Goal: Task Accomplishment & Management: Complete application form

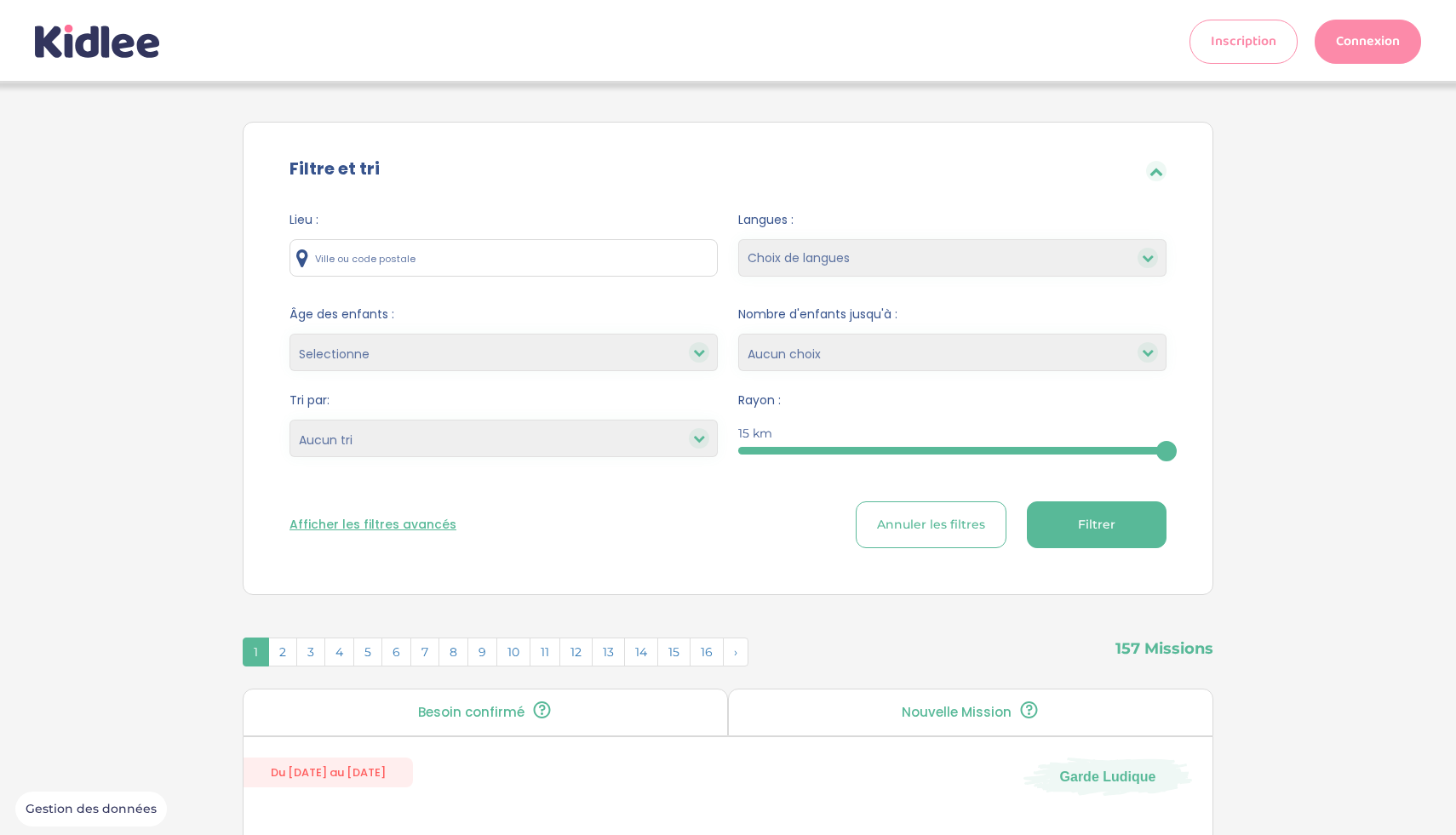
click at [1351, 59] on link "Connexion" at bounding box center [1368, 41] width 106 height 45
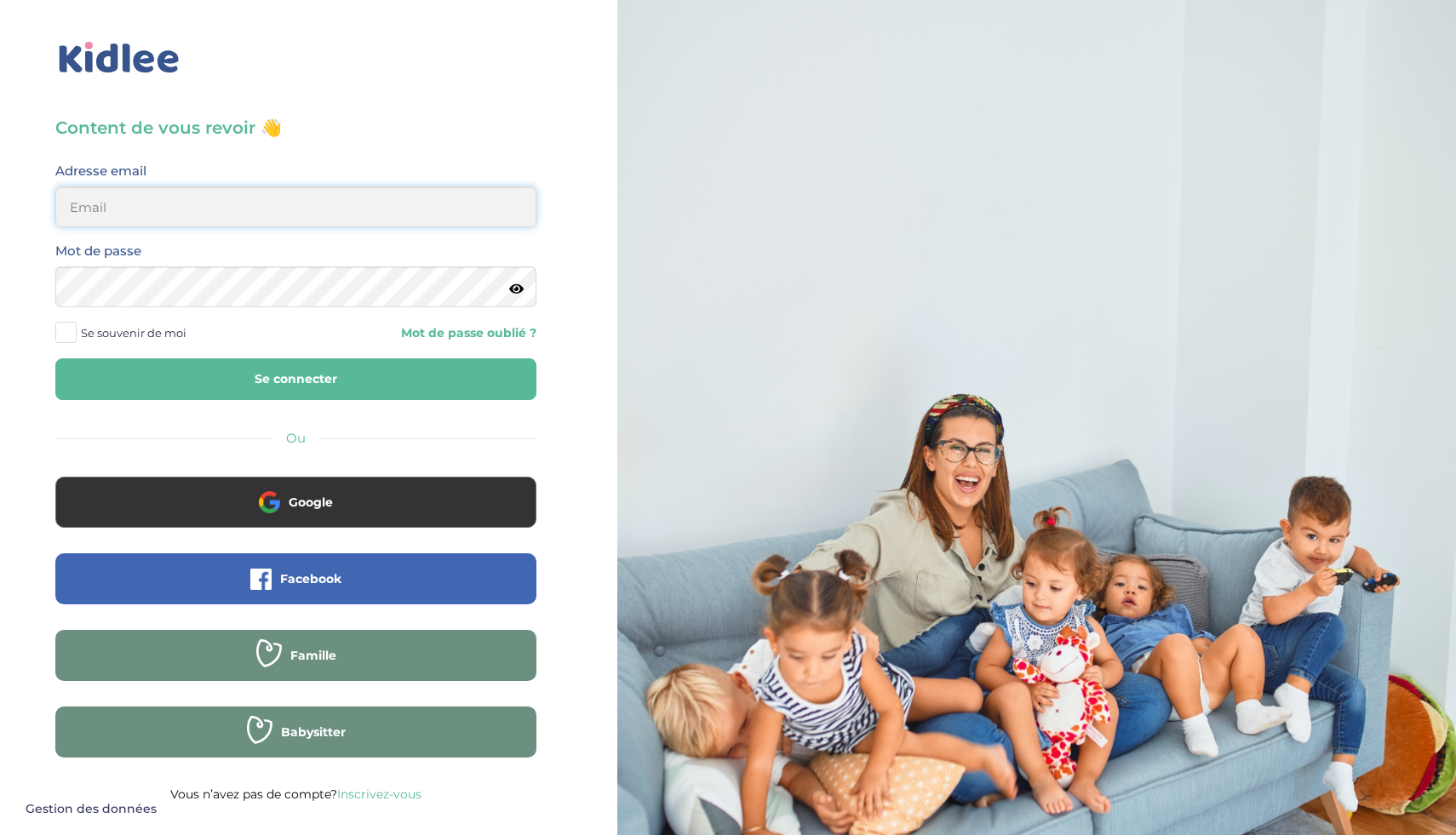
click at [357, 225] on input "email" at bounding box center [295, 207] width 481 height 41
type input "ikramhaloui68@gmail.com"
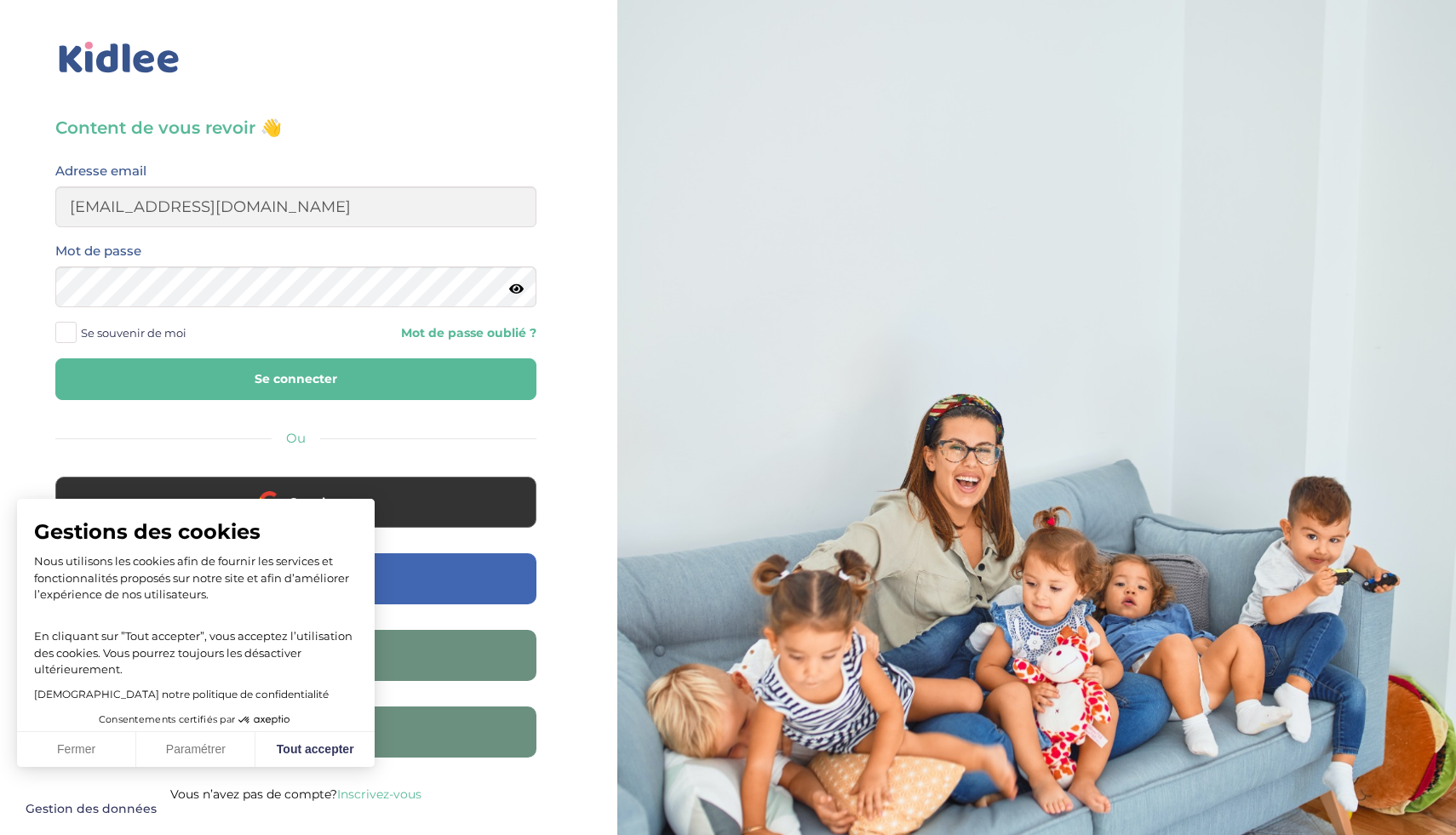
click at [85, 331] on span "Se souvenir de moi" at bounding box center [133, 332] width 106 height 22
click at [0, 0] on input "Se souvenir de moi" at bounding box center [0, 0] width 0 height 0
click at [519, 287] on icon at bounding box center [516, 289] width 15 height 13
click at [374, 370] on button "Se connecter" at bounding box center [295, 379] width 481 height 42
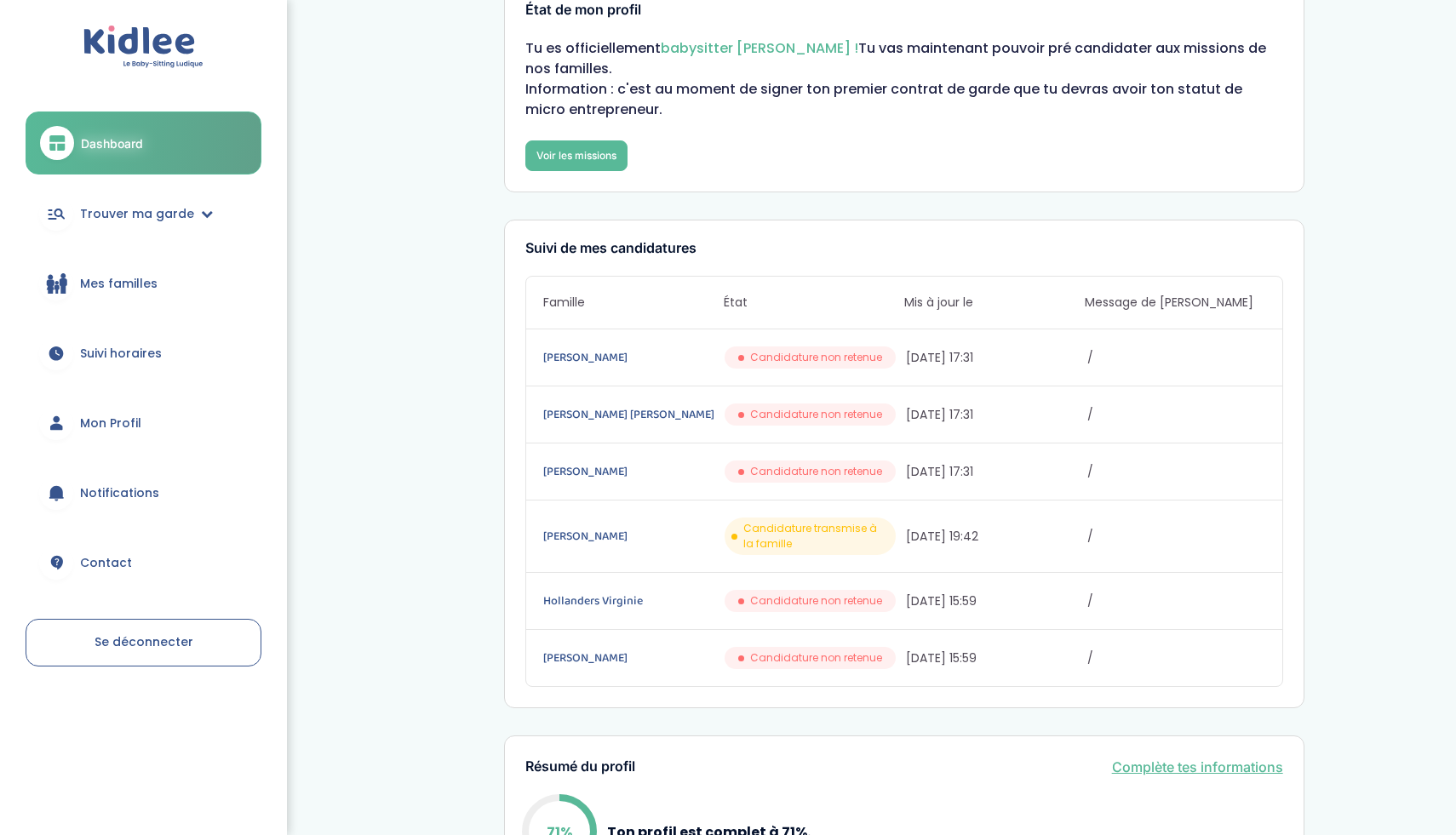
scroll to position [56, 0]
click at [153, 356] on span "Suivi horaires" at bounding box center [120, 354] width 81 height 18
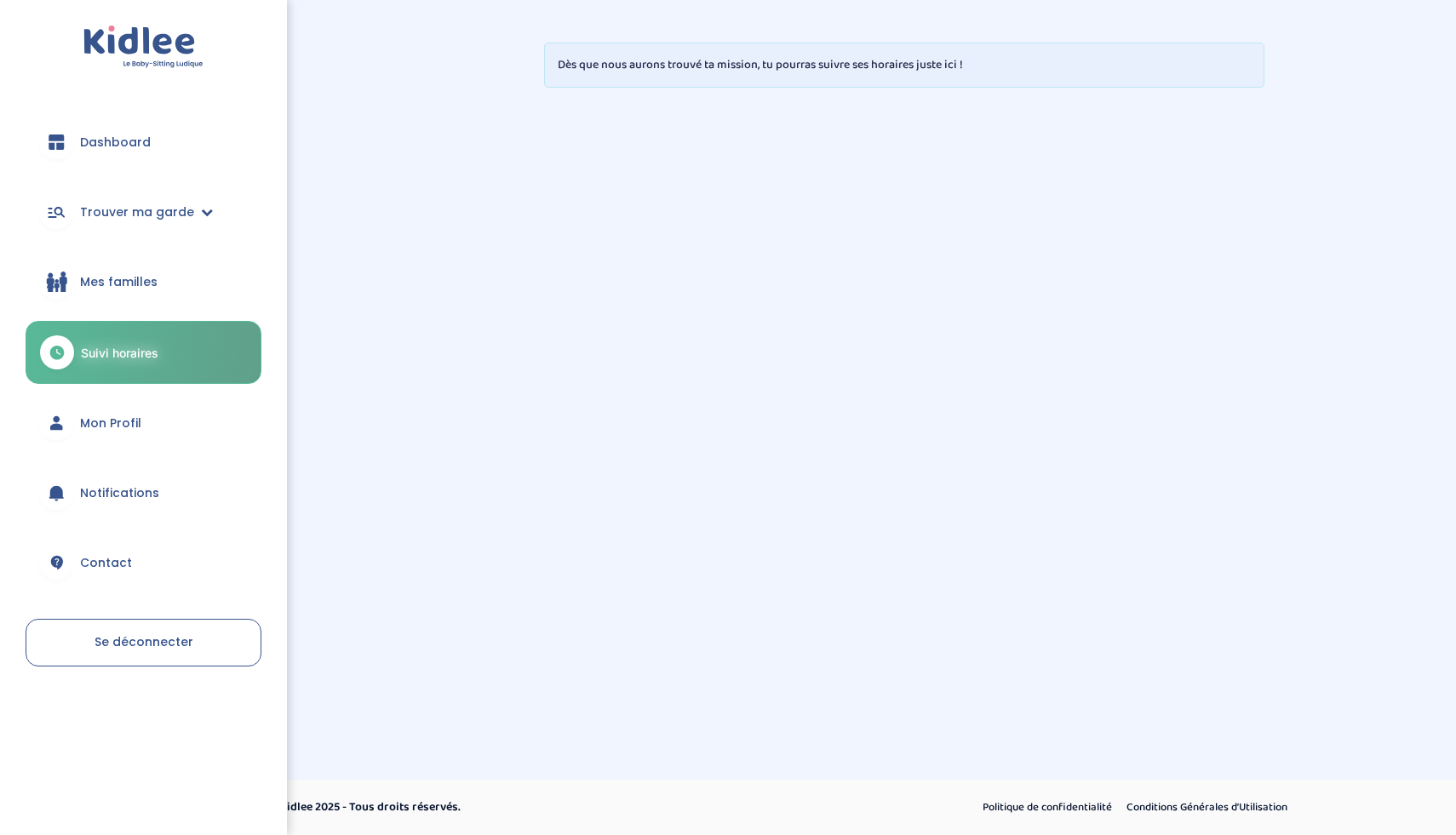
click at [158, 272] on link "Mes familles" at bounding box center [143, 282] width 236 height 61
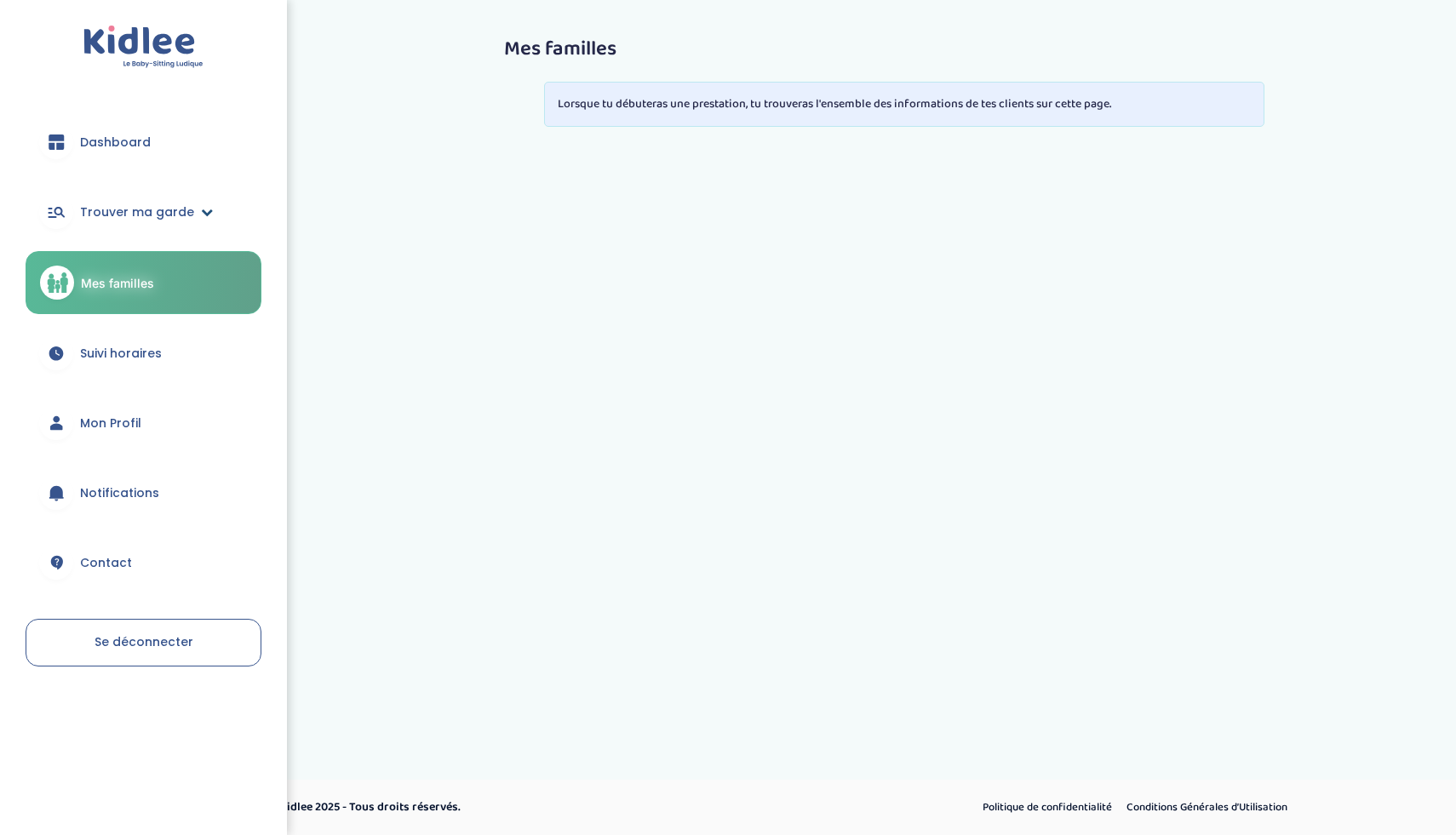
click at [139, 209] on span "Trouver ma garde" at bounding box center [137, 212] width 114 height 18
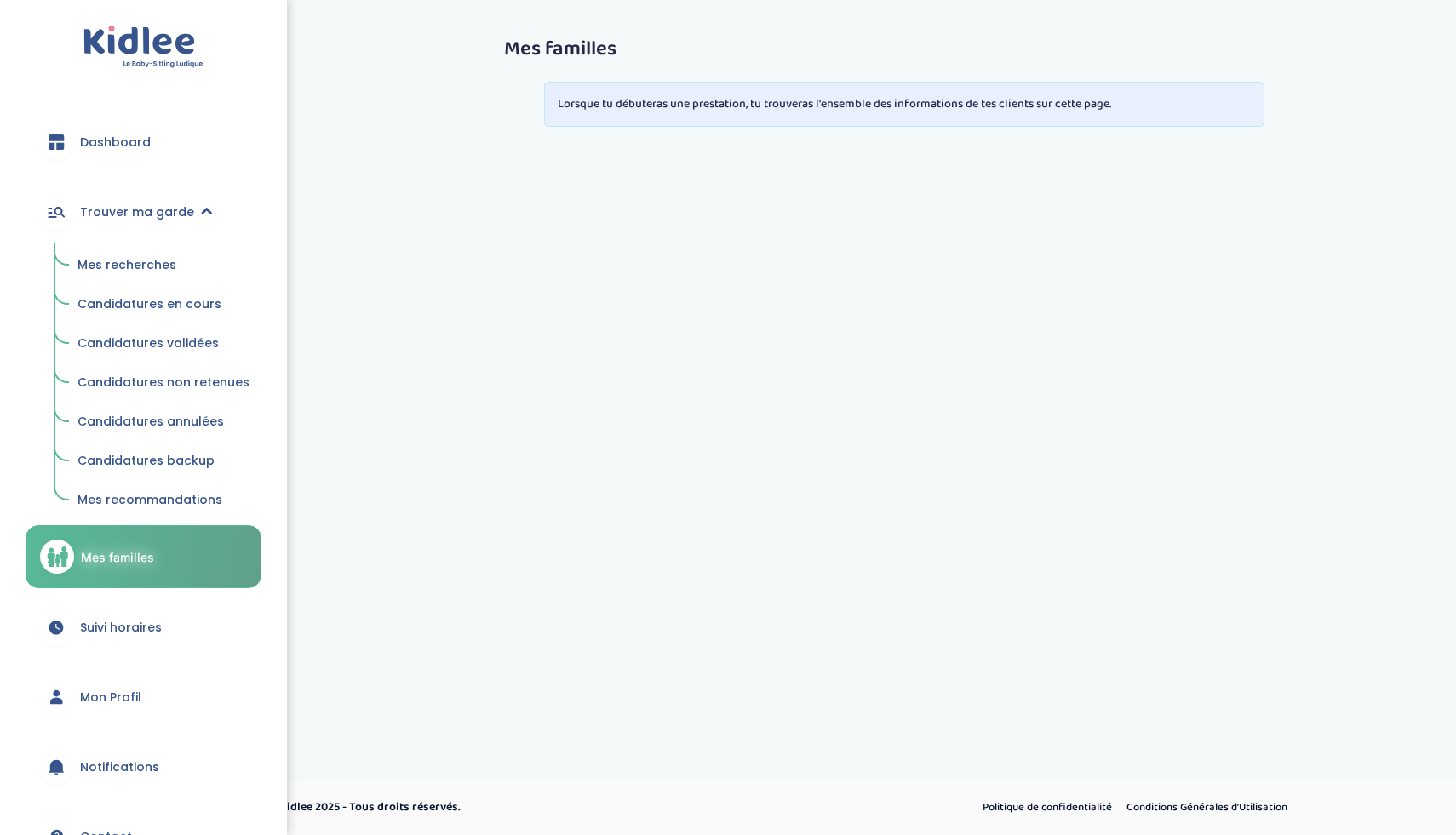
click at [144, 265] on span "Mes recherches" at bounding box center [126, 265] width 99 height 17
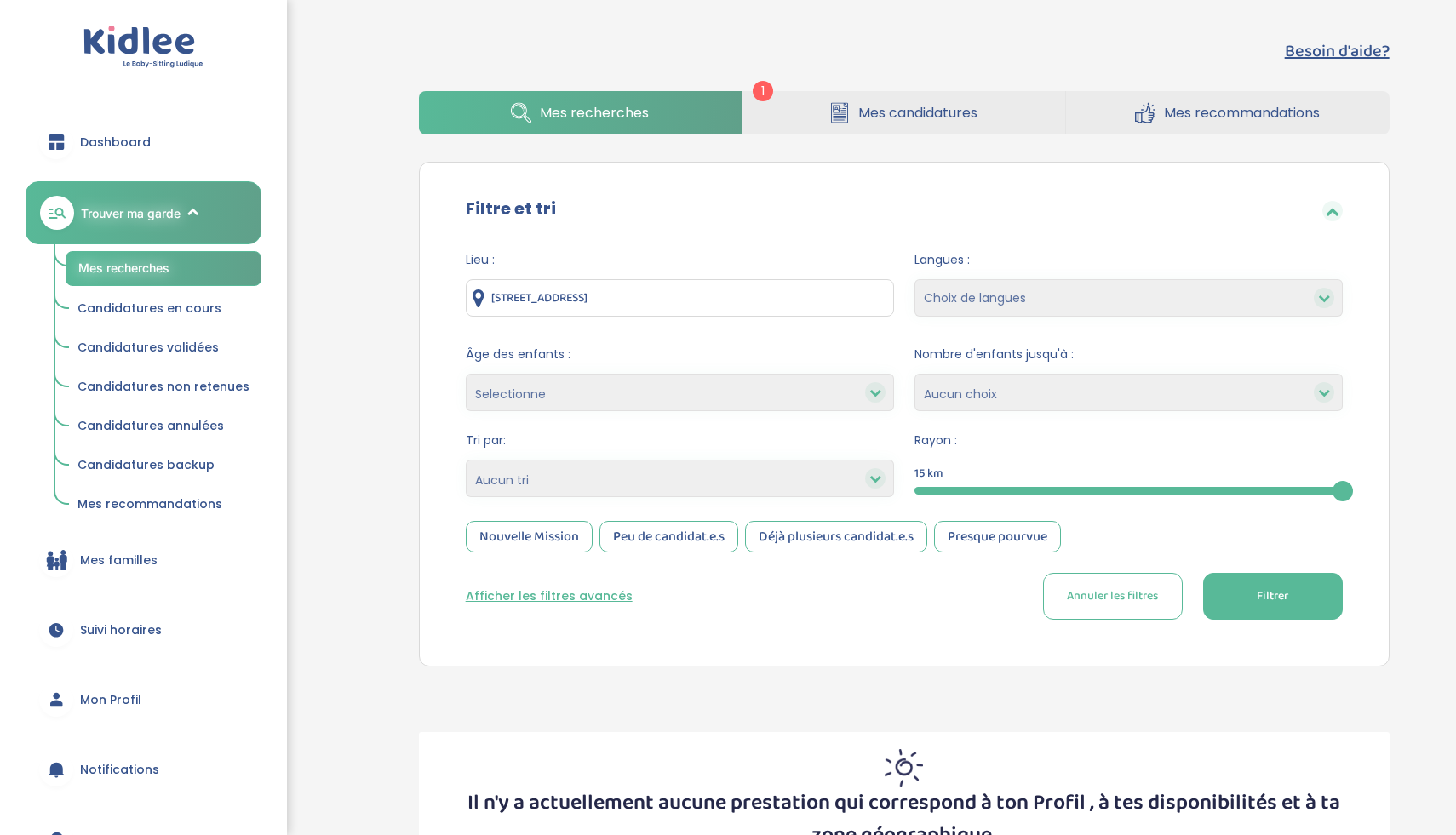
click at [851, 124] on link "Mes candidatures" at bounding box center [903, 113] width 322 height 44
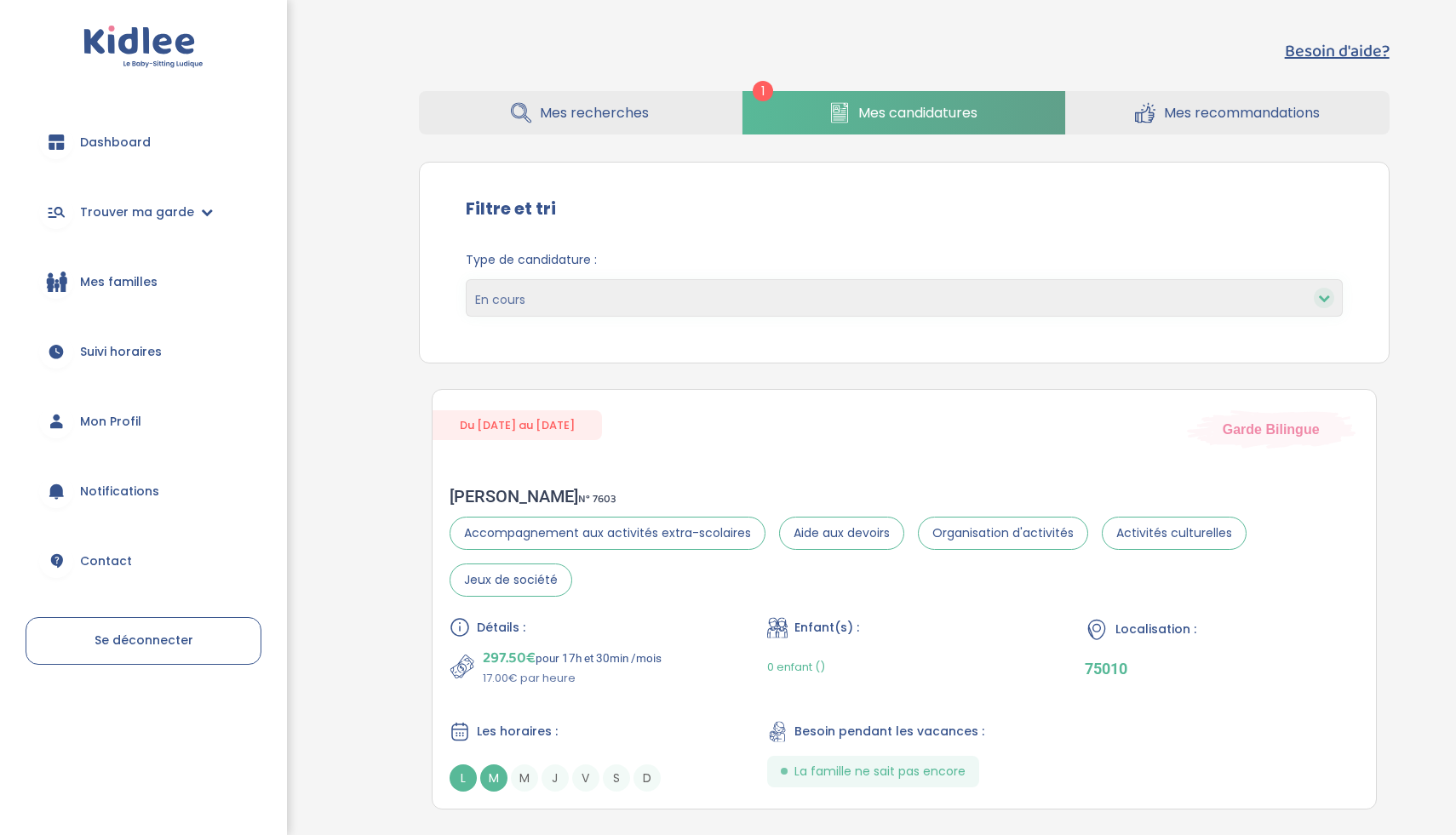
click at [1192, 127] on link "Mes recommandations" at bounding box center [1227, 113] width 323 height 44
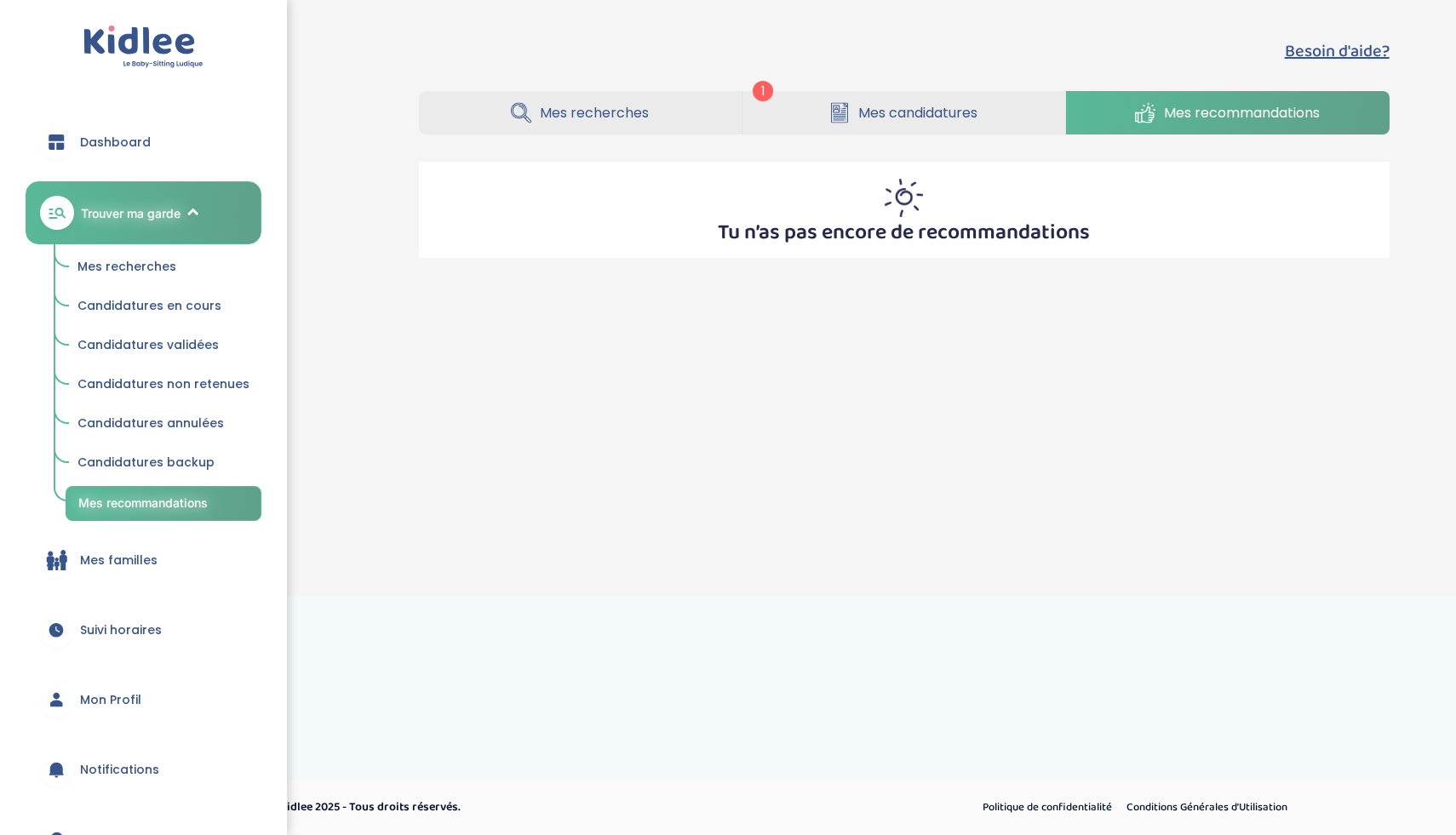
click at [649, 117] on link "Mes recherches" at bounding box center [580, 113] width 322 height 44
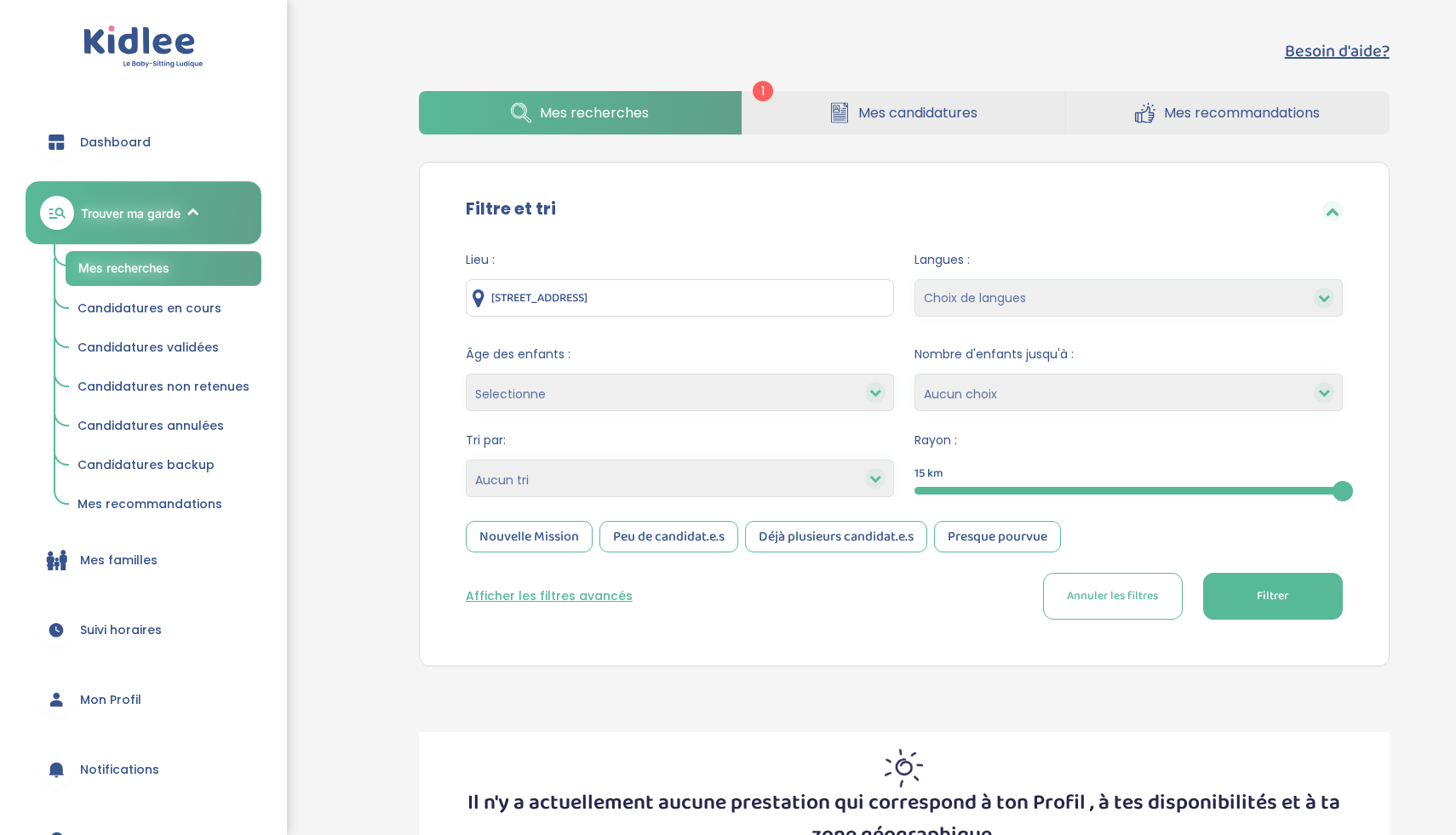
scroll to position [136, 0]
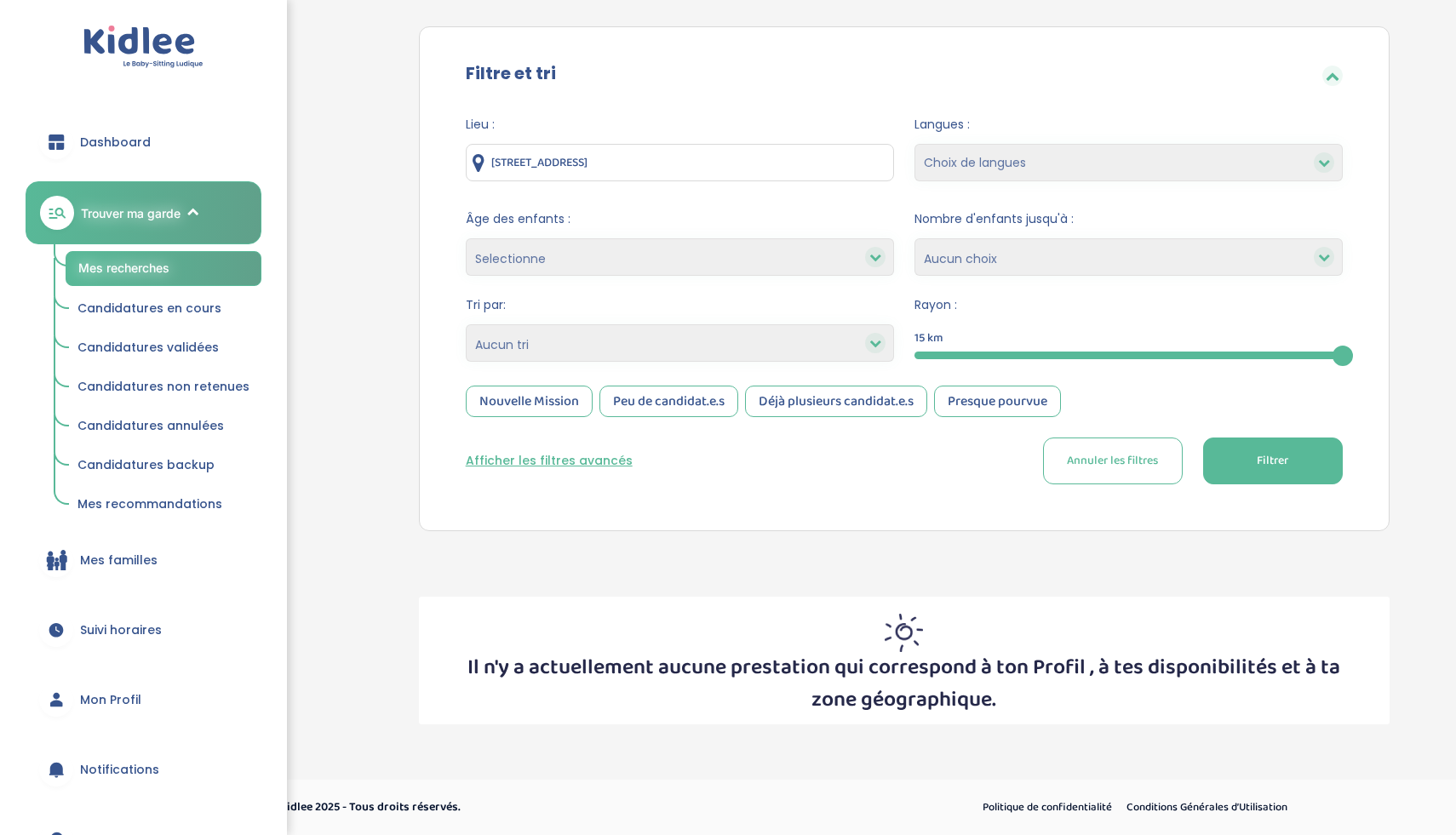
click at [737, 161] on input "22 Boulevard de l'Oise, Cergy, France" at bounding box center [680, 162] width 428 height 38
type input "p"
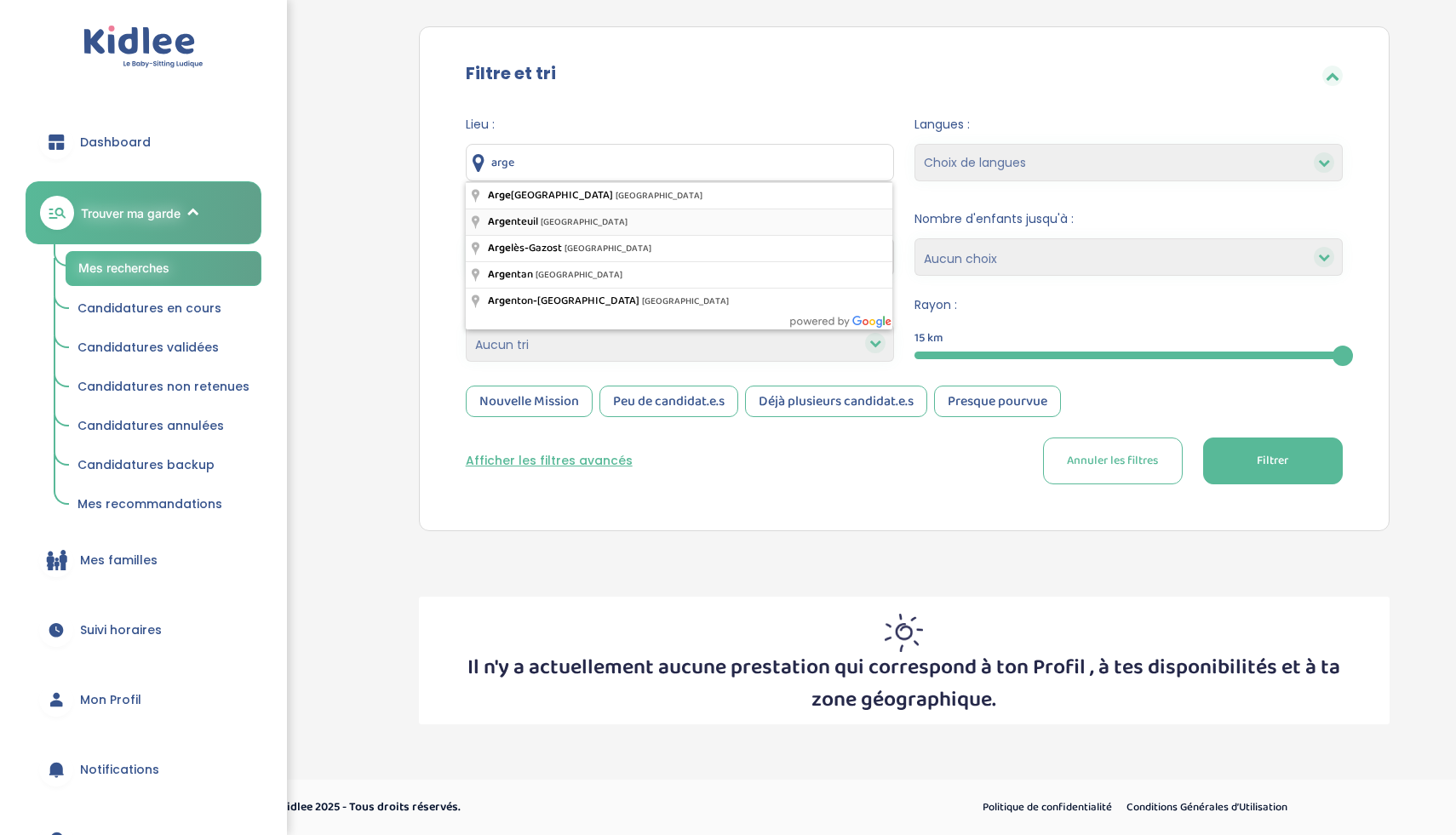
type input "Argenteuil, France"
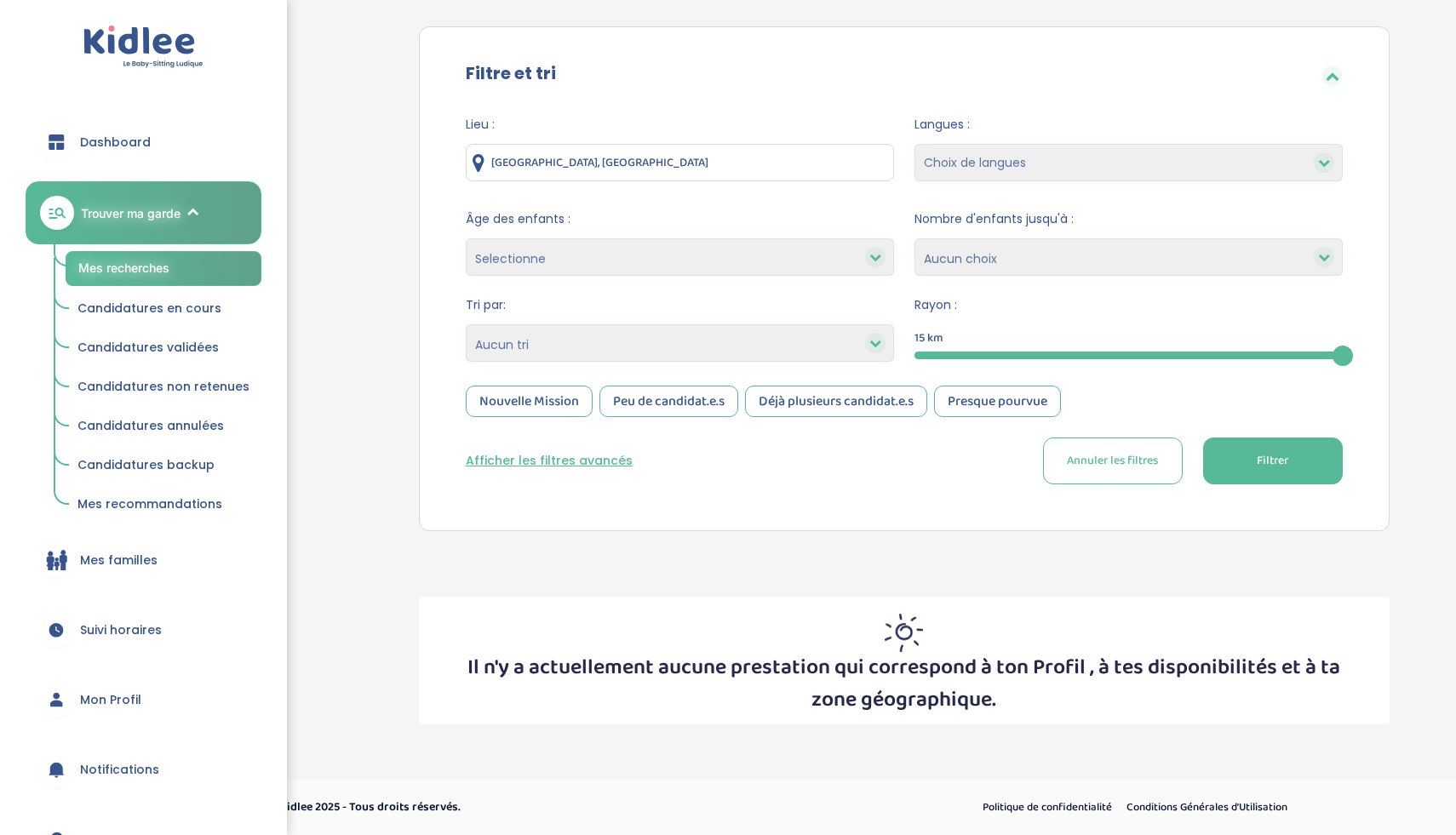
click at [1244, 450] on button "Filtrer" at bounding box center [1272, 461] width 139 height 46
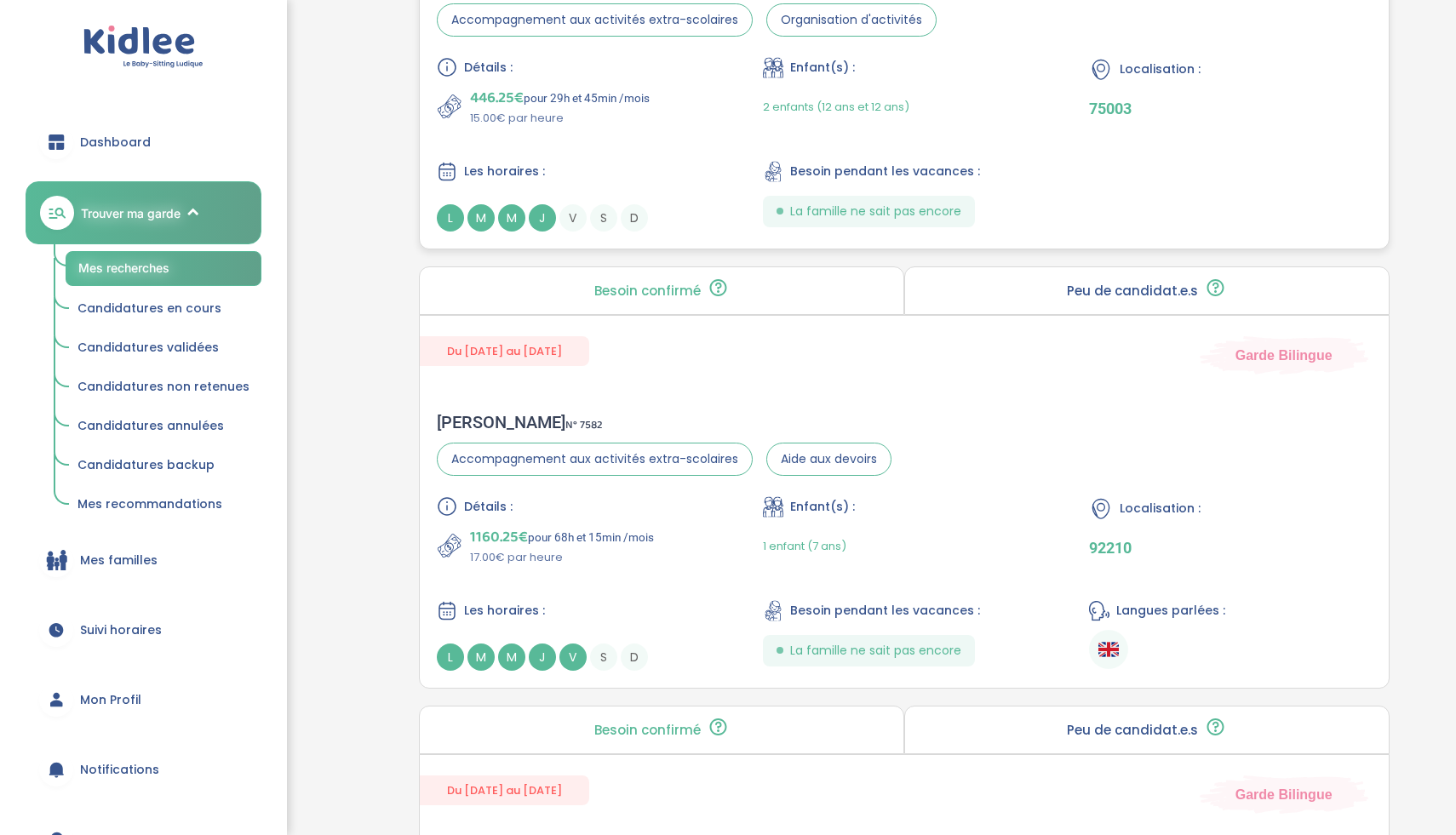
scroll to position [936, 0]
click at [747, 625] on div "Détails : 1160.25€ pour 68h et 15min /mois 17.00€ par heure Enfant(s) : 1 enfan…" at bounding box center [904, 582] width 935 height 174
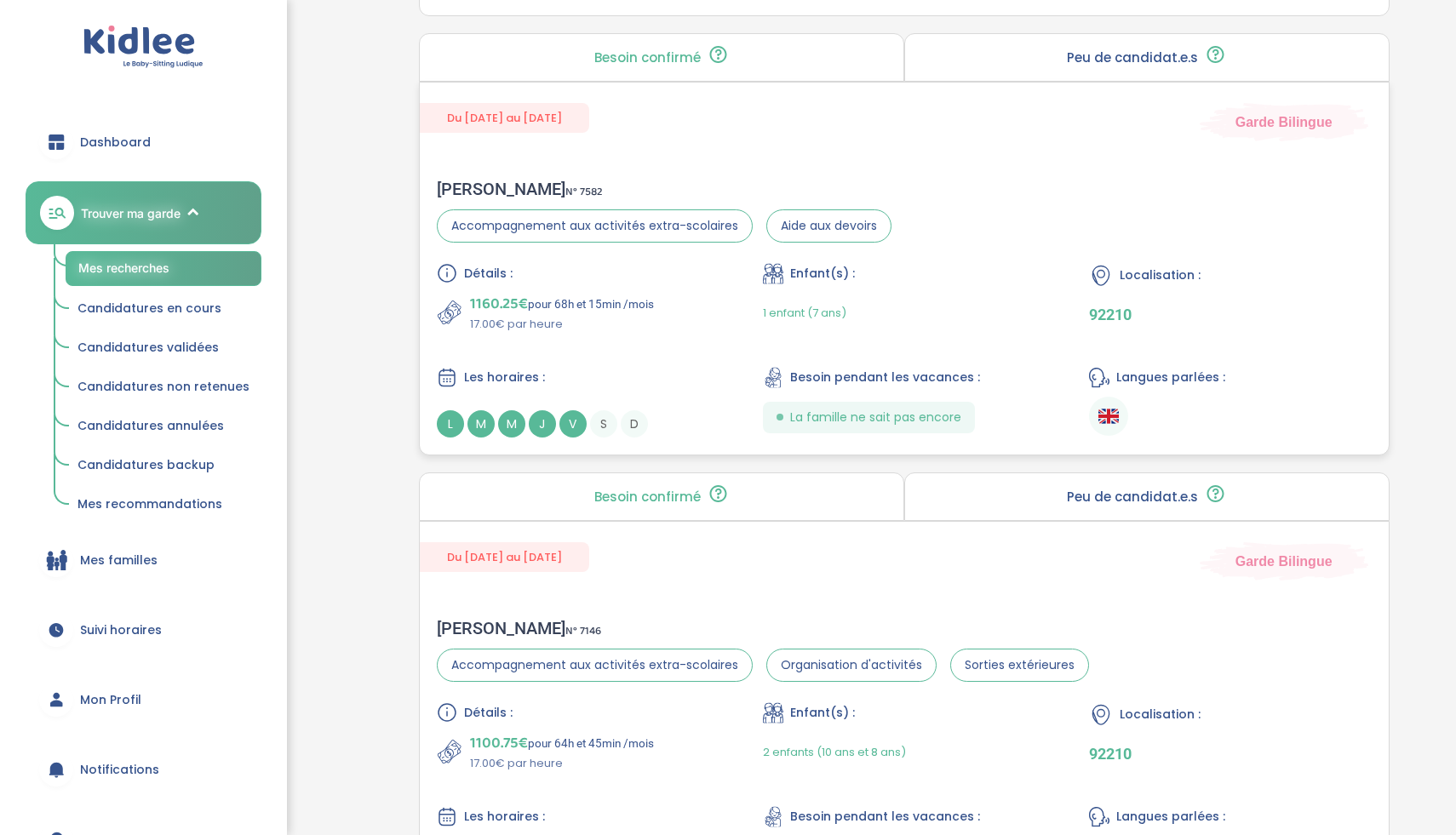
scroll to position [1406, 0]
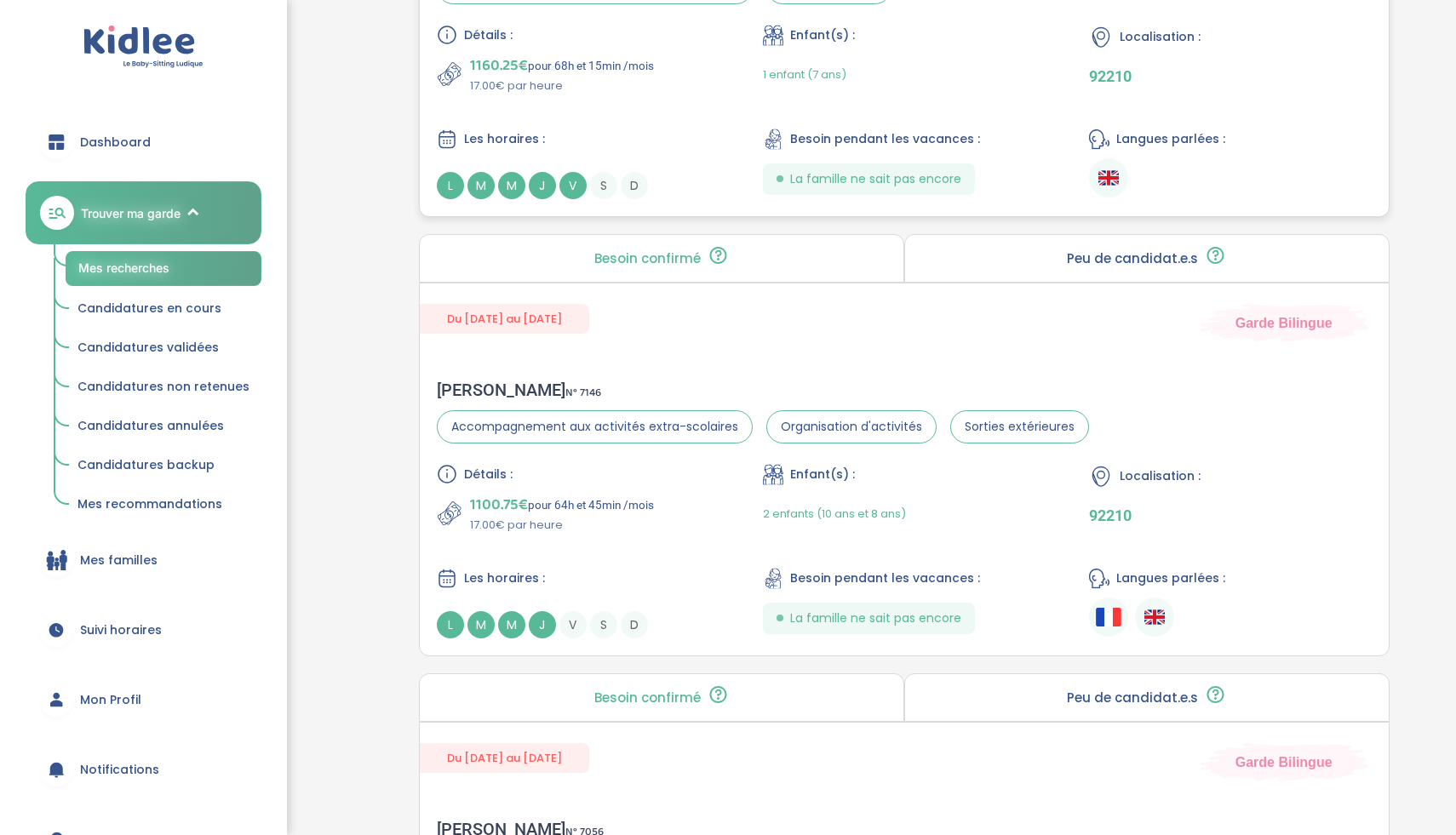
click at [636, 561] on div "Détails : 1100.75€ pour 64h et 45min /mois 17.00€ par heure Enfant(s) : 2 enfan…" at bounding box center [904, 551] width 935 height 174
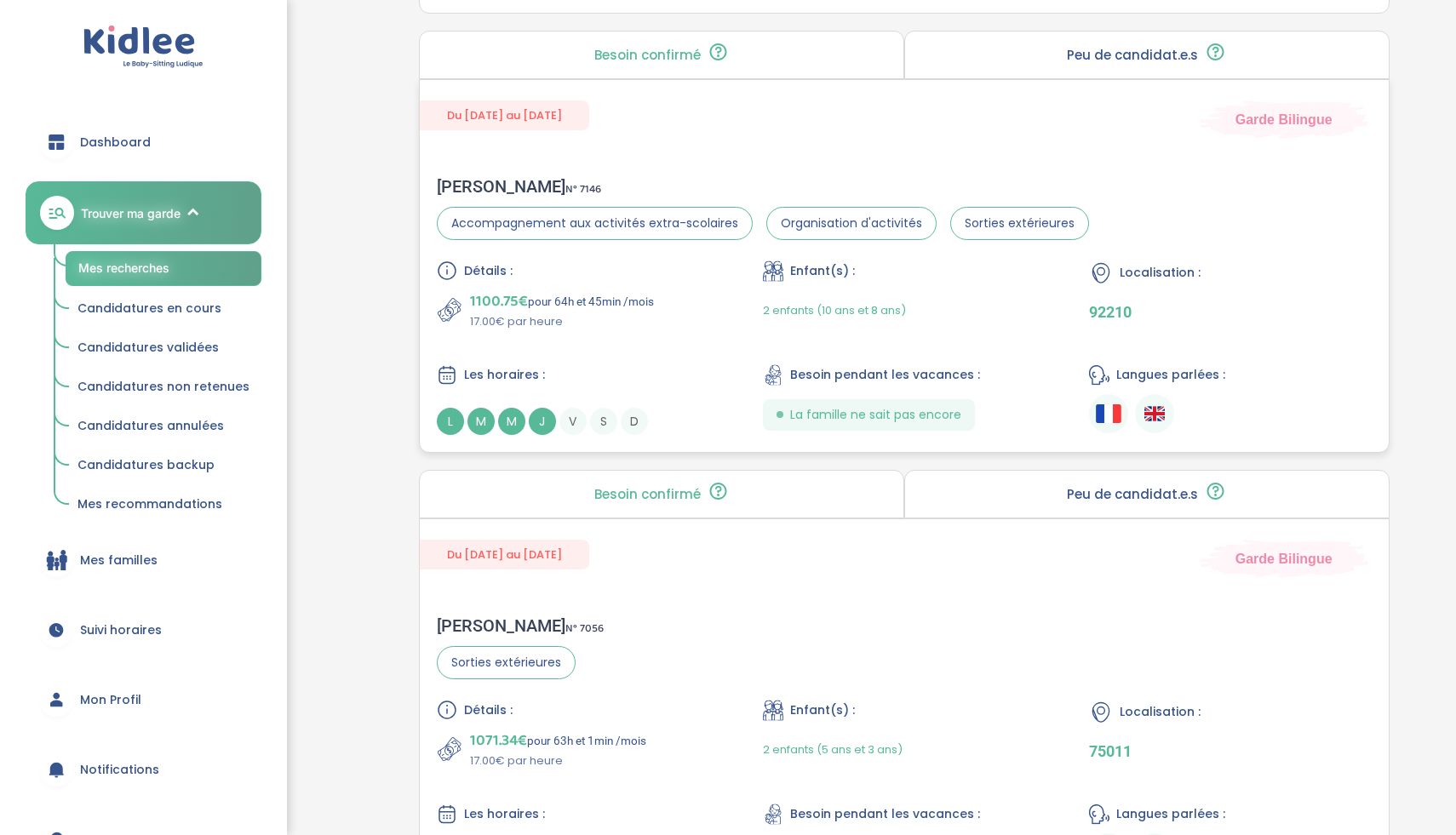
scroll to position [1835, 0]
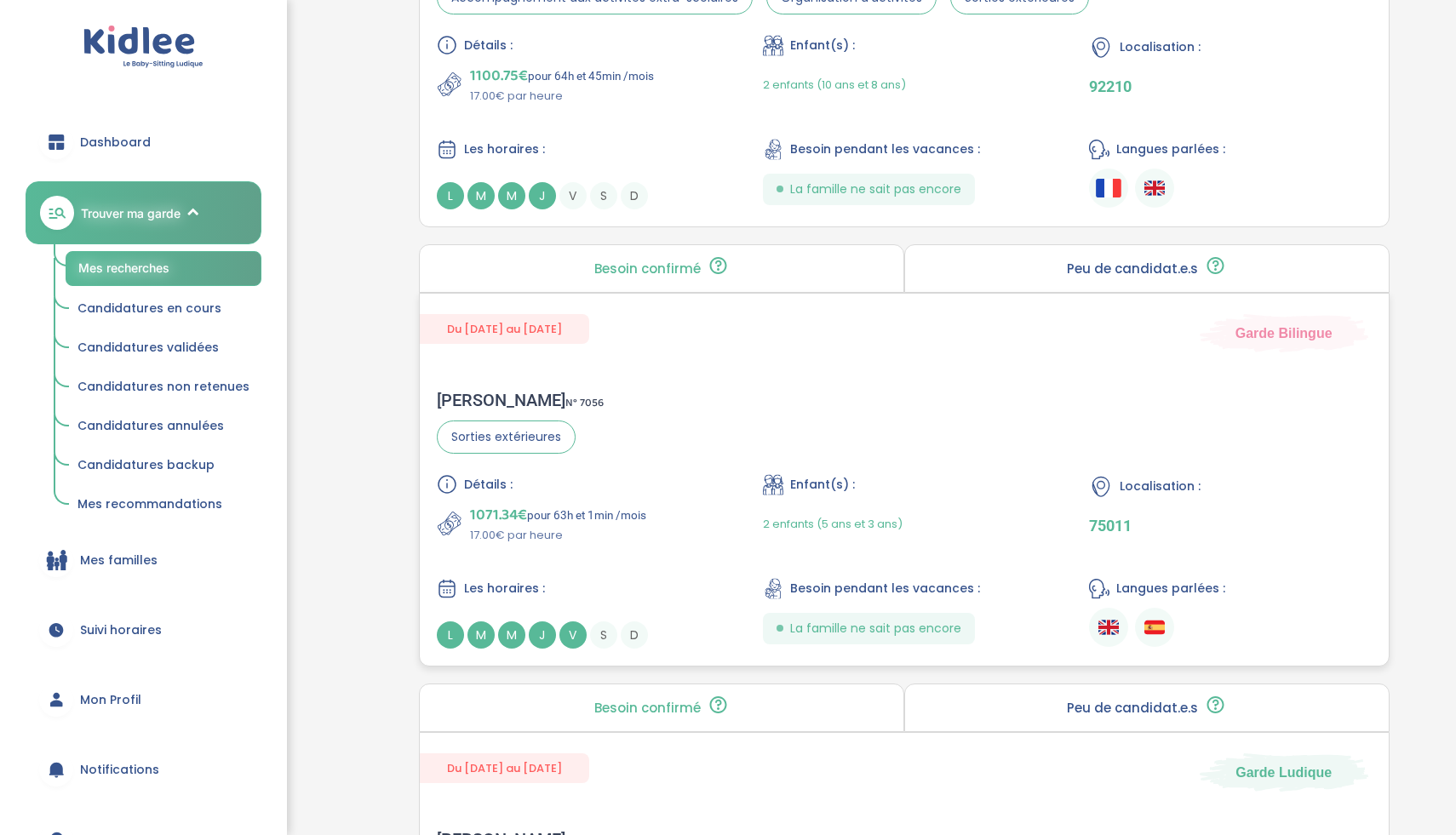
click at [622, 464] on div "Fanny A . N° 7056 Sorties extérieures Détails : 1071.34€ pour 63h et 1min /mois…" at bounding box center [904, 520] width 969 height 293
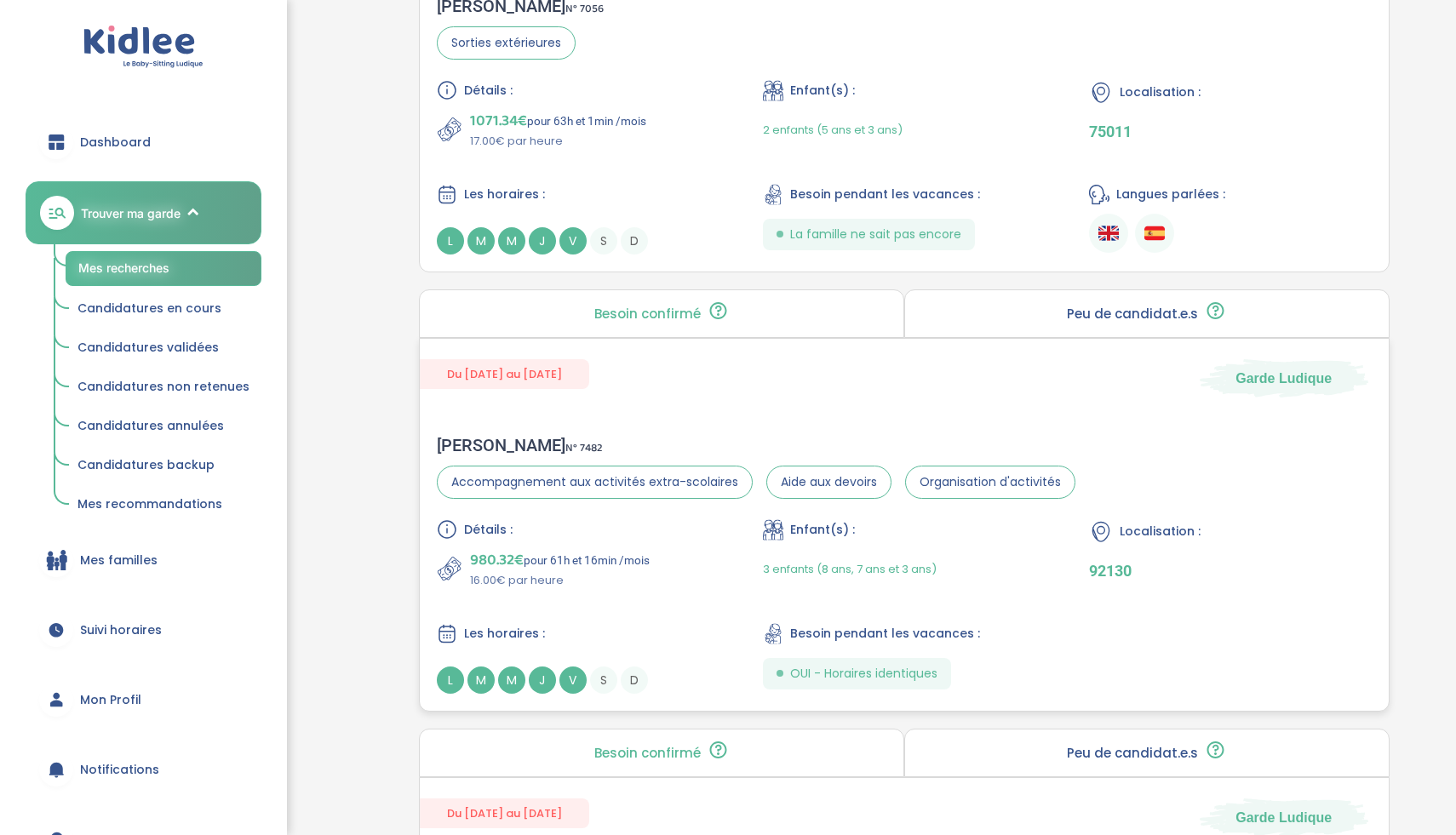
scroll to position [2233, 0]
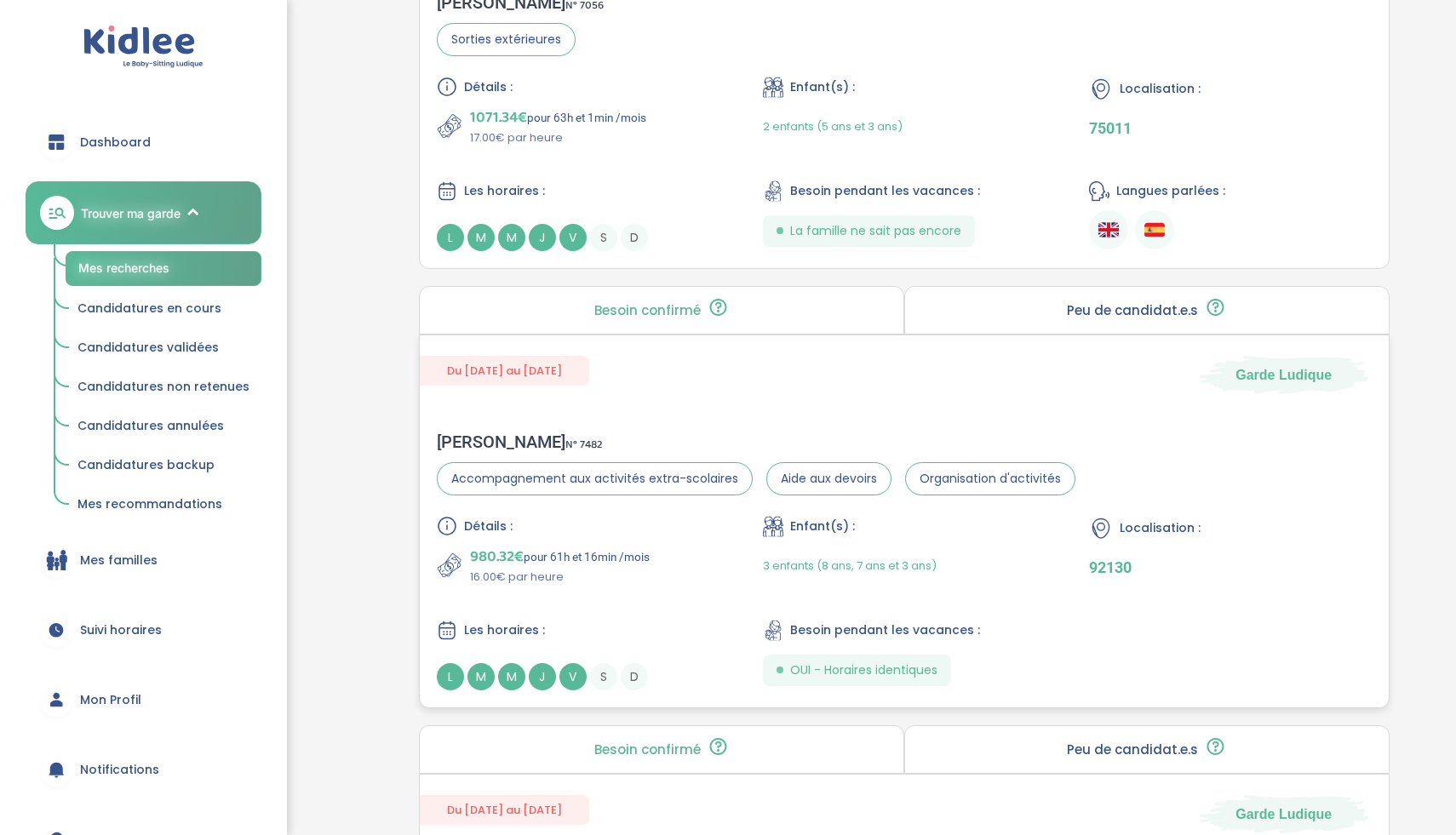
click at [716, 418] on div "Katia P . N° 7482 Accompagnement aux activités extra-scolaires Aide aux devoirs…" at bounding box center [904, 561] width 969 height 293
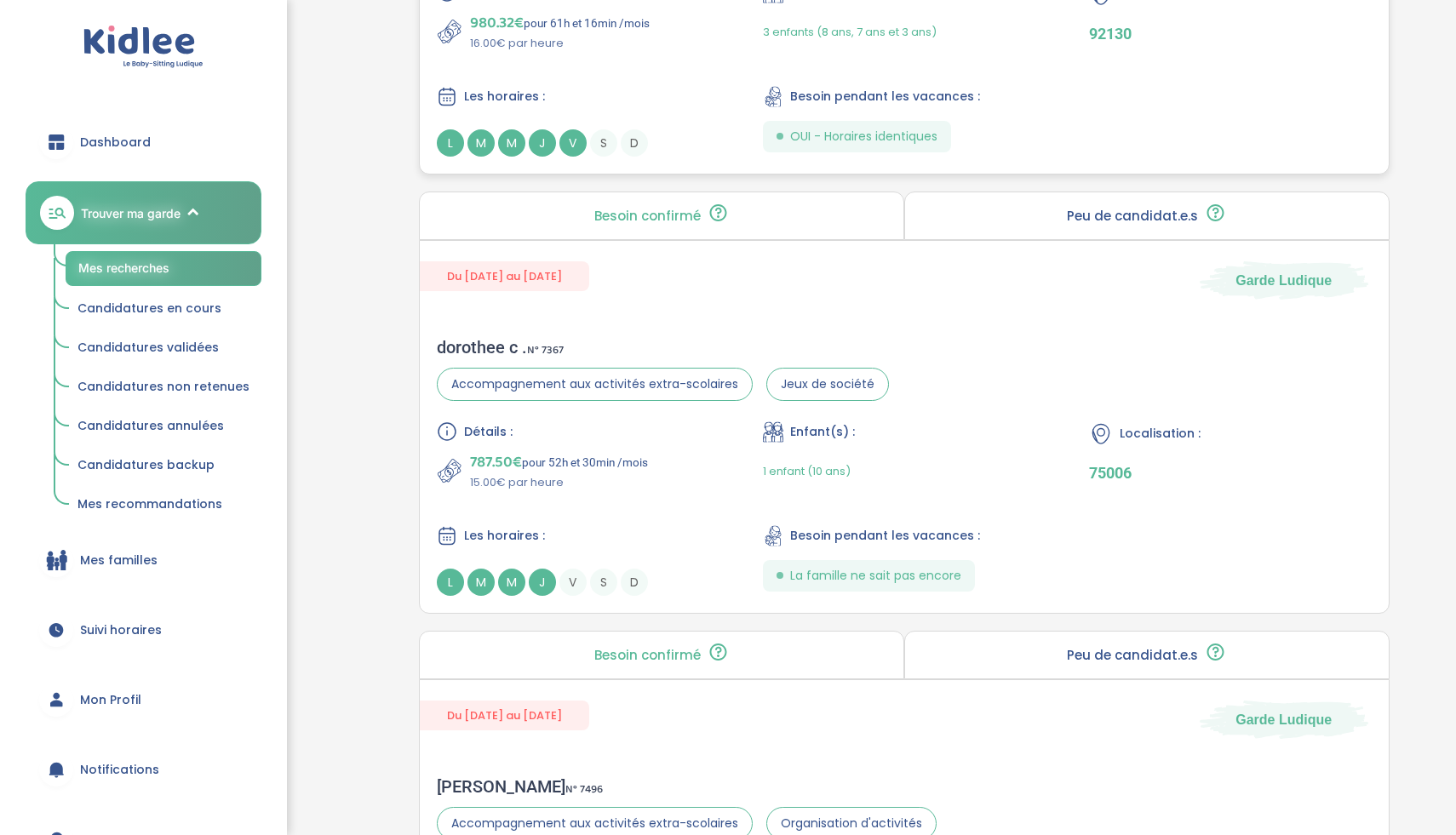
scroll to position [2768, 0]
click at [696, 452] on div "787.50€ pour 52h et 30min /mois 15.00€ par heure" at bounding box center [578, 470] width 282 height 41
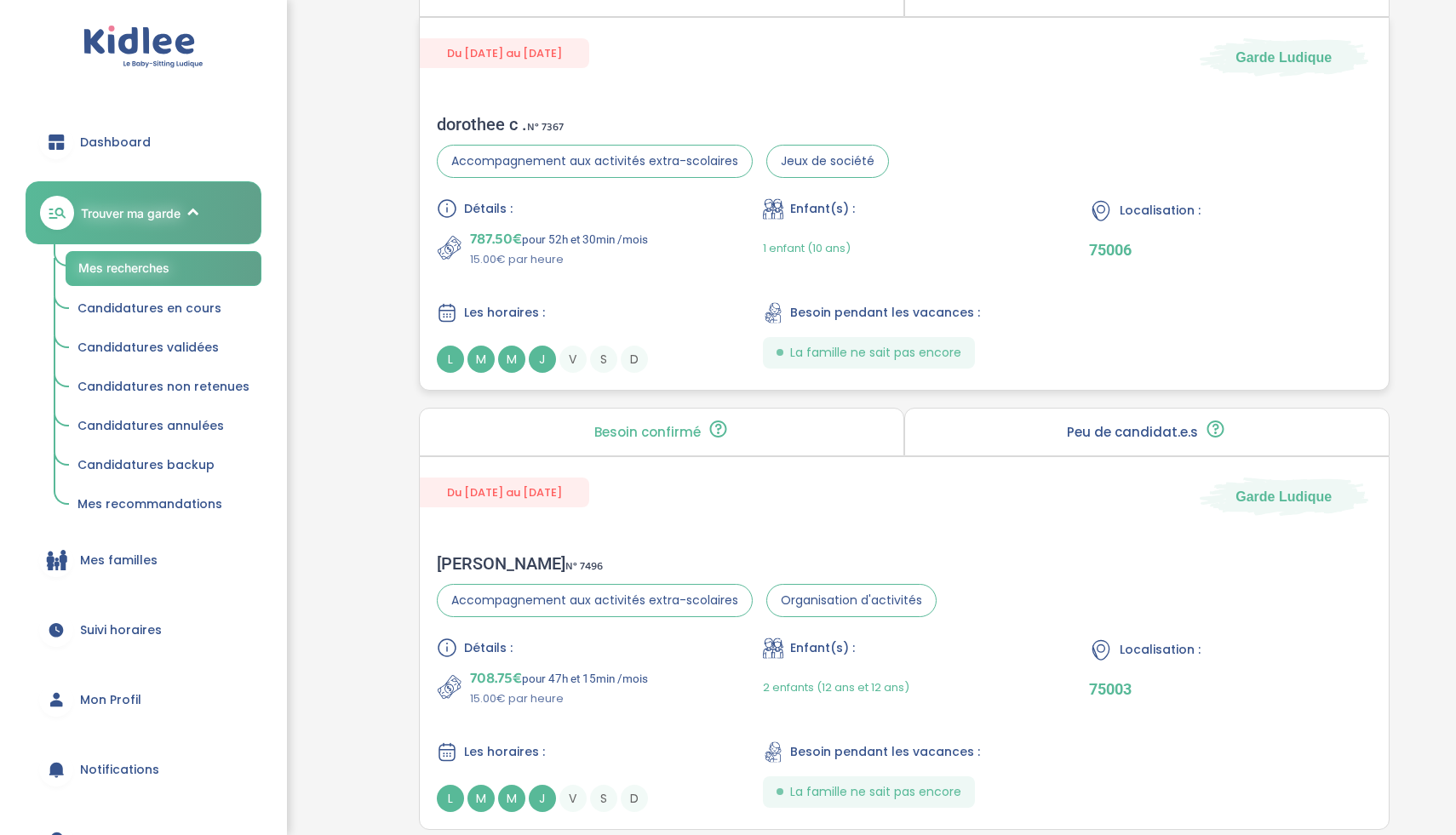
scroll to position [3136, 0]
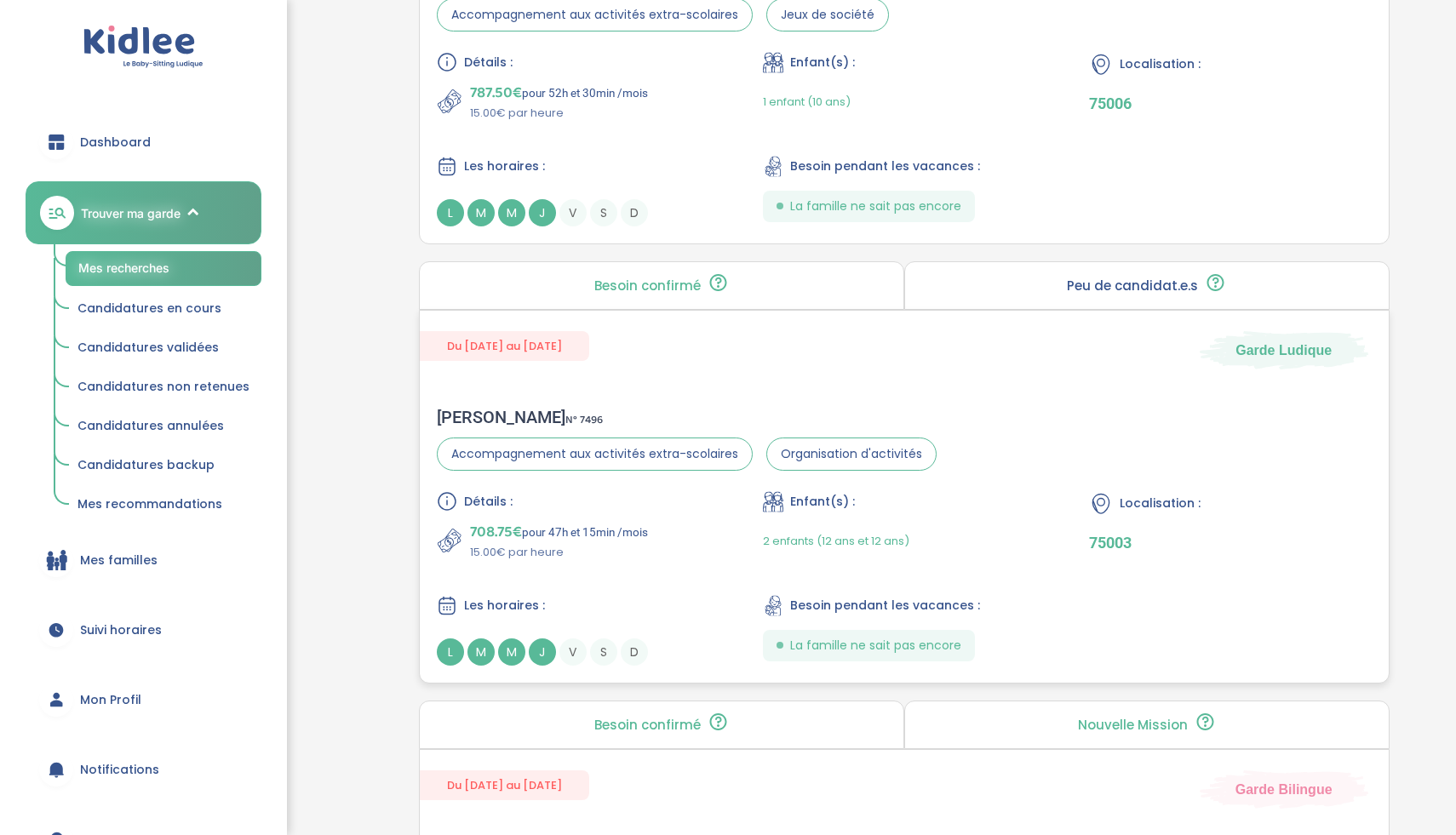
click at [673, 569] on div "Détails : 708.75€ pour 47h et 15min /mois 15.00€ par heure Enfant(s) : 2 enfant…" at bounding box center [904, 578] width 935 height 174
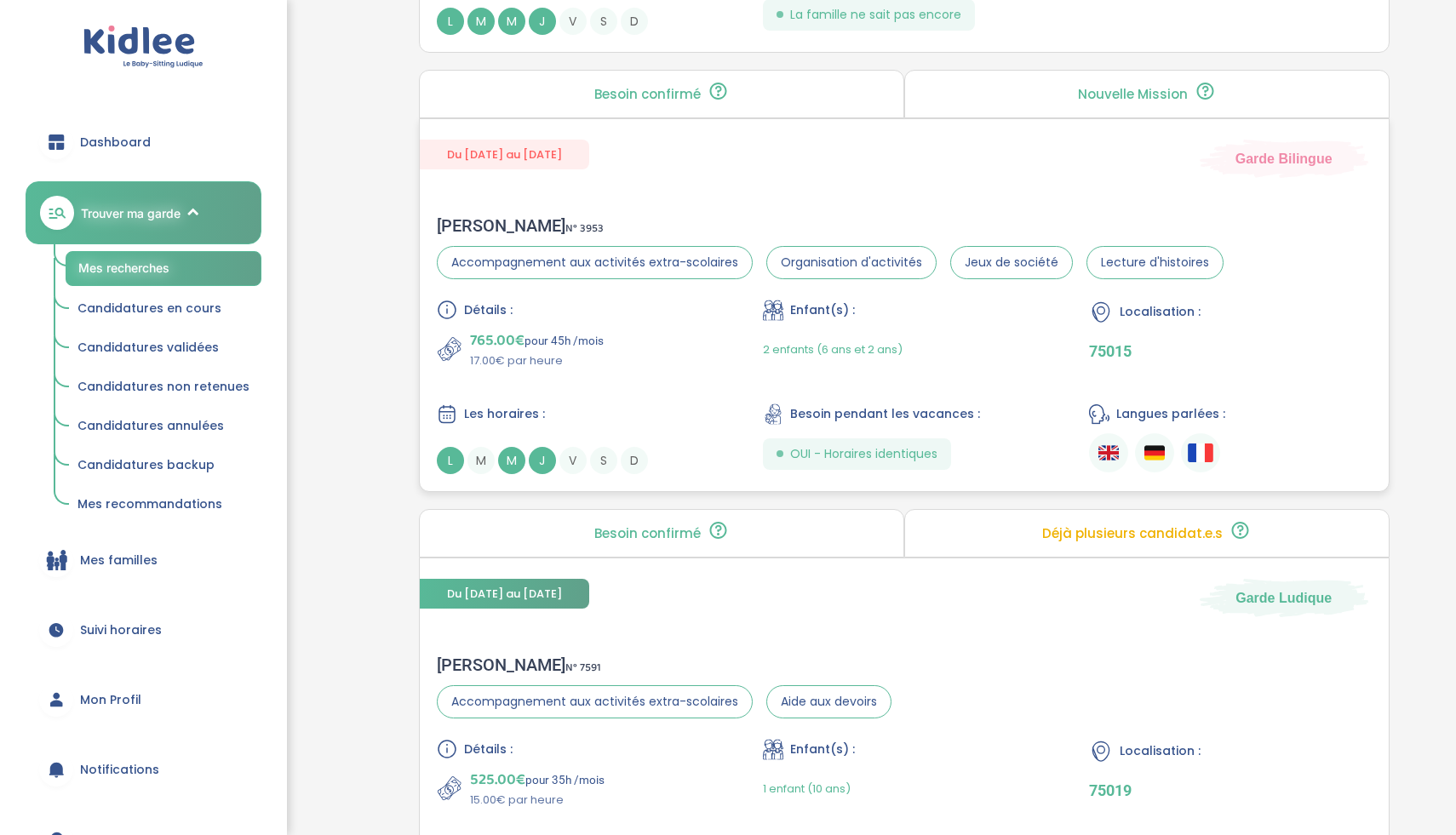
scroll to position [3782, 0]
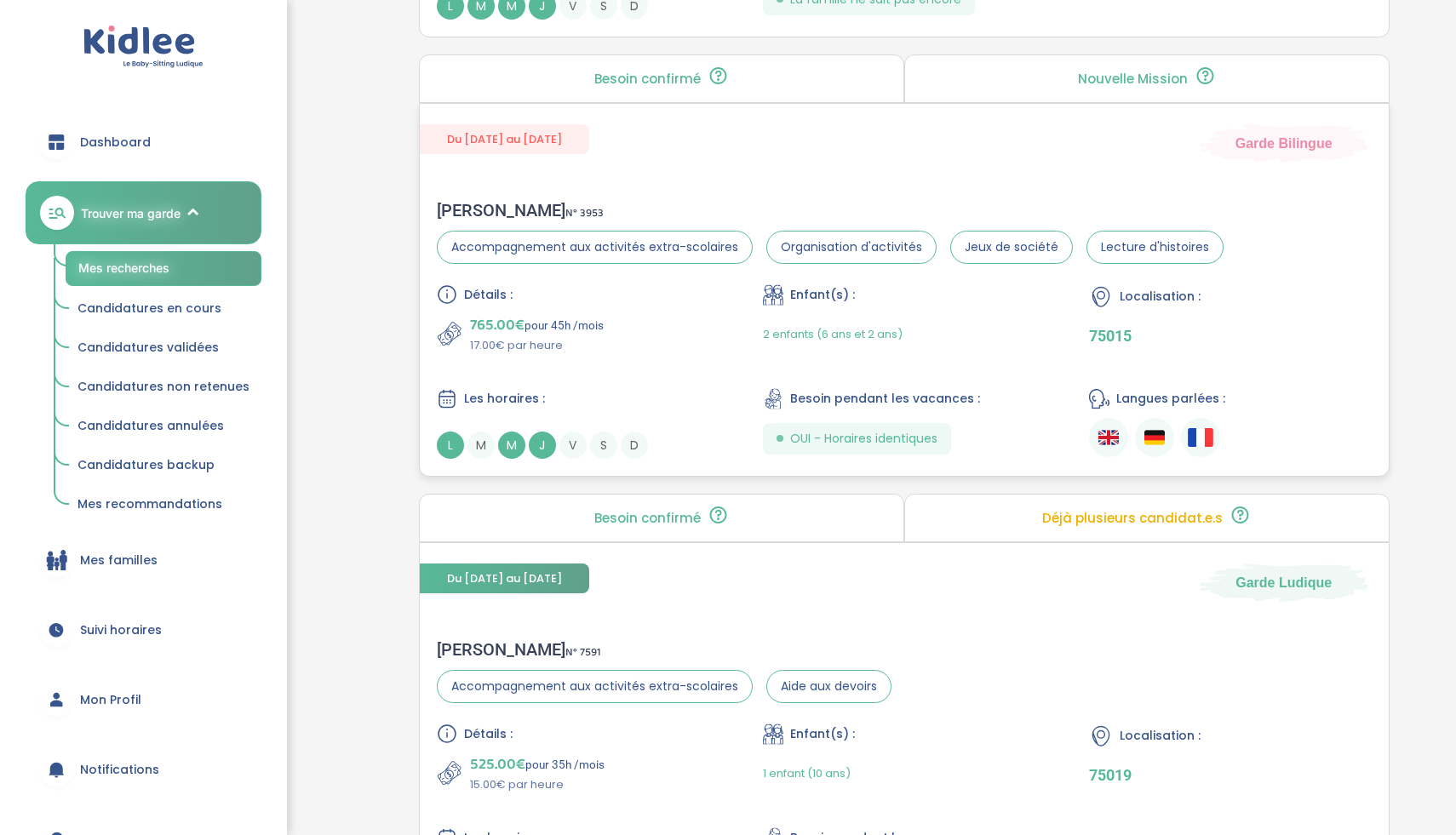
click at [721, 343] on div "Détails : 765.00€ pour 45h /mois 17.00€ par heure Enfant(s) : 2 enfants (6 ans …" at bounding box center [904, 372] width 935 height 174
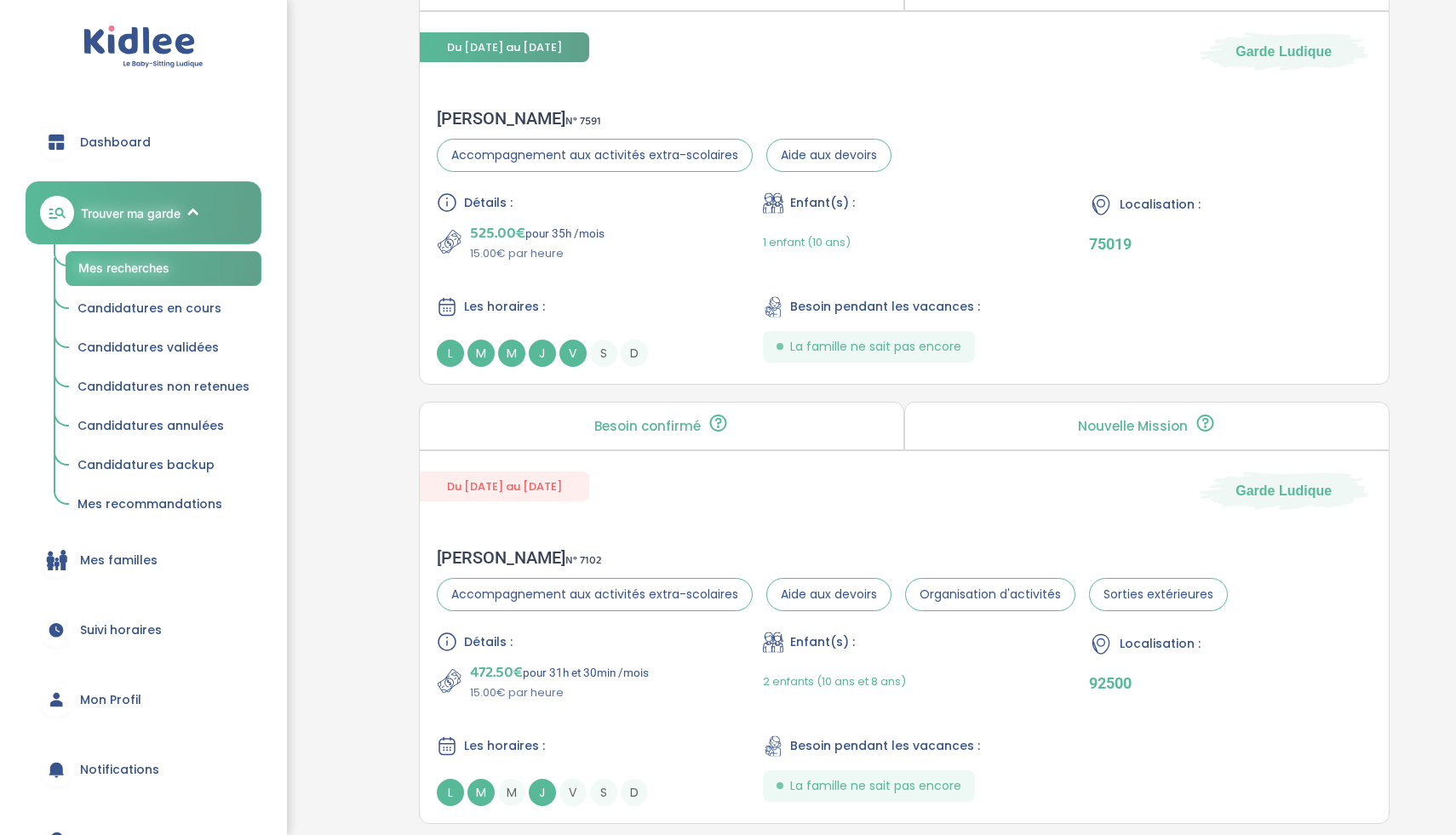
scroll to position [4327, 0]
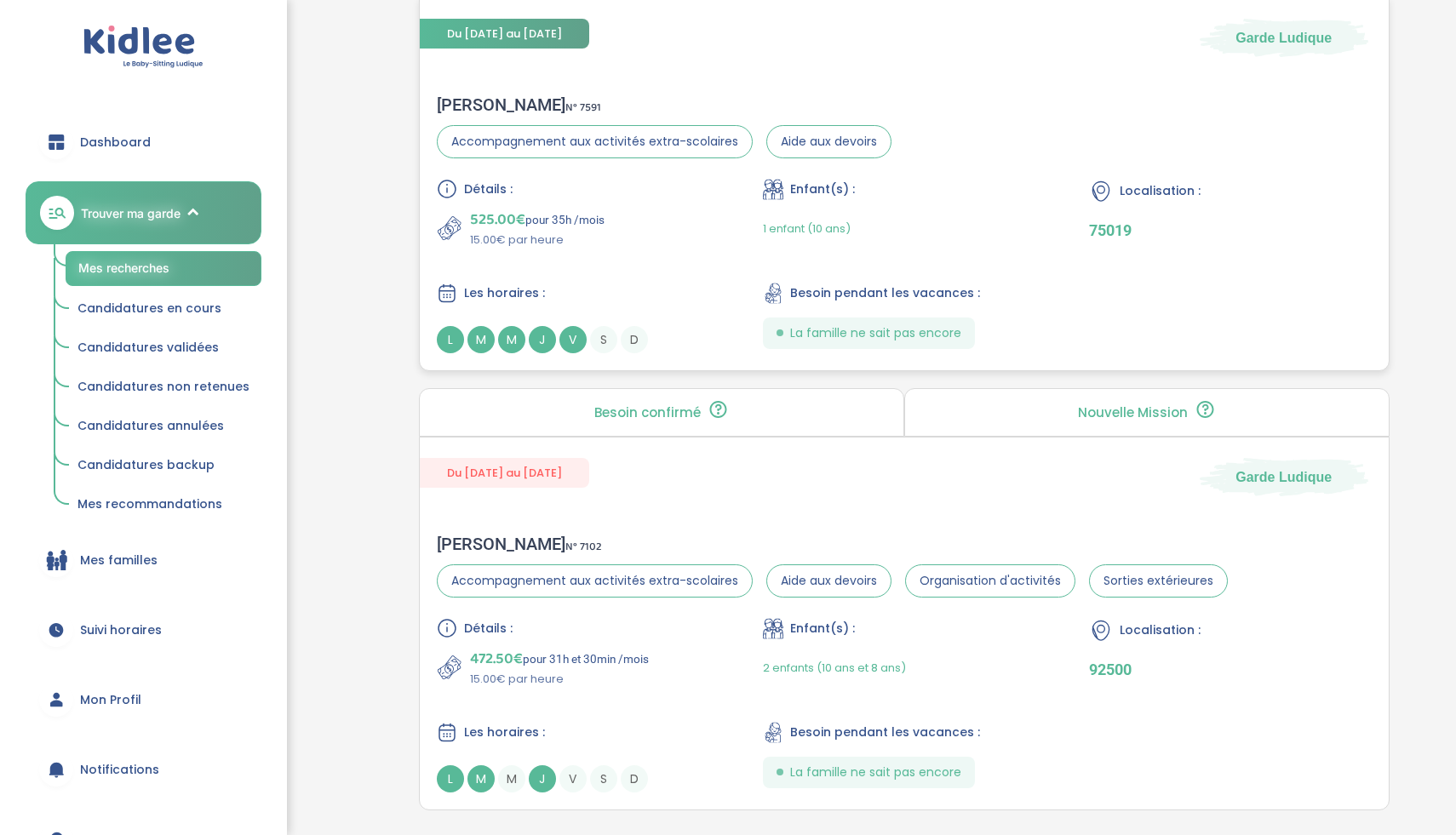
click at [616, 287] on div "Les horaires :" at bounding box center [578, 294] width 282 height 21
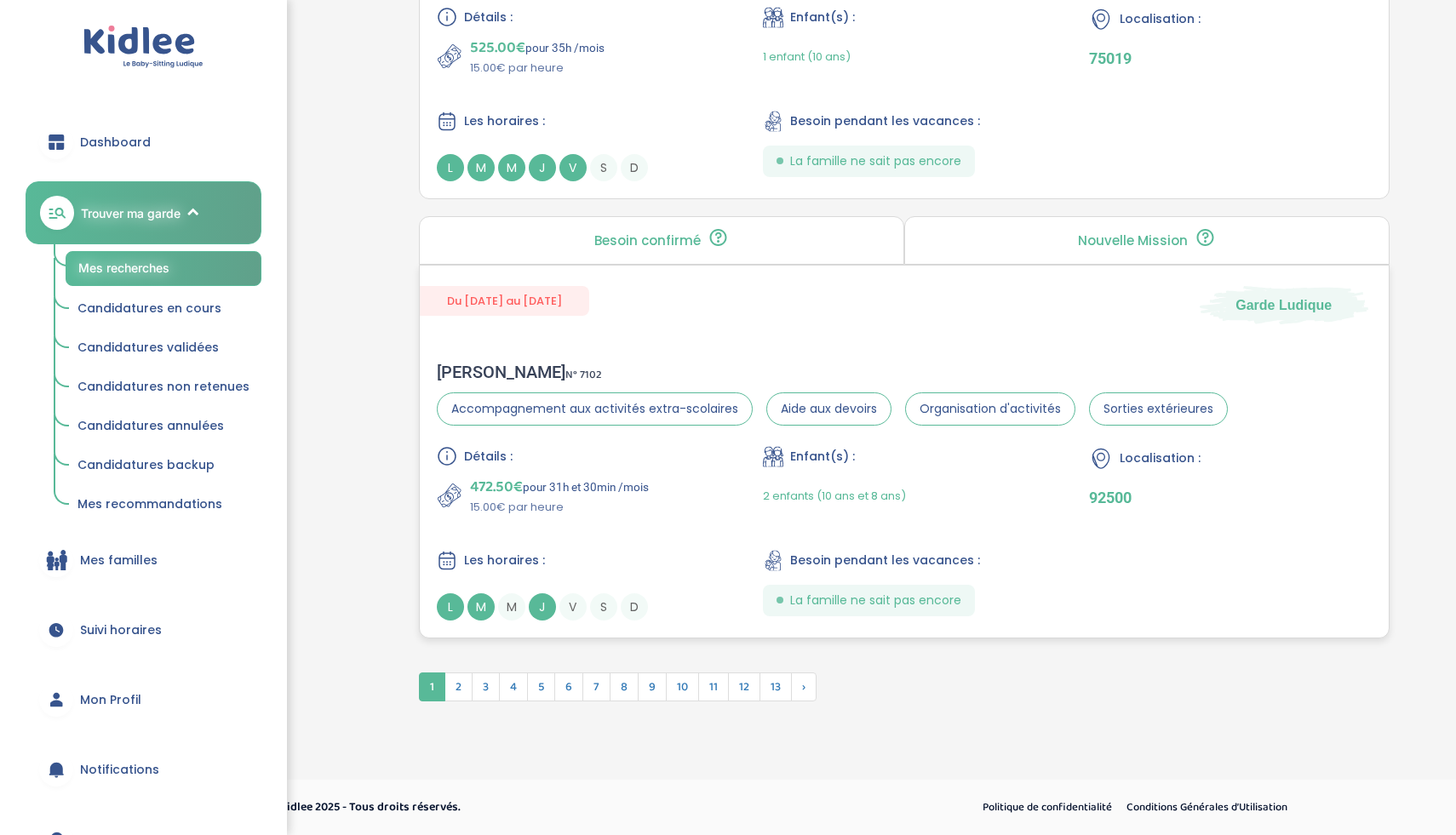
click at [709, 513] on div "472.50€ pour 31h et 30min /mois 15.00€ par heure" at bounding box center [578, 495] width 282 height 41
click at [456, 690] on span "2" at bounding box center [458, 687] width 28 height 29
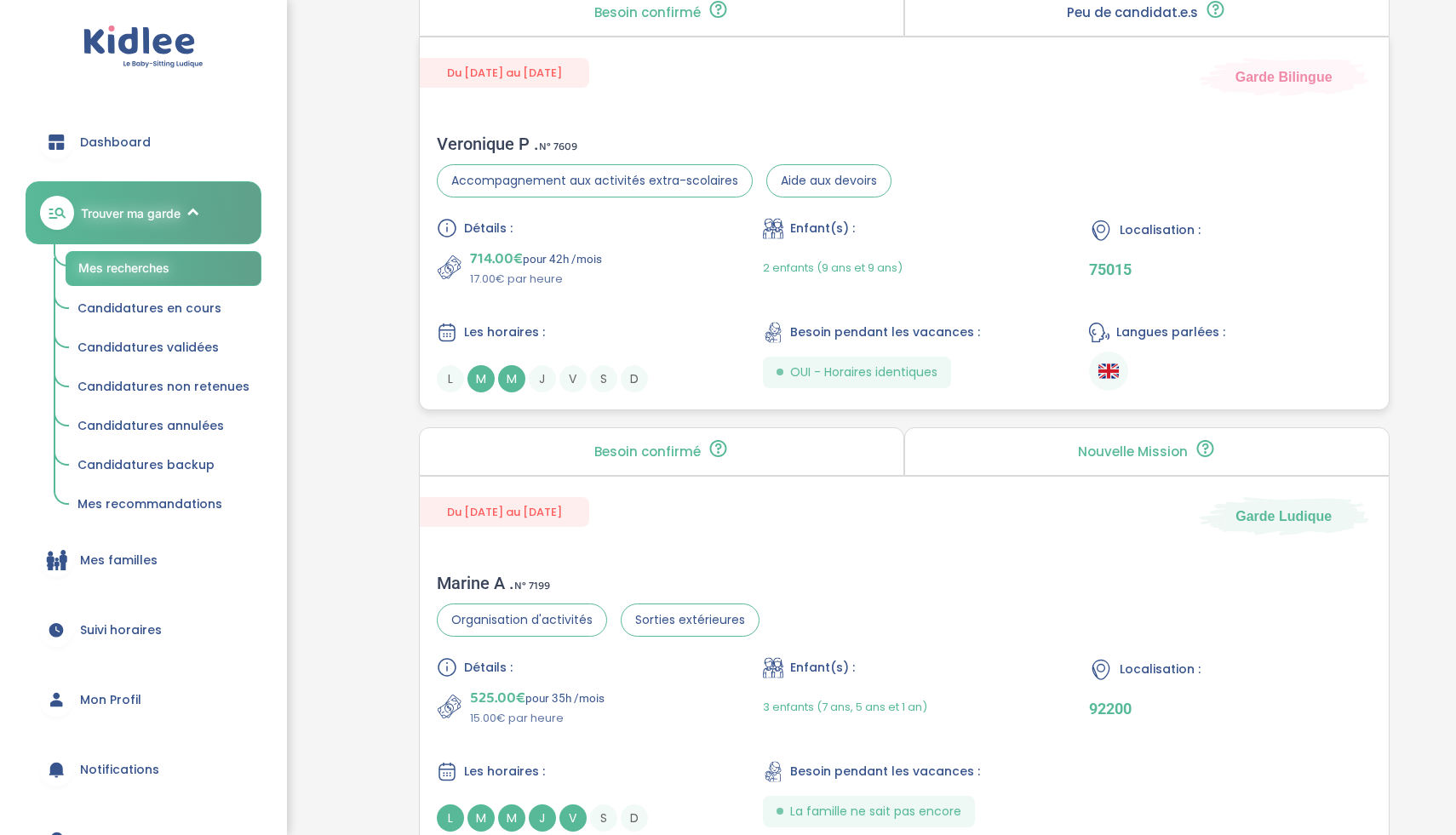
scroll to position [3013, 0]
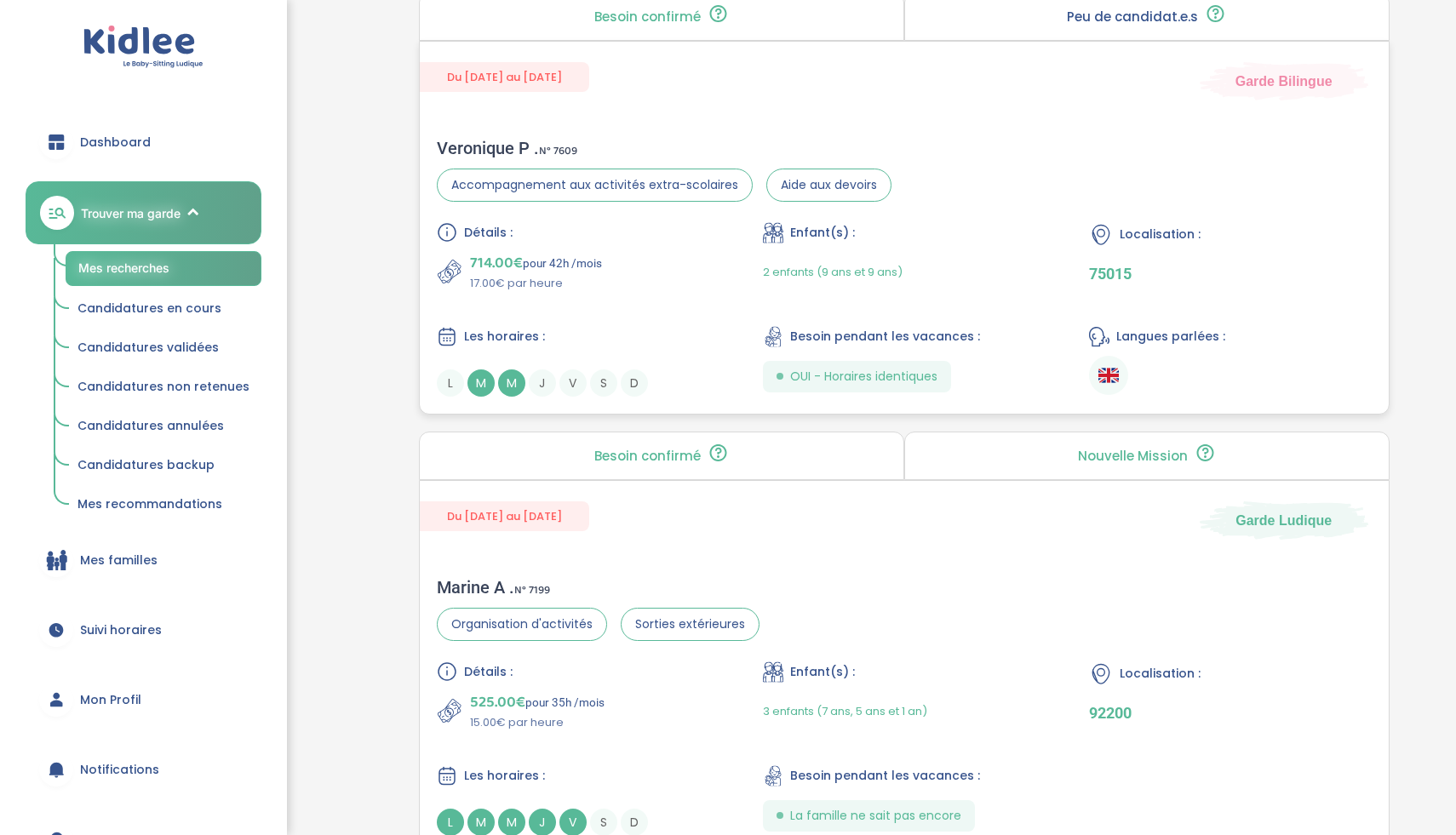
click at [705, 275] on div "714.00€ pour 42h /mois 17.00€ par heure" at bounding box center [578, 272] width 282 height 41
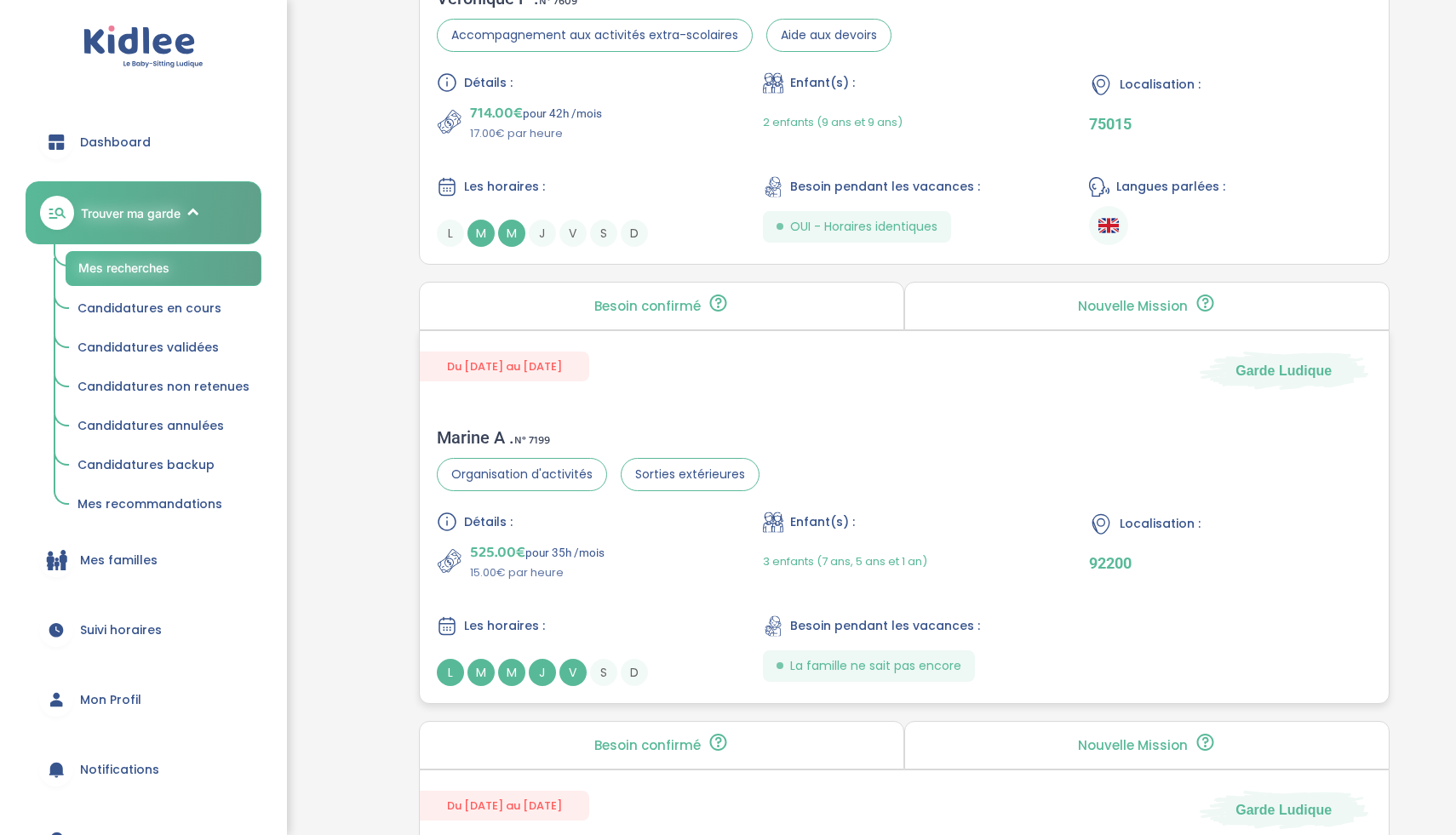
scroll to position [3165, 0]
click at [957, 530] on div "Enfant(s) :" at bounding box center [904, 520] width 282 height 21
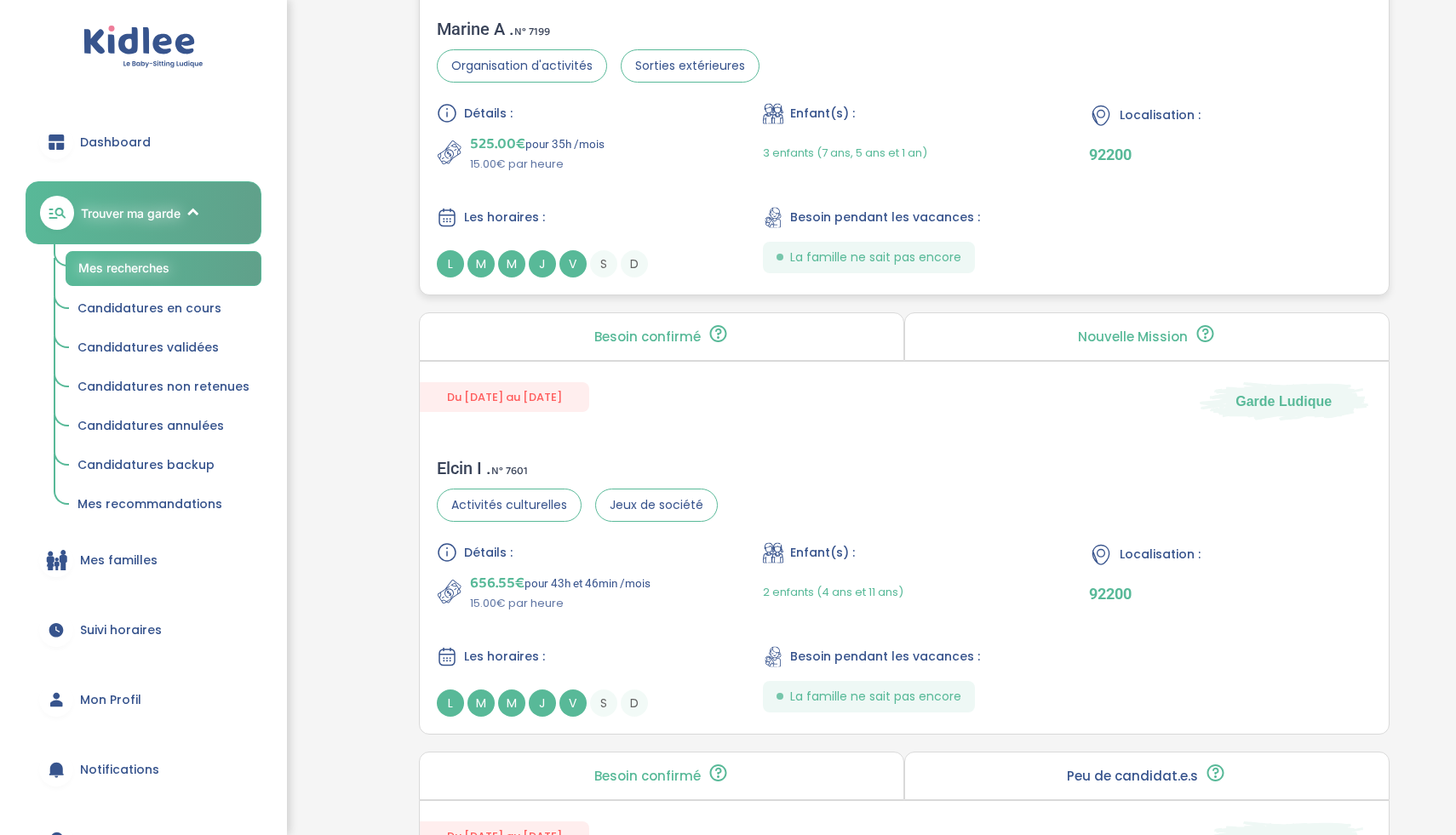
scroll to position [3638, 0]
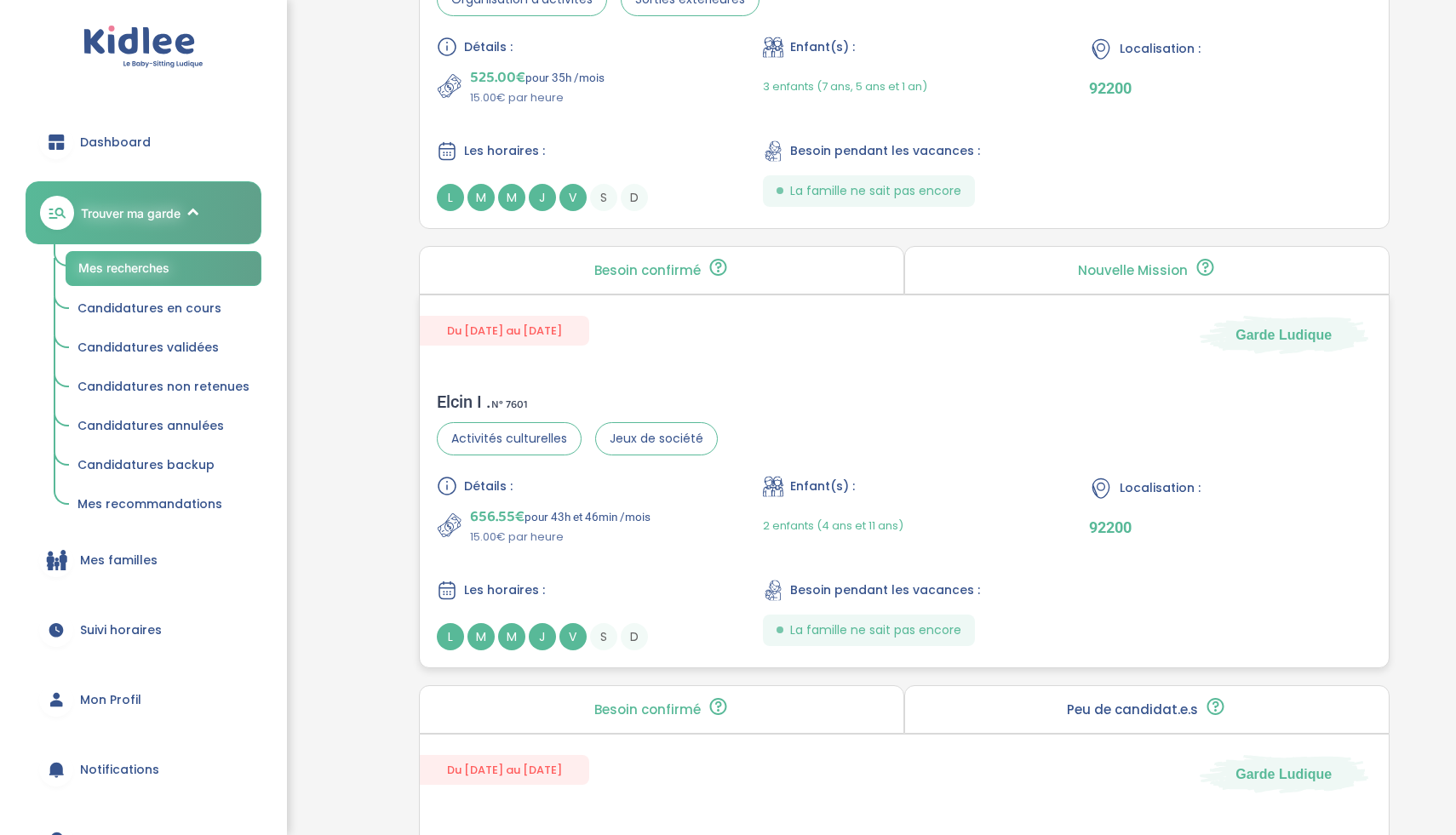
click at [810, 377] on div "Elcin I . N° 7601 Activités culturelles Jeux de société Détails : 656.55€ pour …" at bounding box center [904, 521] width 969 height 293
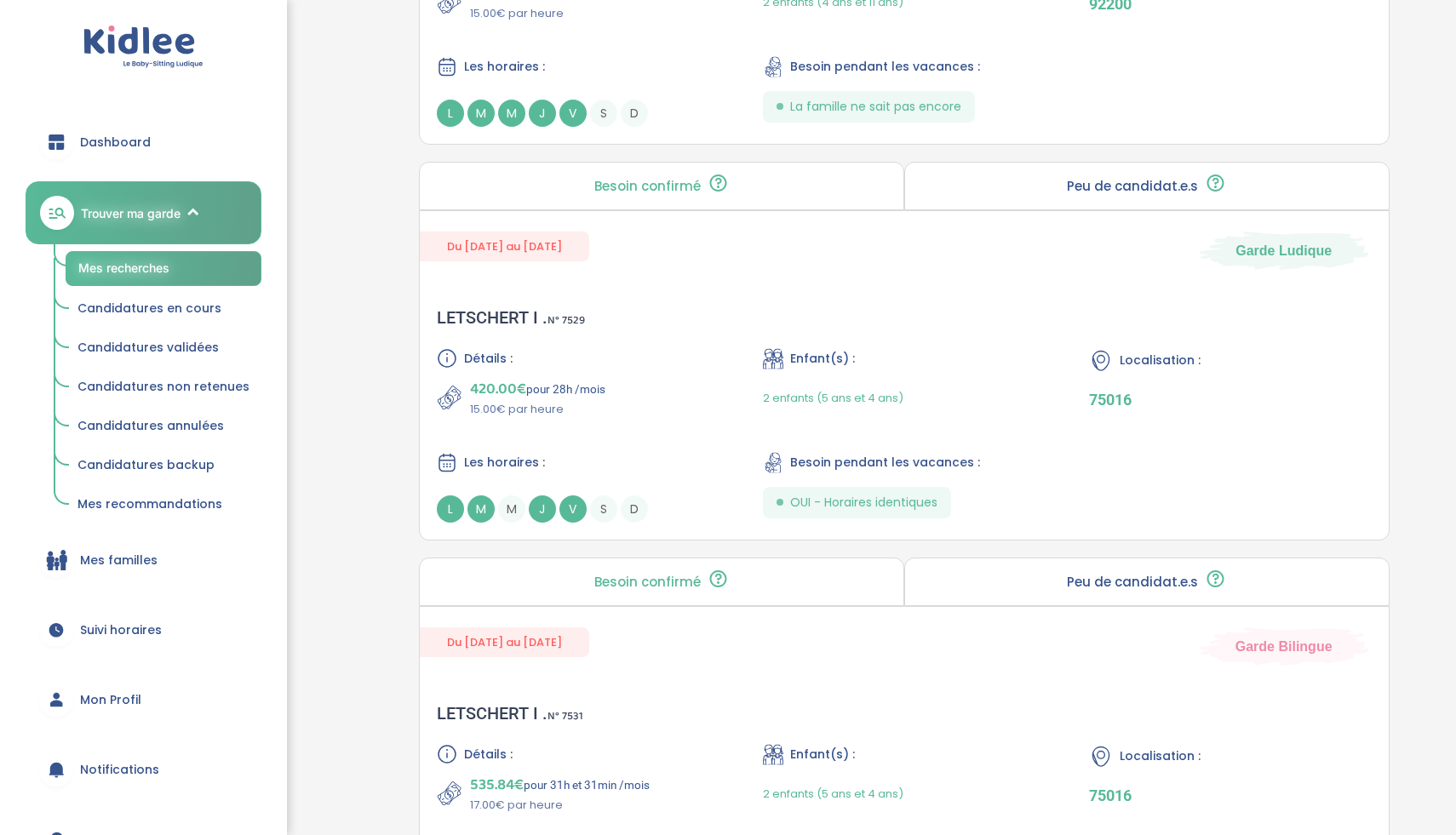
scroll to position [4255, 0]
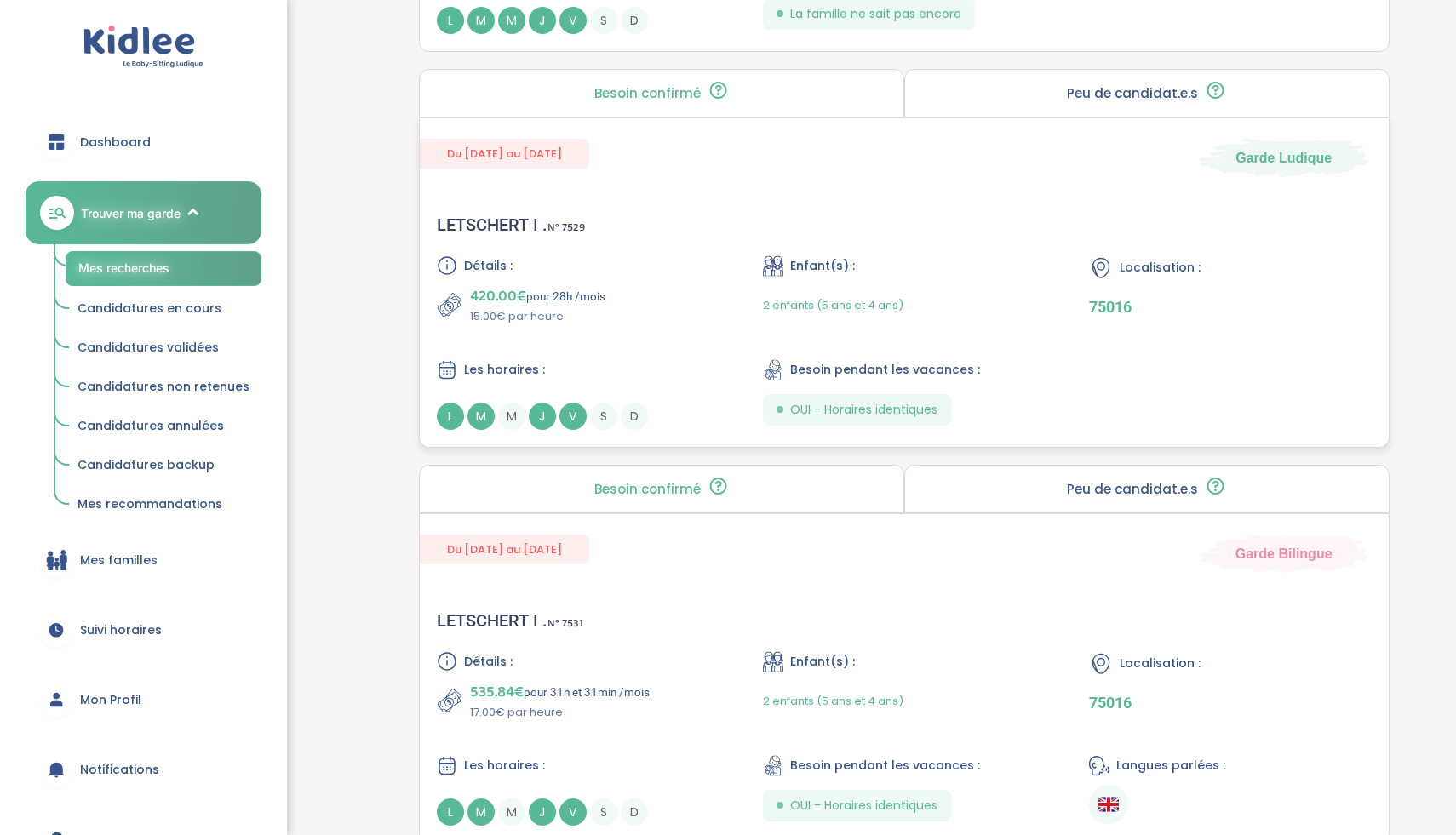
click at [674, 286] on div "420.00€ pour 28h /mois 15.00€ par heure" at bounding box center [578, 305] width 282 height 41
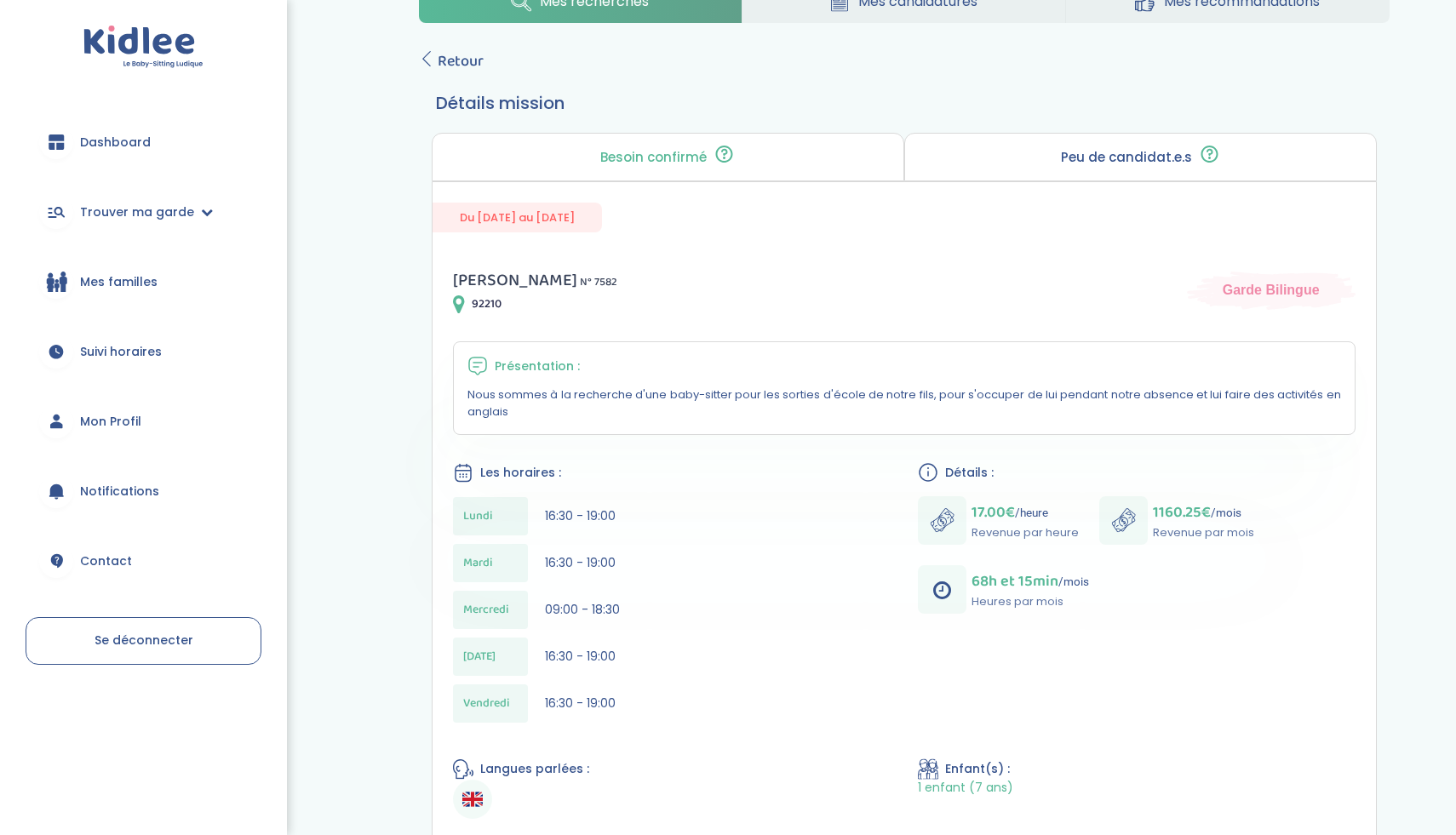
scroll to position [53, 0]
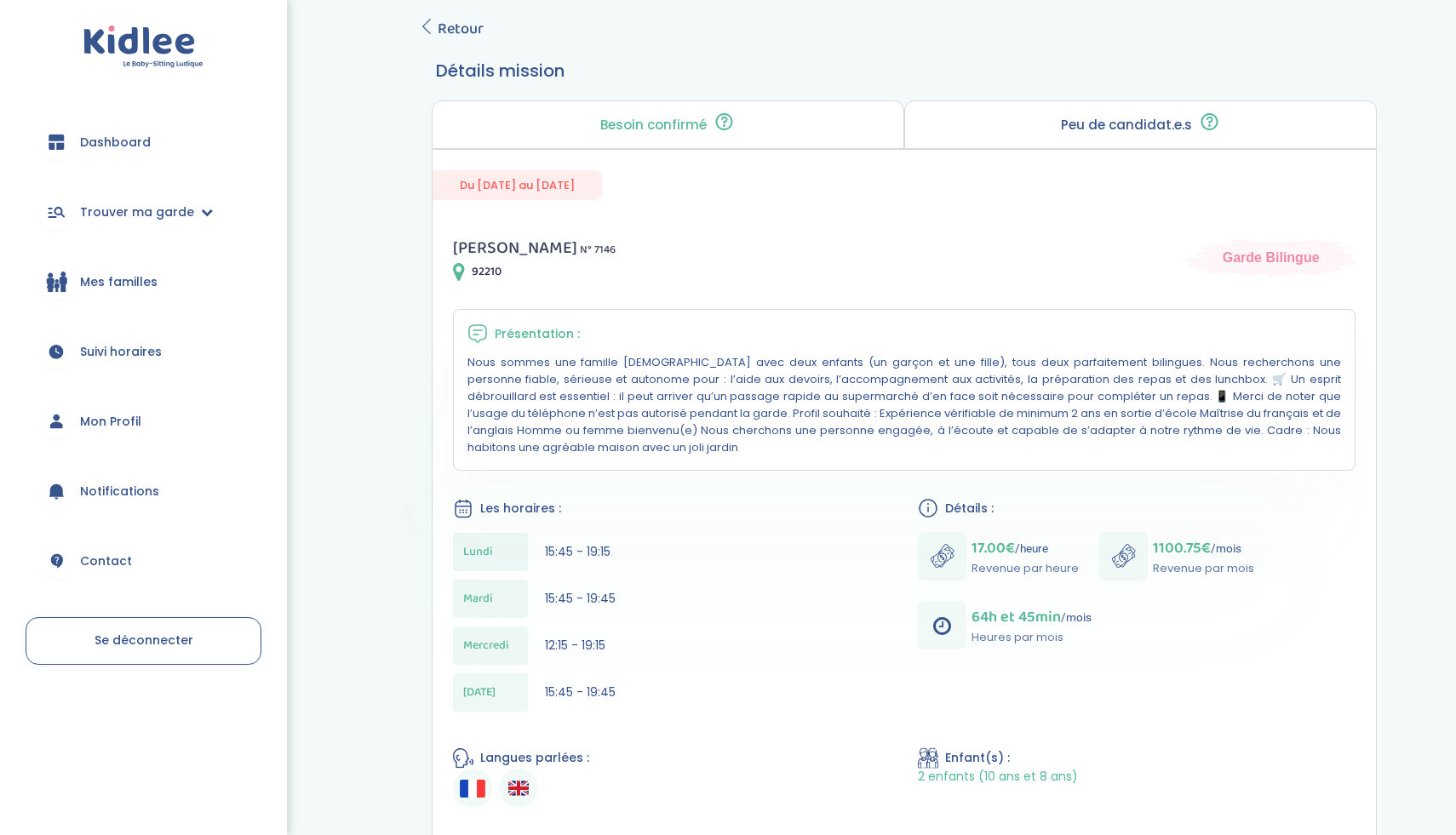
scroll to position [117, 0]
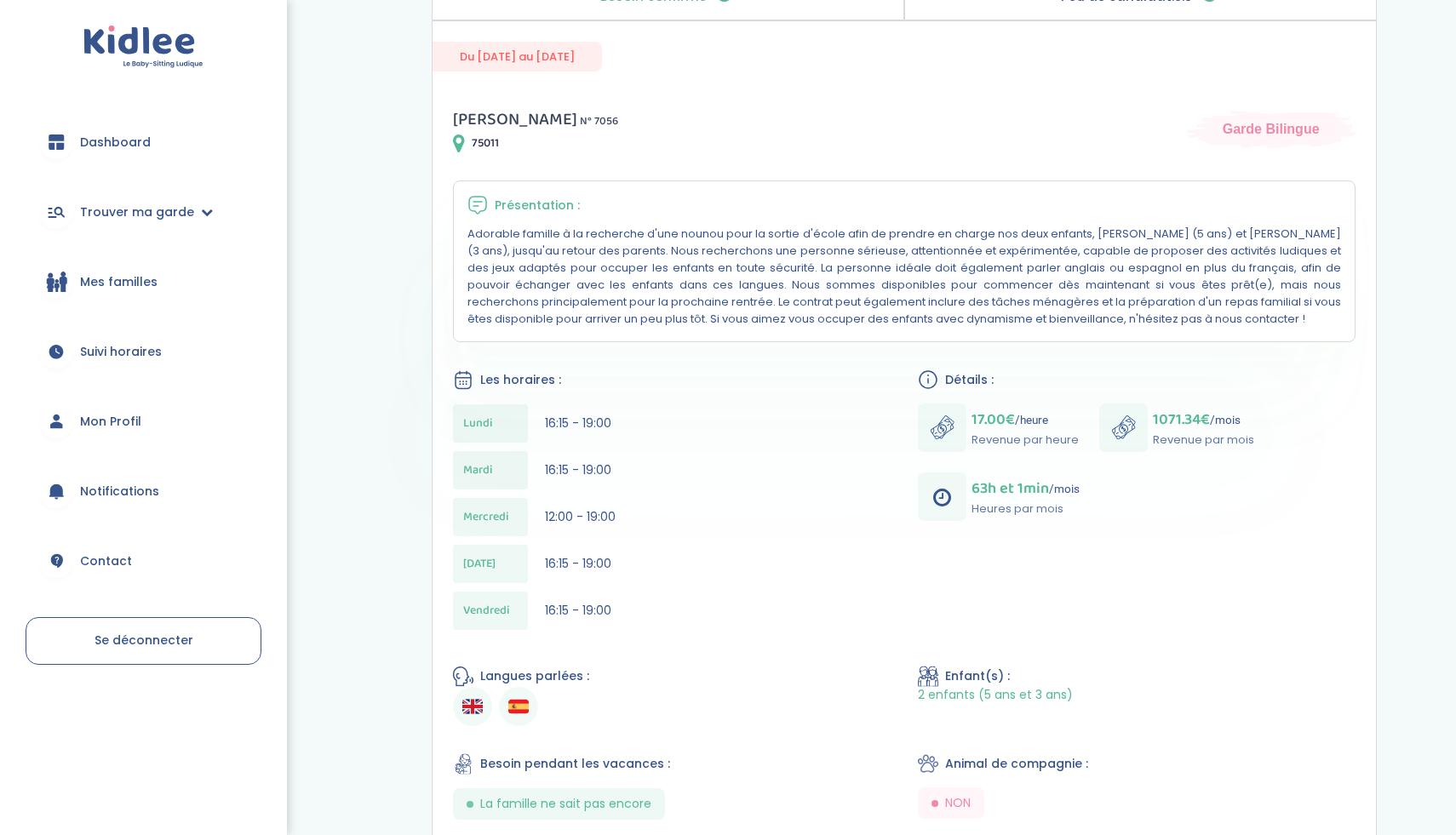
scroll to position [234, 0]
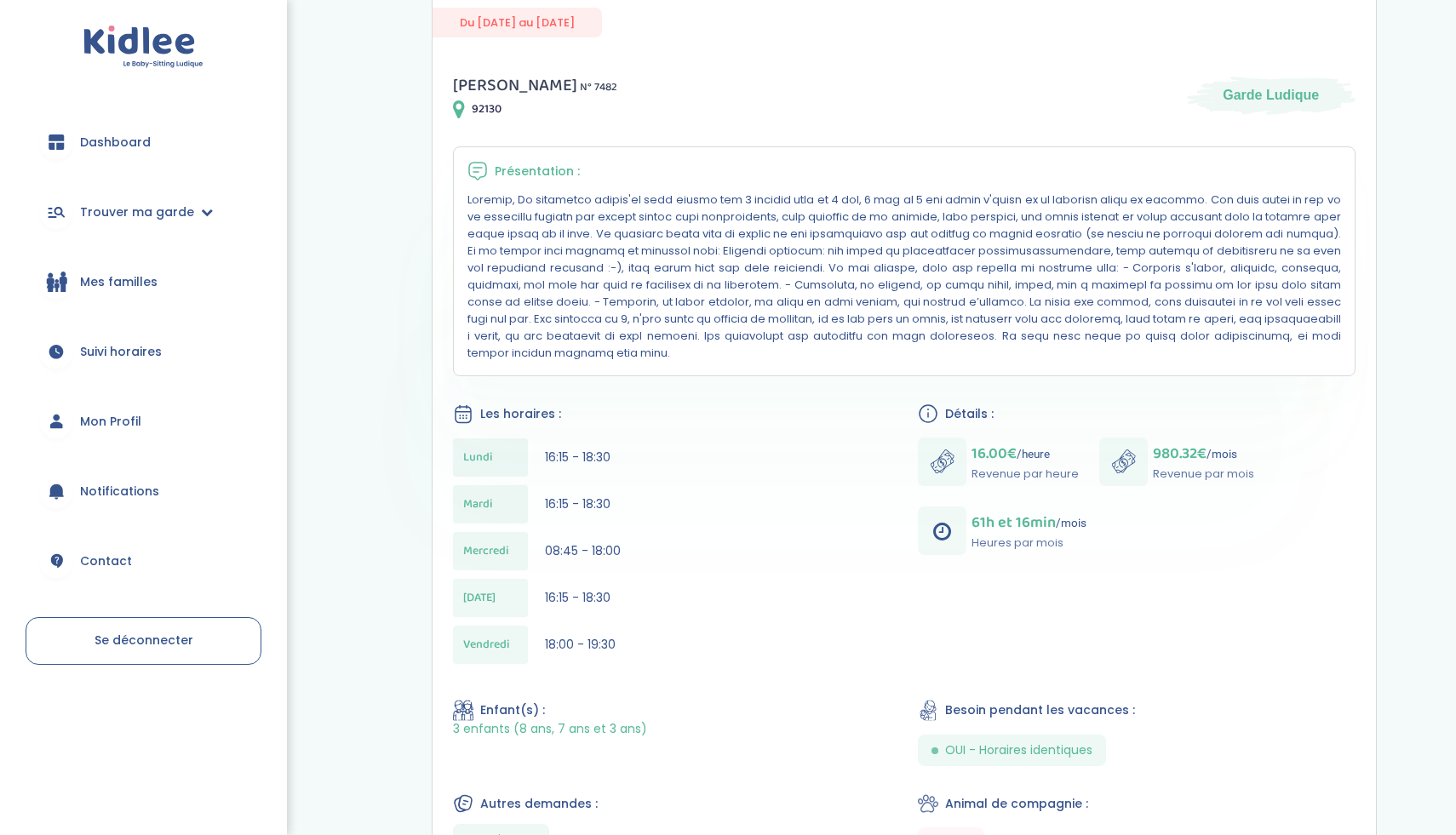
scroll to position [255, 0]
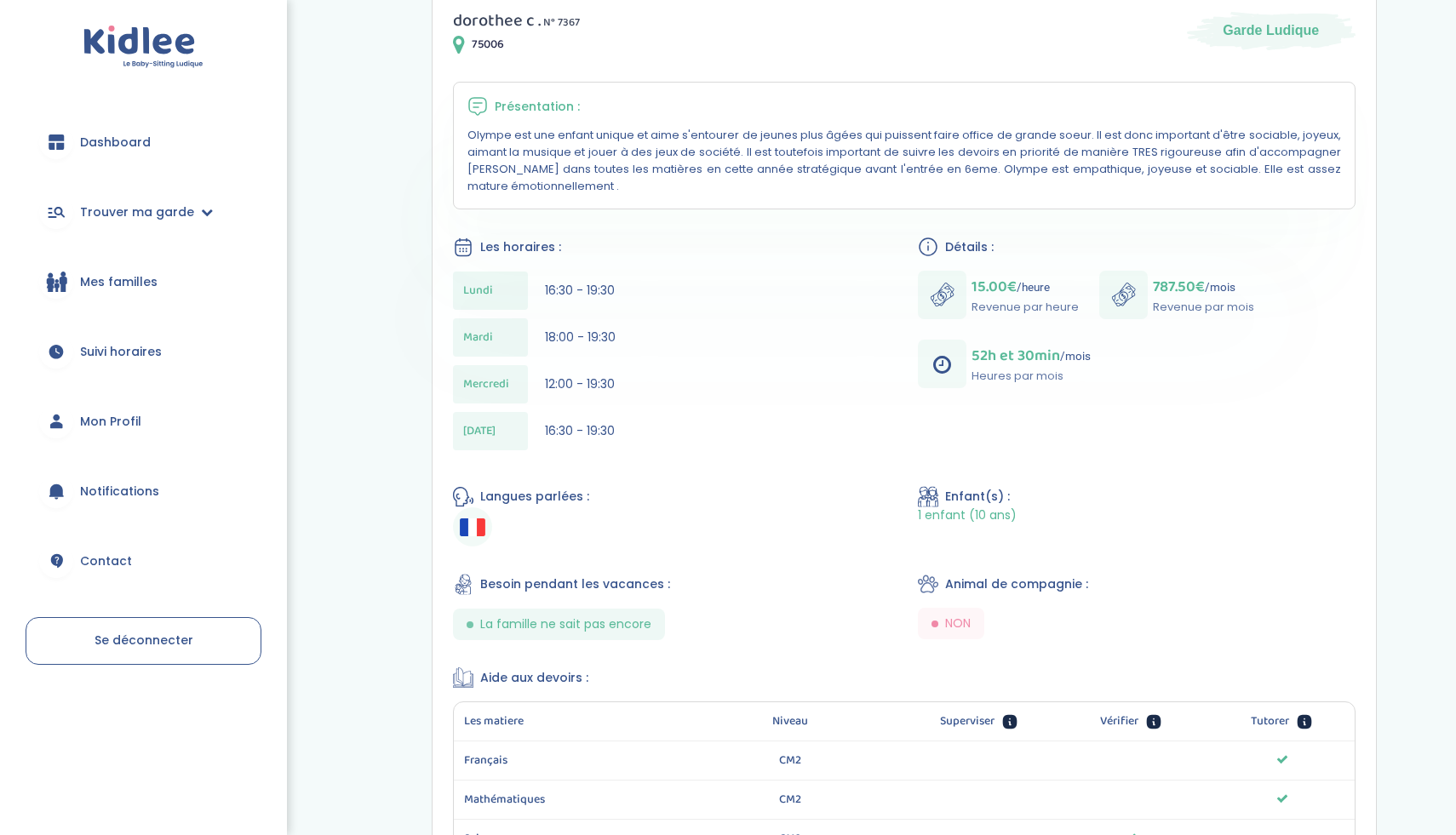
scroll to position [349, 0]
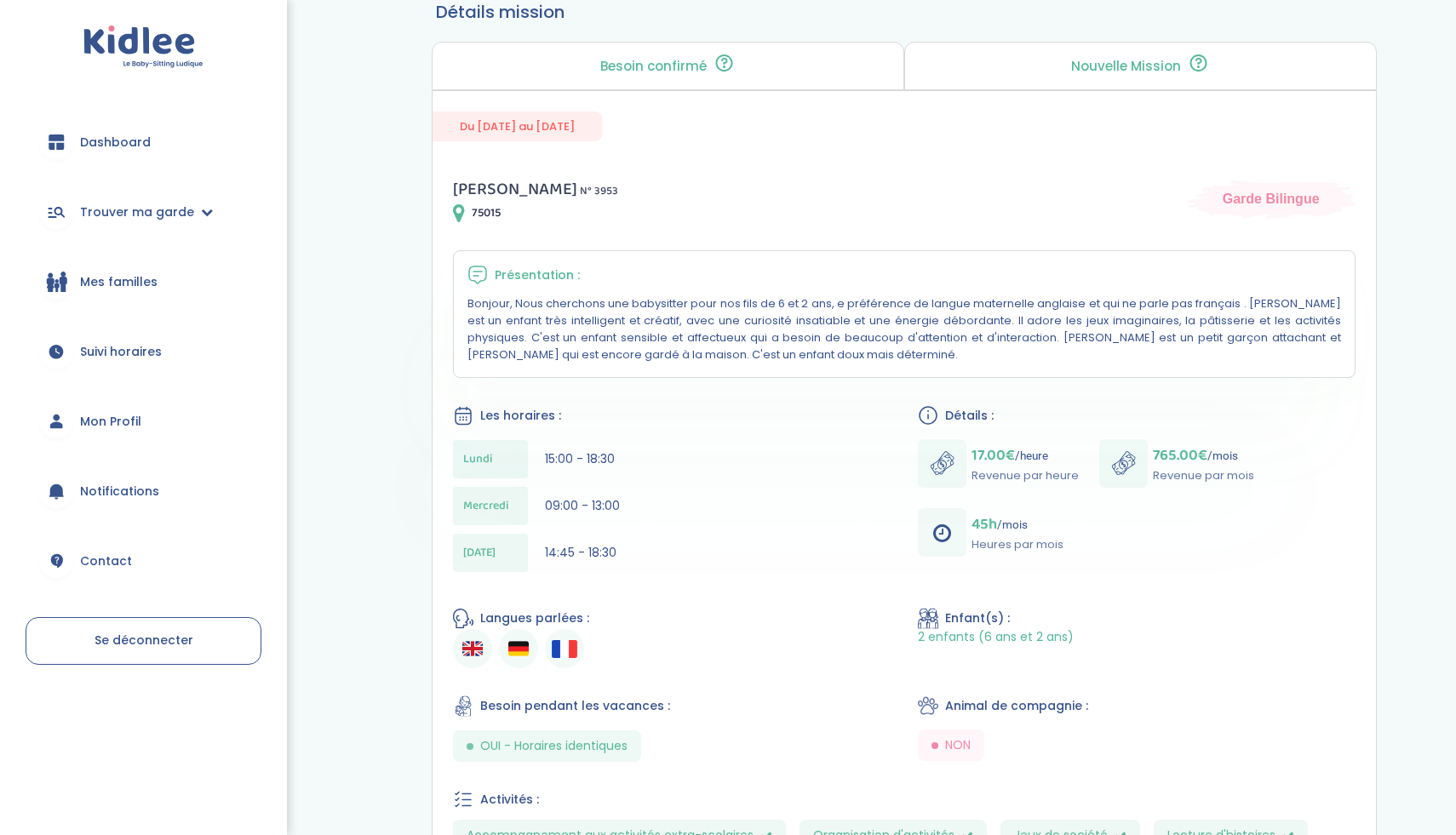
scroll to position [153, 0]
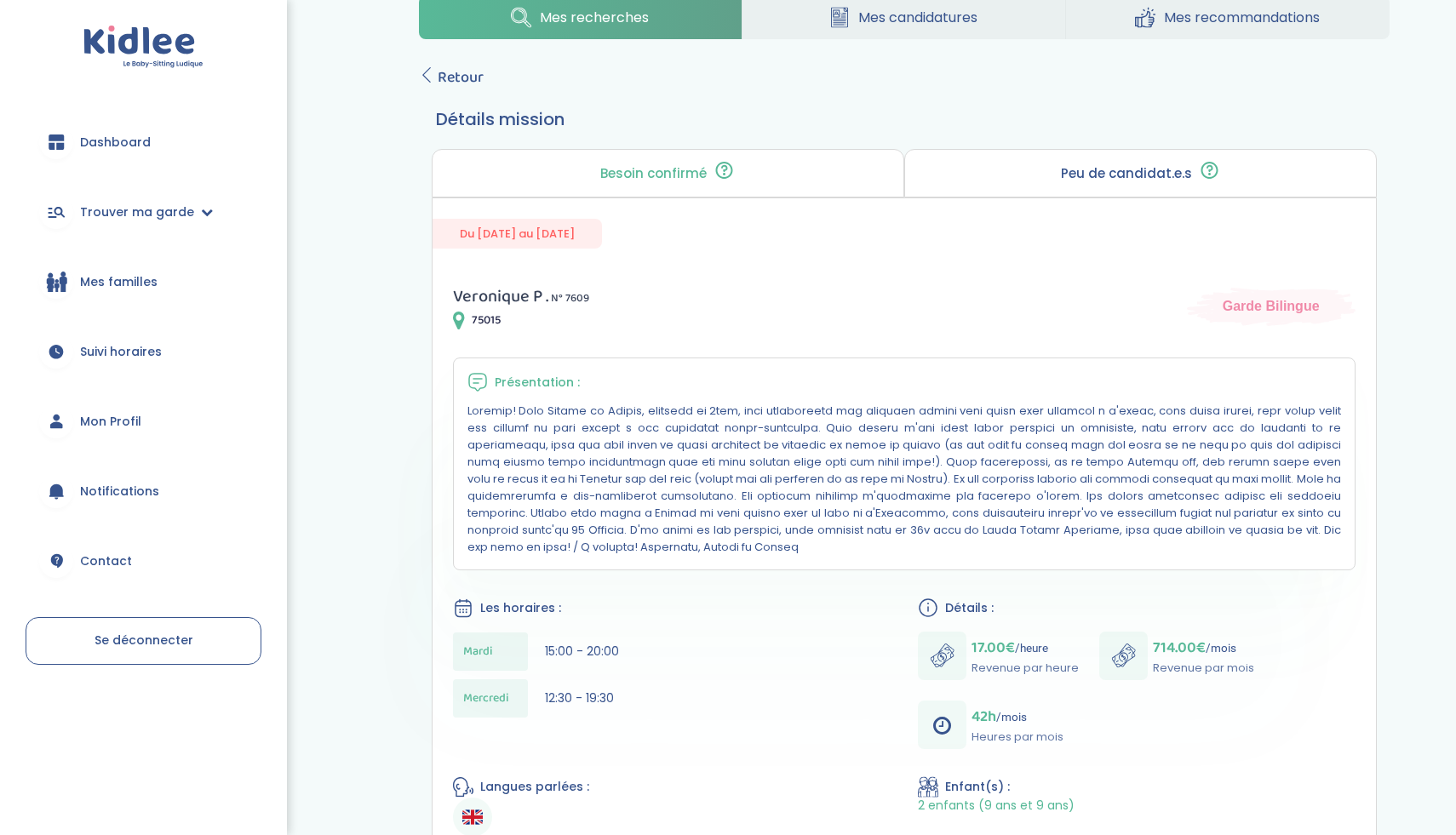
scroll to position [50, 0]
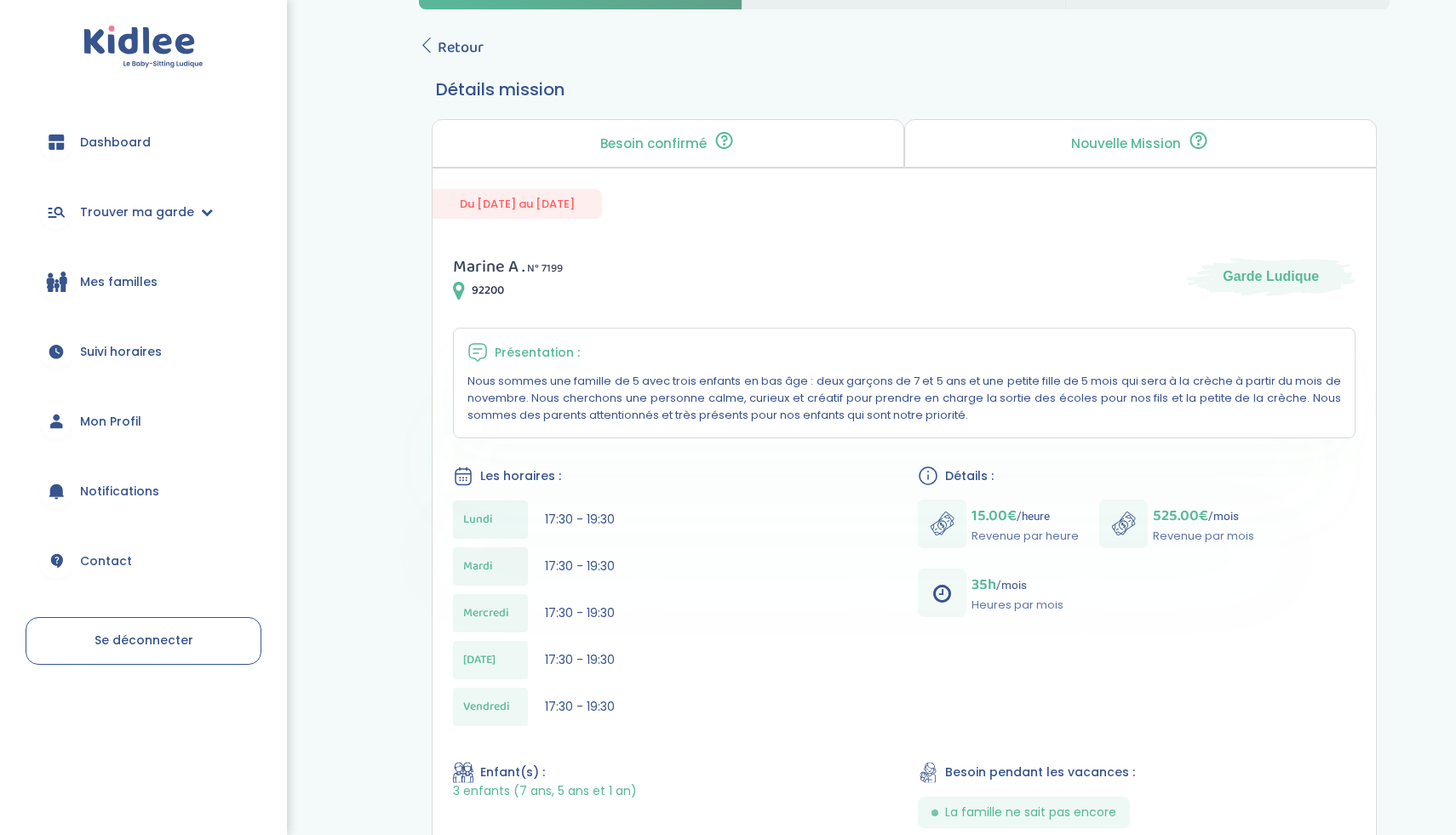
scroll to position [74, 0]
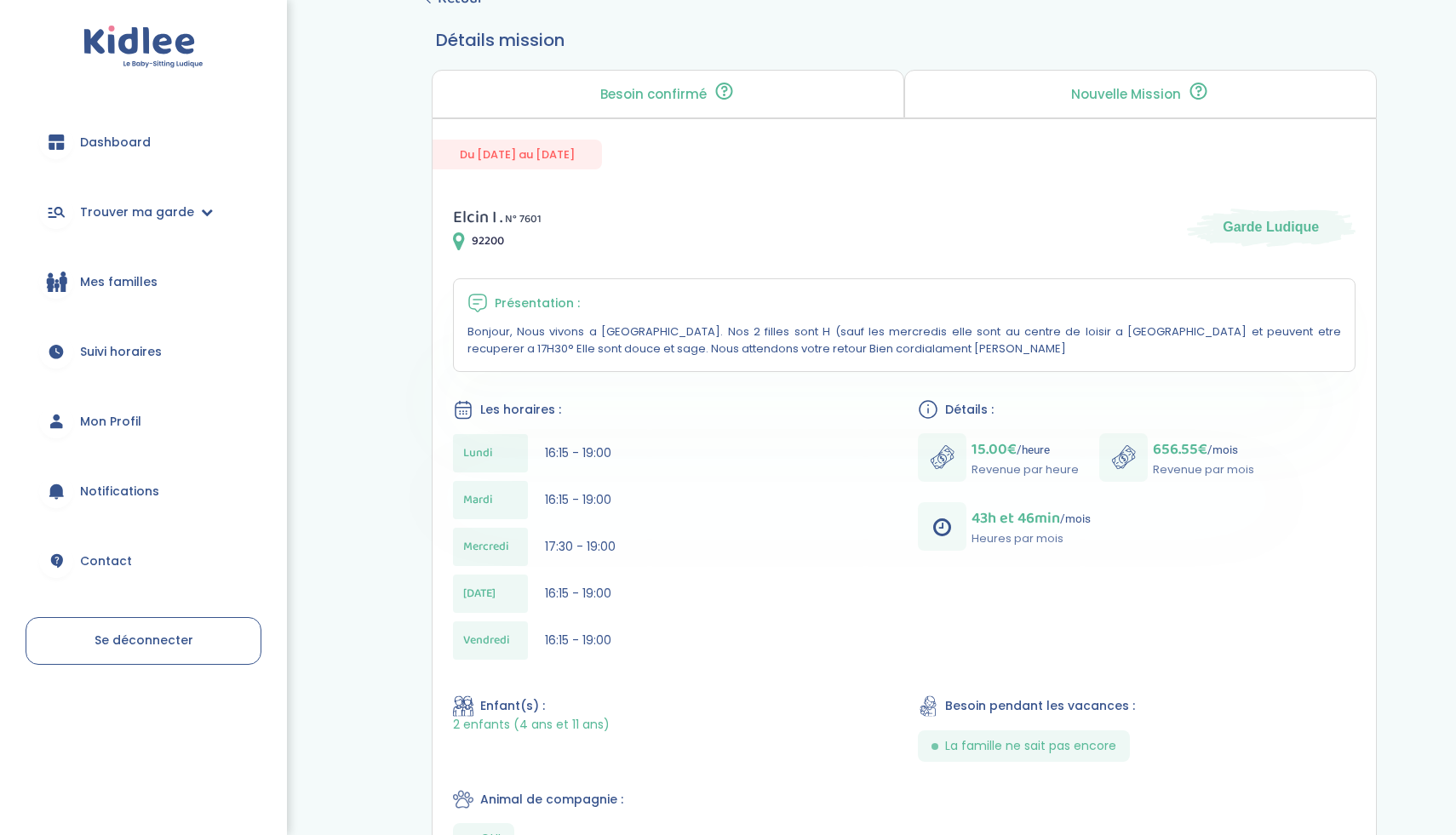
scroll to position [123, 0]
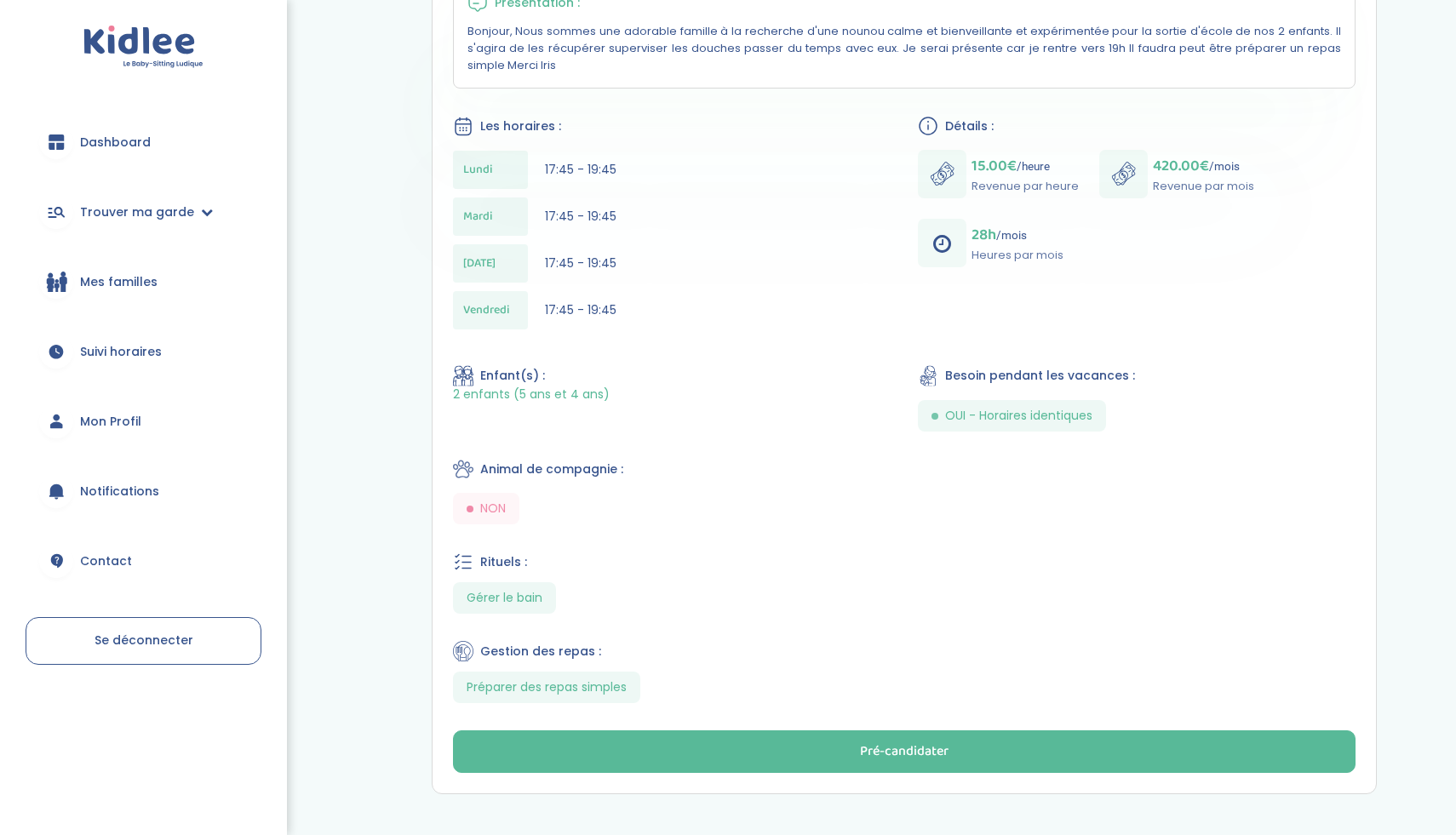
scroll to position [424, 0]
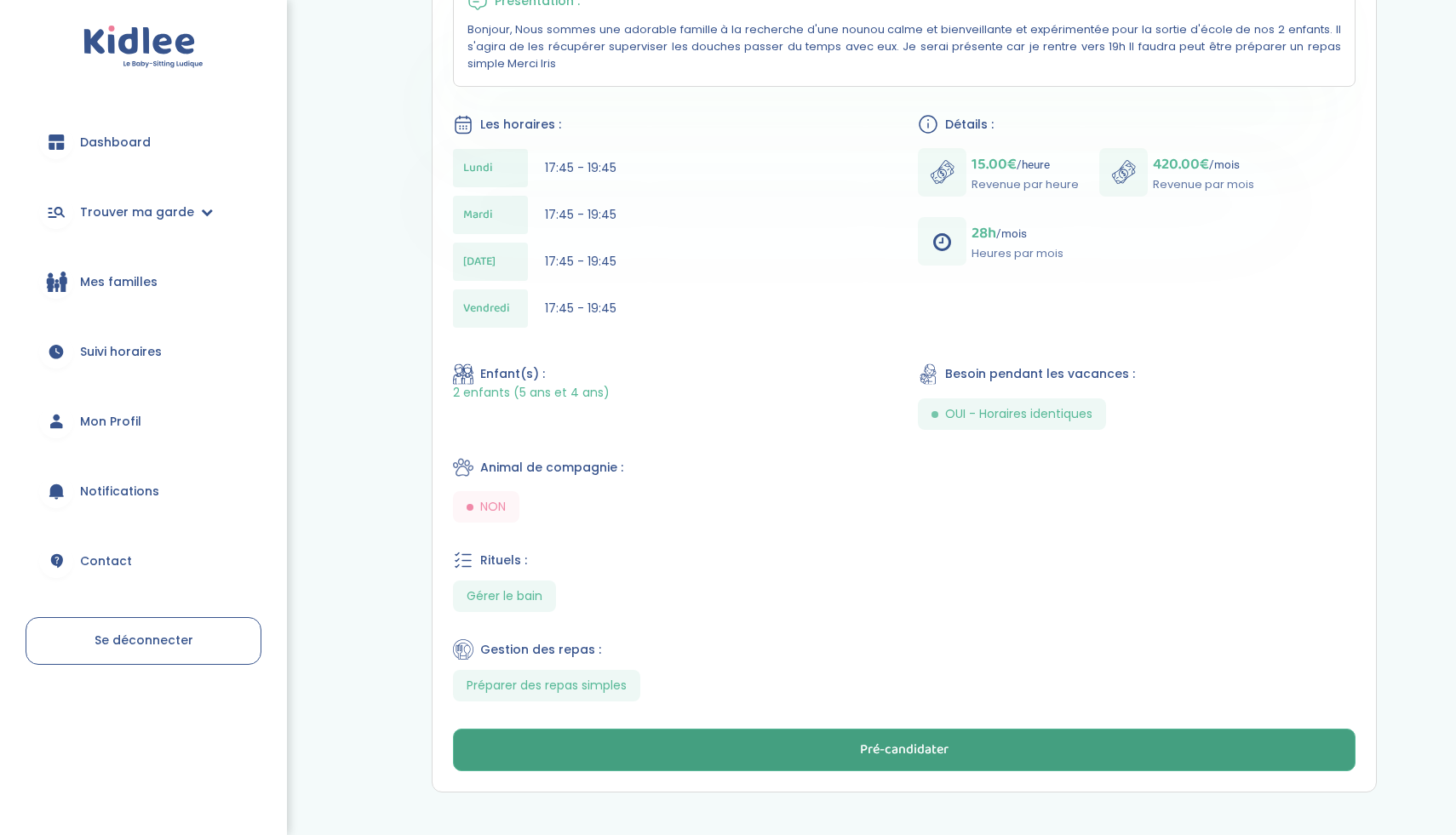
click at [762, 751] on button "Pré-candidater" at bounding box center [904, 750] width 902 height 43
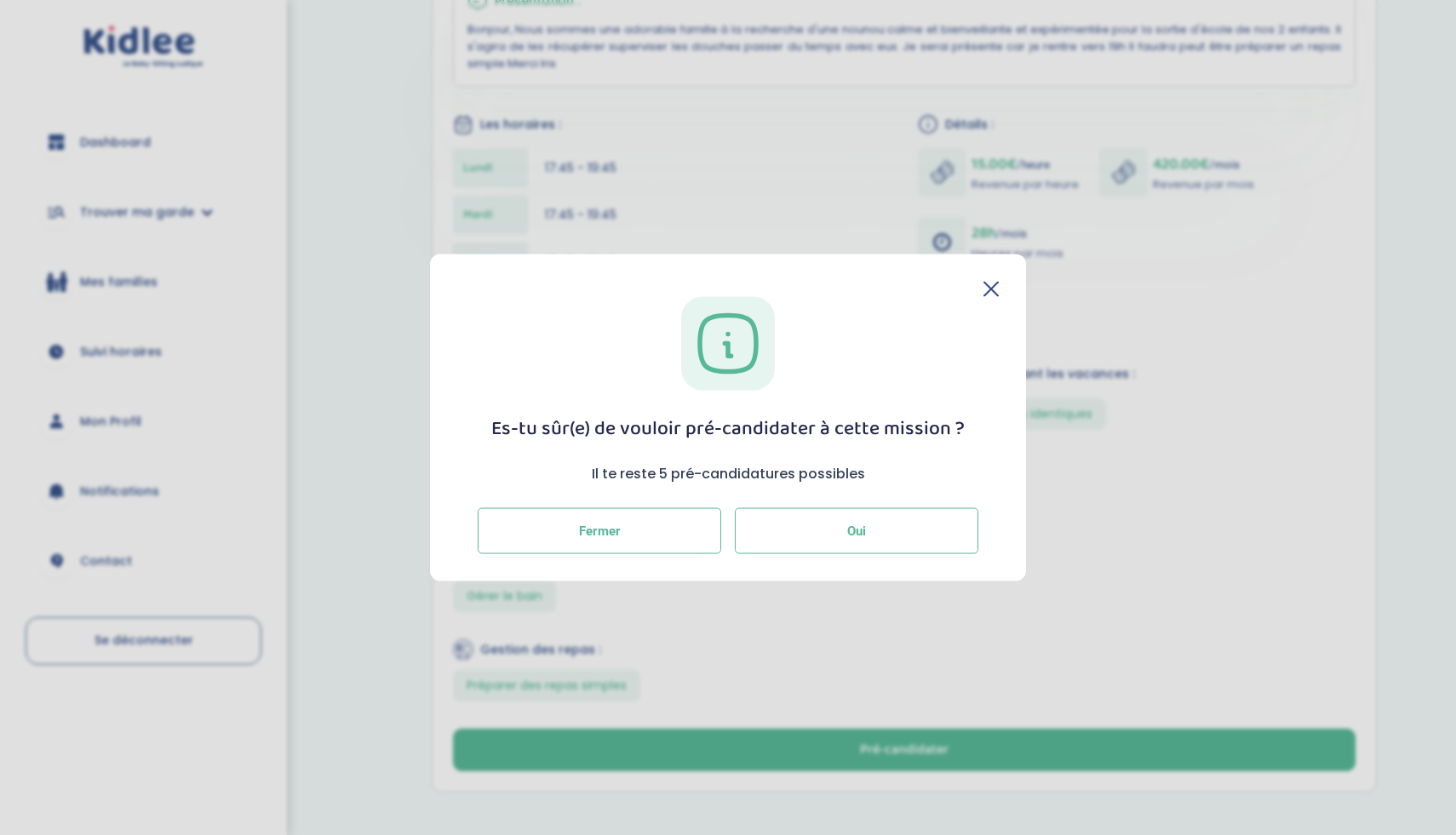
click at [823, 530] on button "Oui" at bounding box center [857, 531] width 244 height 46
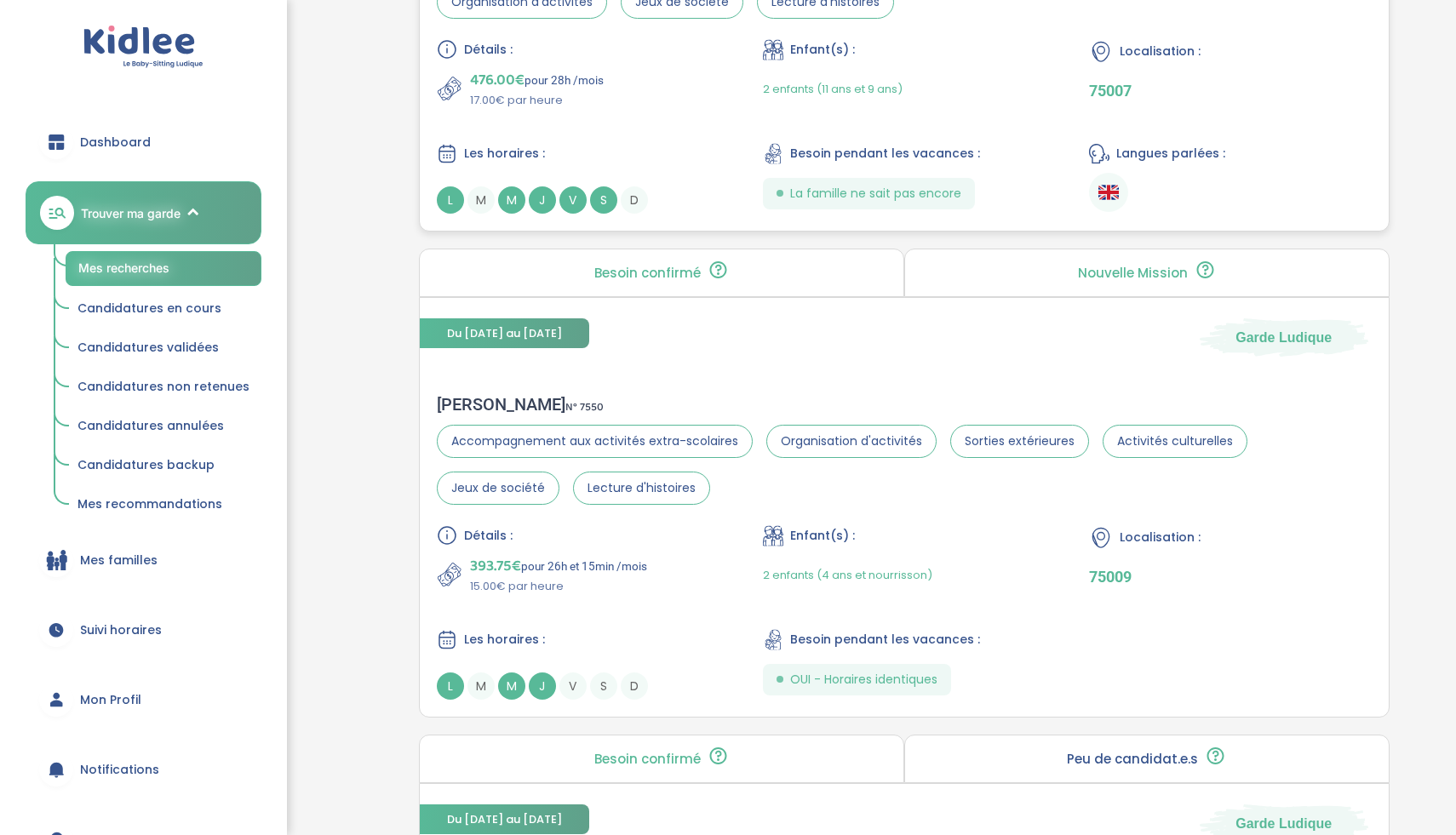
scroll to position [1024, 0]
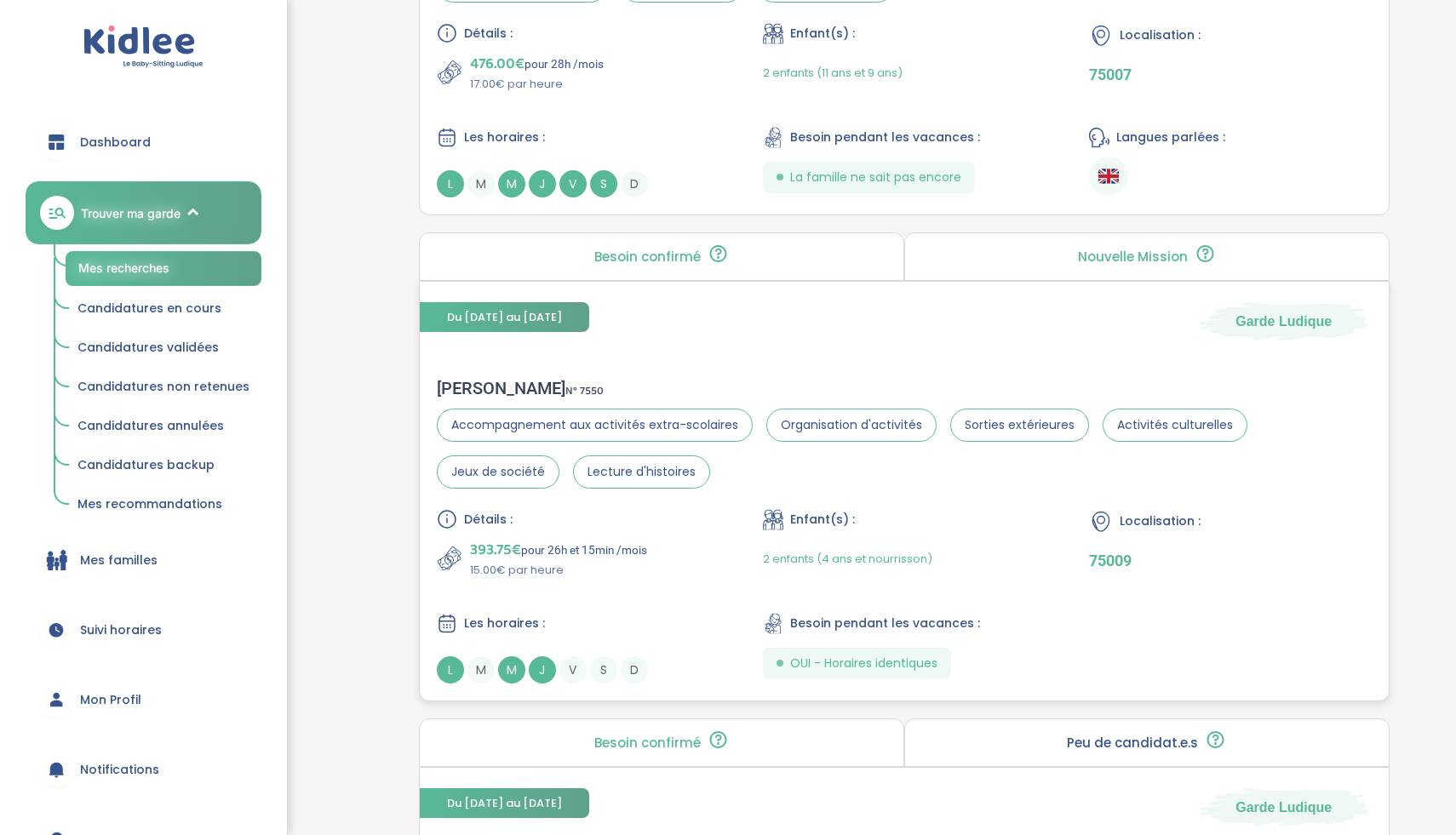
click at [724, 541] on div "Détails : 393.75€ pour 26h et 15min /mois 15.00€ par heure Enfant(s) : 2 enfant…" at bounding box center [904, 596] width 935 height 174
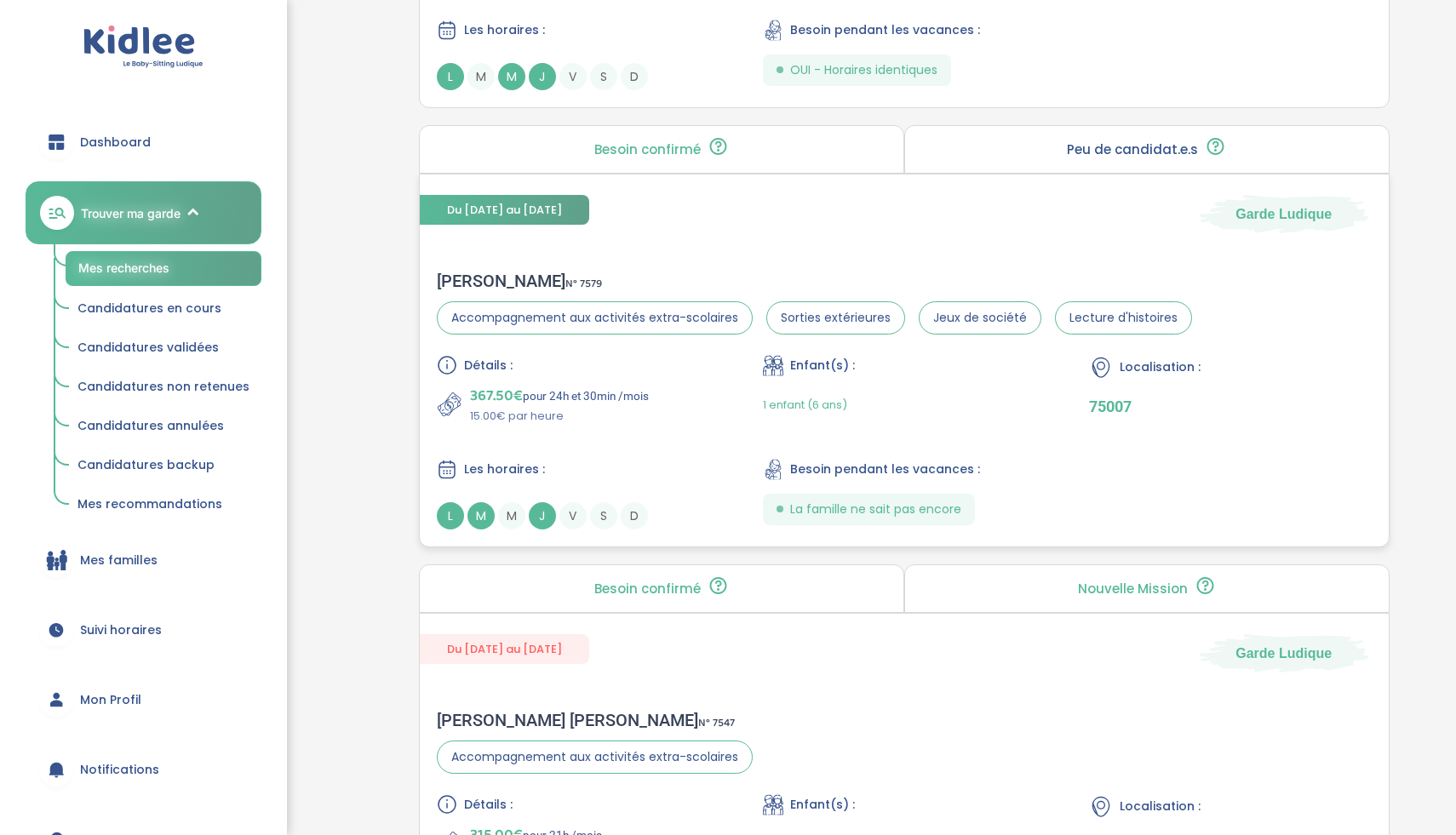
scroll to position [1635, 0]
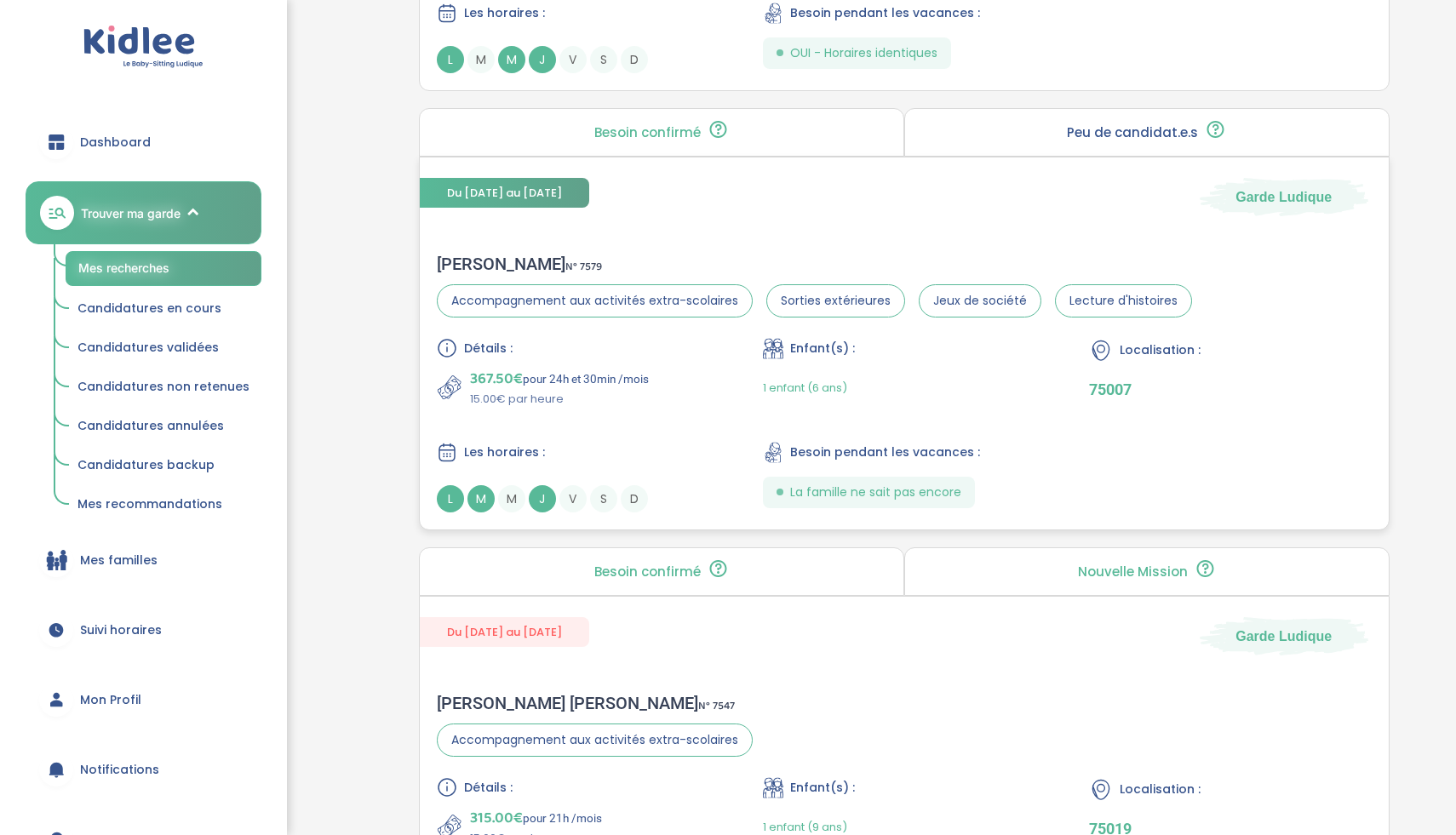
click at [732, 385] on div "Détails : 367.50€ pour 24h et 30min /mois 15.00€ par heure Enfant(s) : 1 enfant…" at bounding box center [904, 425] width 935 height 174
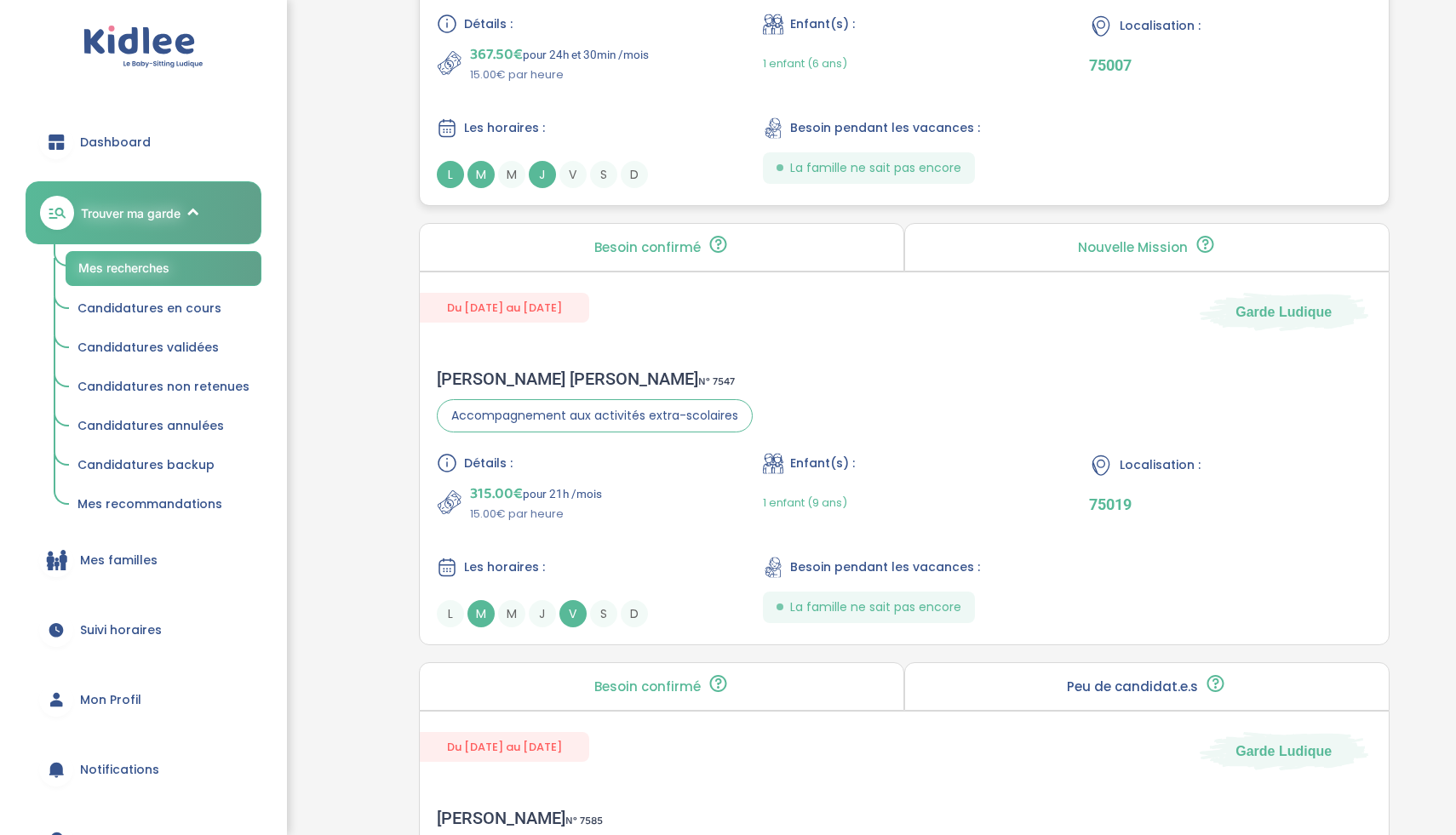
scroll to position [1973, 0]
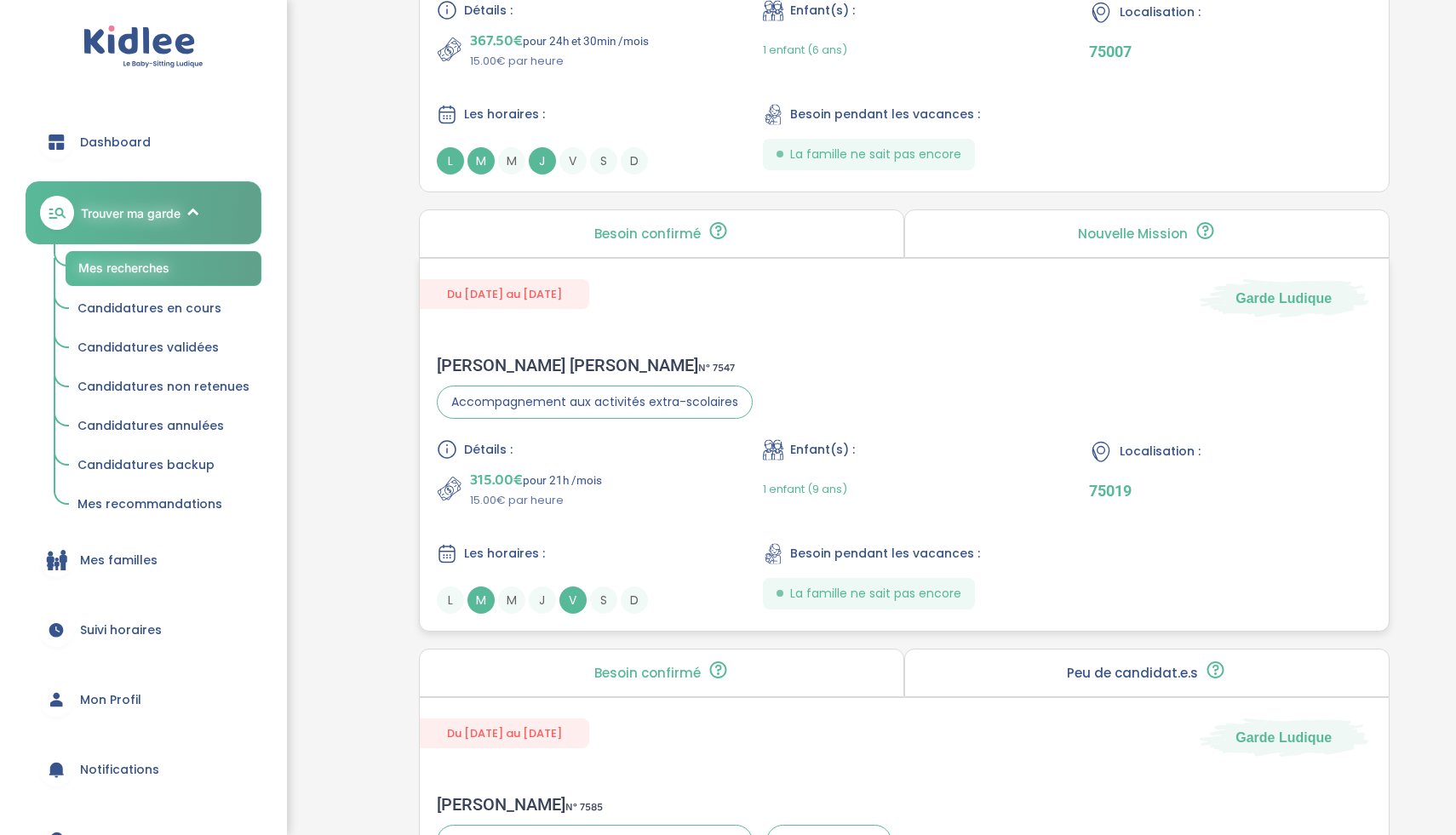
click at [725, 485] on div "Détails : 315.00€ pour 21h /mois 15.00€ par heure Enfant(s) : 1 enfant (9 ans) …" at bounding box center [904, 526] width 935 height 174
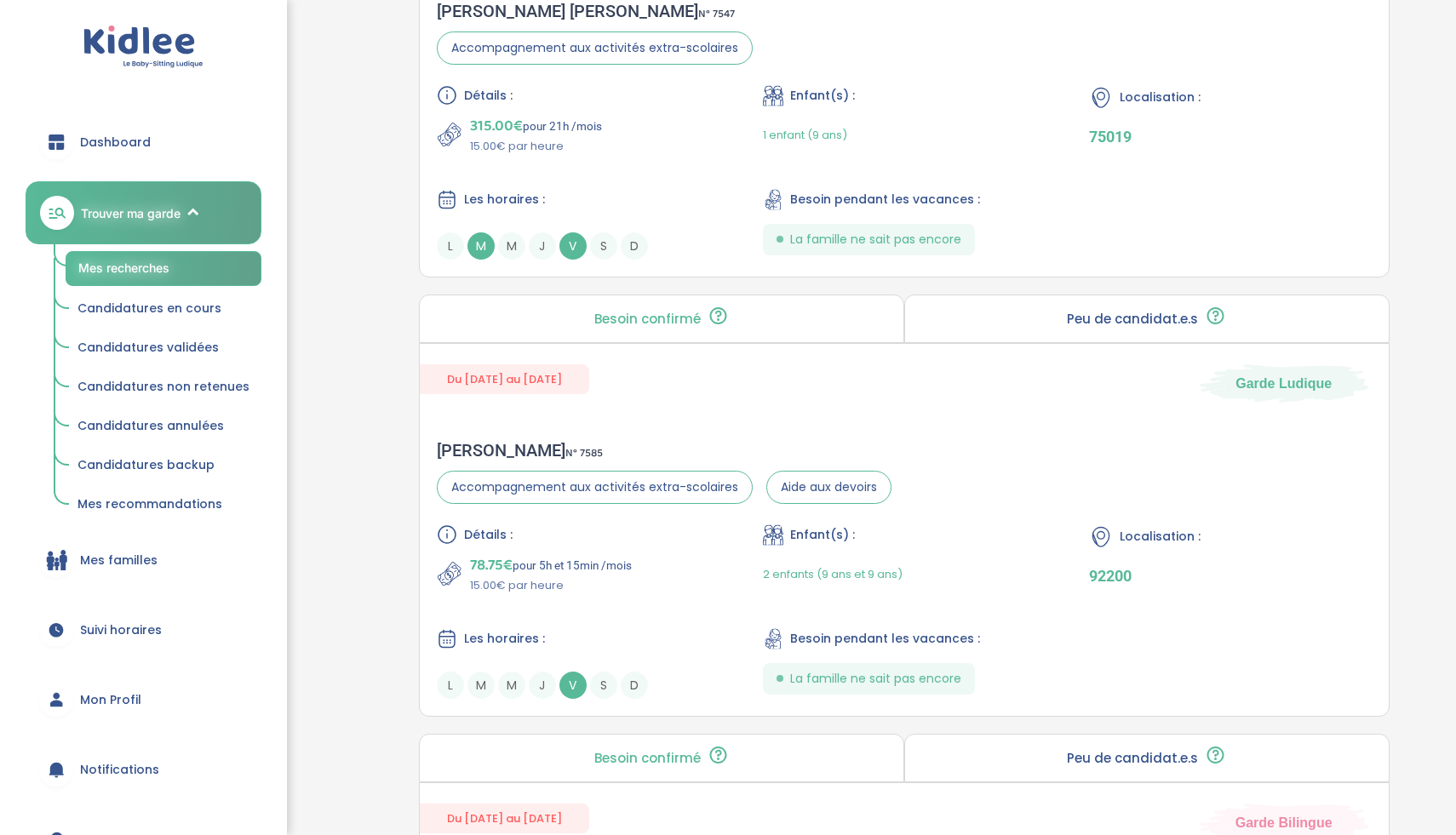
scroll to position [2331, 0]
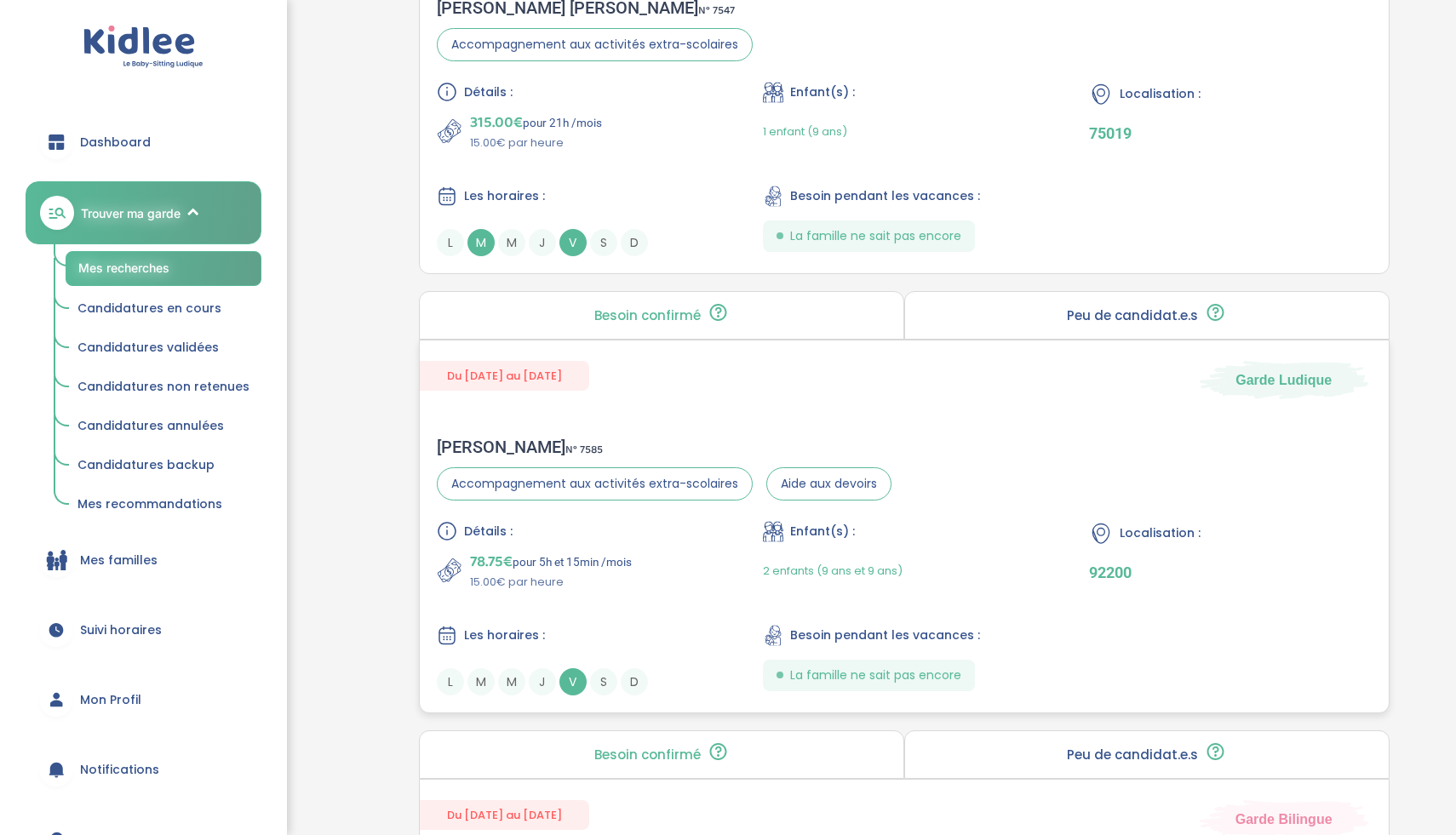
click at [617, 565] on p "78.75€ pour 5h et 15min /mois" at bounding box center [550, 562] width 162 height 24
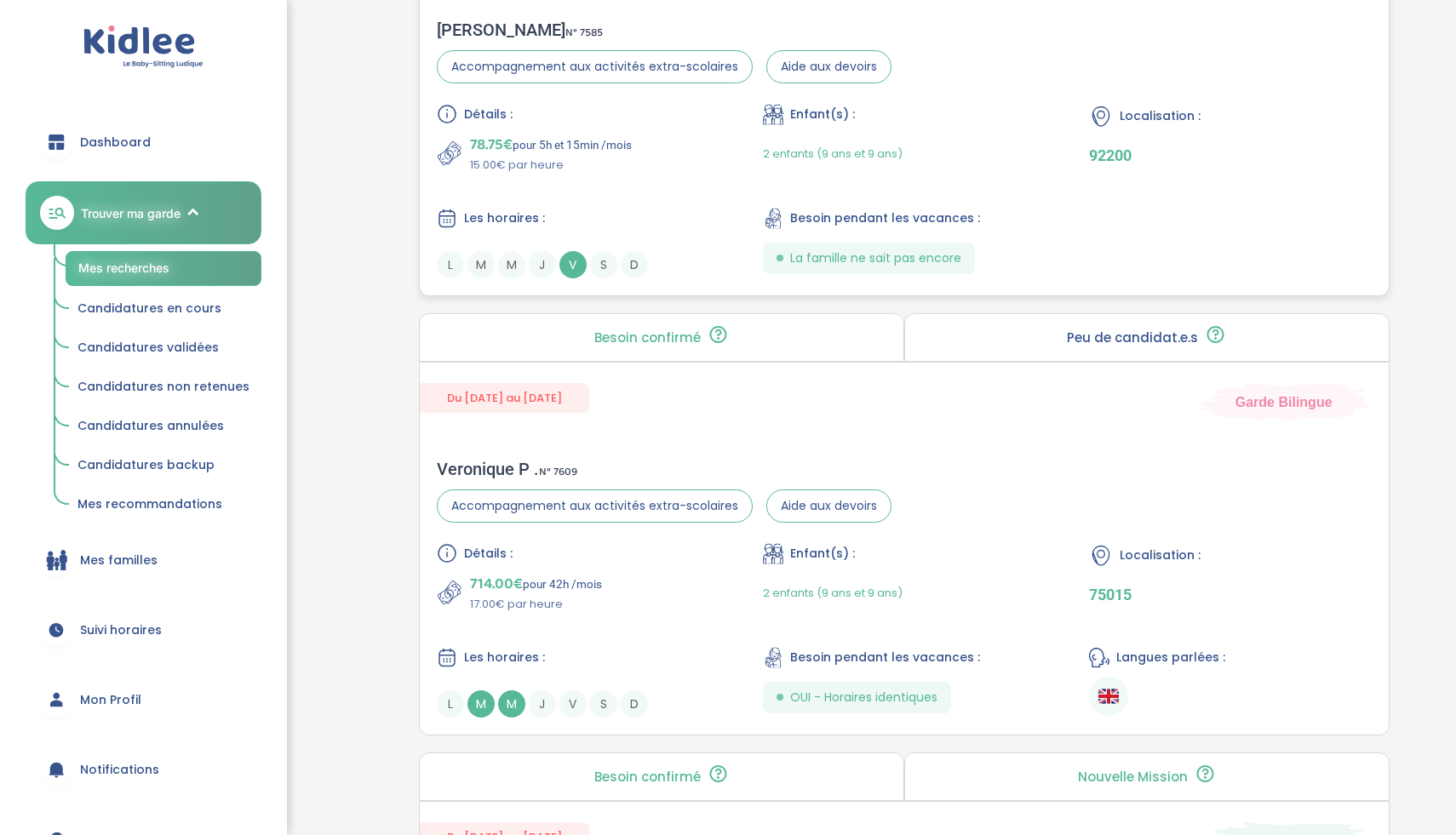
scroll to position [2746, 0]
click at [650, 571] on div "Détails : 714.00€ pour 42h /mois 17.00€ par heure" at bounding box center [578, 580] width 282 height 70
click at [577, 561] on div "Détails :" at bounding box center [578, 555] width 282 height 20
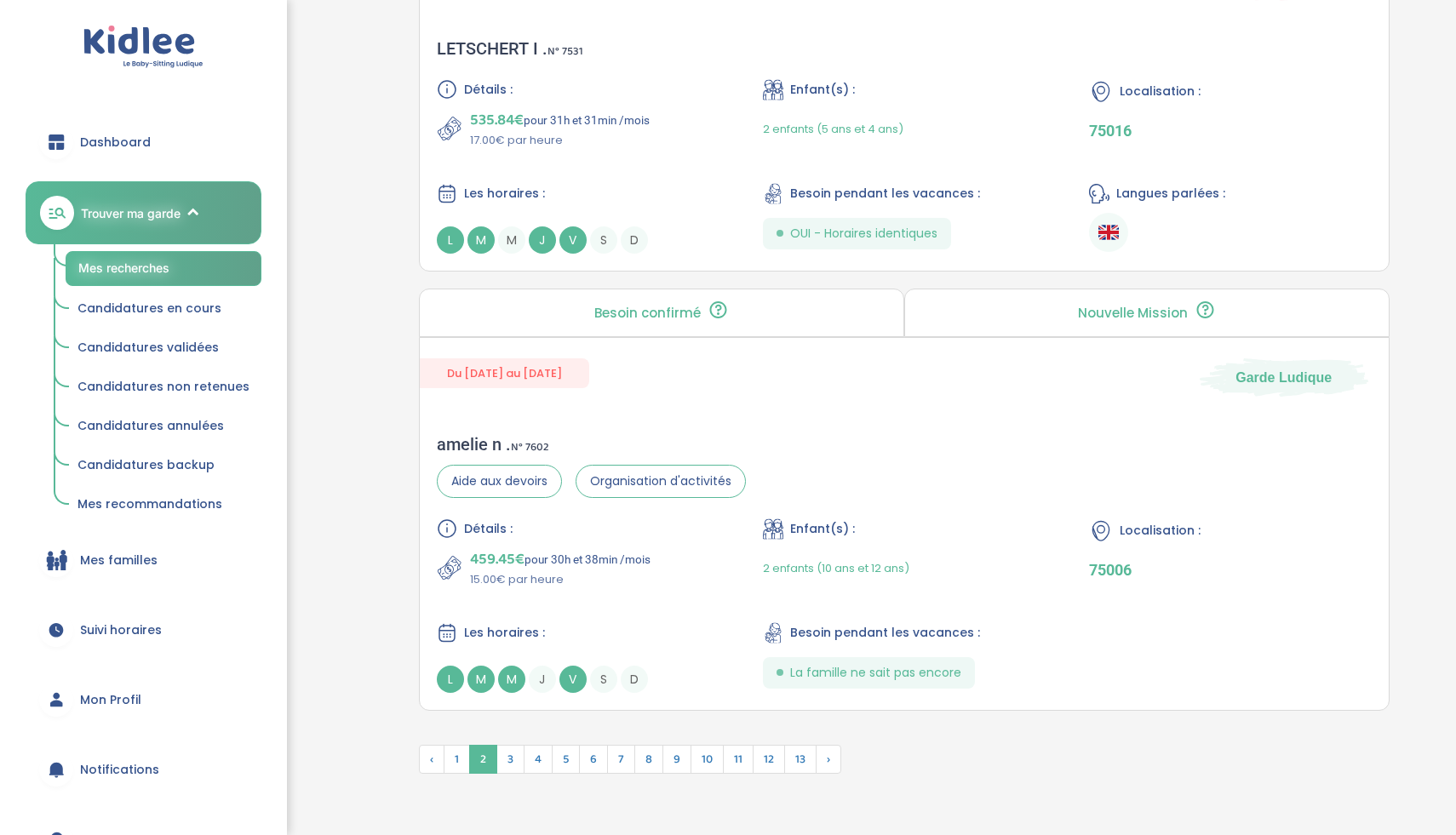
scroll to position [4560, 0]
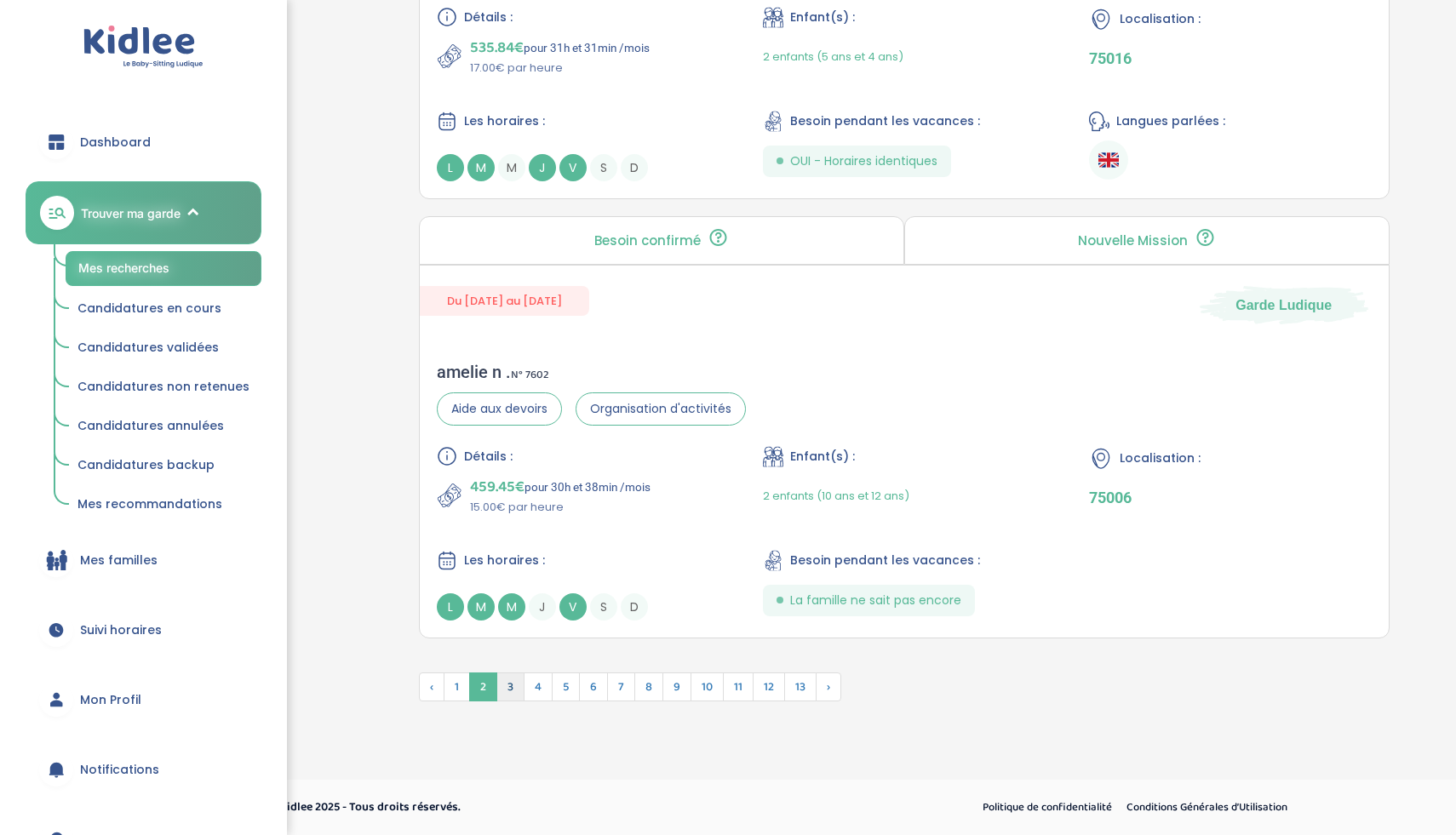
click at [519, 689] on span "3" at bounding box center [511, 687] width 28 height 29
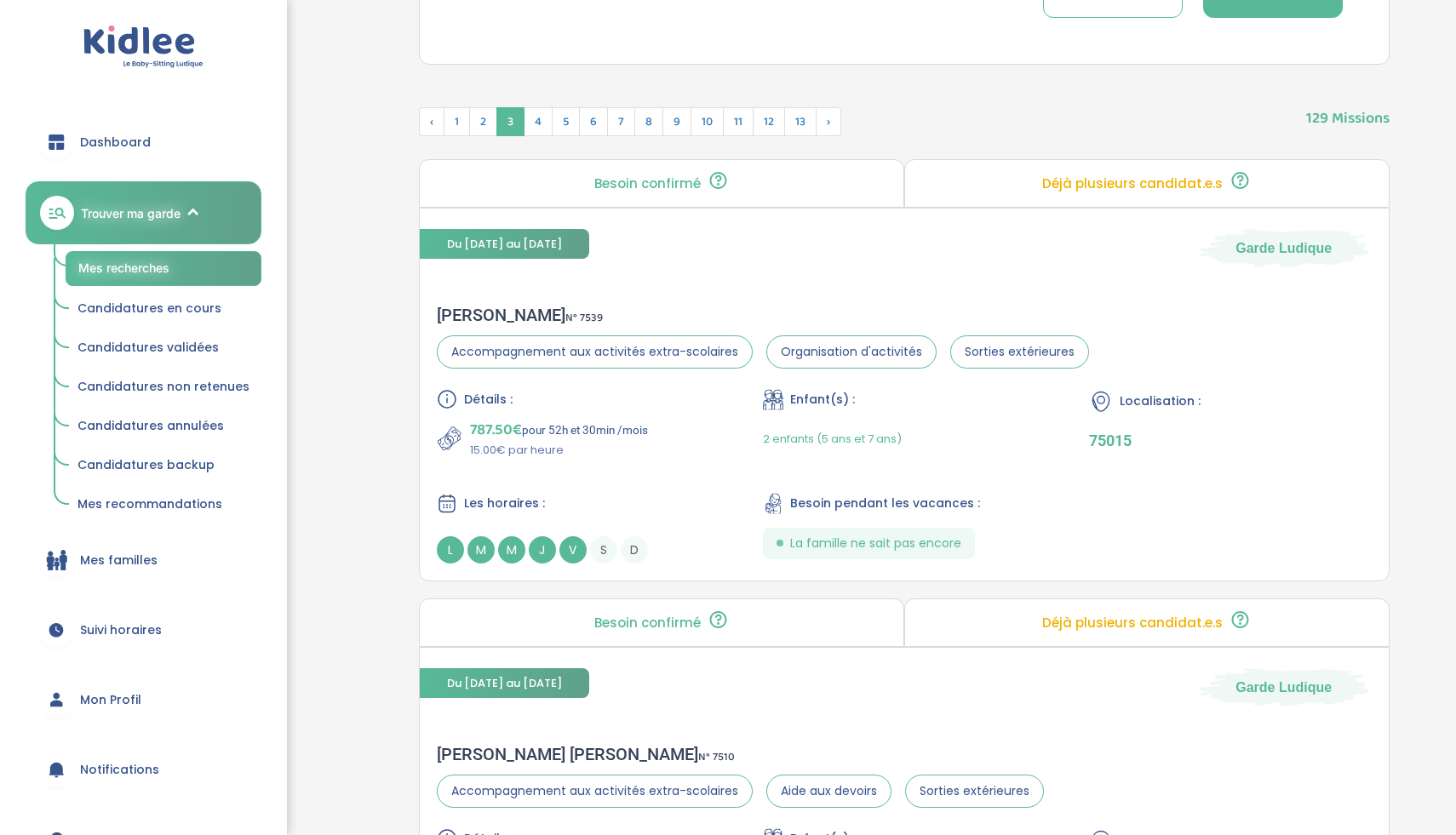
scroll to position [541, 0]
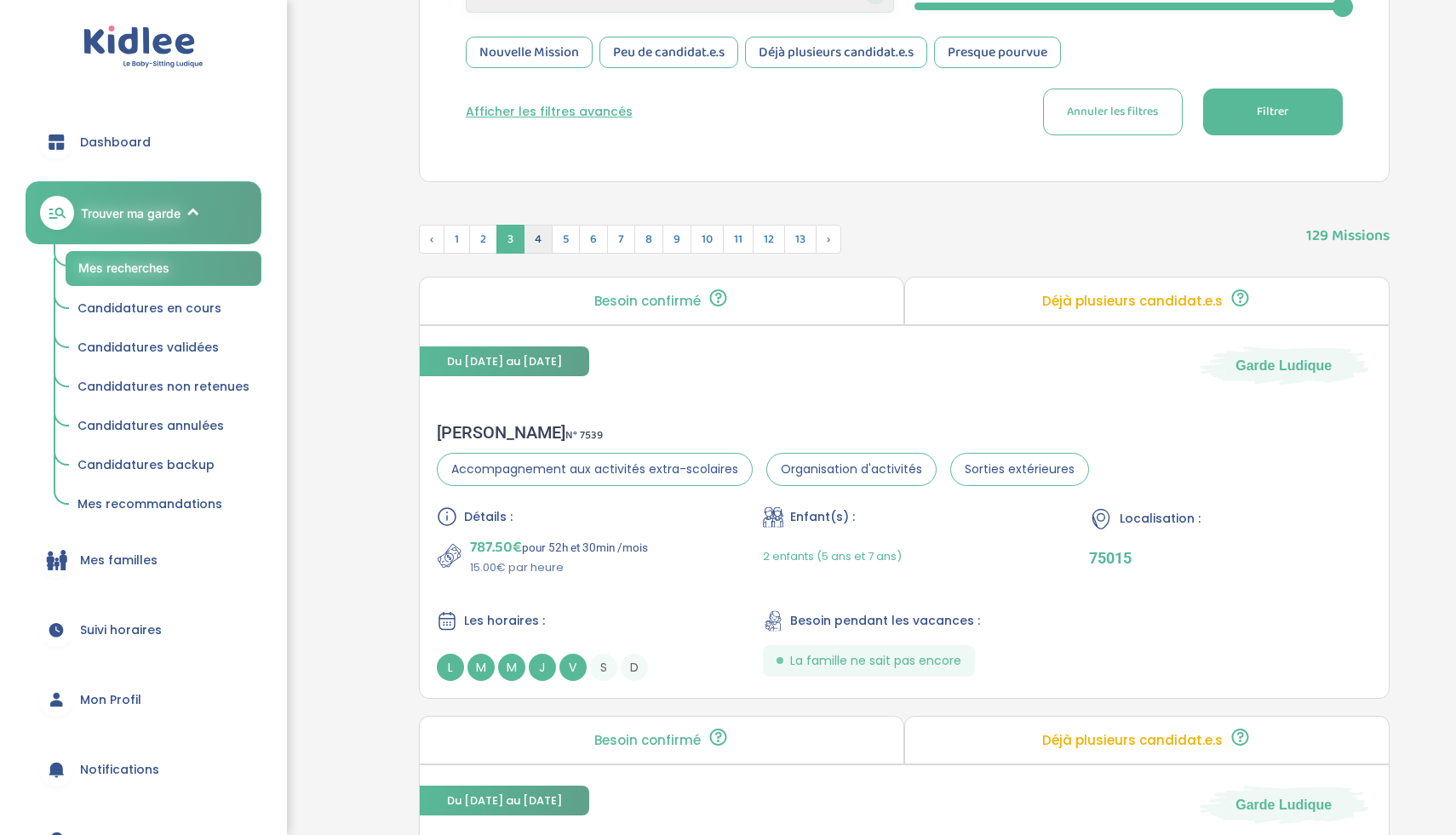
click at [540, 241] on span "4" at bounding box center [538, 239] width 29 height 29
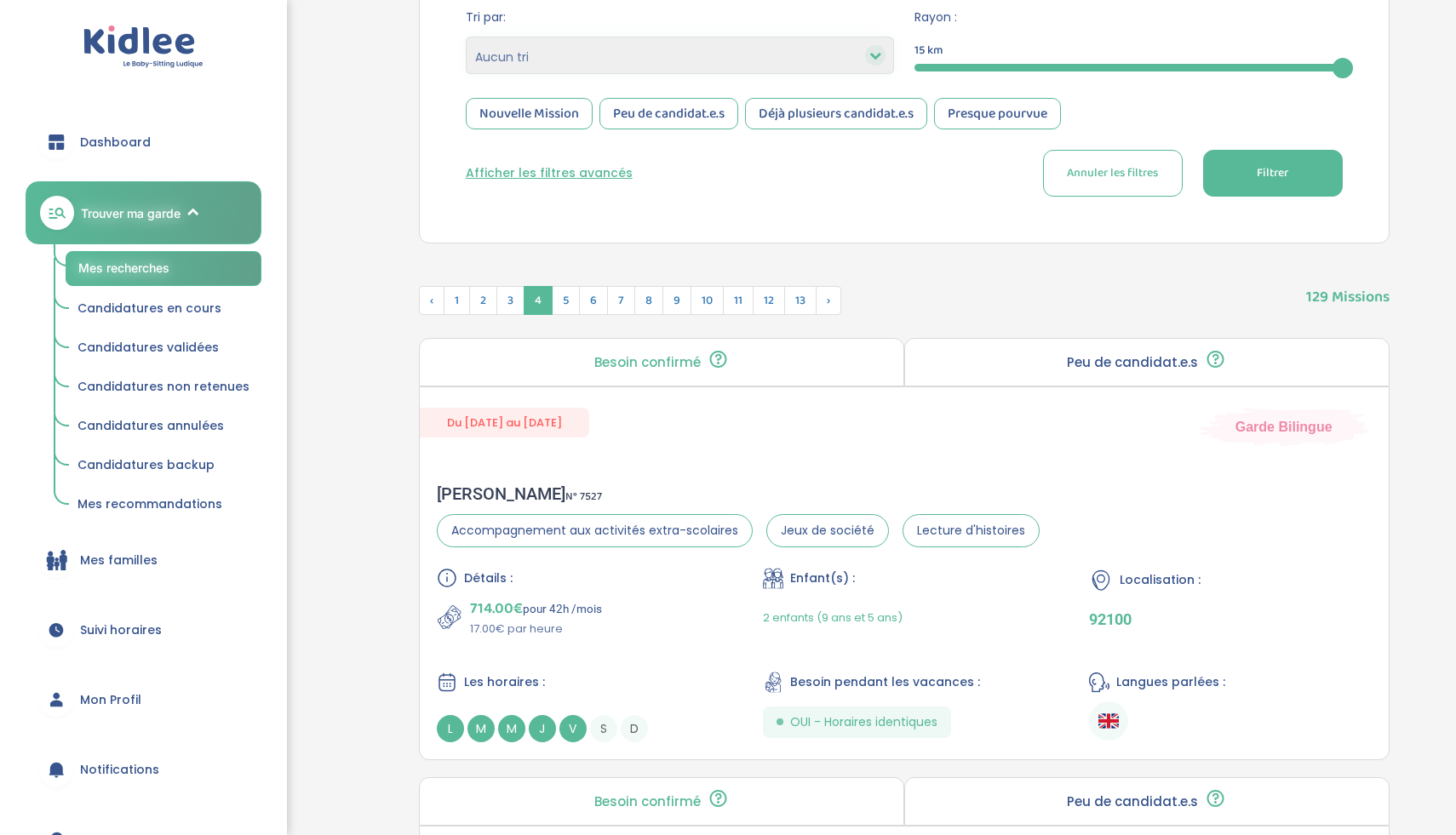
scroll to position [446, 0]
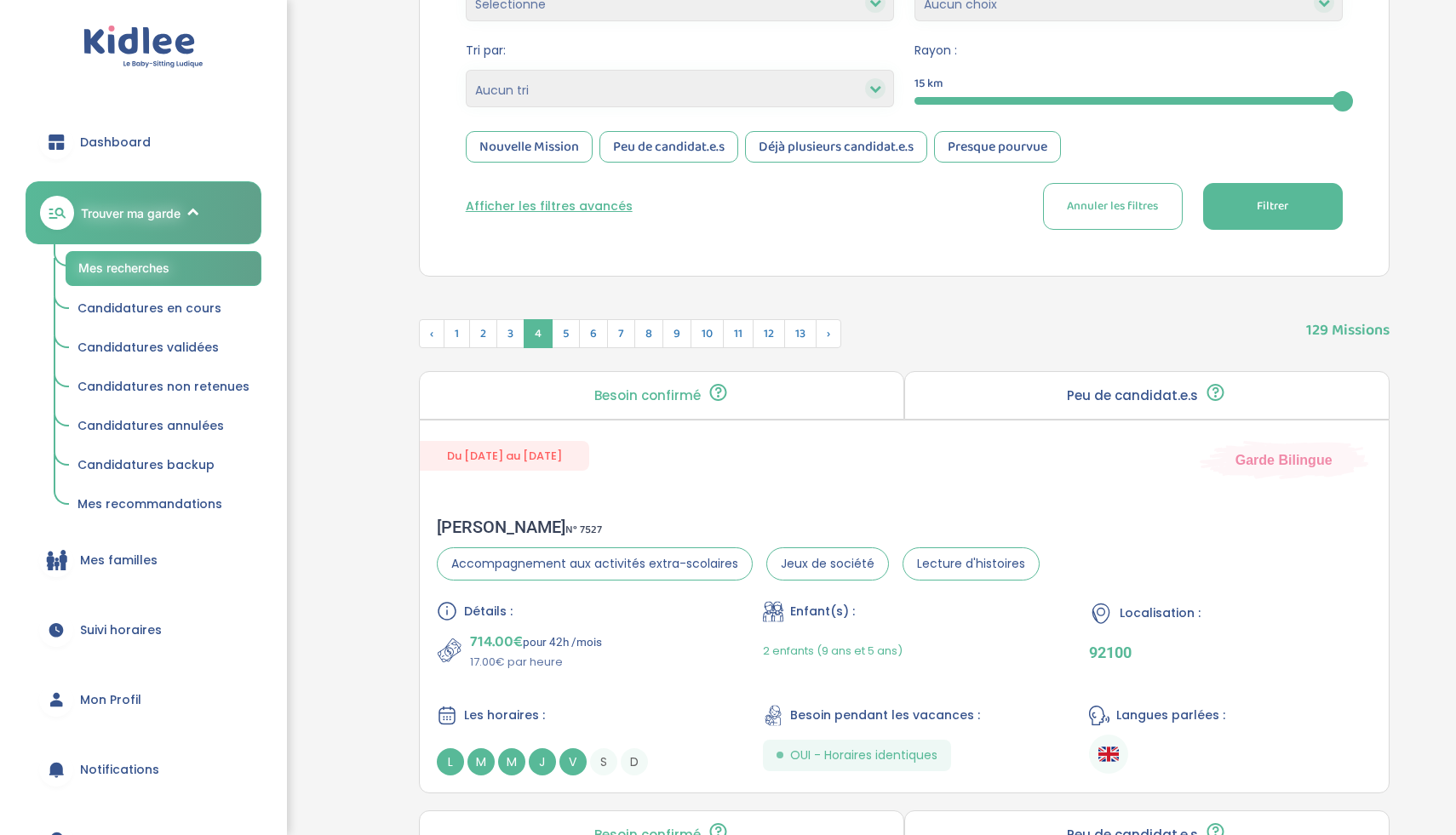
click at [552, 142] on div "Nouvelle Mission" at bounding box center [529, 147] width 127 height 32
click at [665, 131] on div "Peu de candidat.e.s" at bounding box center [668, 147] width 138 height 32
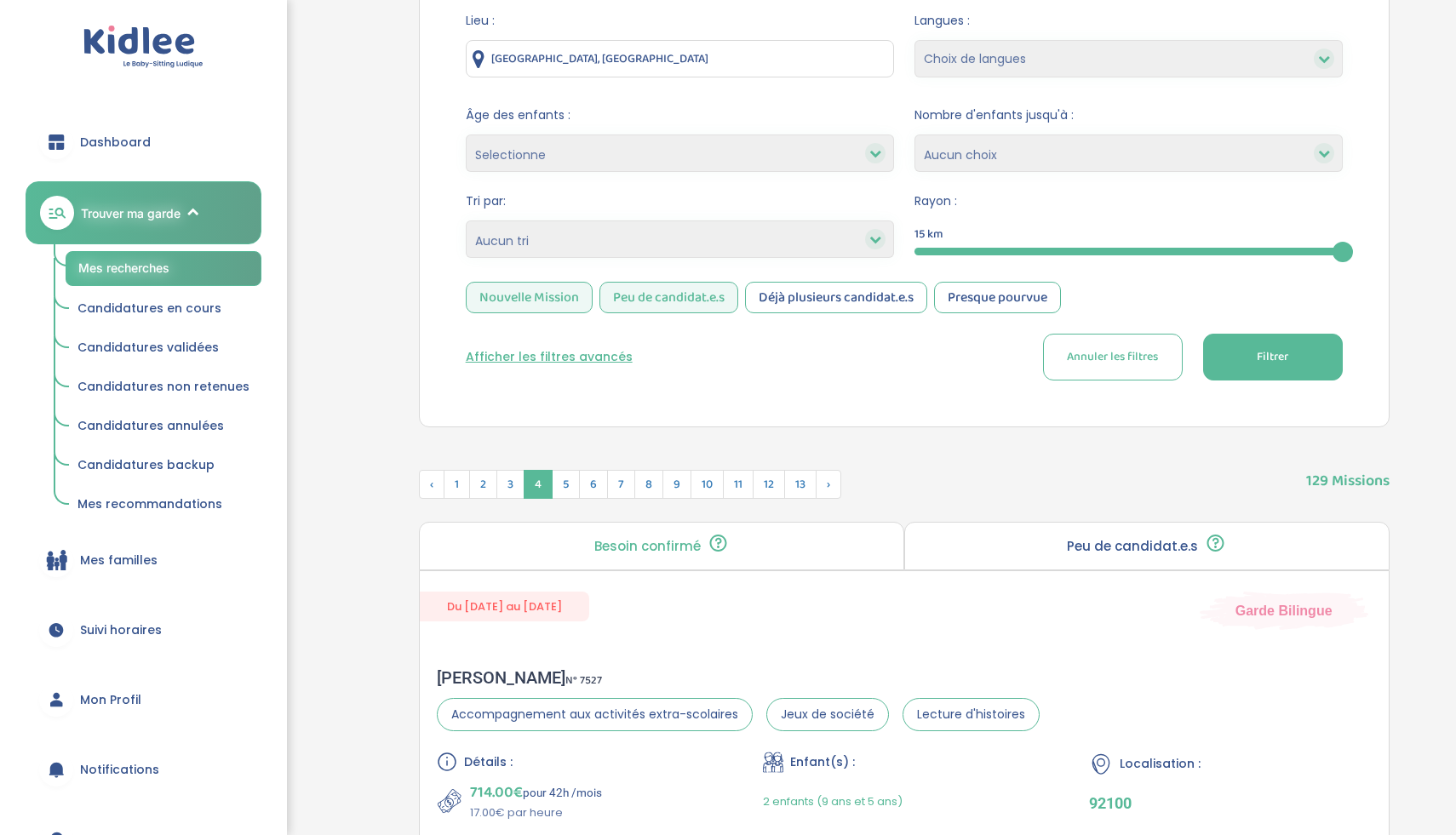
scroll to position [262, 0]
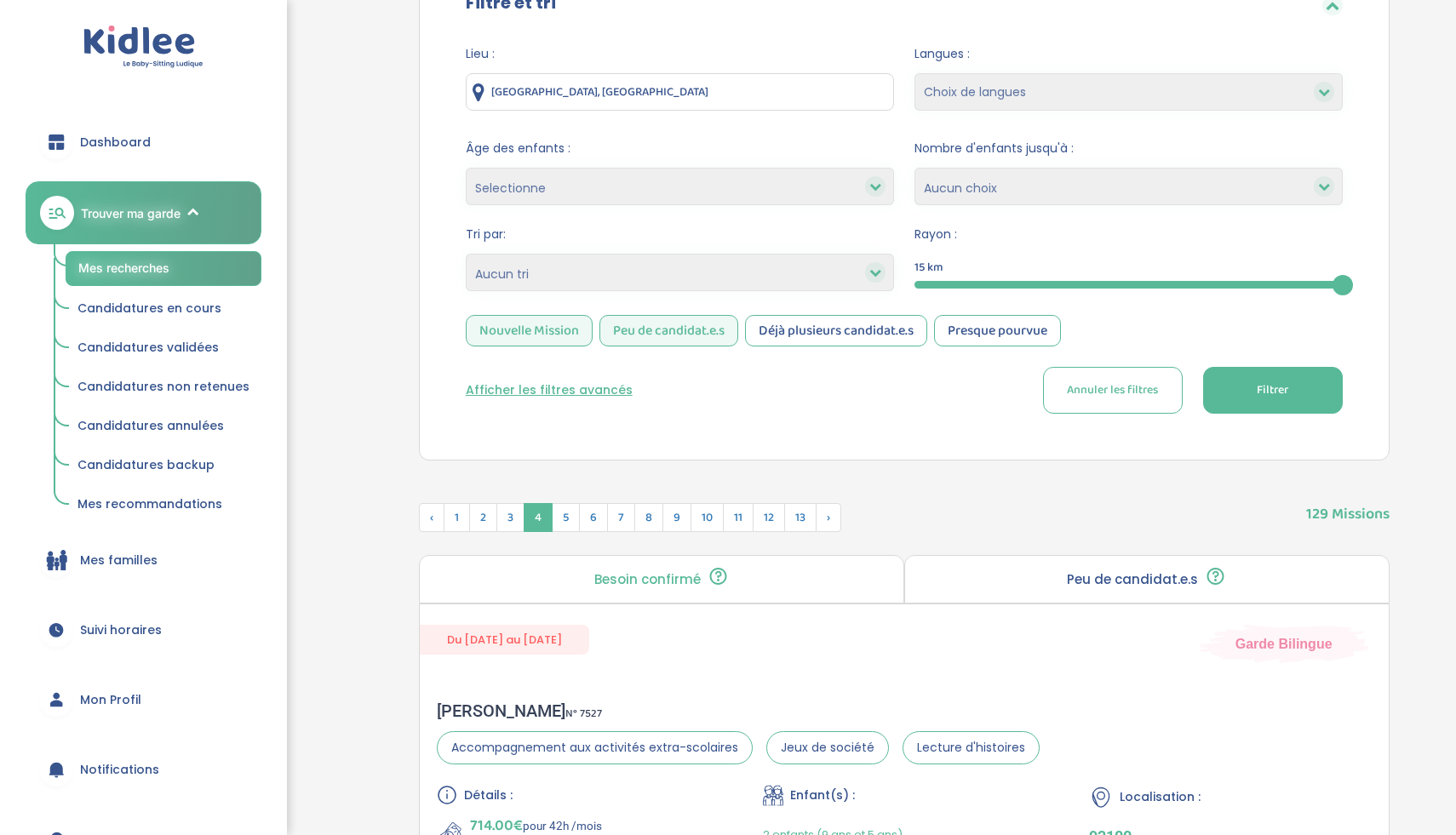
click at [875, 185] on icon at bounding box center [875, 187] width 12 height 12
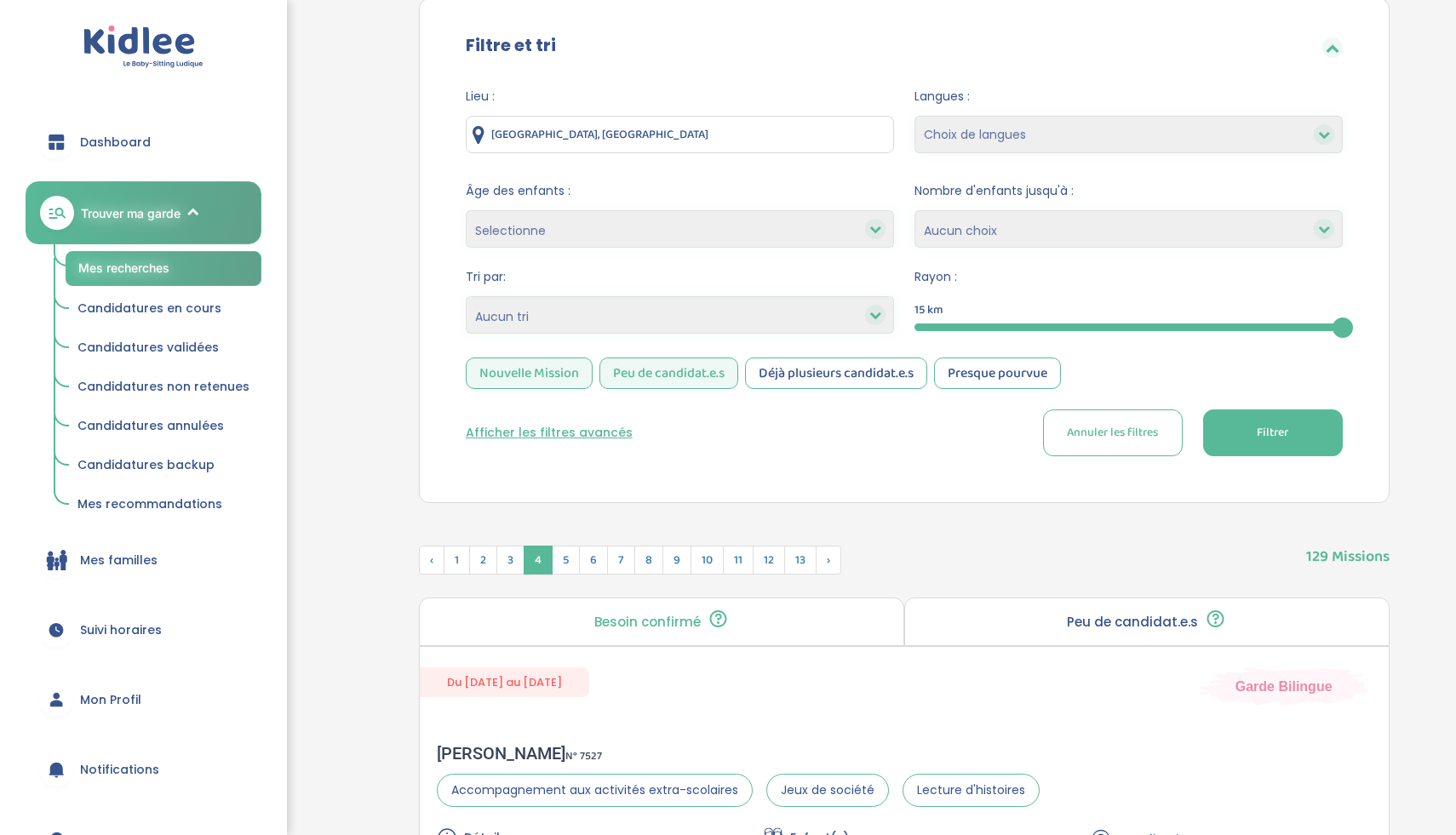
scroll to position [215, 0]
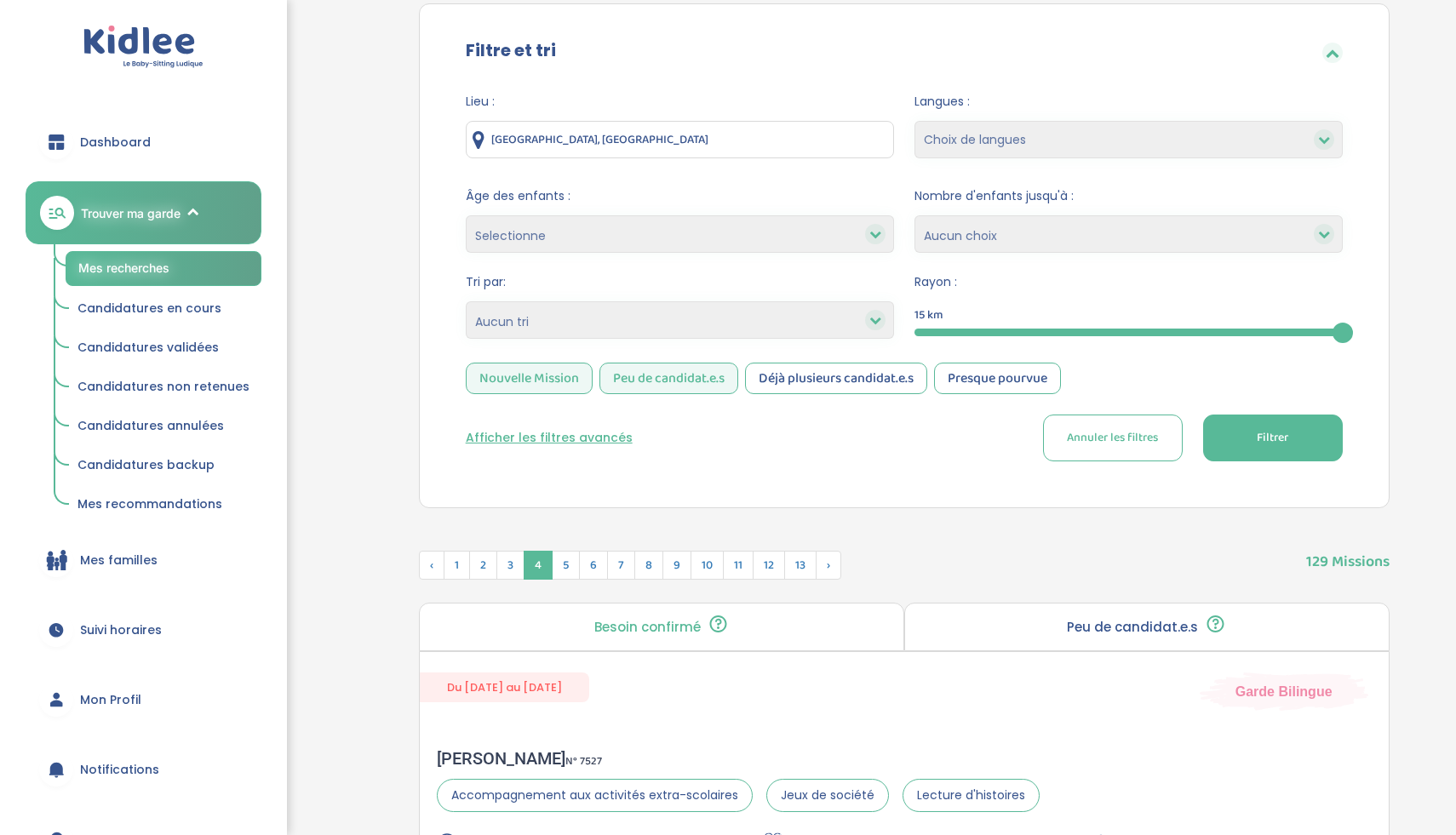
click at [852, 329] on select "Heures par semaine (croissant) Heures par semaine (décroissant) Date de démarra…" at bounding box center [680, 320] width 428 height 38
select select "hours_asc"
click at [1241, 432] on button "Filtrer" at bounding box center [1272, 437] width 139 height 46
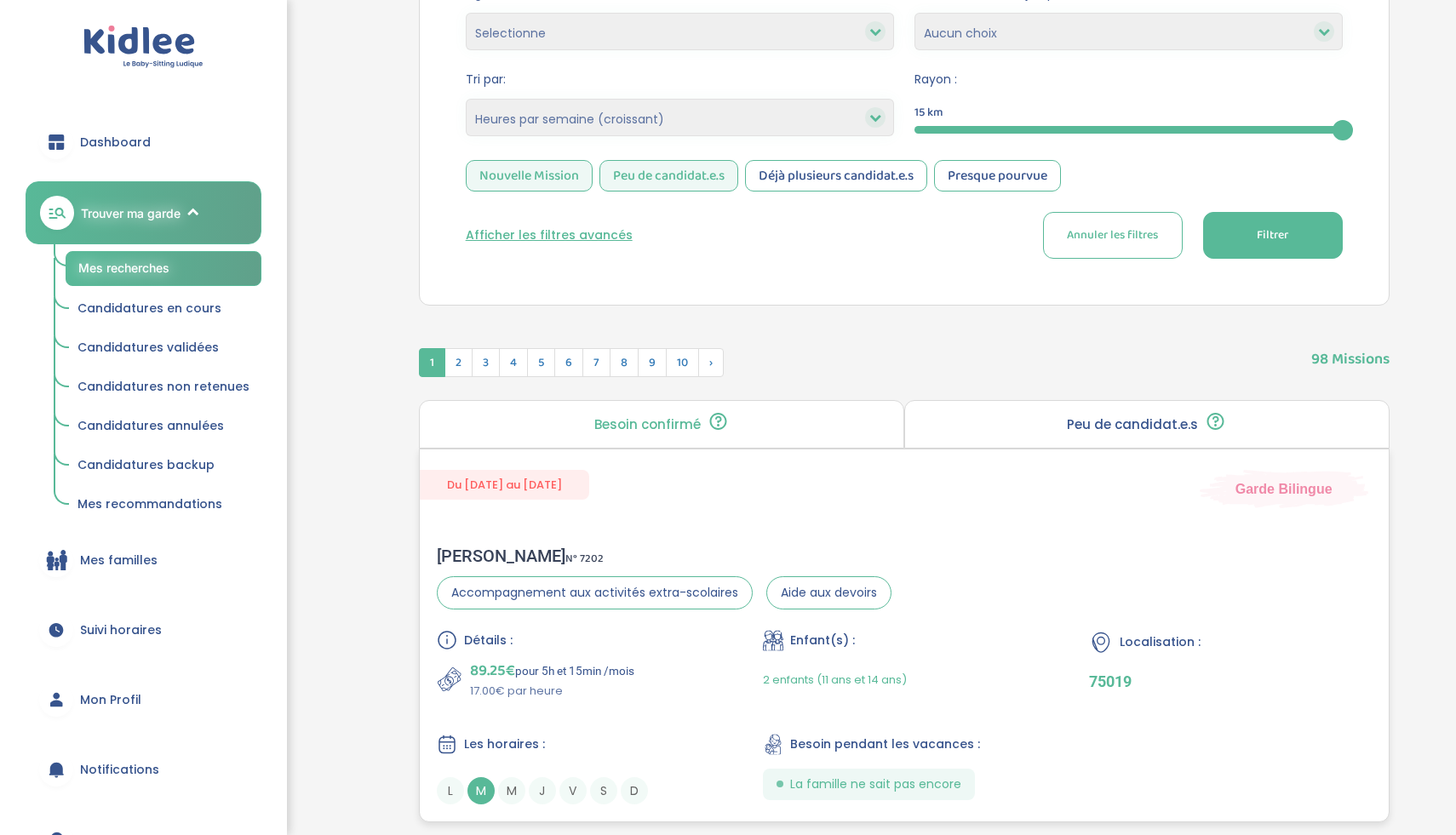
scroll to position [482, 0]
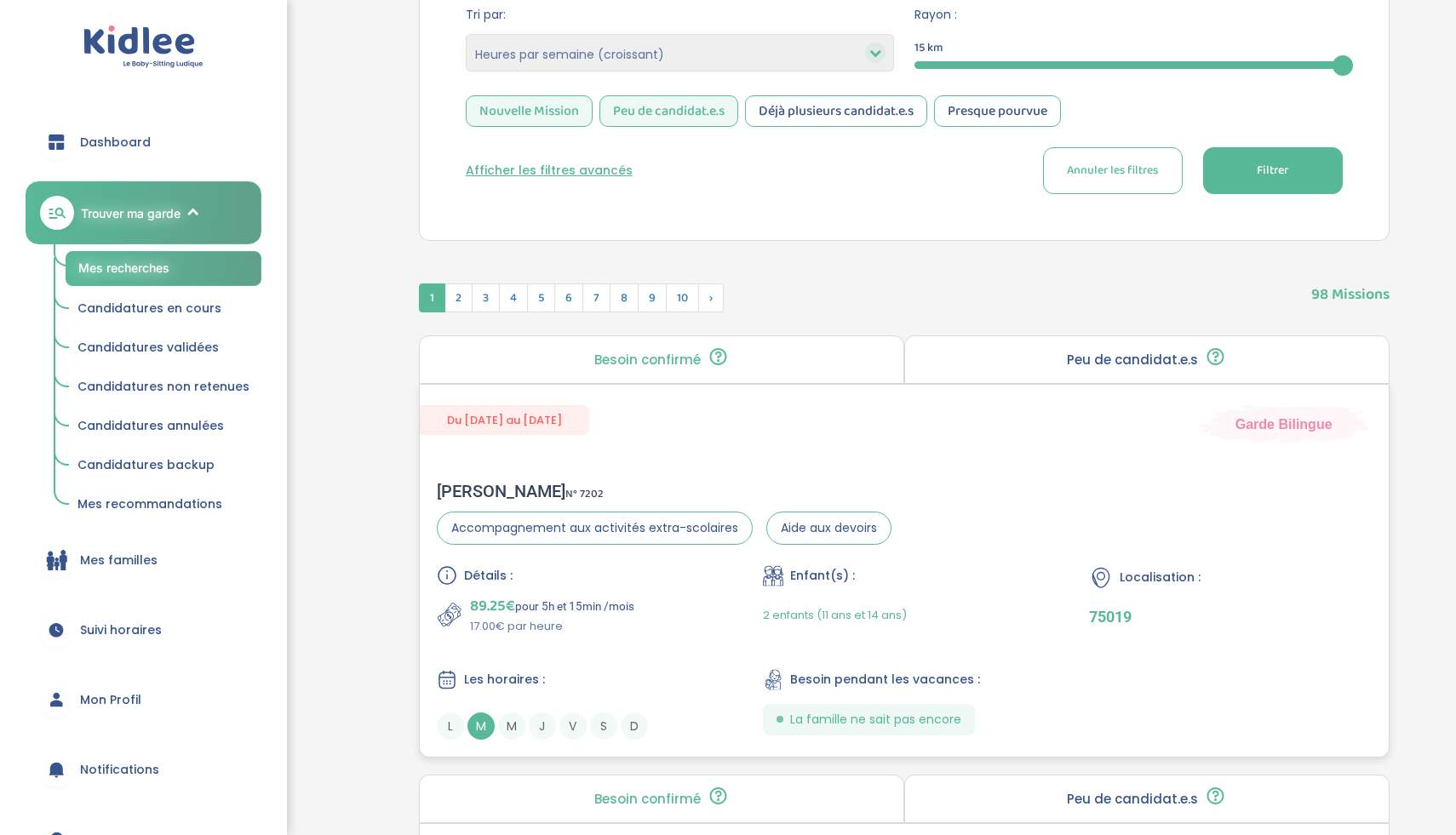
click at [658, 665] on div "Détails : 89.25€ pour 5h et 15min /mois 17.00€ par heure Enfant(s) : 2 enfants …" at bounding box center [904, 652] width 935 height 174
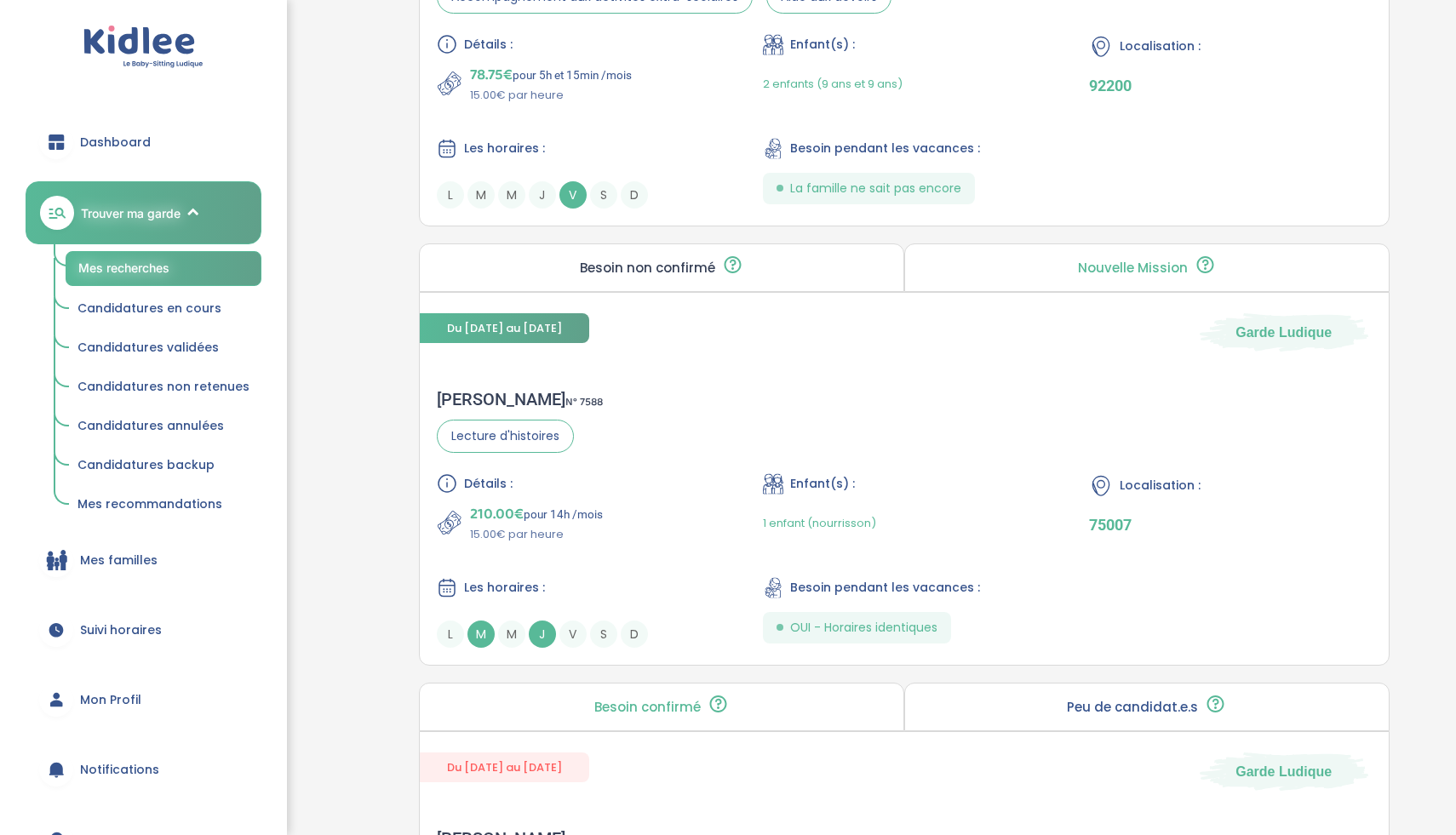
scroll to position [3216, 0]
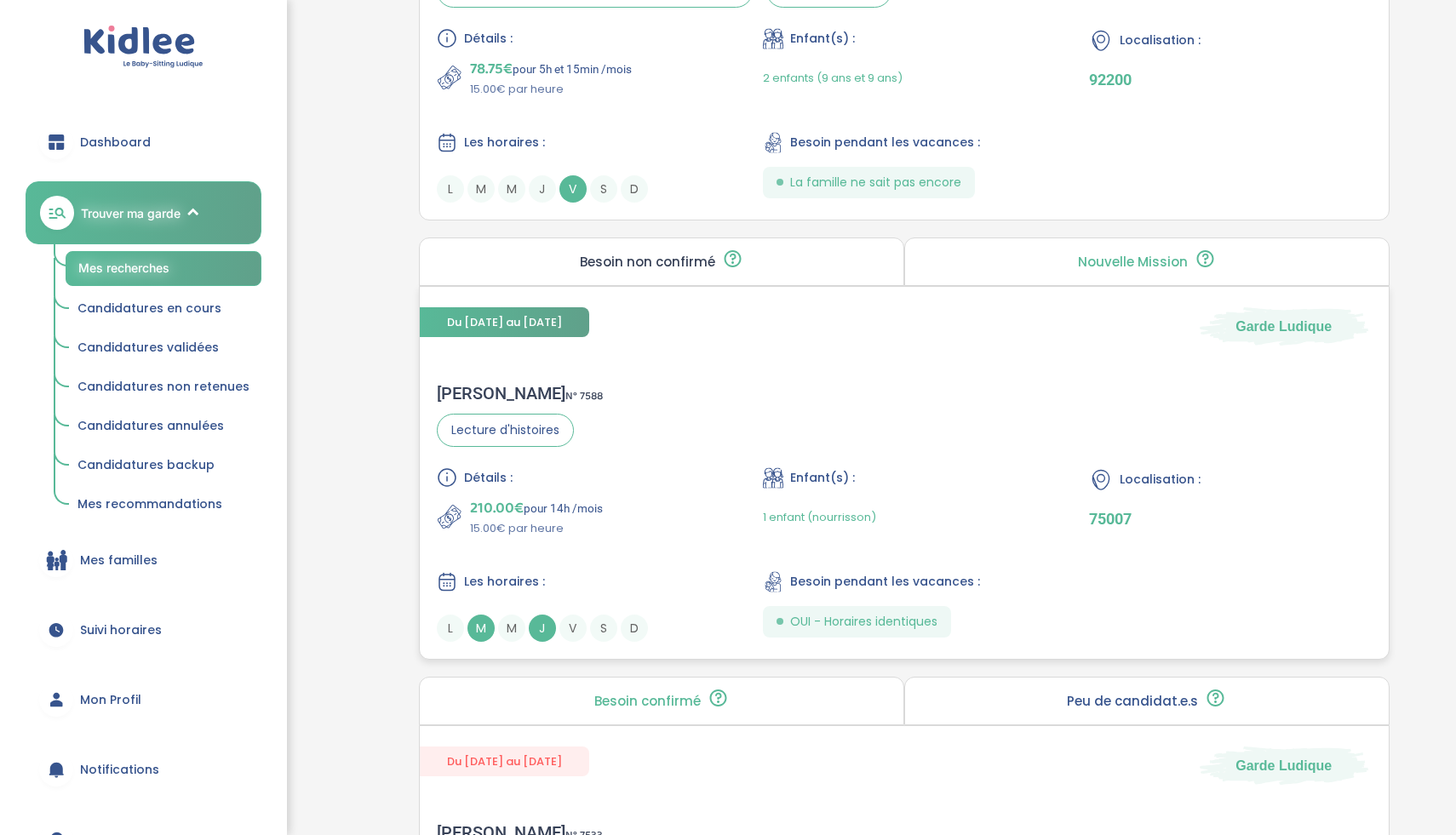
click at [637, 484] on div "Détails :" at bounding box center [578, 478] width 282 height 20
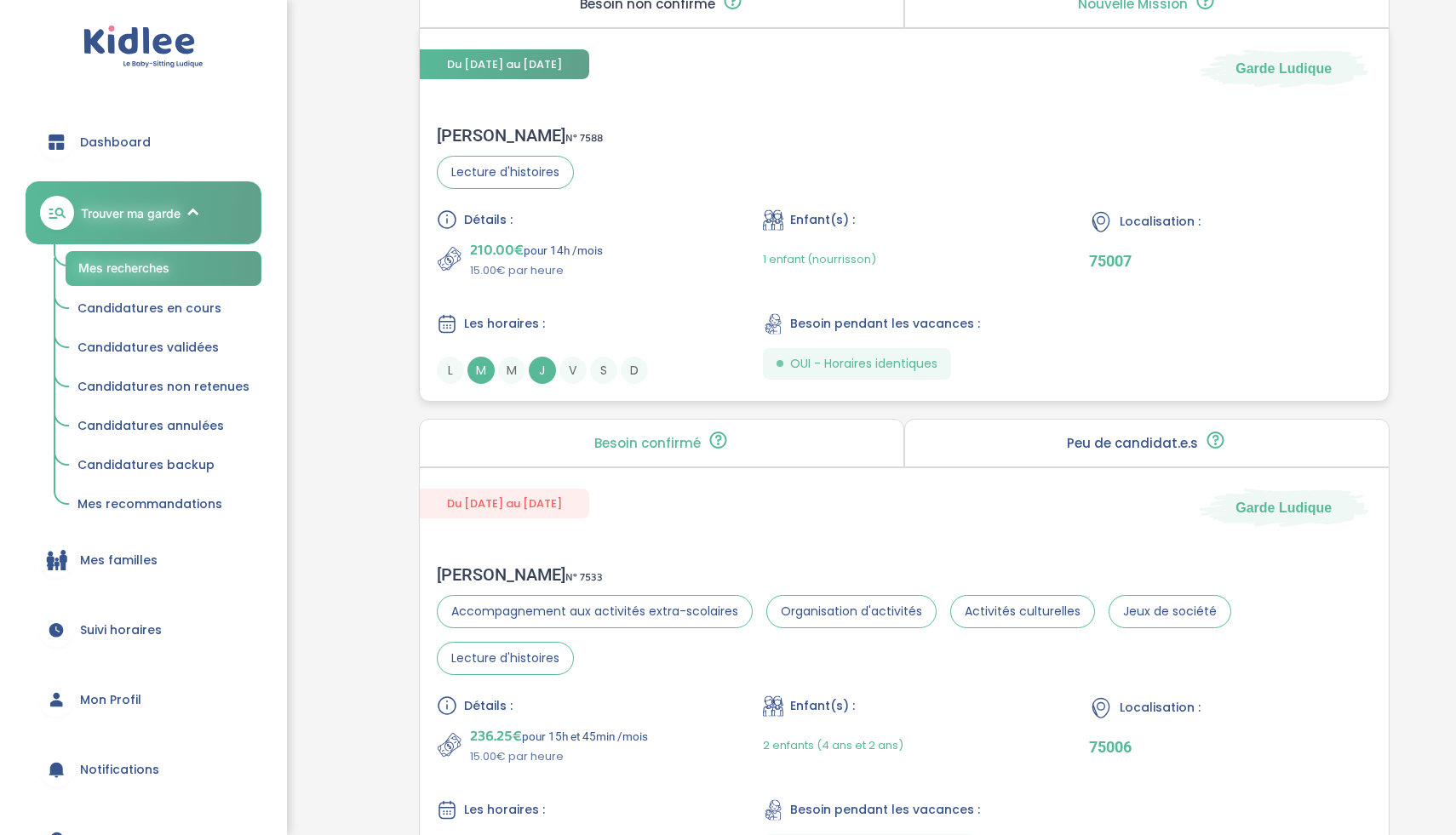
scroll to position [3634, 0]
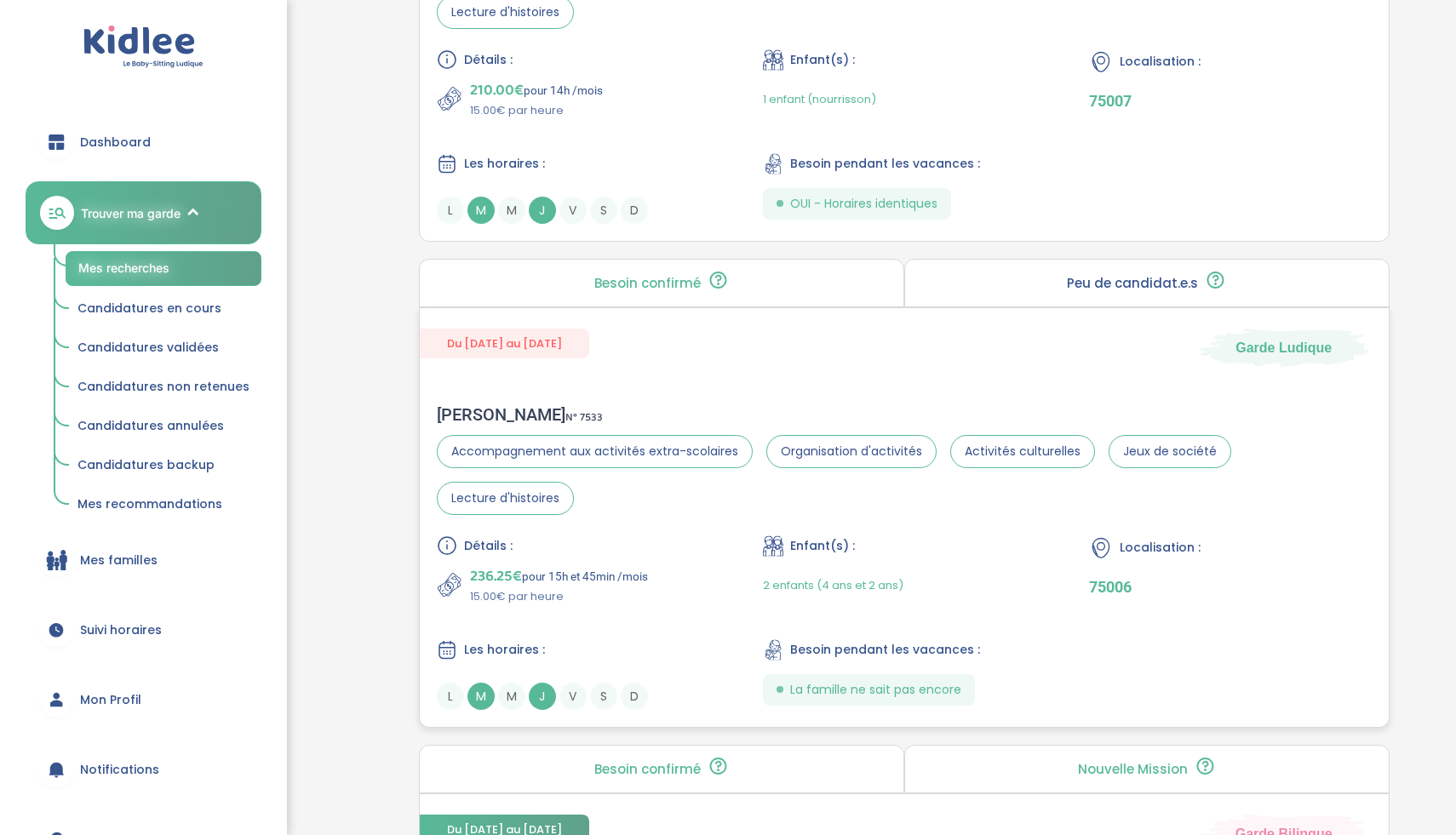
click at [650, 555] on div "Détails :" at bounding box center [578, 545] width 282 height 20
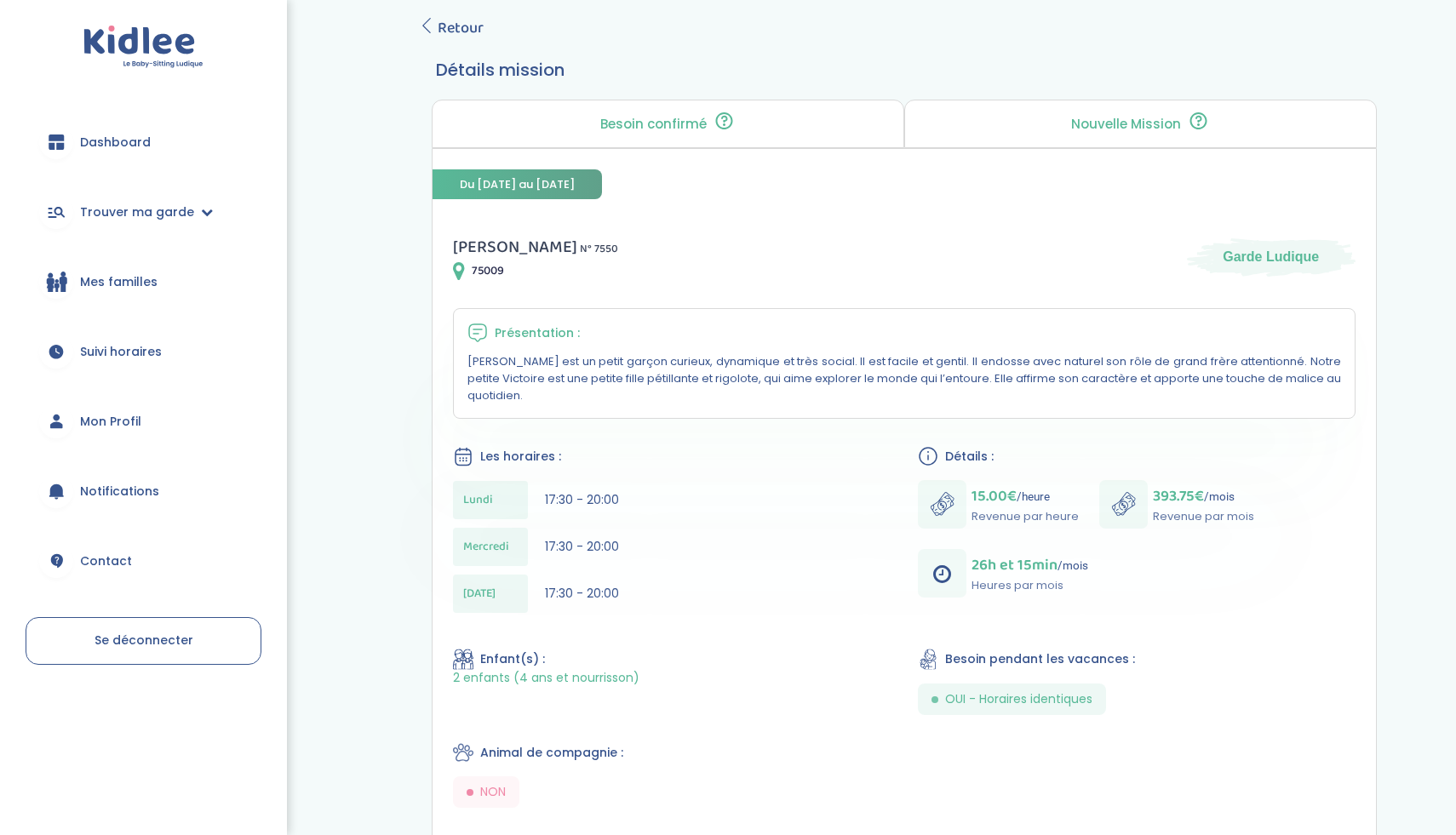
scroll to position [109, 0]
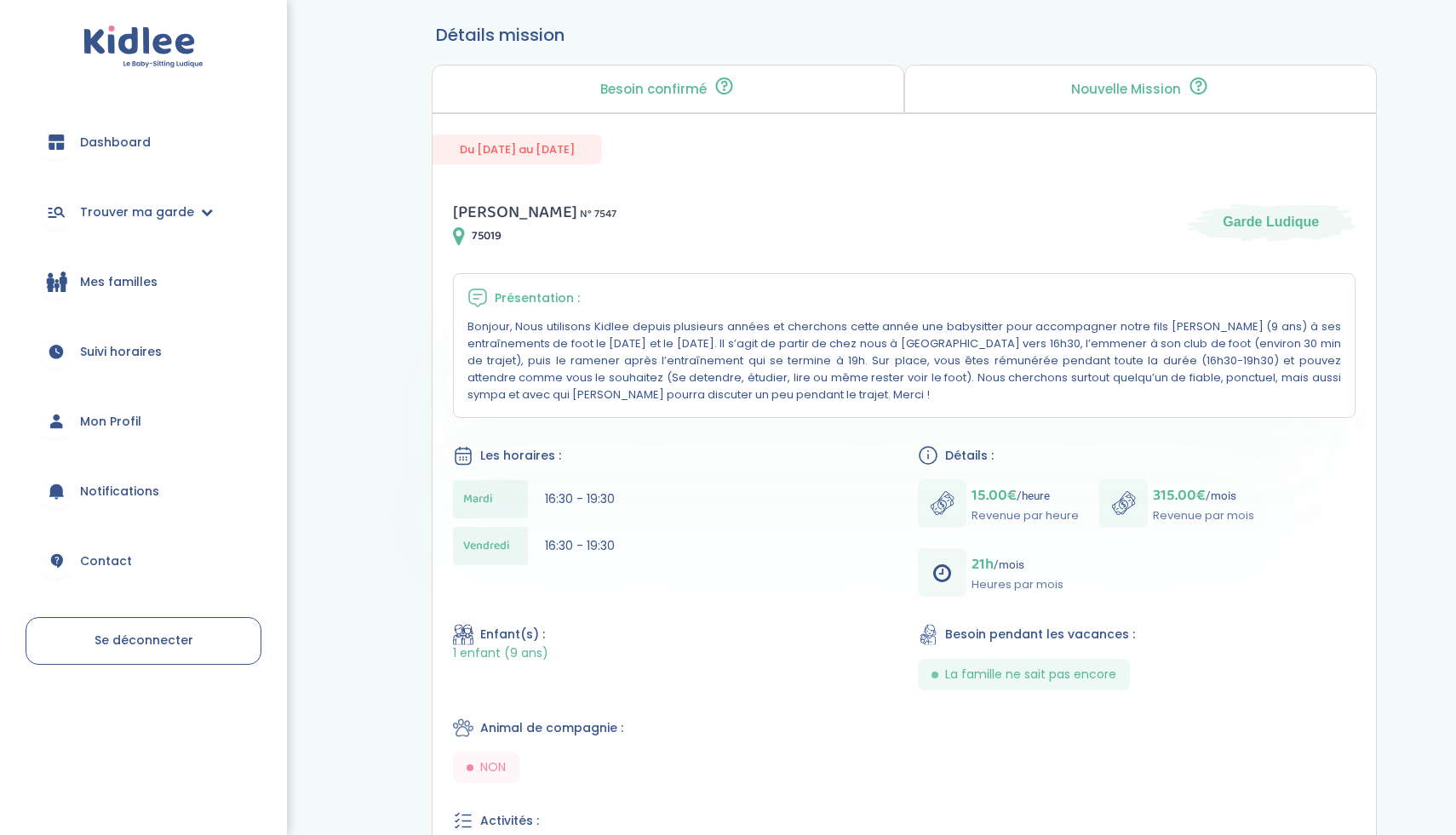
scroll to position [125, 0]
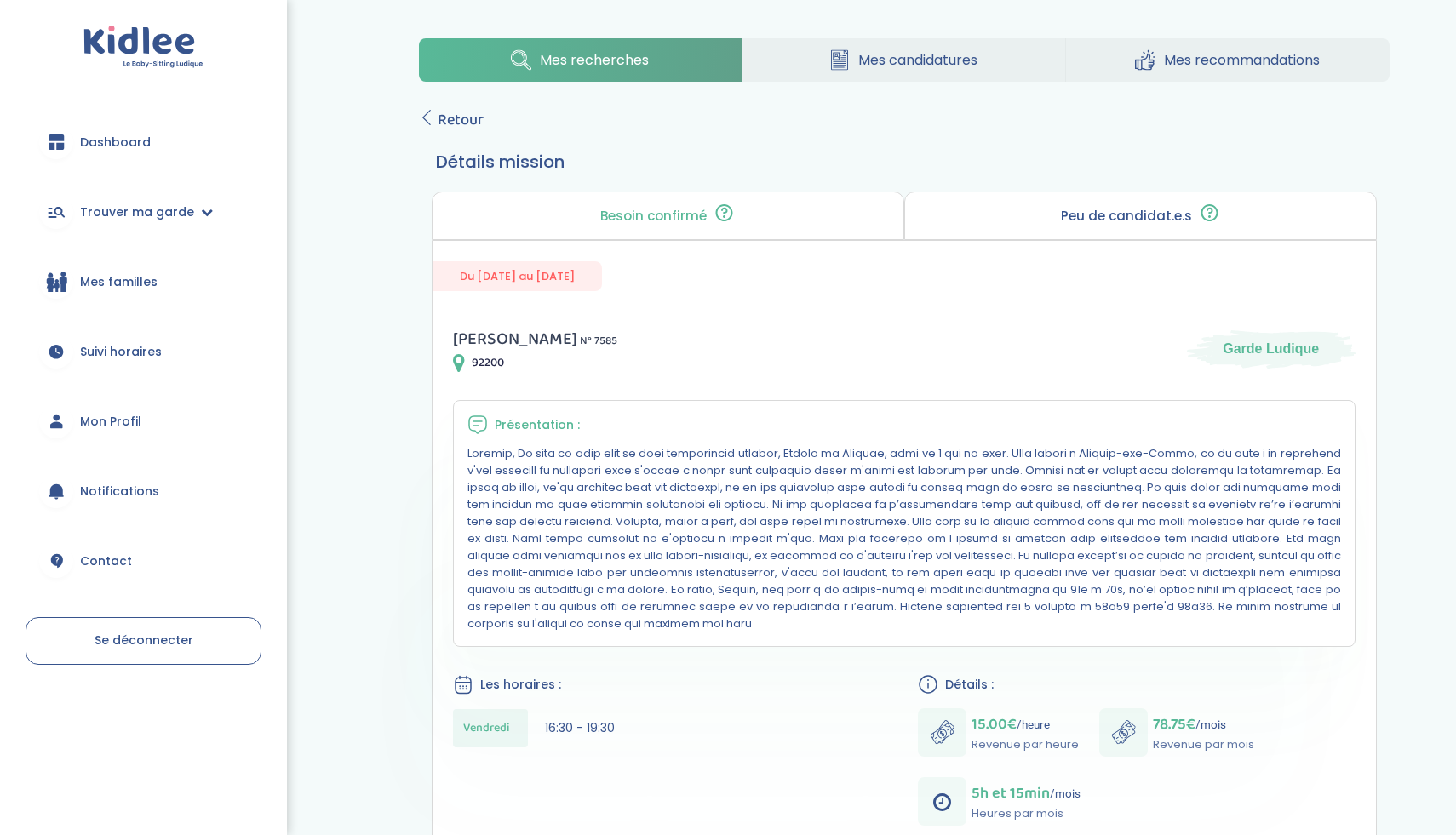
scroll to position [23, 0]
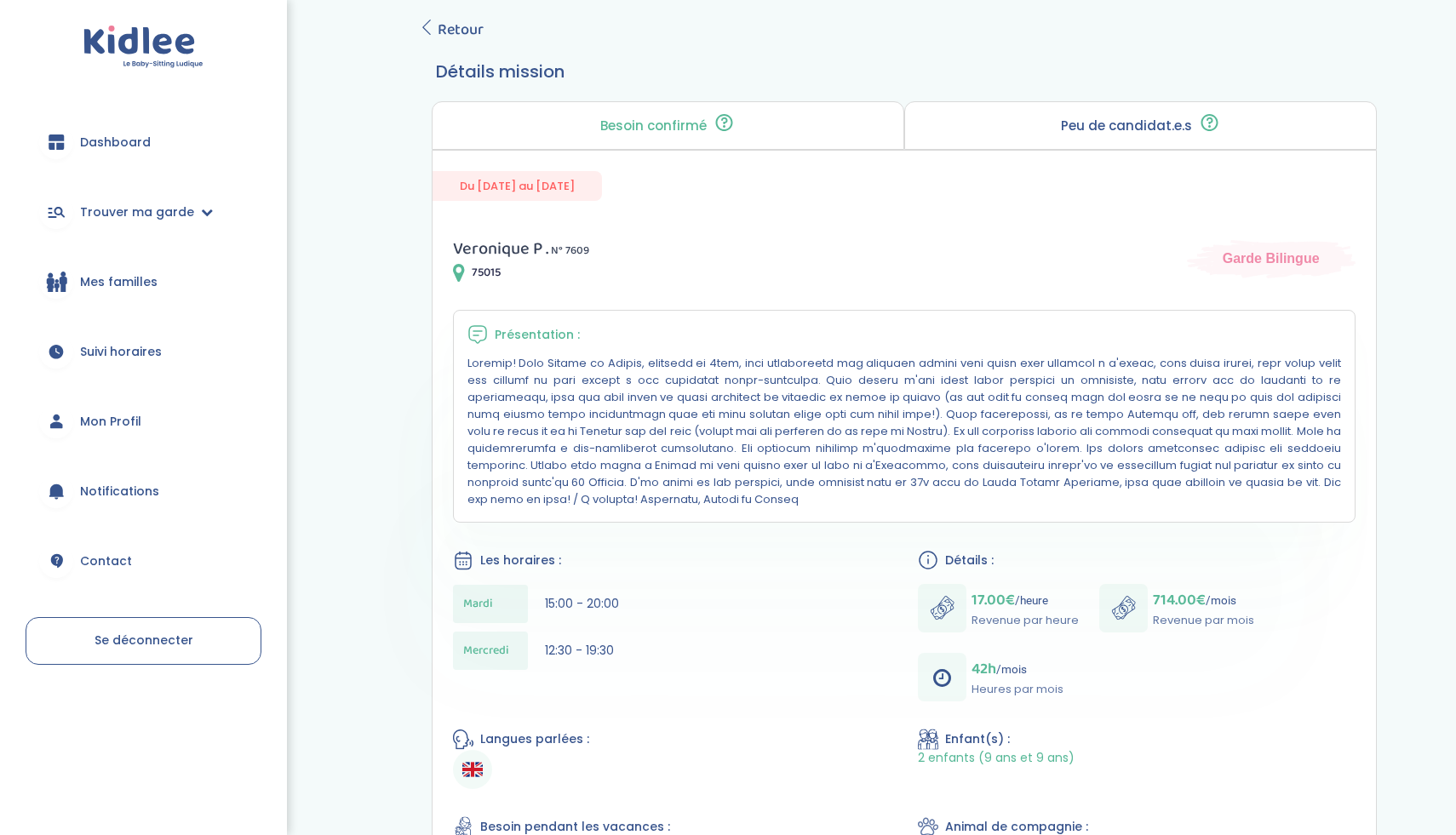
scroll to position [92, 0]
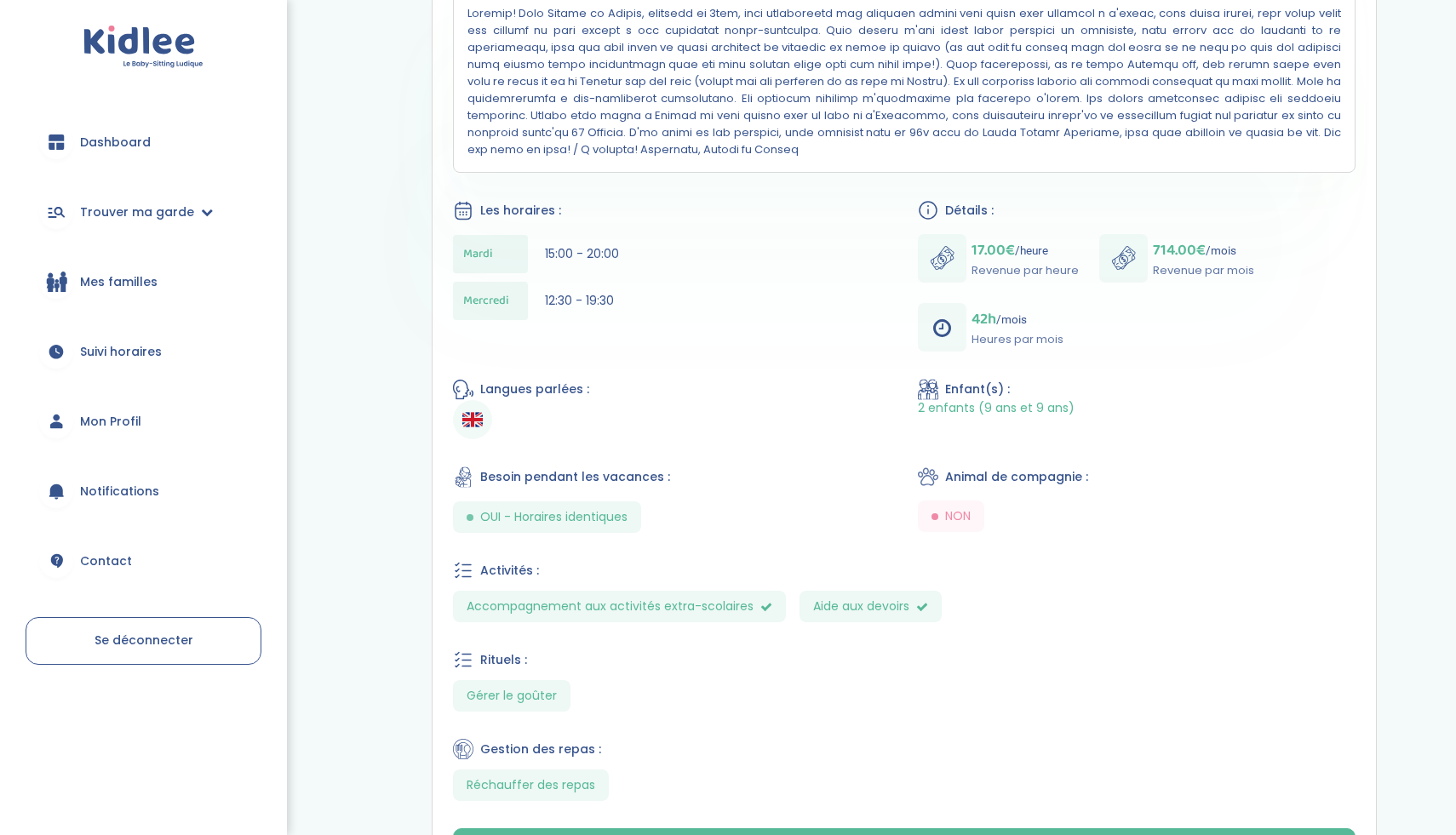
scroll to position [354, 0]
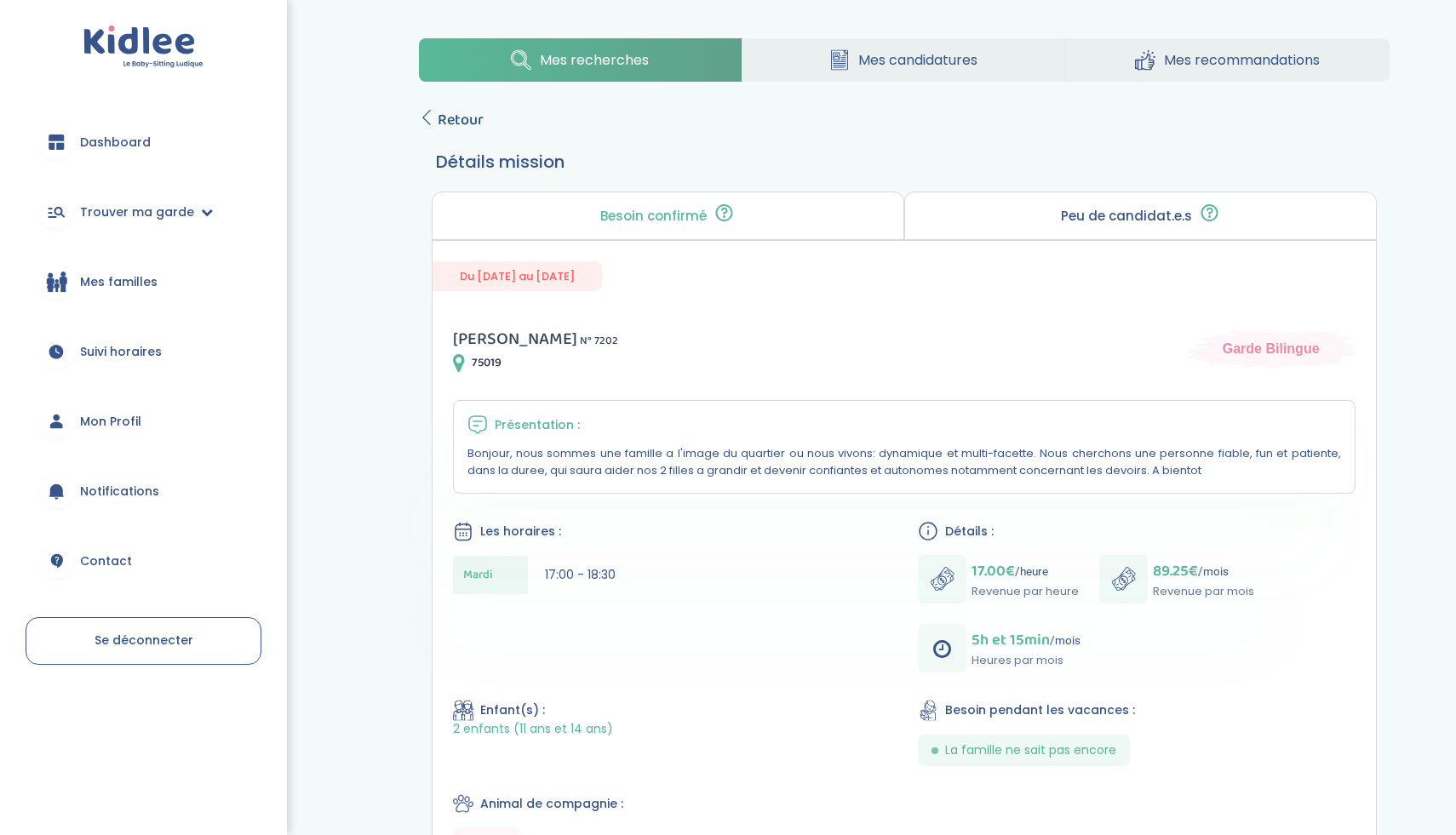
click at [424, 109] on link "Retour" at bounding box center [451, 119] width 65 height 24
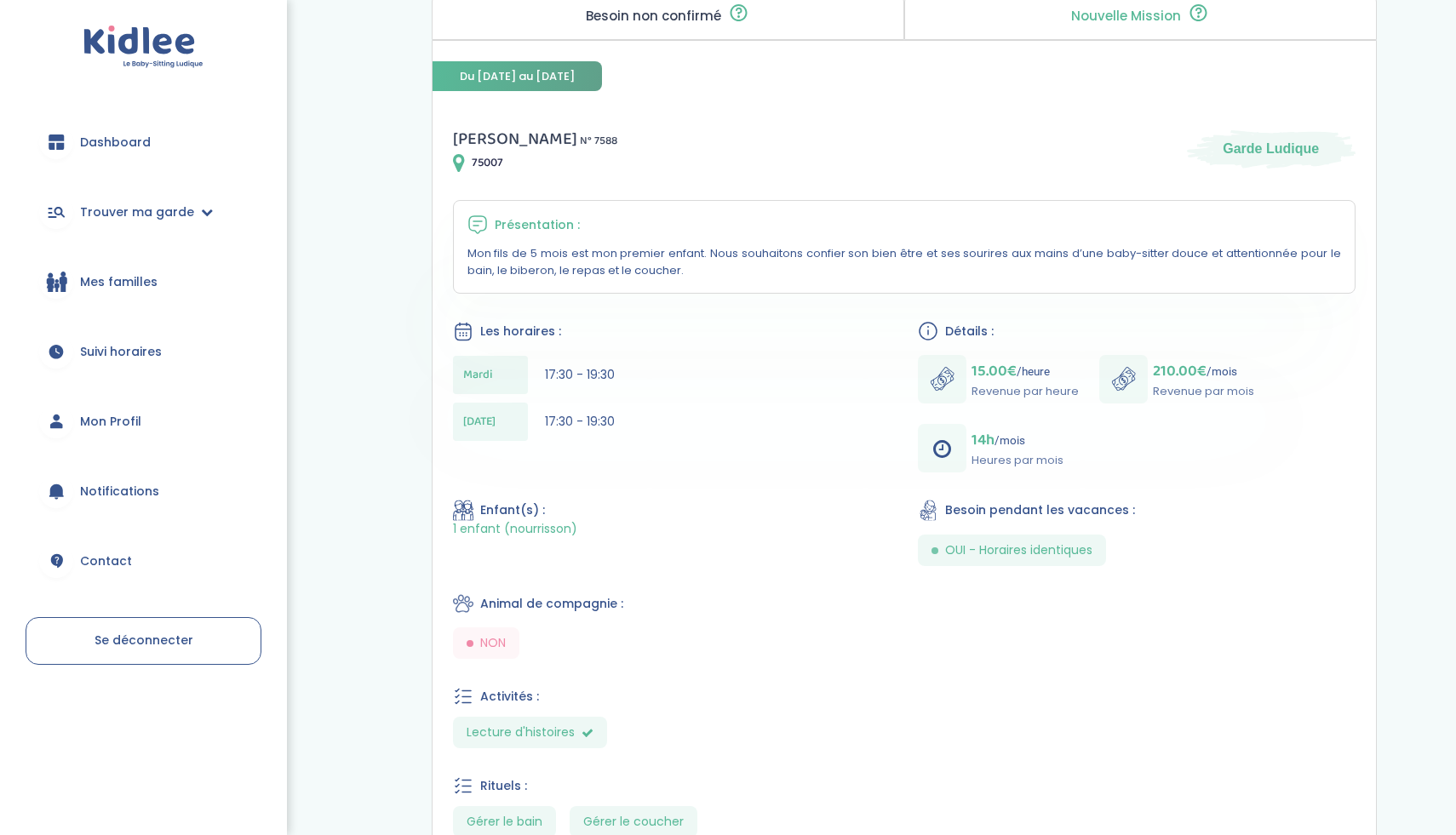
scroll to position [82, 0]
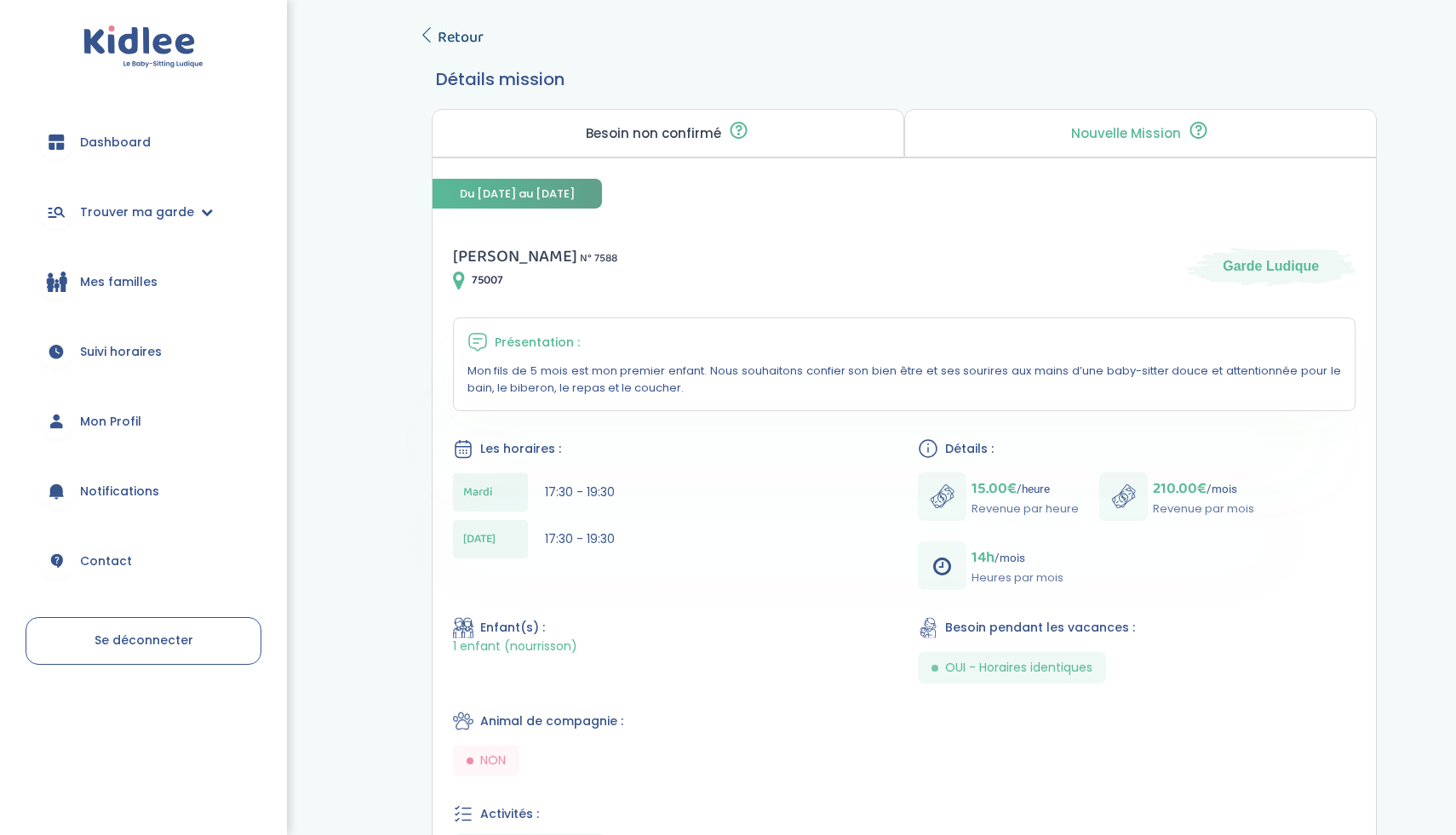
click at [428, 37] on icon at bounding box center [426, 34] width 15 height 15
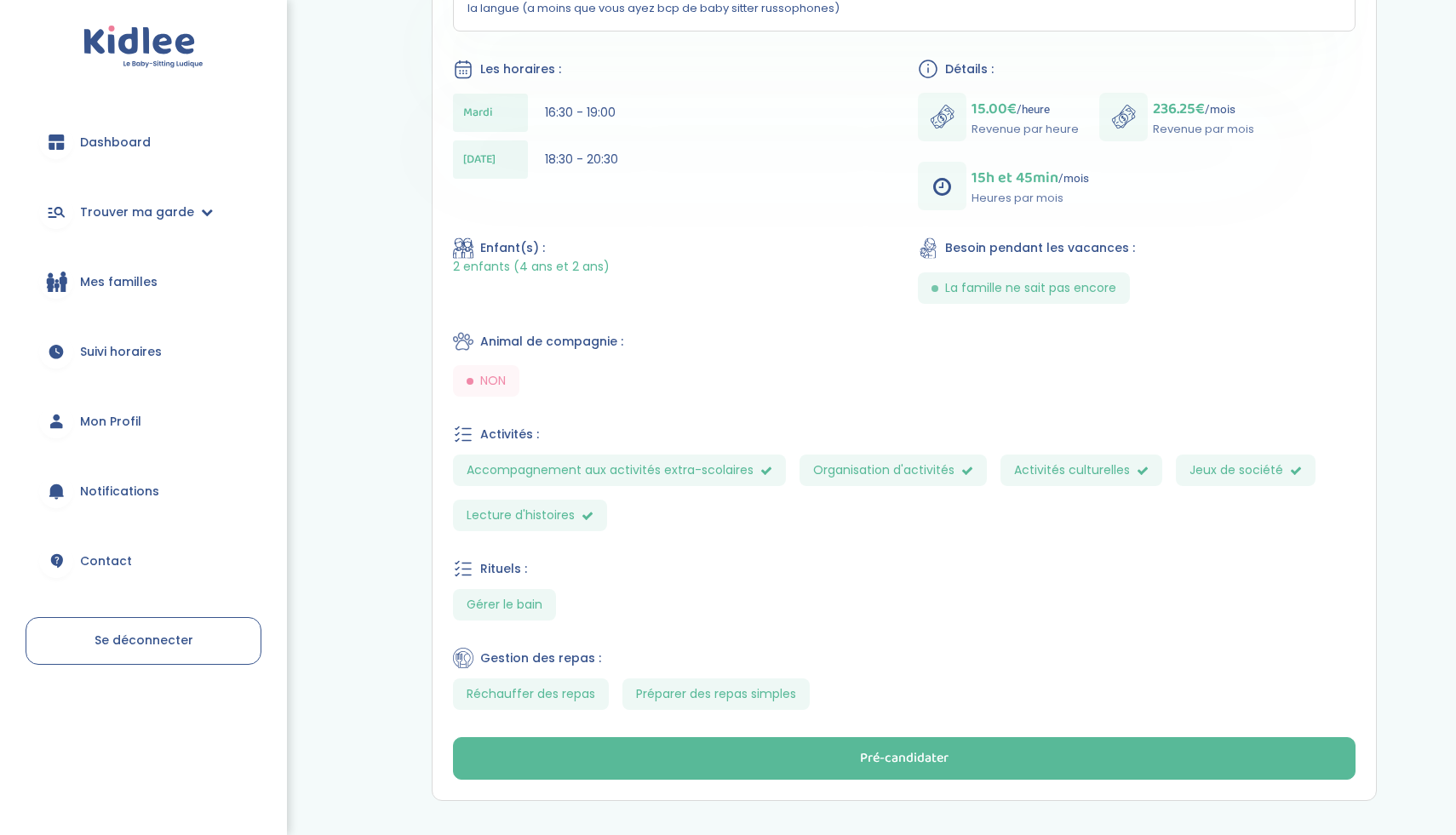
scroll to position [509, 0]
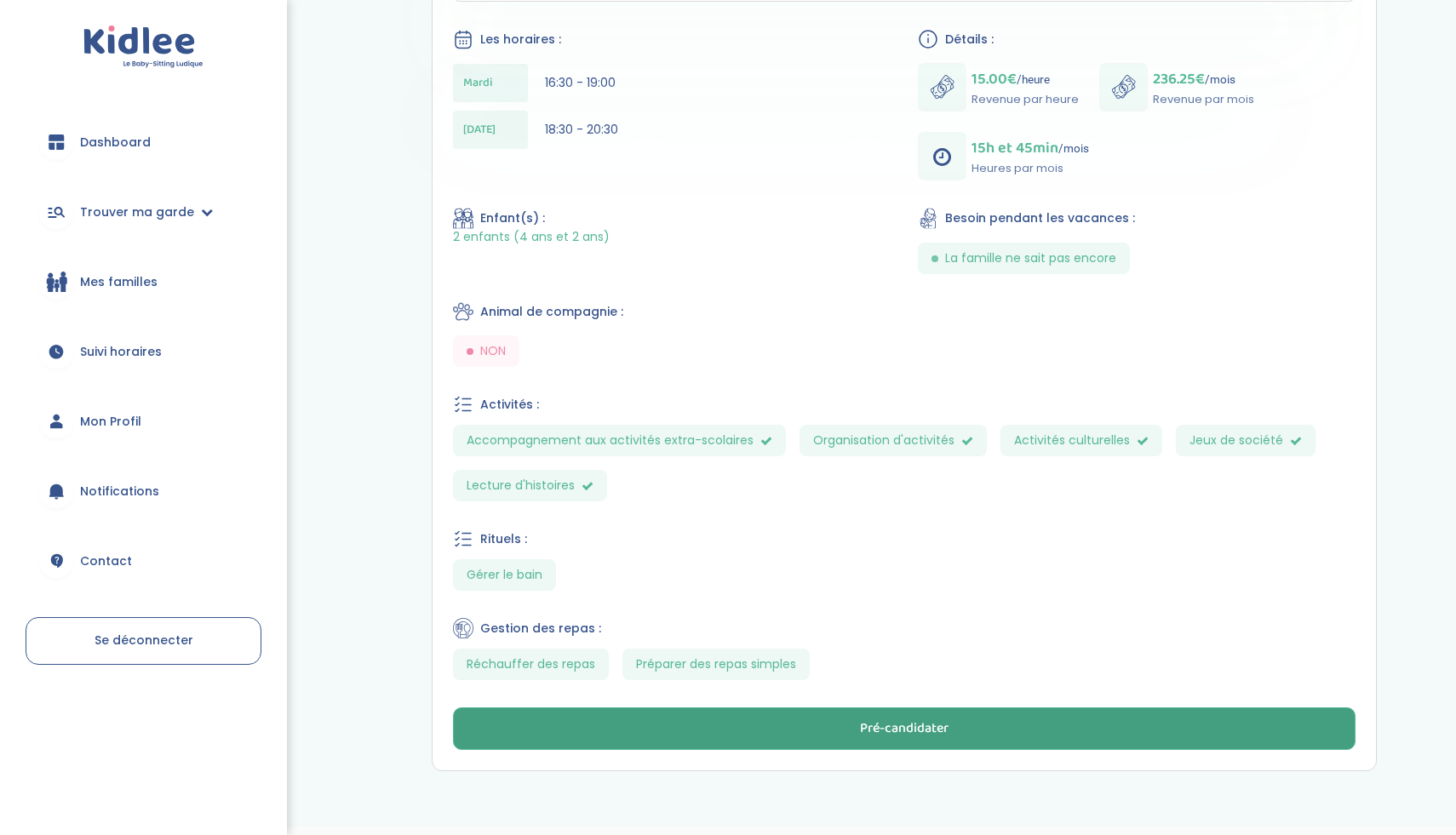
click at [568, 721] on button "Pré-candidater" at bounding box center [904, 729] width 902 height 43
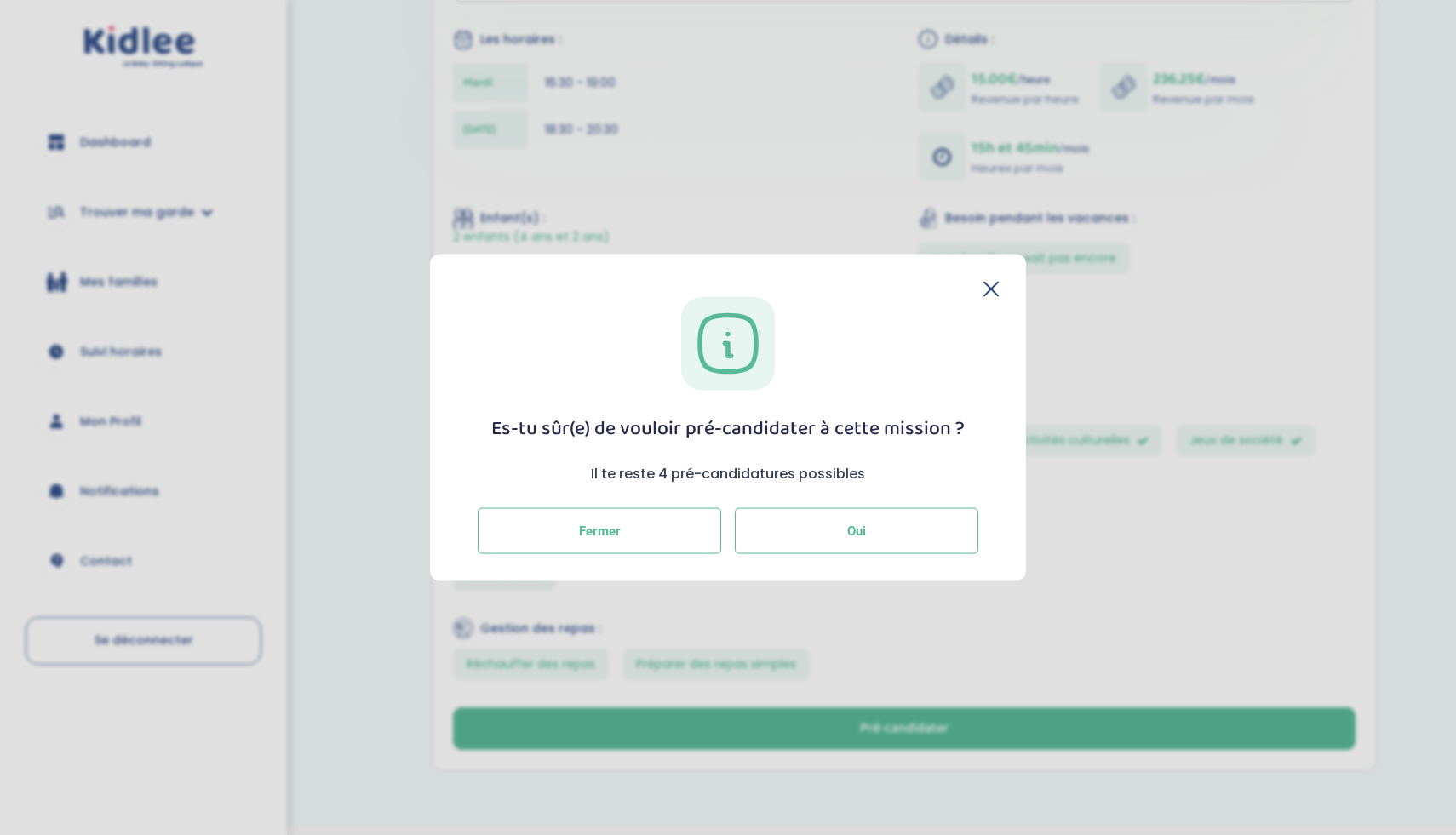
click at [803, 532] on button "Oui" at bounding box center [857, 531] width 244 height 46
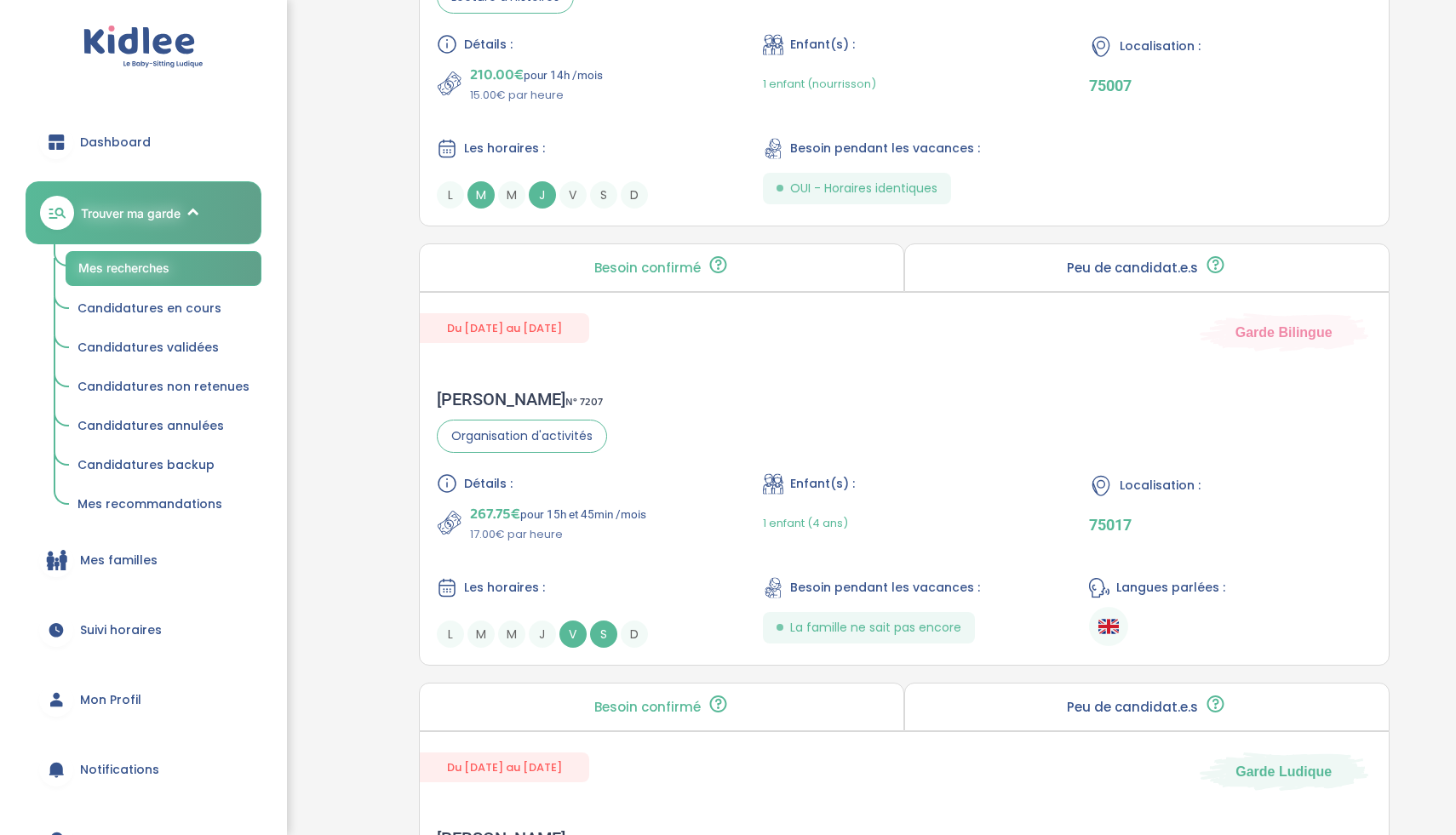
scroll to position [3796, 0]
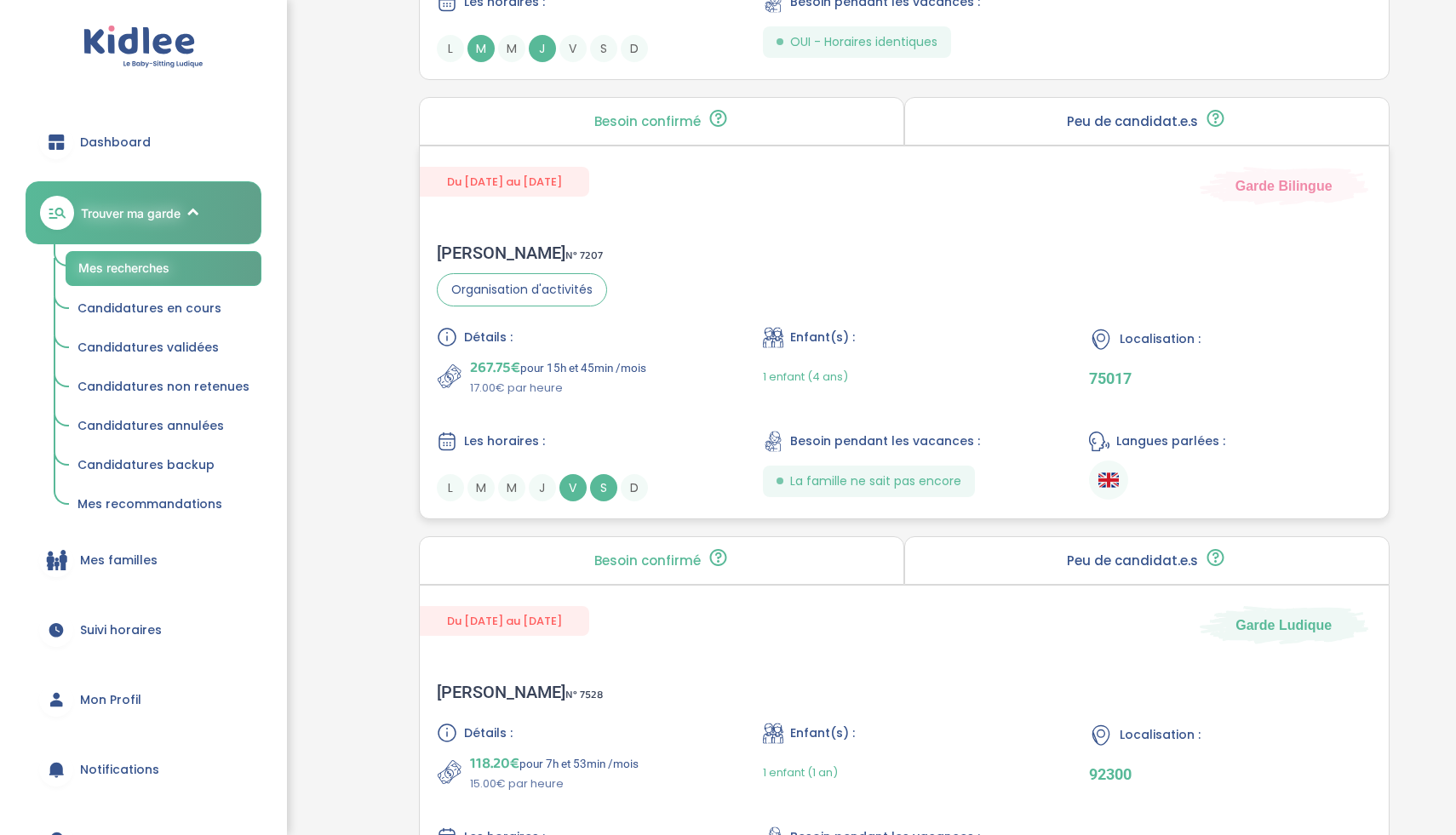
click at [699, 429] on div "Détails : 267.75€ pour 15h et 45min /mois 17.00€ par heure Enfant(s) : 1 enfant…" at bounding box center [904, 414] width 935 height 174
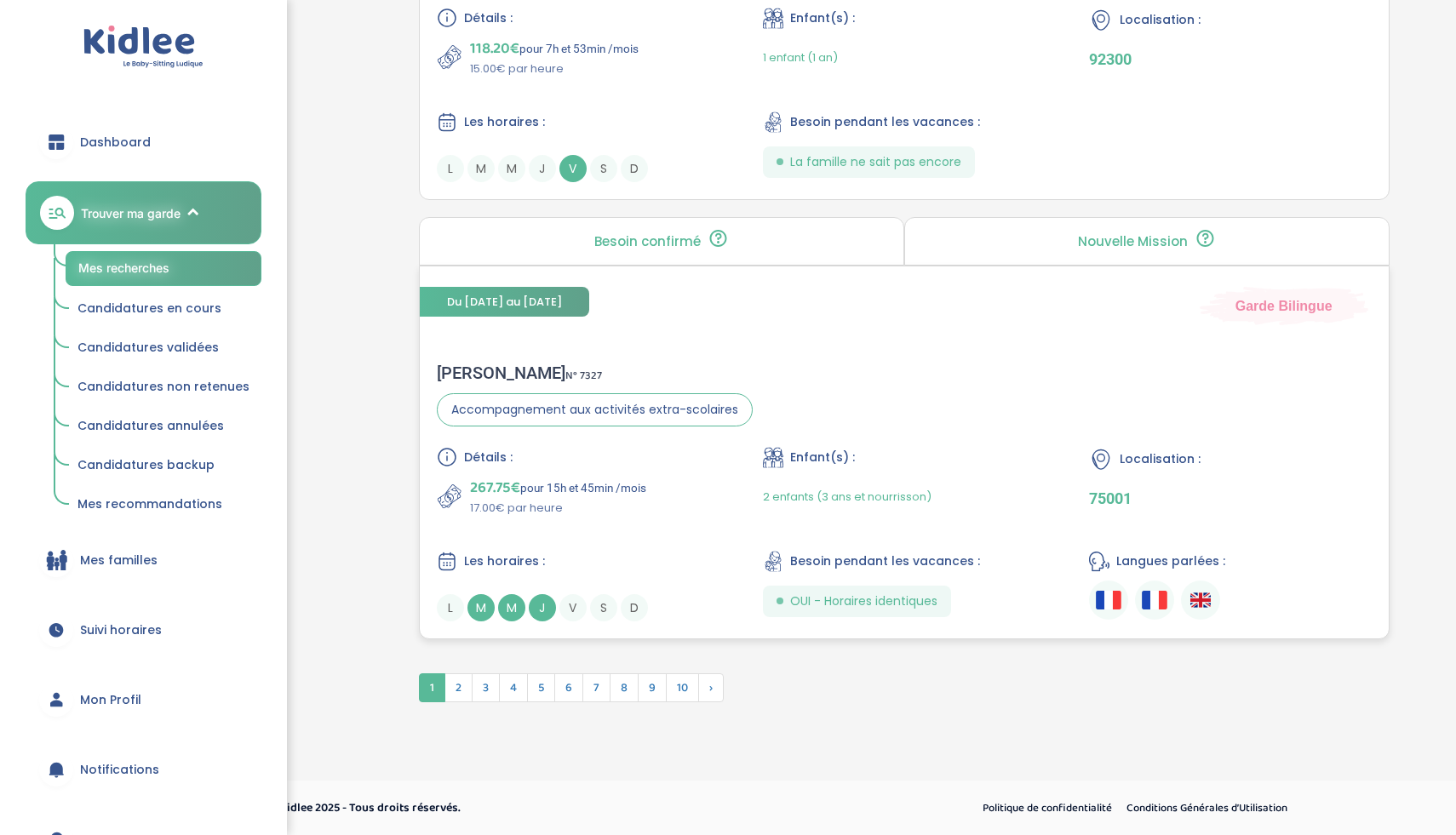
scroll to position [4512, 0]
click at [463, 689] on span "2" at bounding box center [458, 687] width 28 height 29
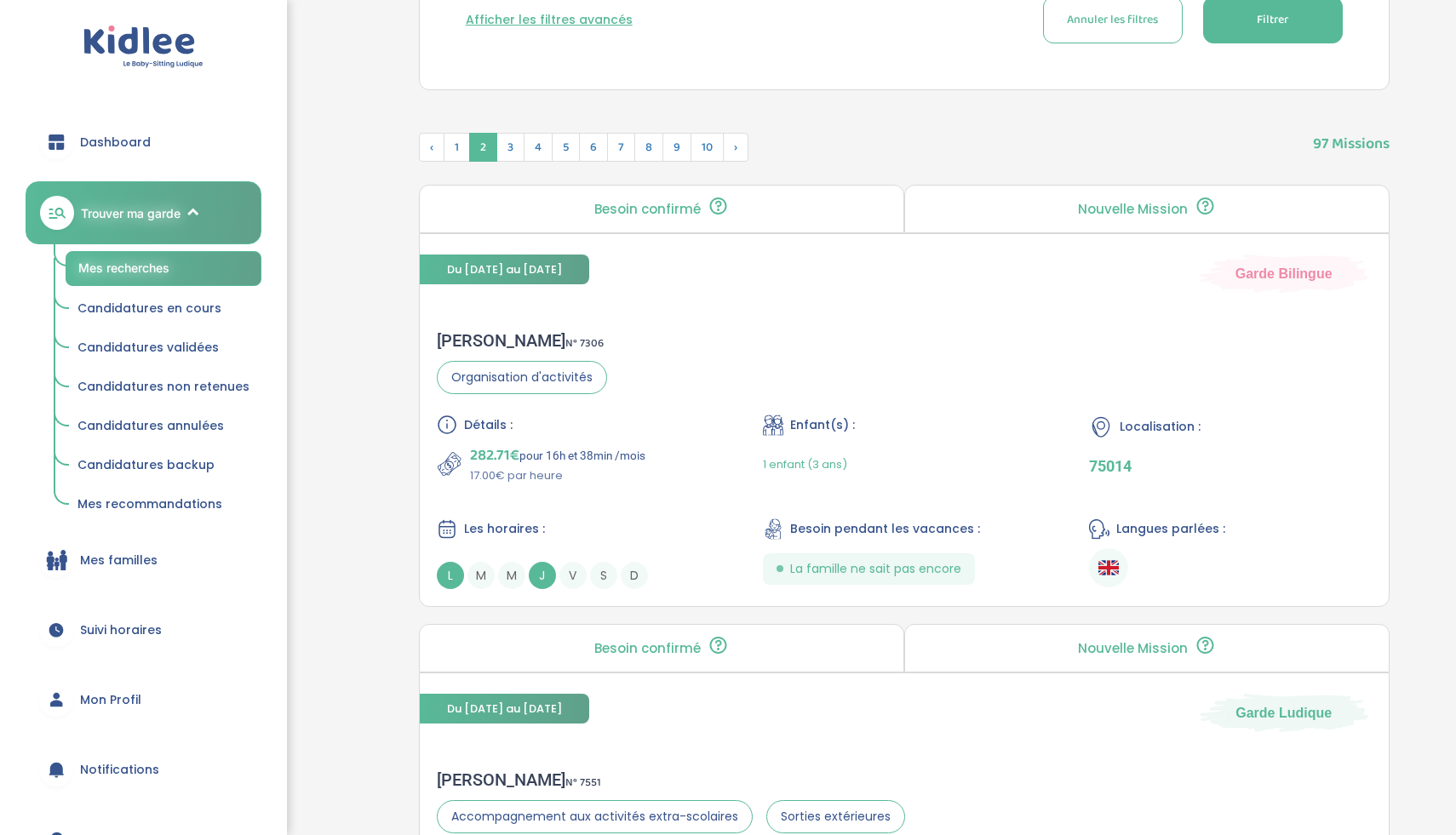
scroll to position [134, 0]
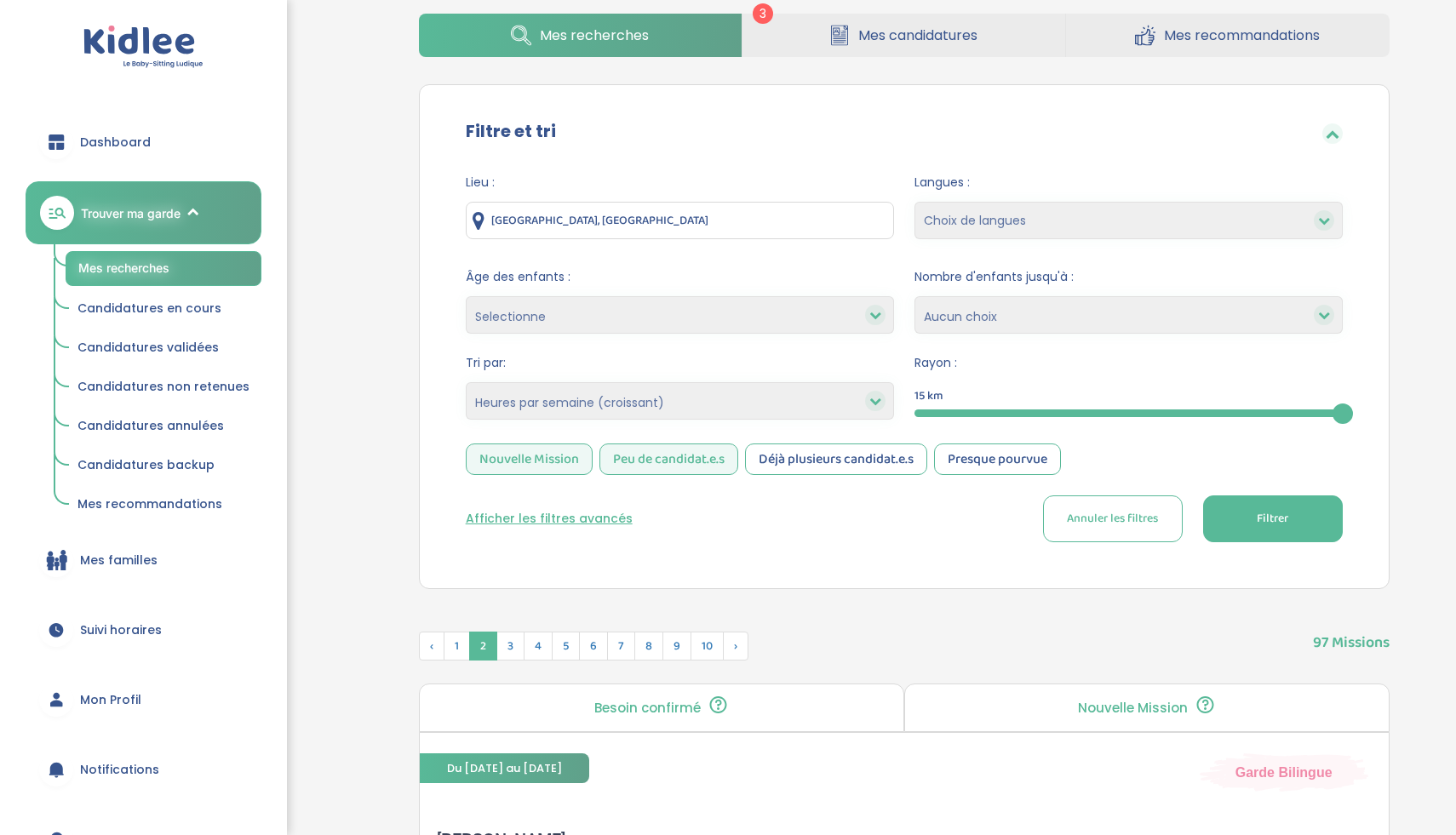
click at [631, 400] on select "Heures par semaine (croissant) Heures par semaine (décroissant) Date de démarra…" at bounding box center [680, 400] width 428 height 38
click at [531, 404] on select "Heures par semaine (croissant) Heures par semaine (décroissant) Date de démarra…" at bounding box center [680, 400] width 428 height 38
select select "updated_at_desc"
click at [1257, 520] on span "Filtrer" at bounding box center [1273, 519] width 32 height 18
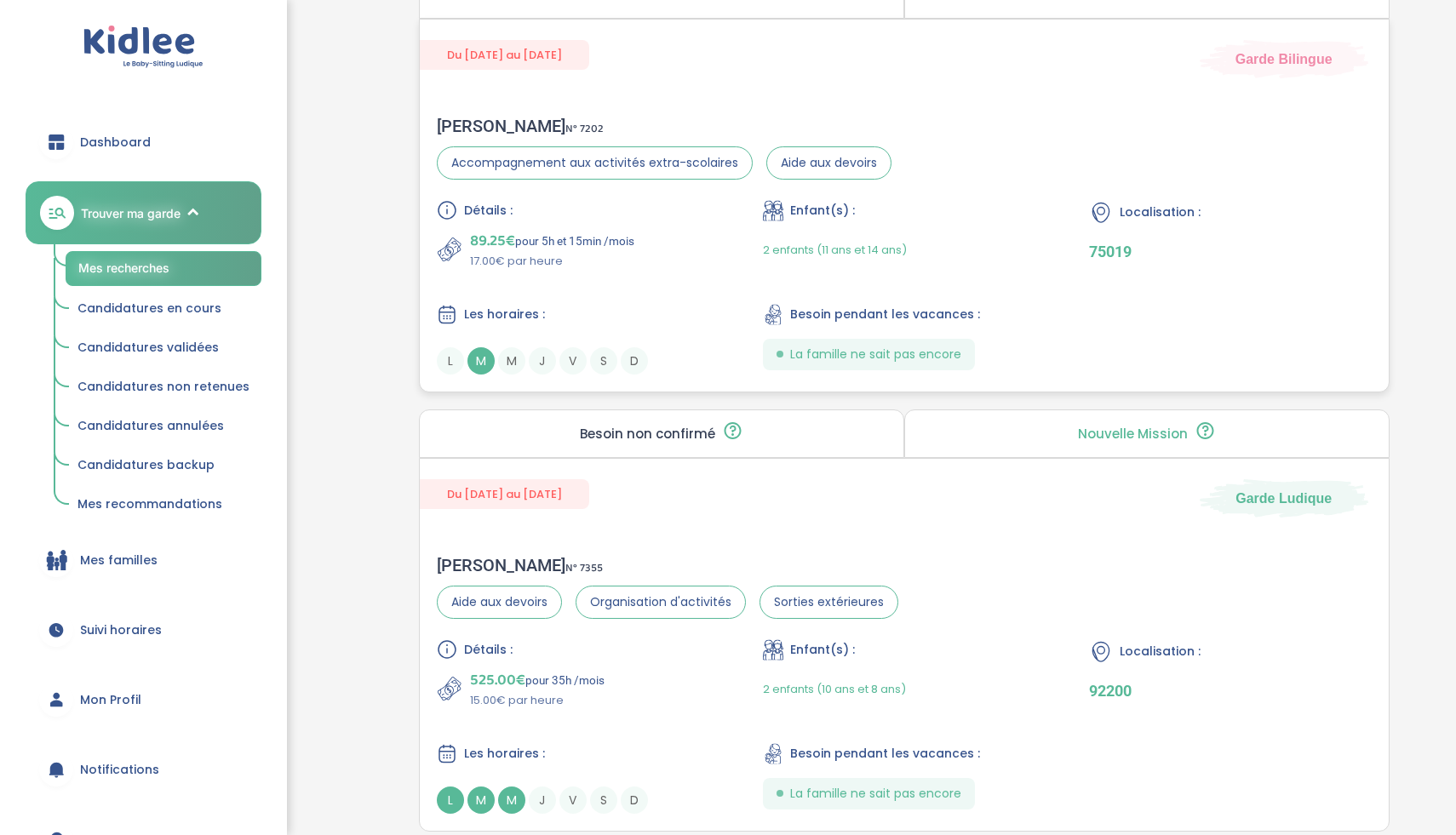
scroll to position [929, 0]
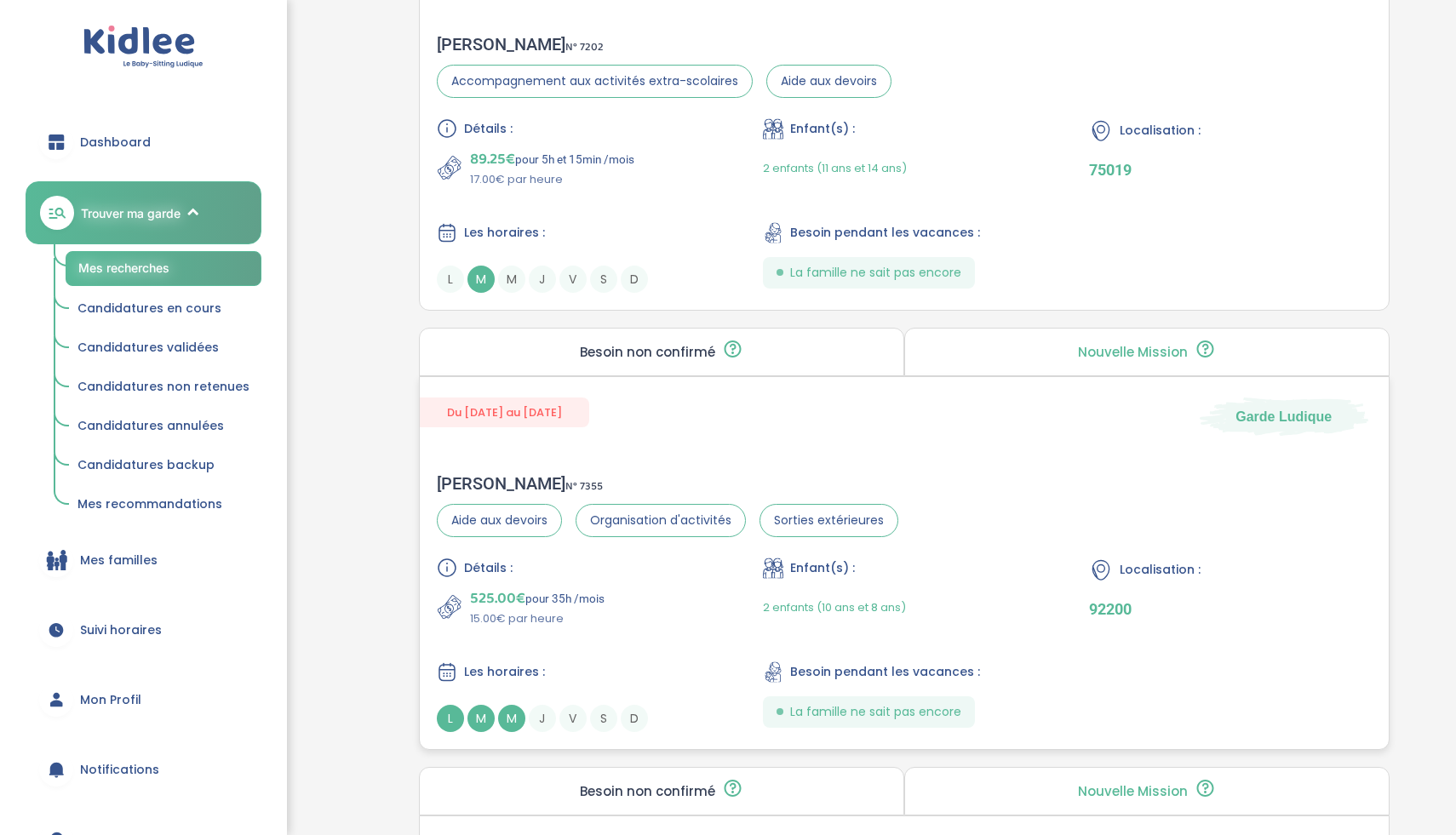
click at [640, 591] on div "525.00€ pour 35h /mois 15.00€ par heure" at bounding box center [578, 607] width 282 height 41
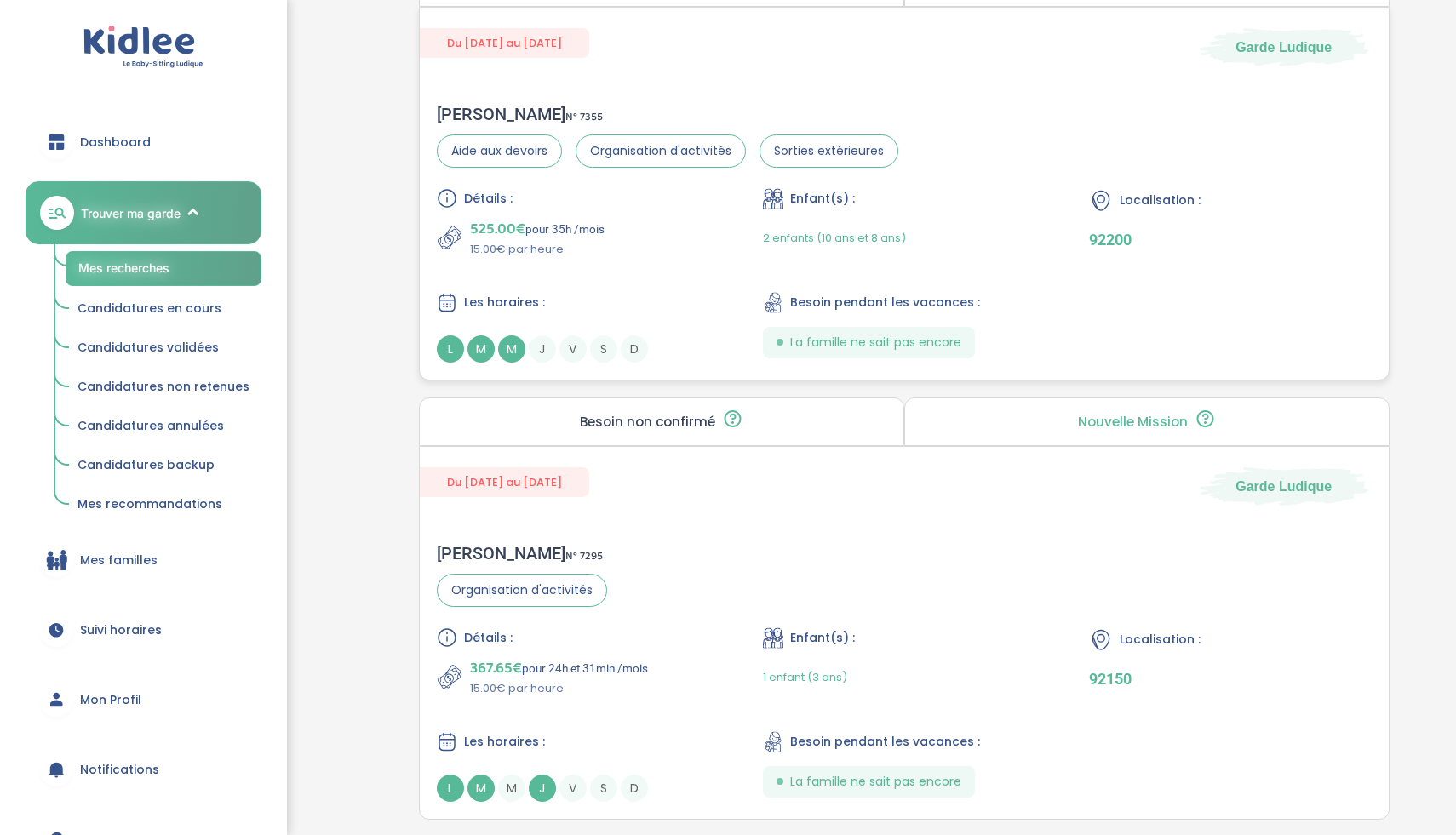
scroll to position [1423, 0]
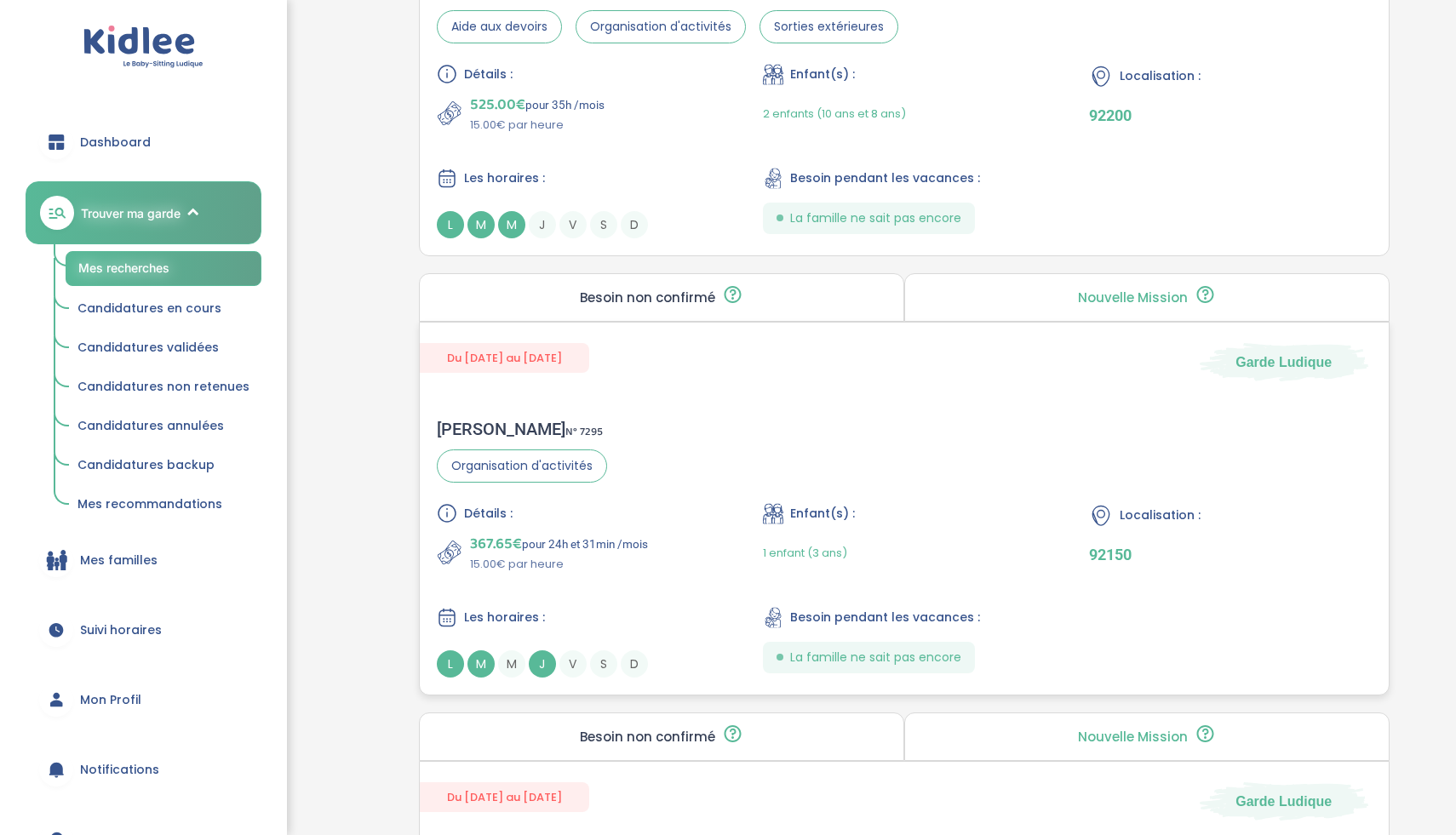
click at [621, 534] on p "367.65€ pour 24h et 31min /mois" at bounding box center [558, 543] width 178 height 24
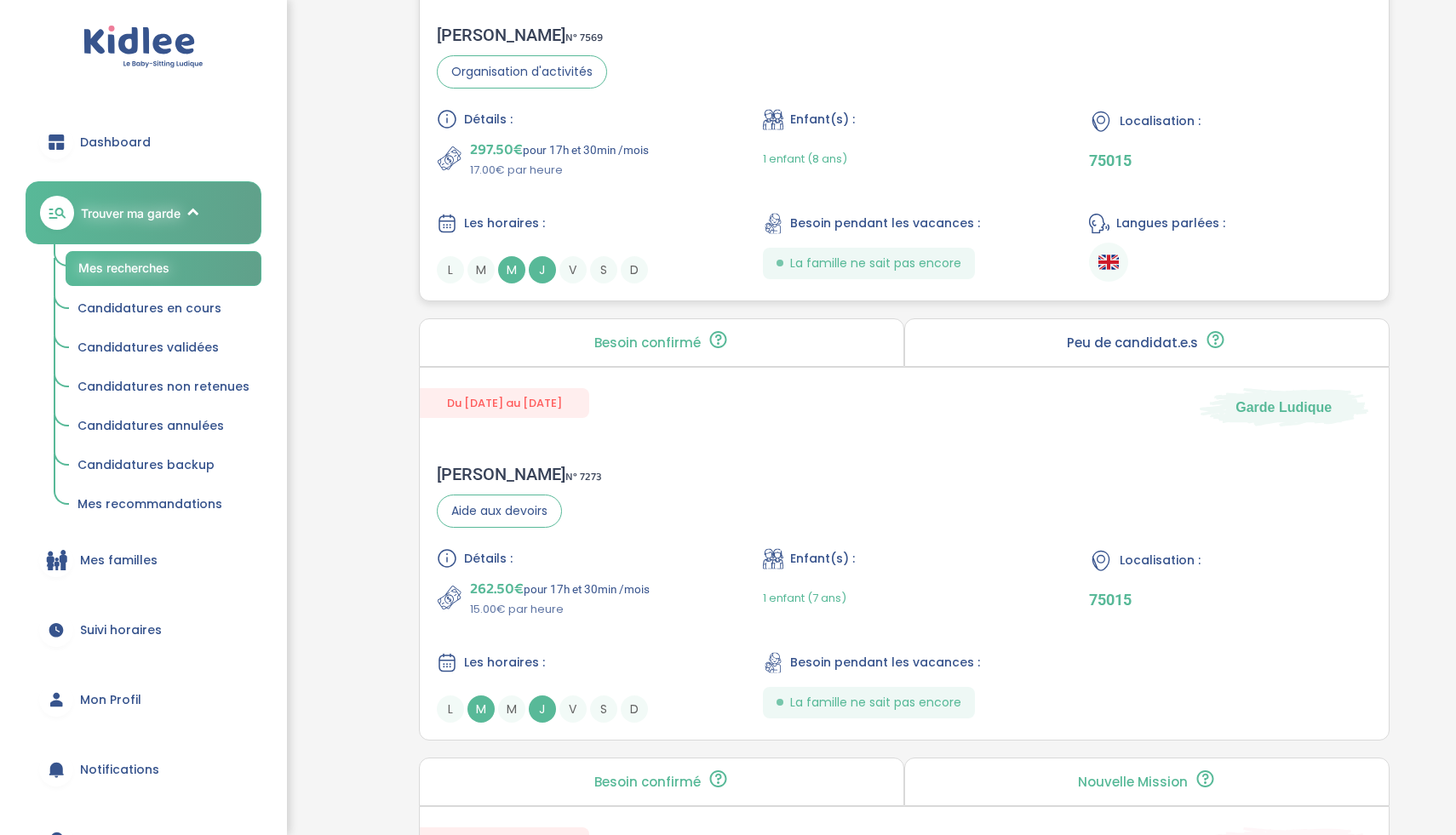
scroll to position [4110, 0]
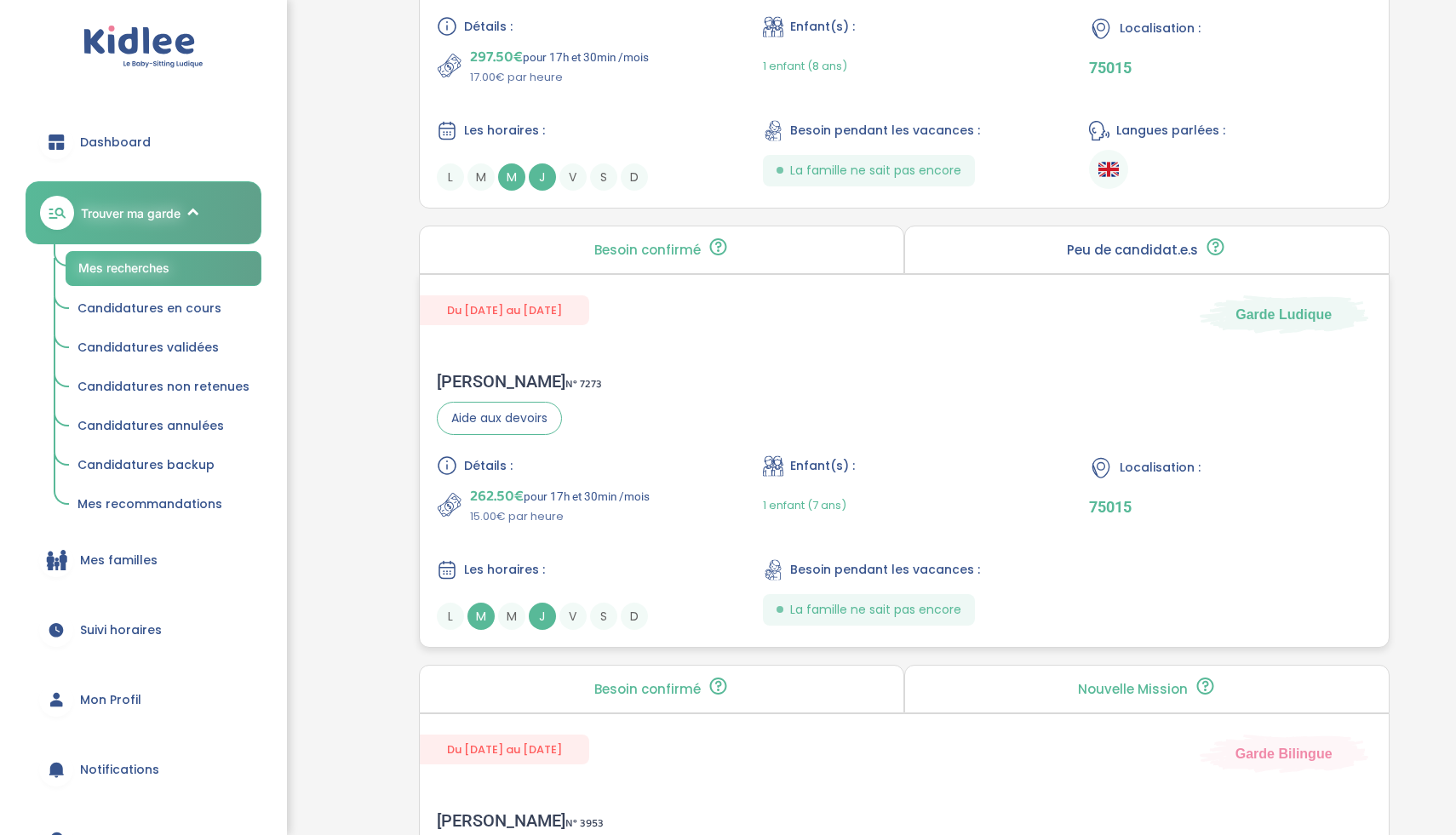
click at [677, 480] on div "Détails : 262.50€ pour 17h et 30min /mois 15.00€ par heure Enfant(s) : 1 enfant…" at bounding box center [904, 542] width 935 height 174
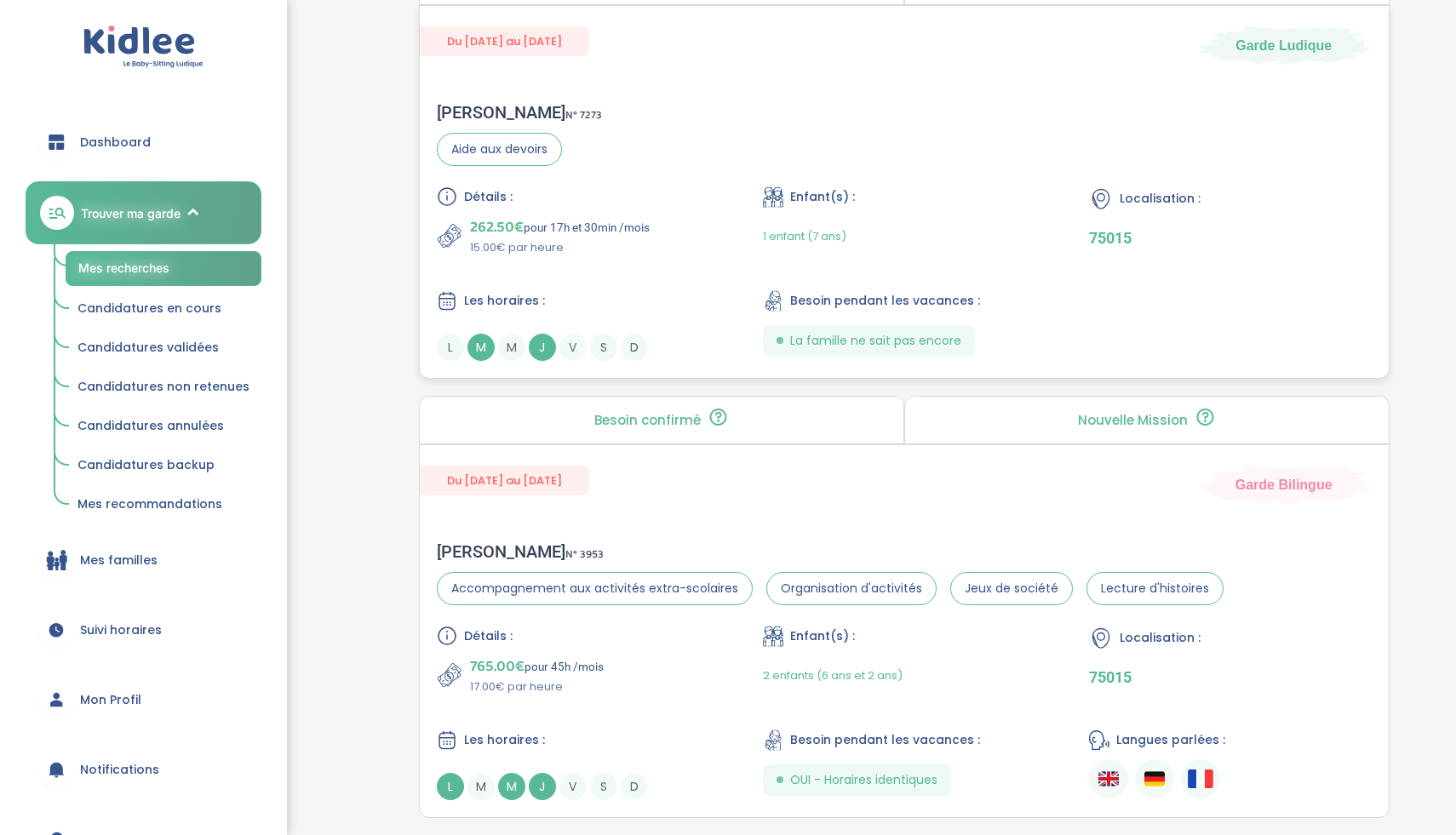
scroll to position [4512, 0]
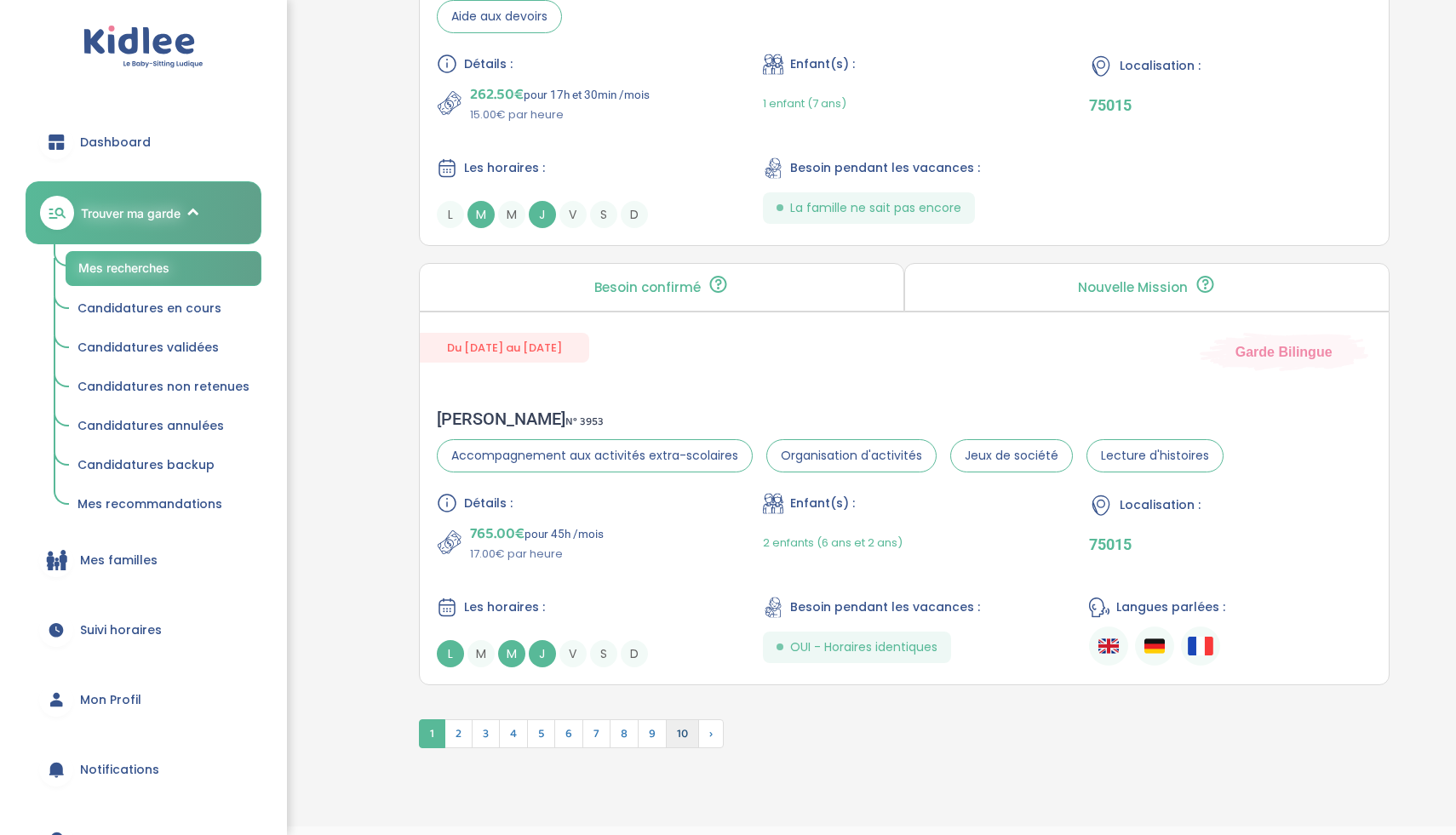
click at [678, 719] on span "10" at bounding box center [682, 733] width 33 height 29
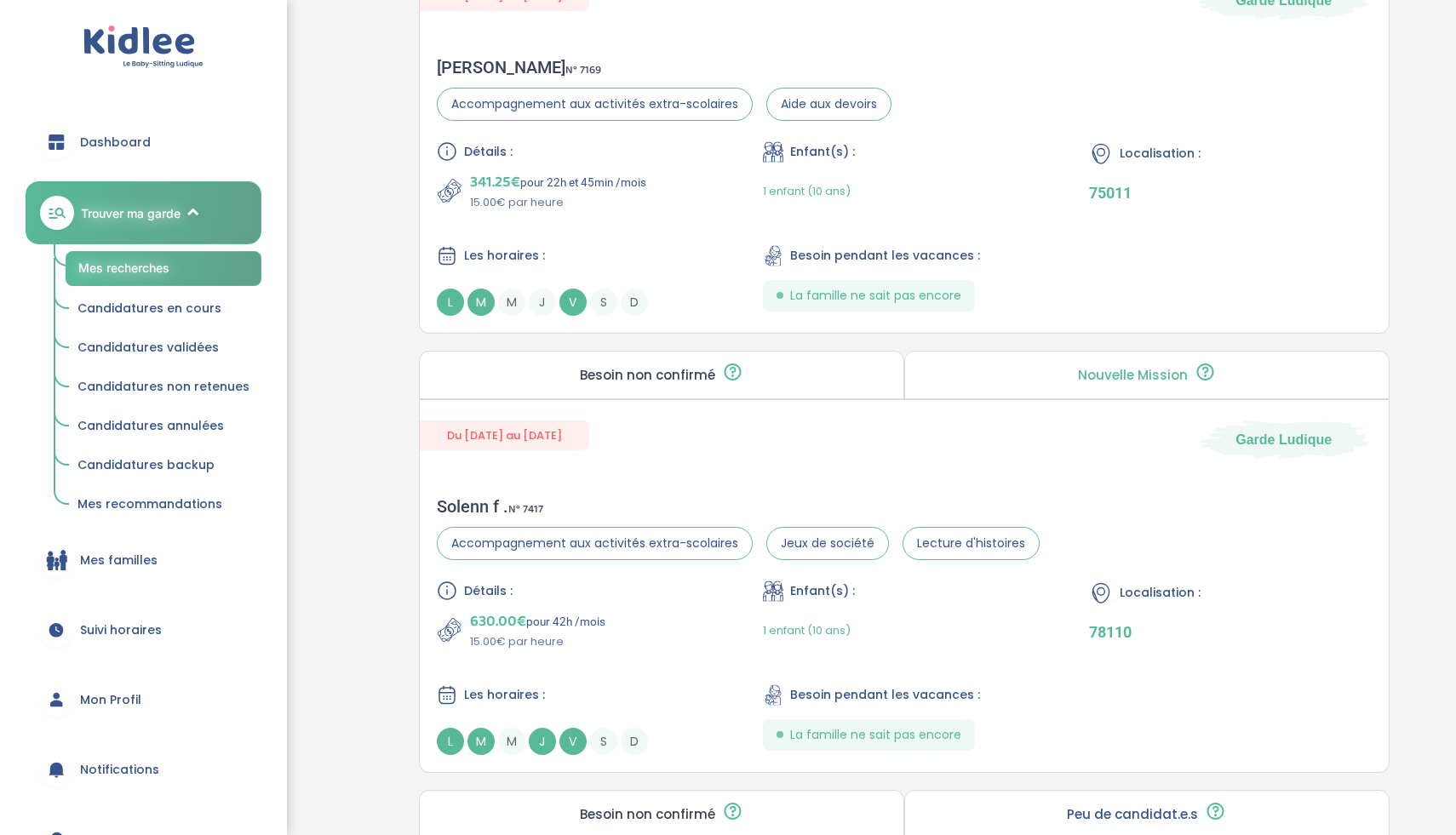
scroll to position [2634, 0]
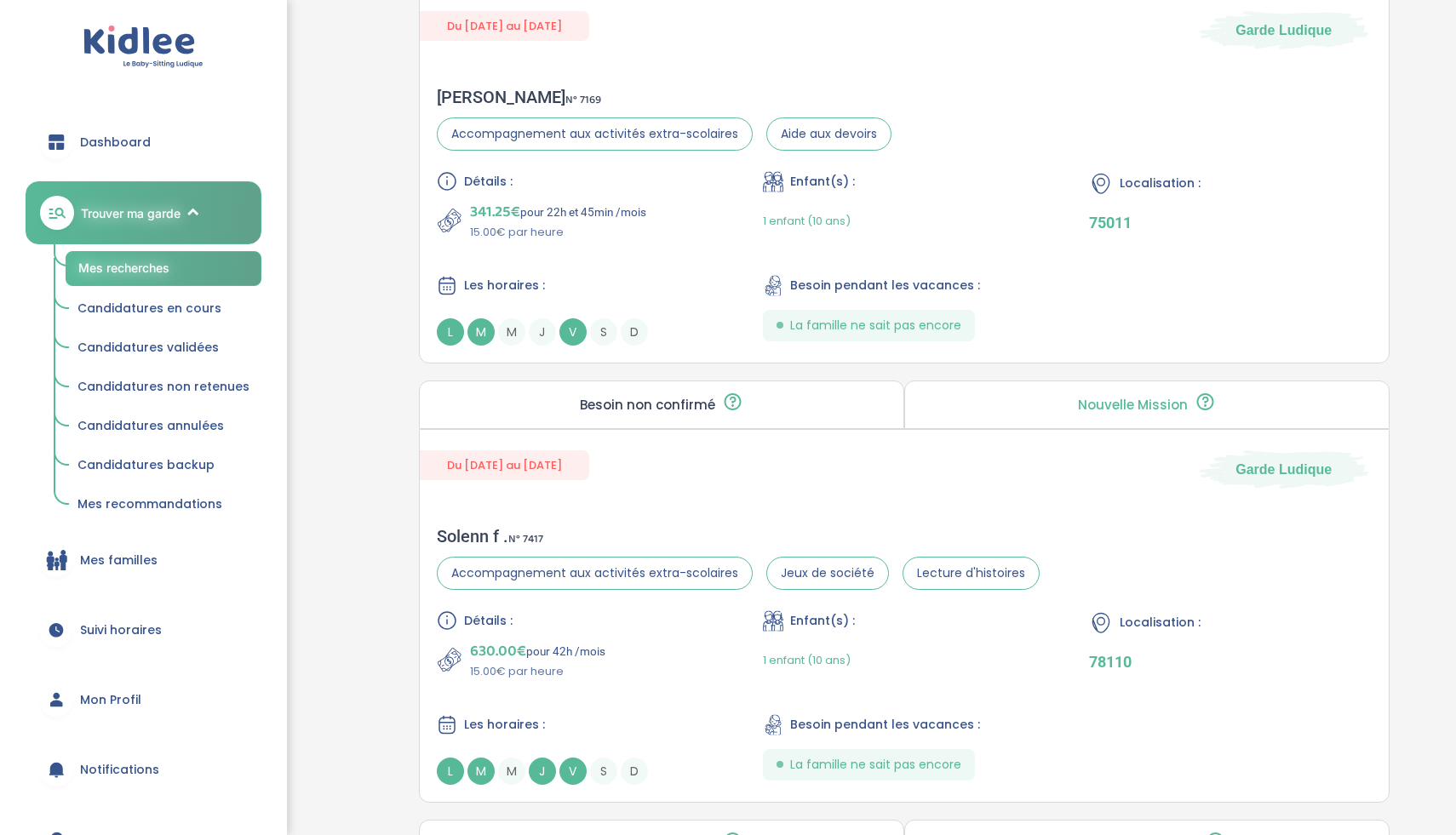
click at [678, 690] on div "Détails : 630.00€ pour 42h /mois 15.00€ par heure Enfant(s) : 1 enfant (10 ans)…" at bounding box center [904, 697] width 935 height 174
click at [621, 270] on div "Détails : 341.25€ pour 22h et 45min /mois 15.00€ par heure Enfant(s) : 1 enfant…" at bounding box center [904, 258] width 935 height 174
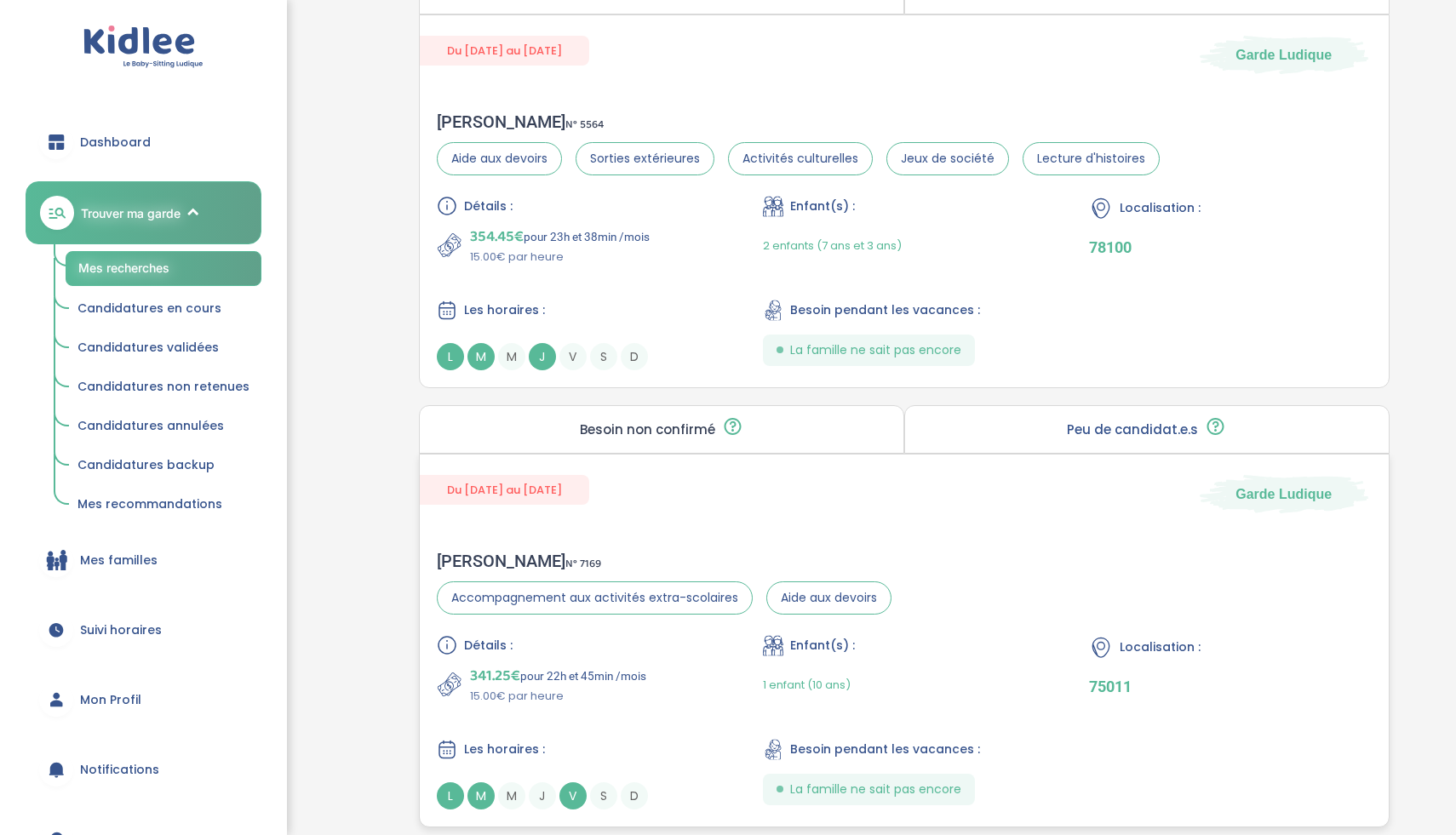
scroll to position [2136, 0]
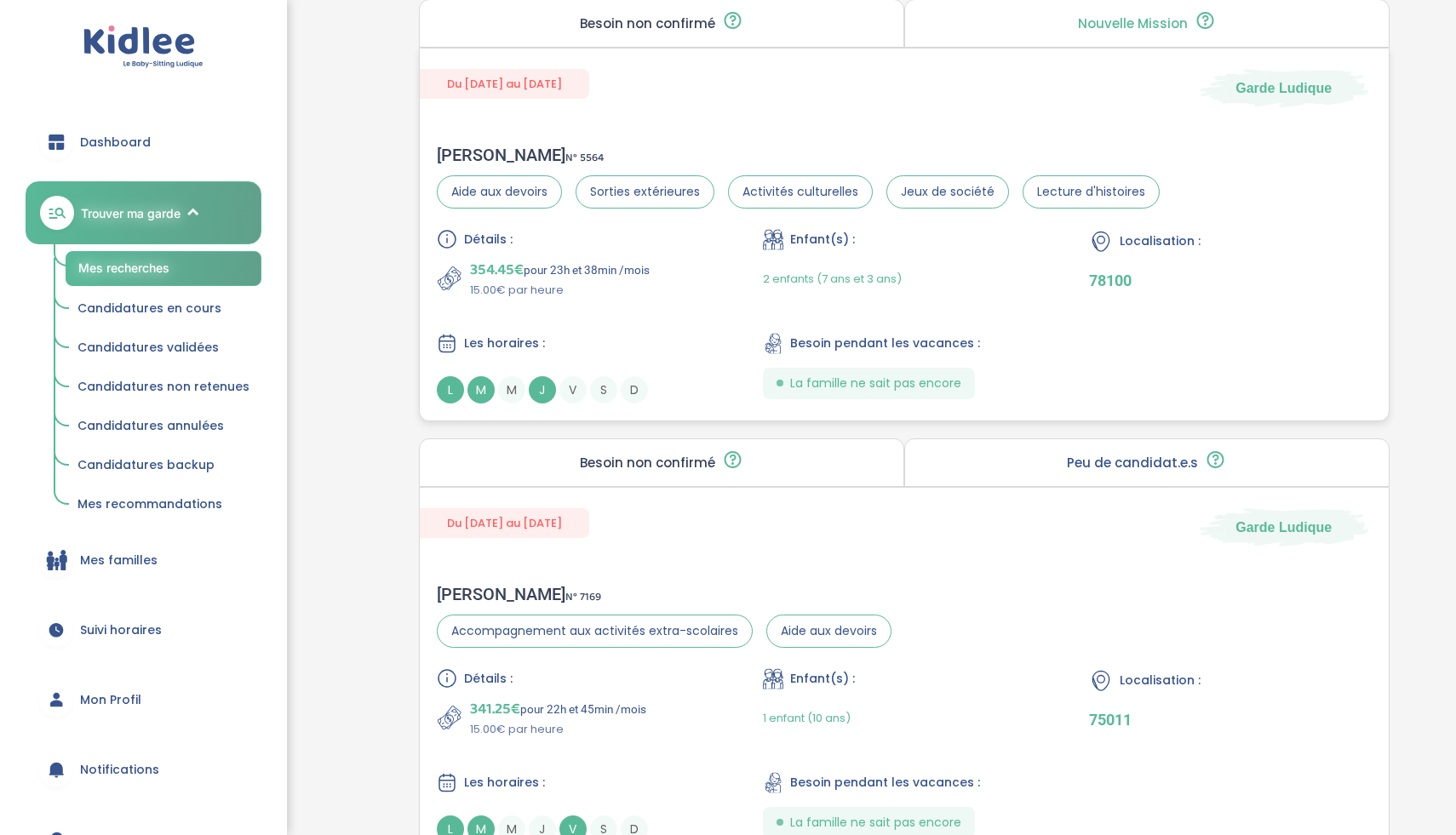
click at [650, 294] on p "15.00€ par heure" at bounding box center [559, 290] width 180 height 17
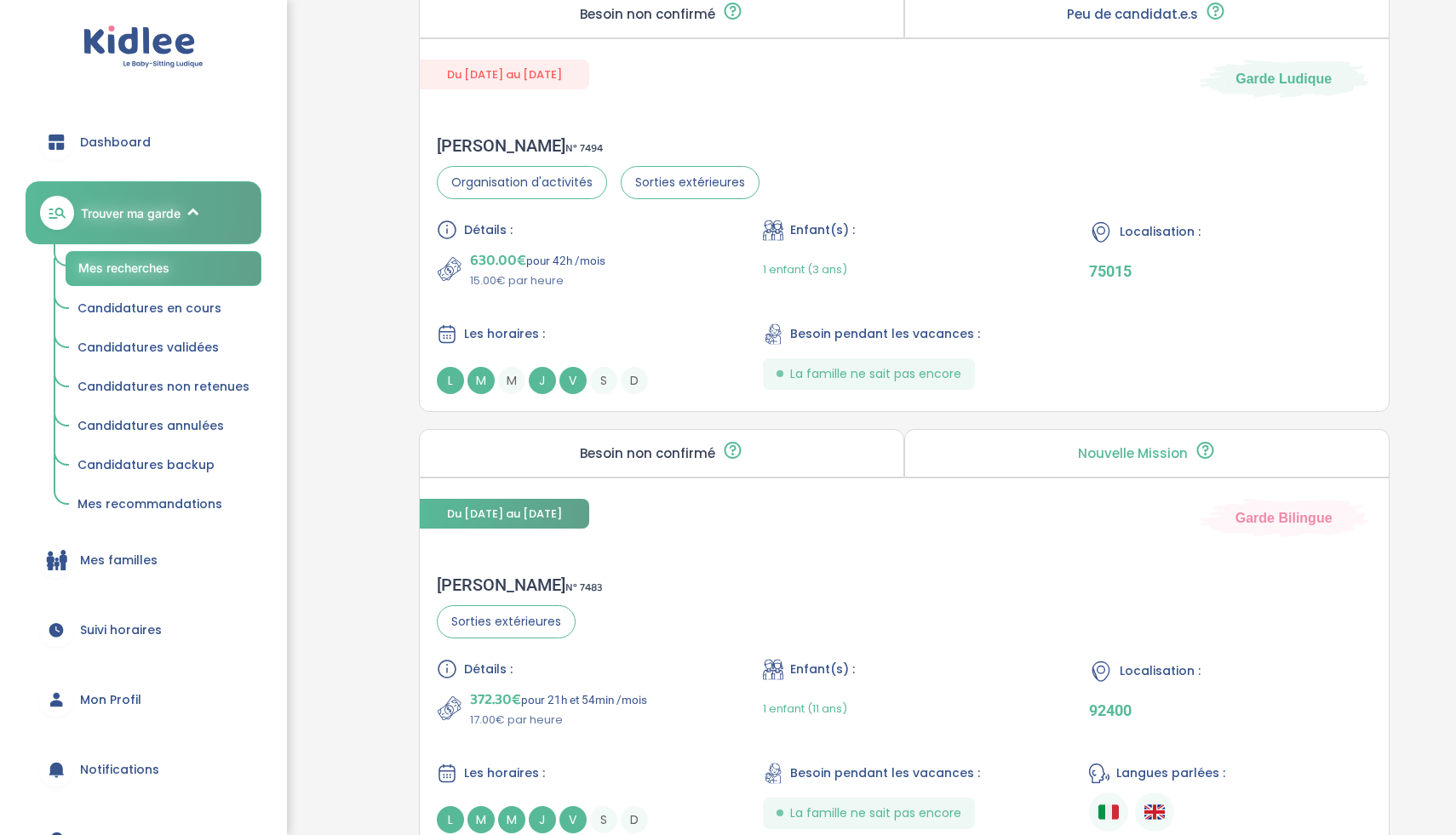
scroll to position [1206, 0]
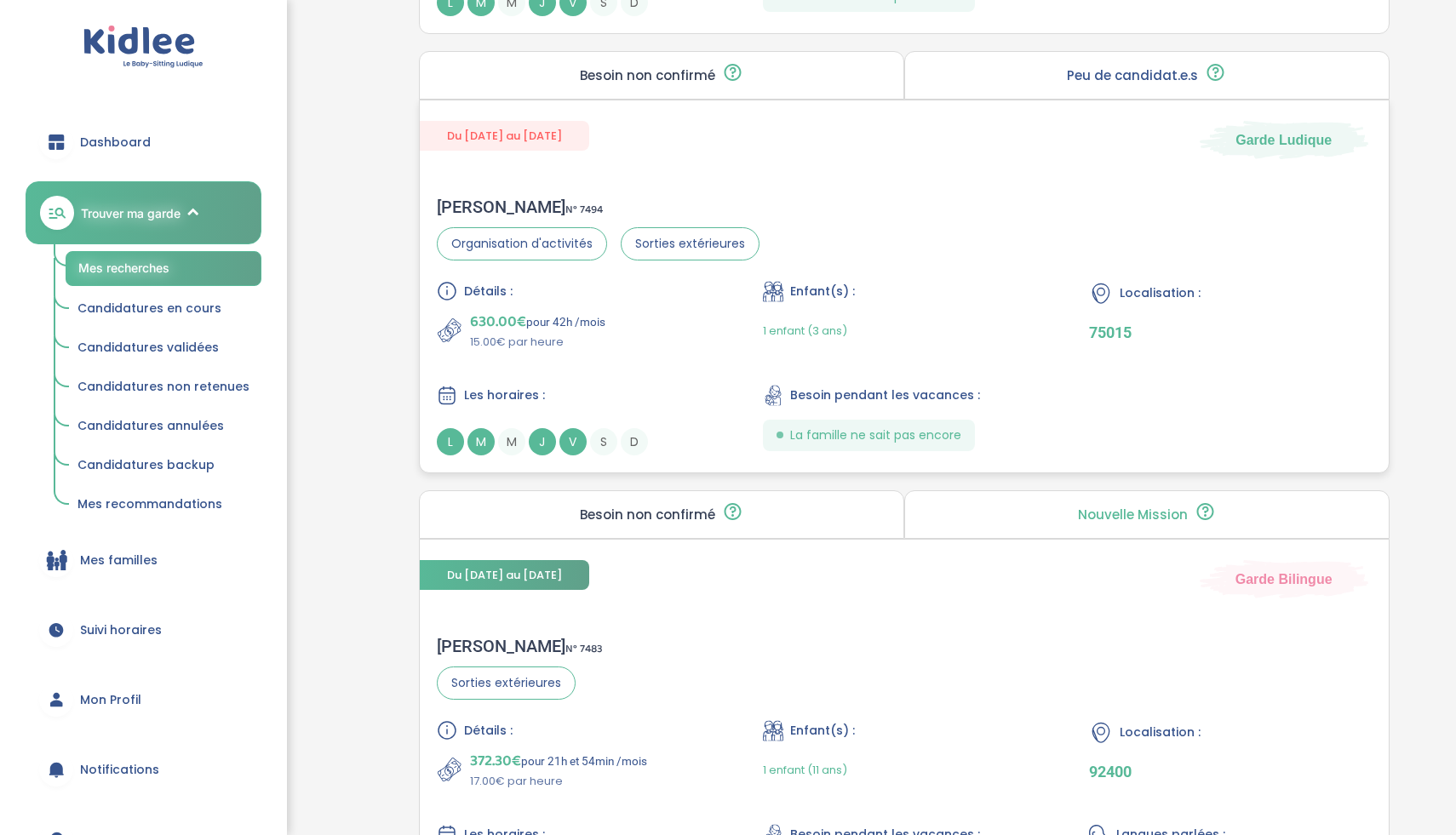
click at [616, 357] on div "Détails : 630.00€ pour 42h /mois 15.00€ par heure Enfant(s) : 1 enfant (3 ans) …" at bounding box center [904, 368] width 935 height 174
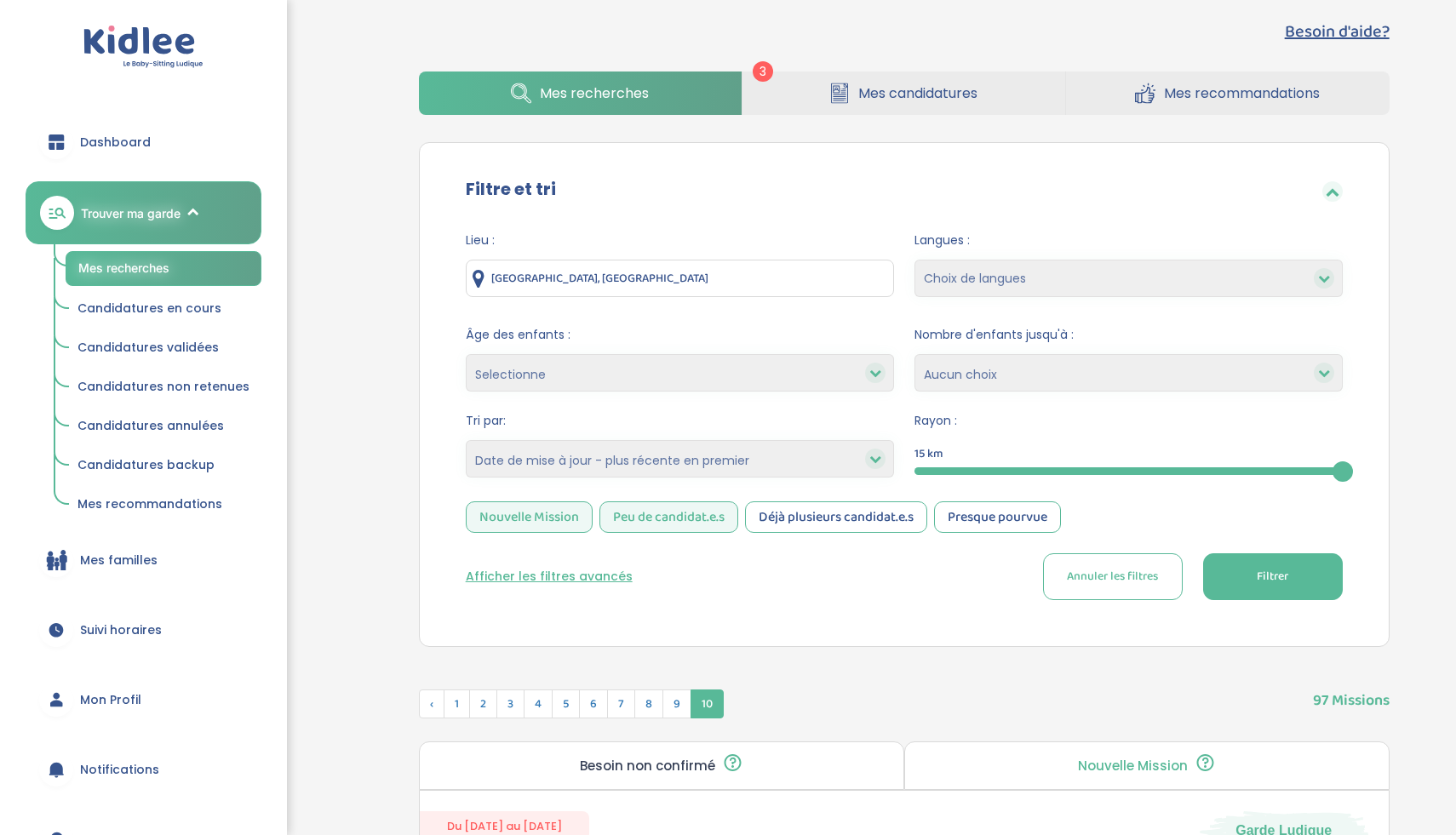
scroll to position [81, 0]
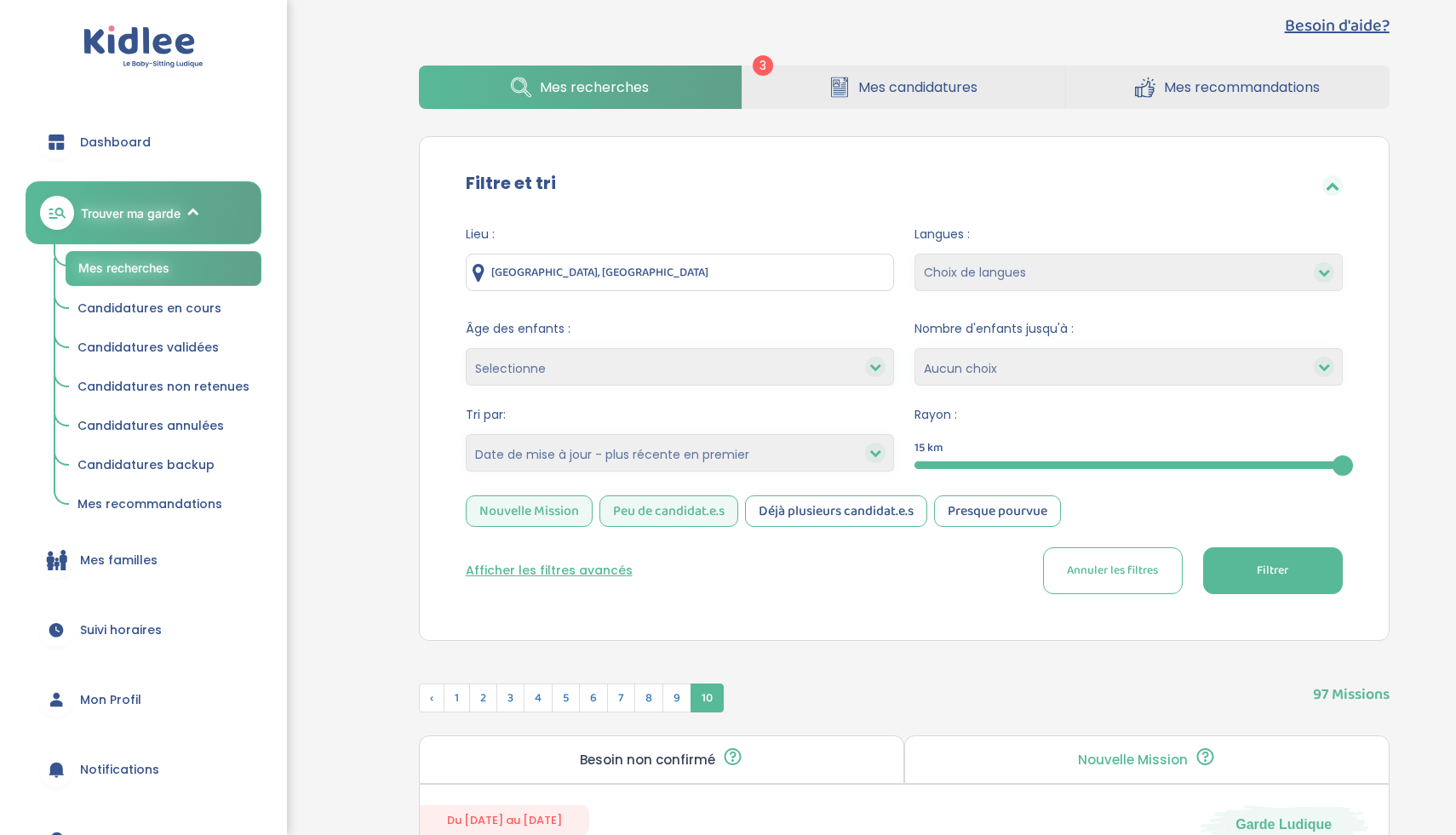
click at [603, 571] on button "Afficher les filtres avancés" at bounding box center [549, 570] width 166 height 18
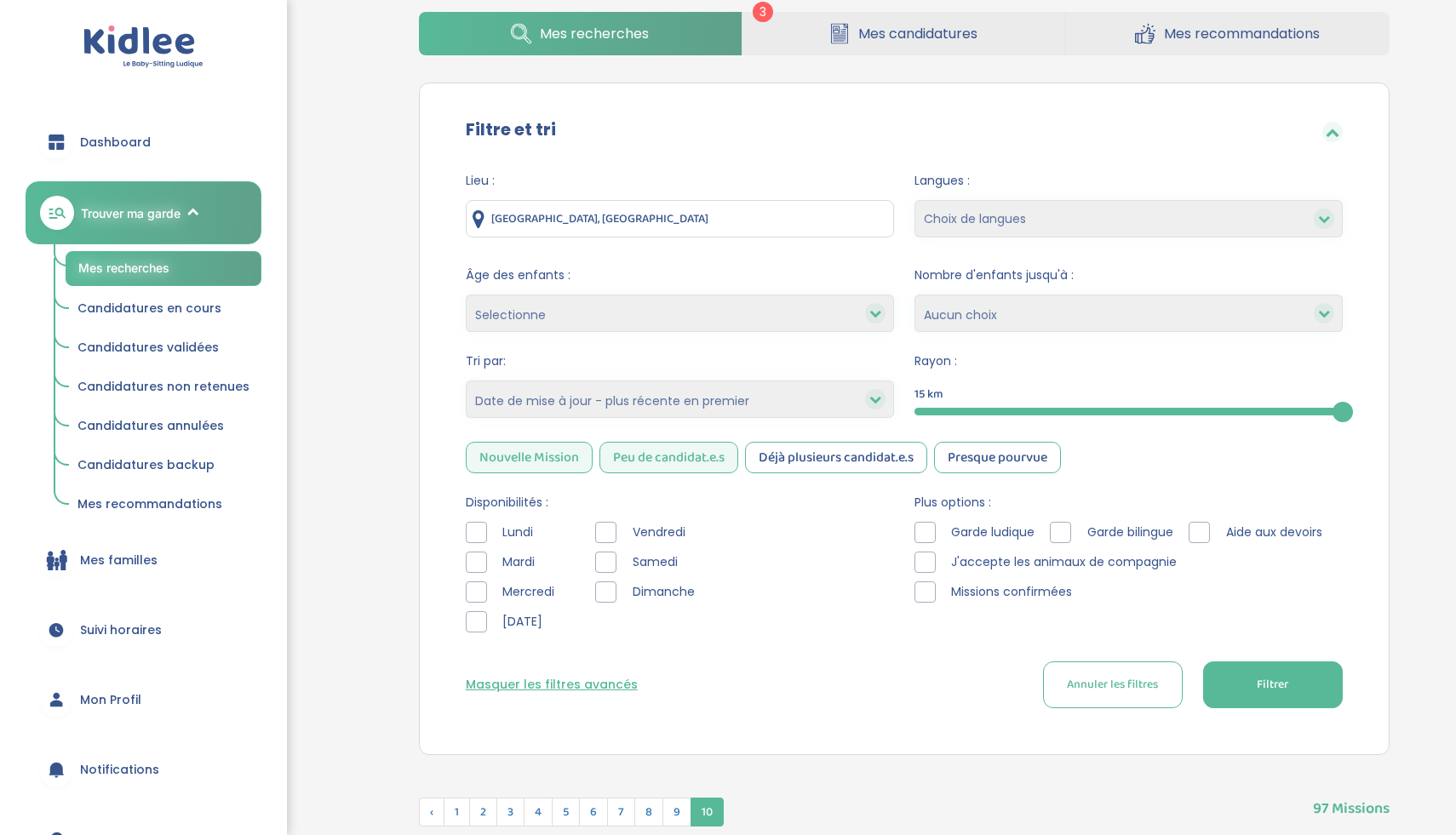
scroll to position [137, 0]
click at [521, 564] on span "Mardi" at bounding box center [519, 562] width 46 height 18
click at [470, 563] on div at bounding box center [477, 562] width 21 height 21
click at [548, 463] on div "Nouvelle Mission" at bounding box center [529, 456] width 127 height 32
click at [653, 455] on div "Peu de candidat.e.s" at bounding box center [668, 456] width 138 height 32
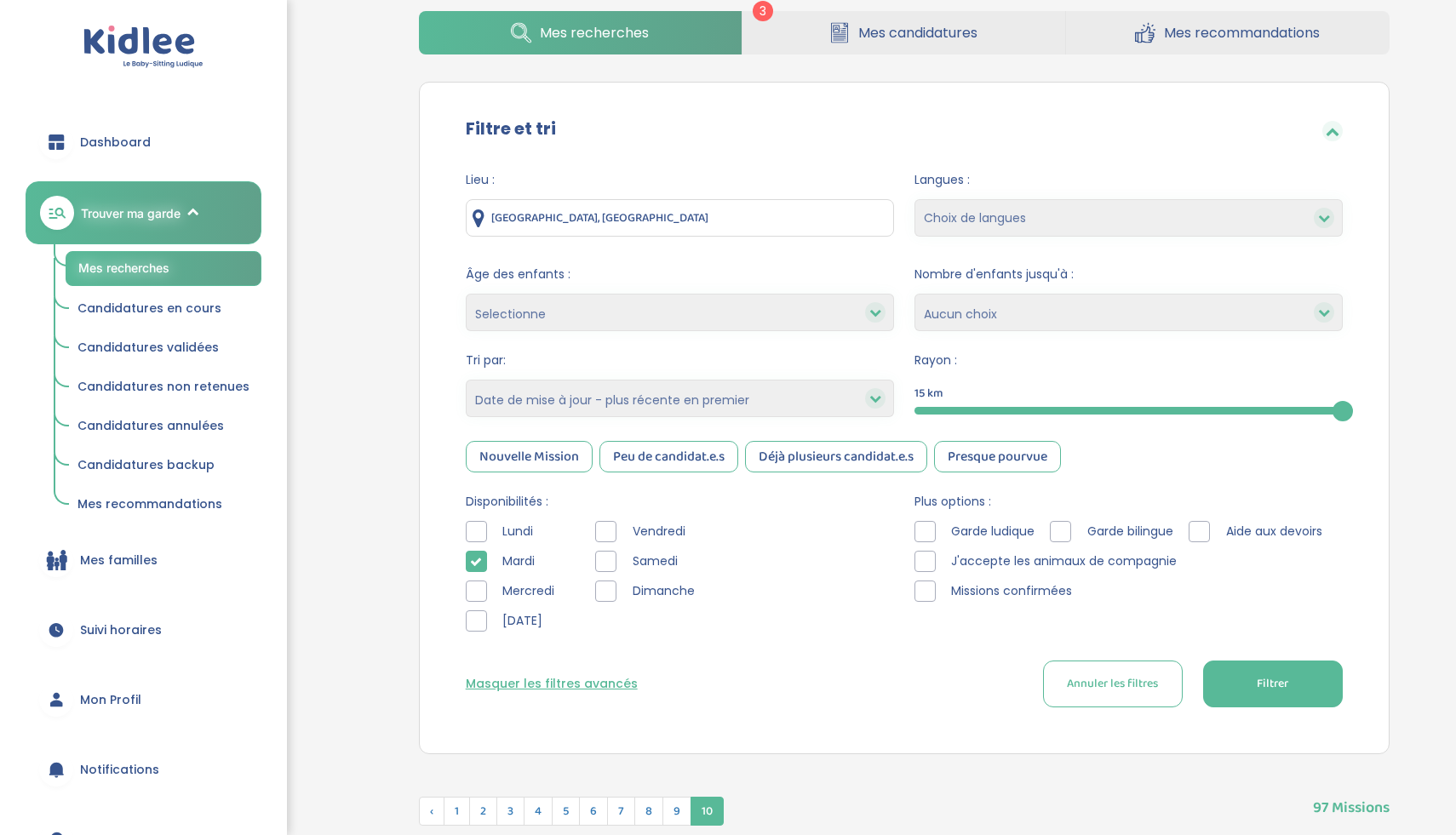
click at [847, 400] on select "Heures par semaine (croissant) Heures par semaine (décroissant) Date de démarra…" at bounding box center [680, 398] width 428 height 38
click at [608, 565] on div at bounding box center [605, 562] width 21 height 21
click at [611, 598] on div at bounding box center [605, 591] width 21 height 21
click at [1219, 690] on button "Filtrer" at bounding box center [1272, 683] width 139 height 46
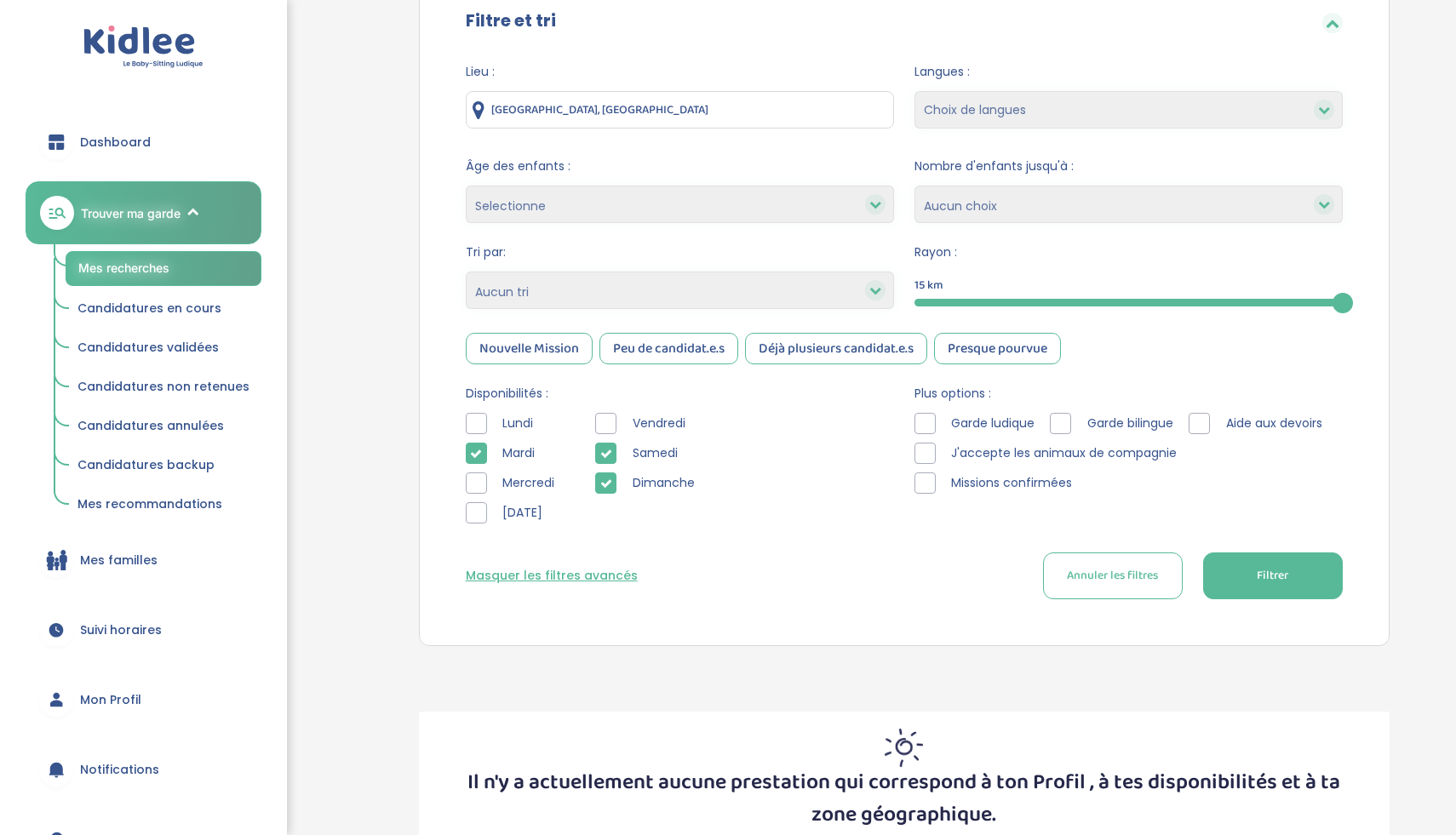
scroll to position [359, 0]
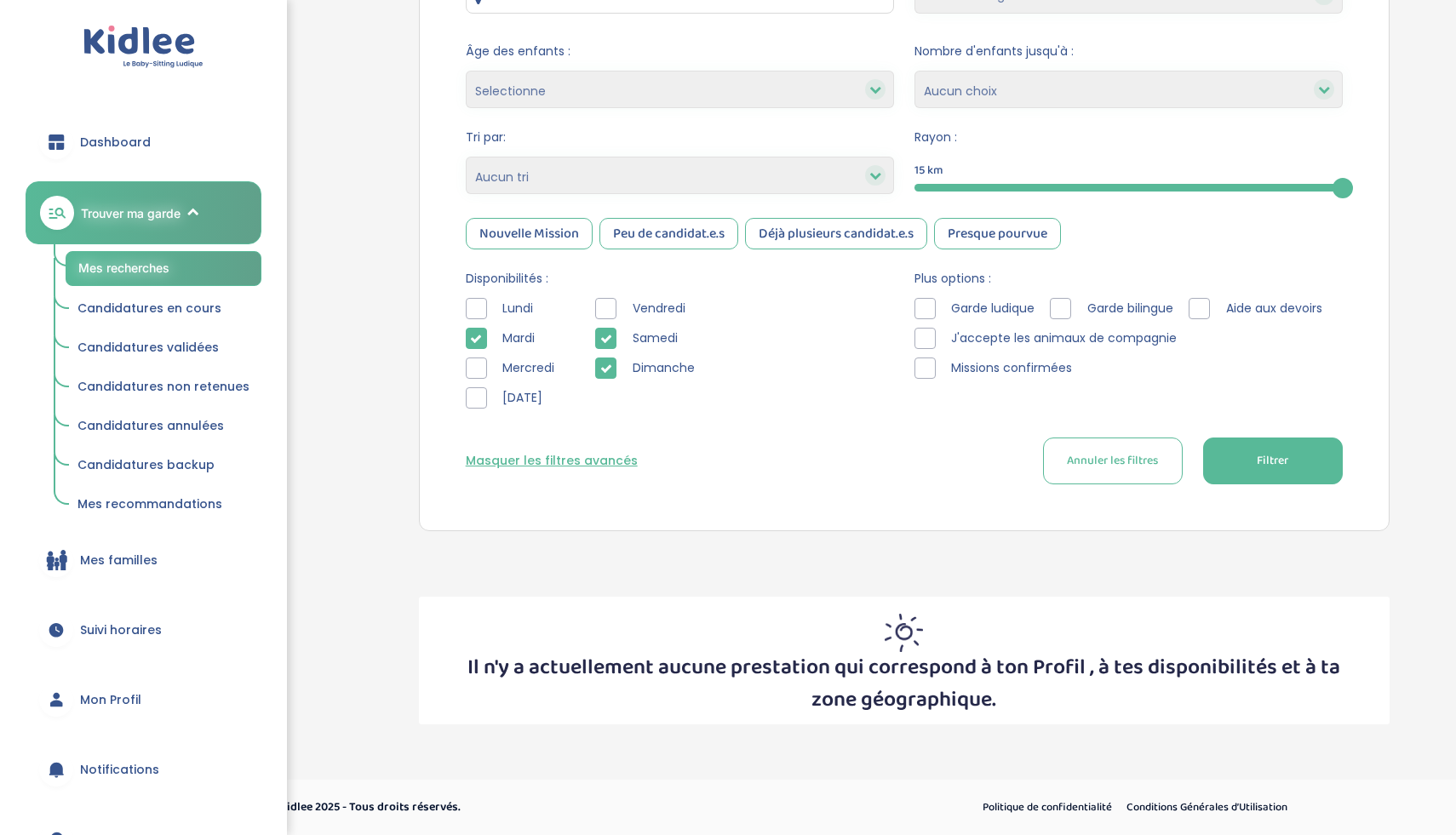
click at [606, 374] on icon at bounding box center [606, 369] width 12 height 12
click at [602, 340] on icon at bounding box center [606, 339] width 12 height 12
click at [1254, 455] on button "Filtrer" at bounding box center [1272, 461] width 139 height 46
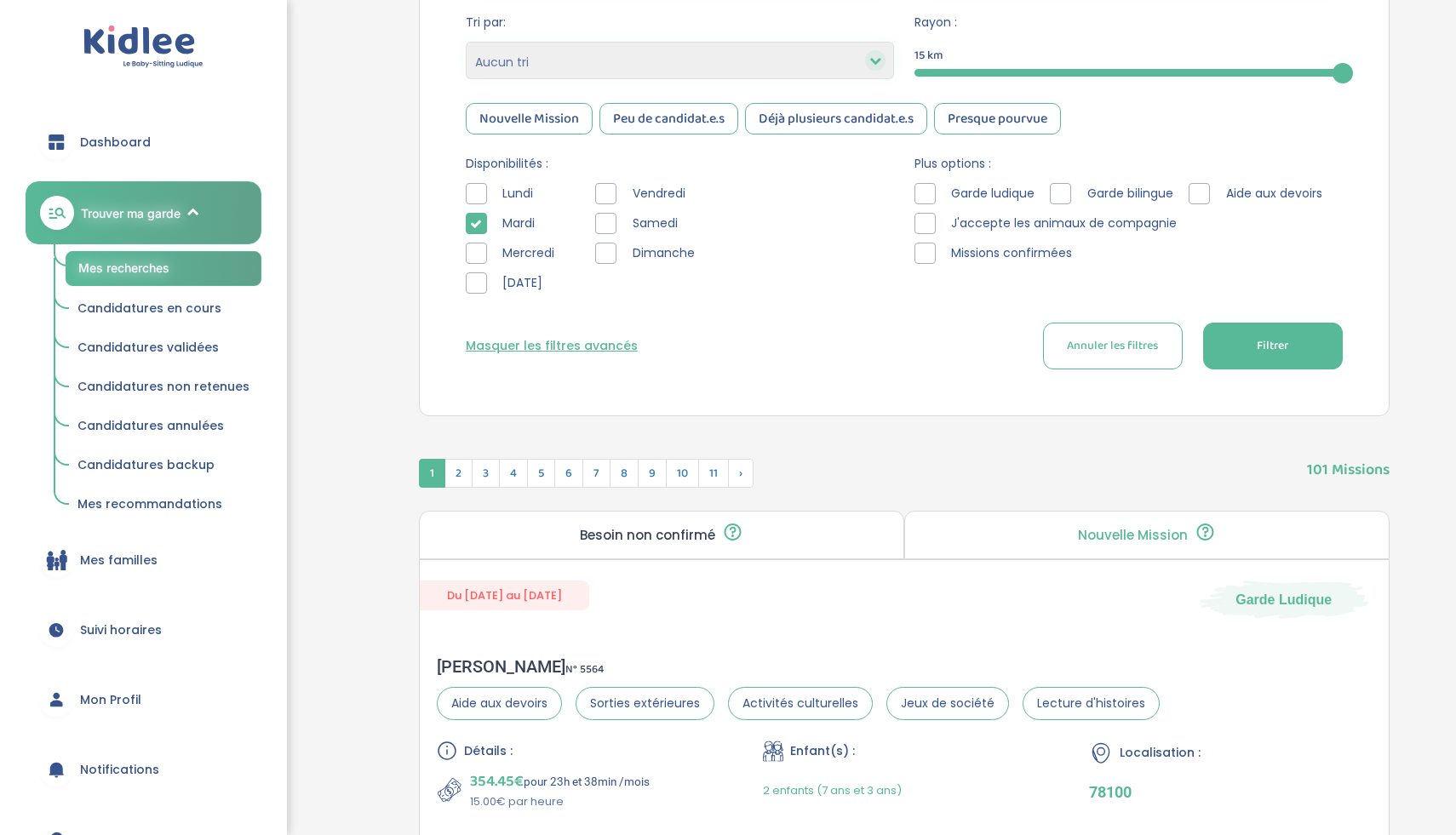
scroll to position [470, 0]
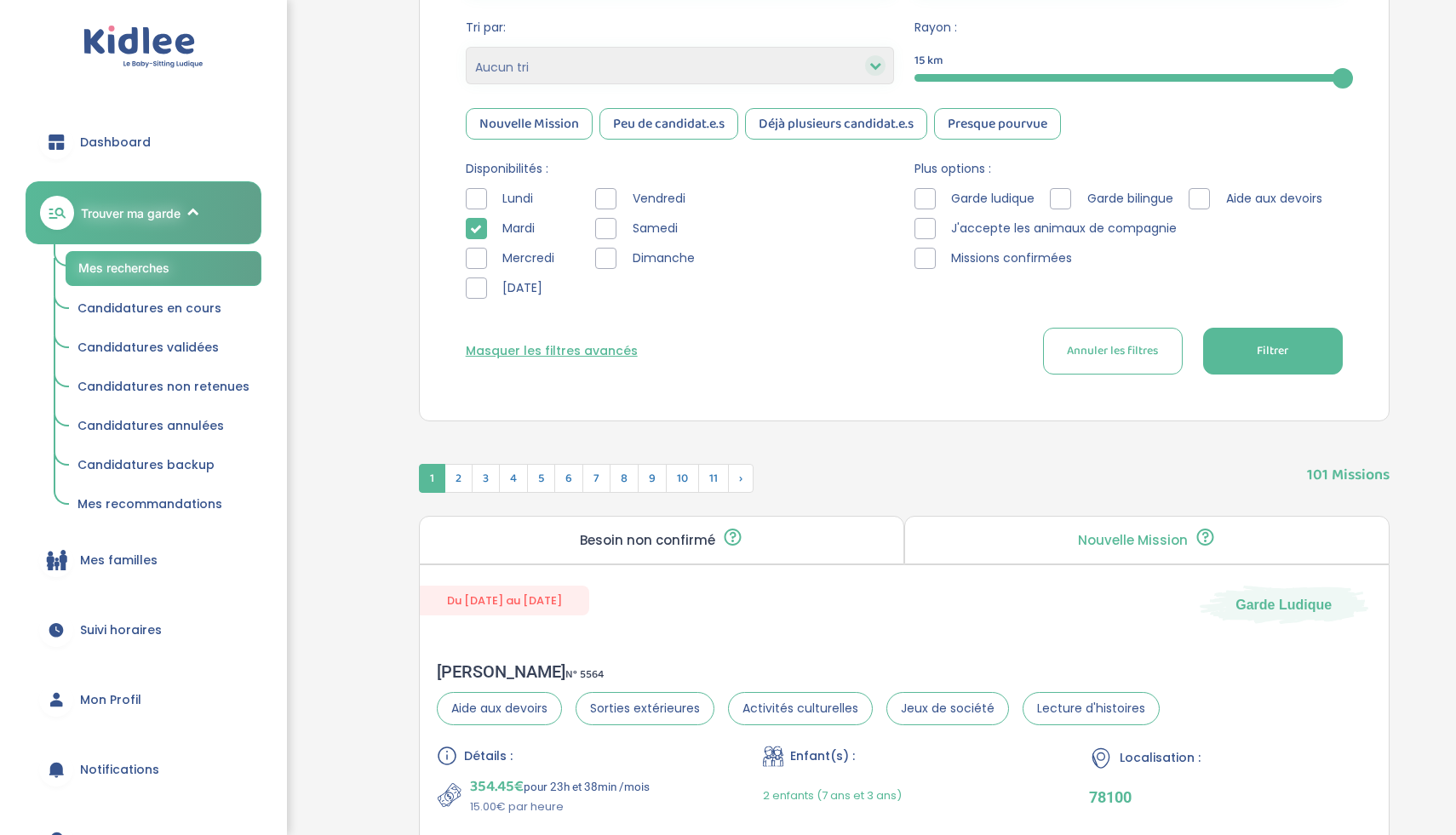
click at [1257, 346] on span "Filtrer" at bounding box center [1273, 351] width 32 height 18
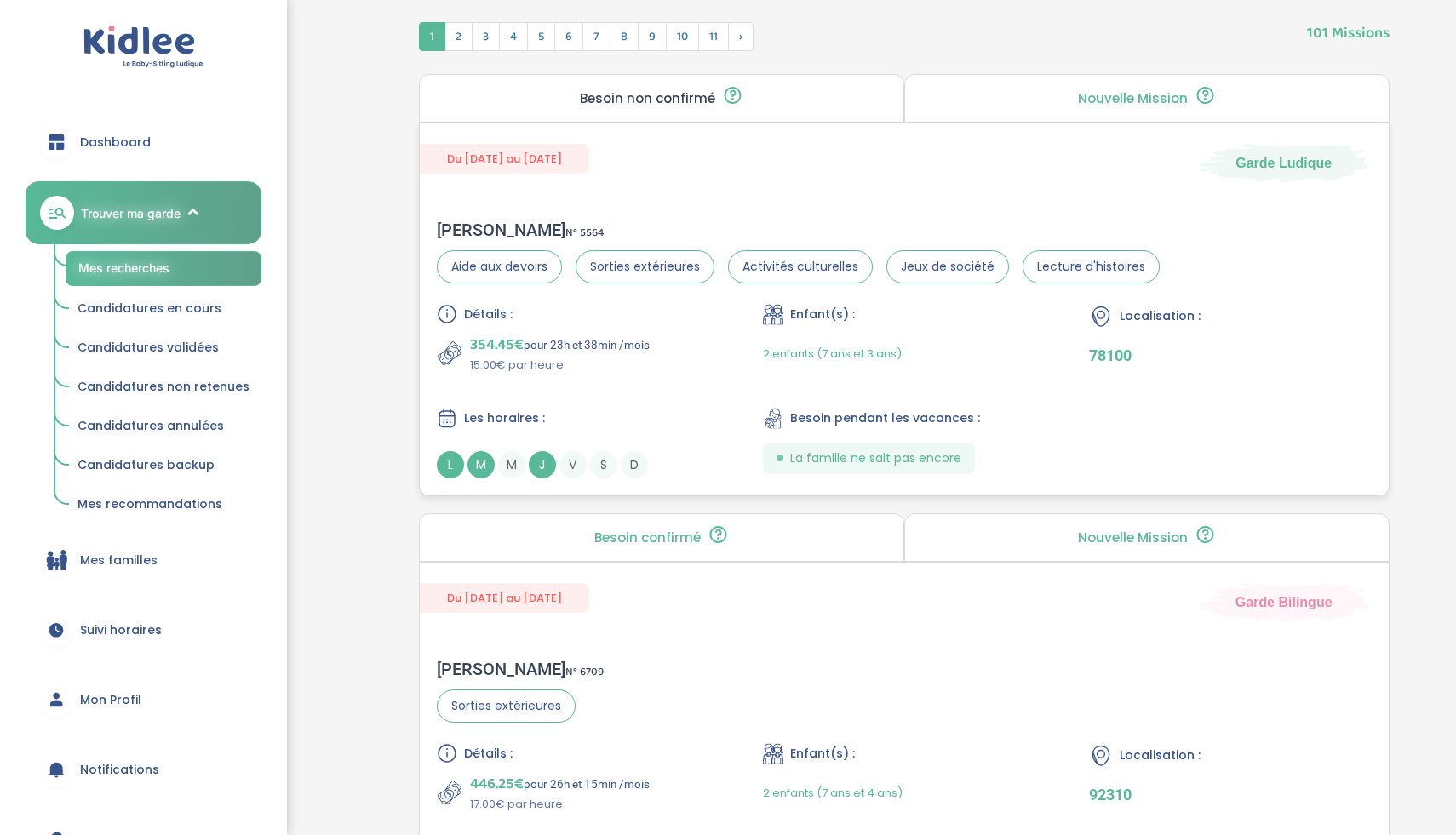
scroll to position [924, 0]
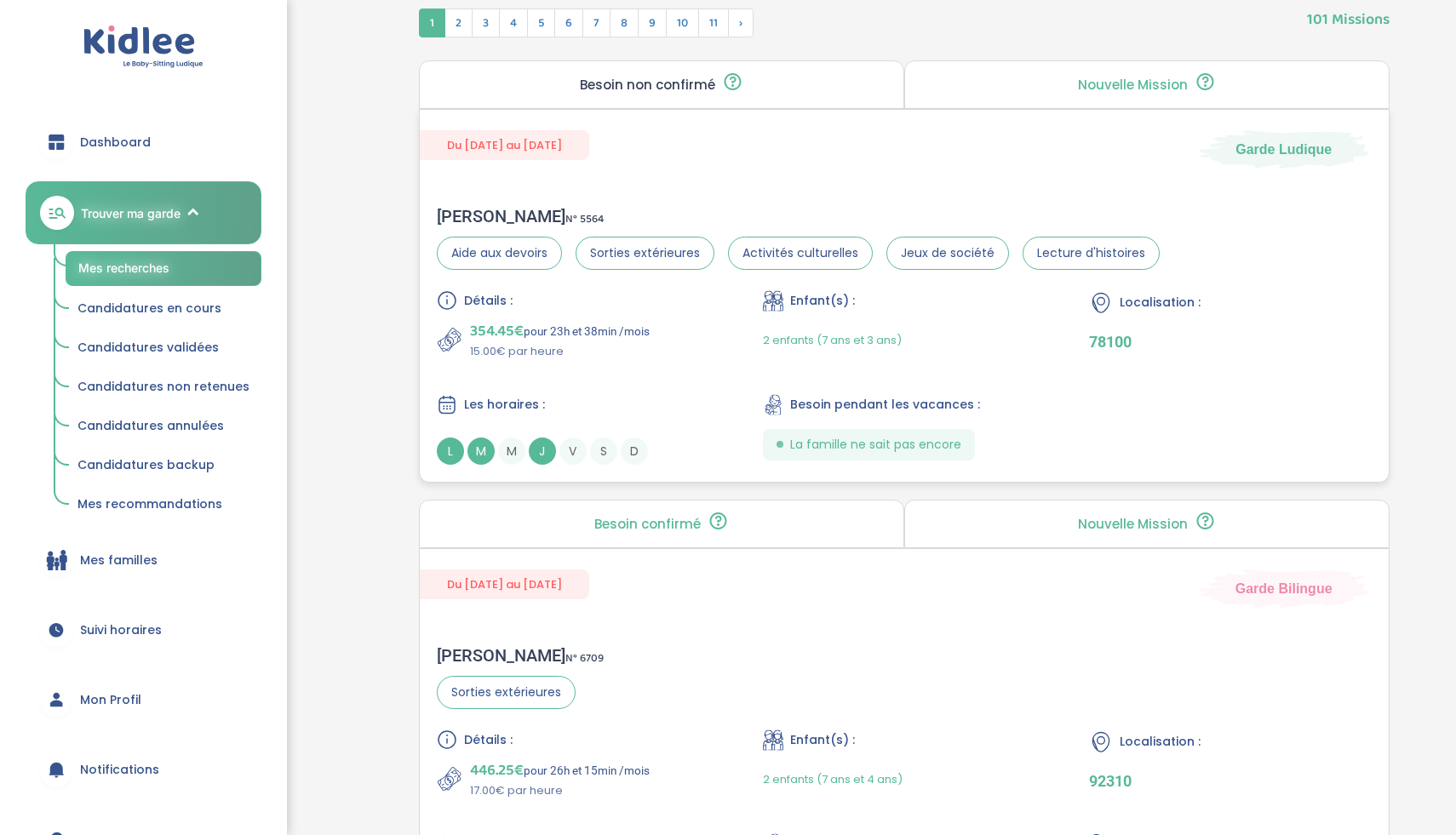
click at [752, 410] on div "Détails : 354.45€ pour 23h et 38min /mois 15.00€ par heure Enfant(s) : 2 enfant…" at bounding box center [904, 377] width 935 height 174
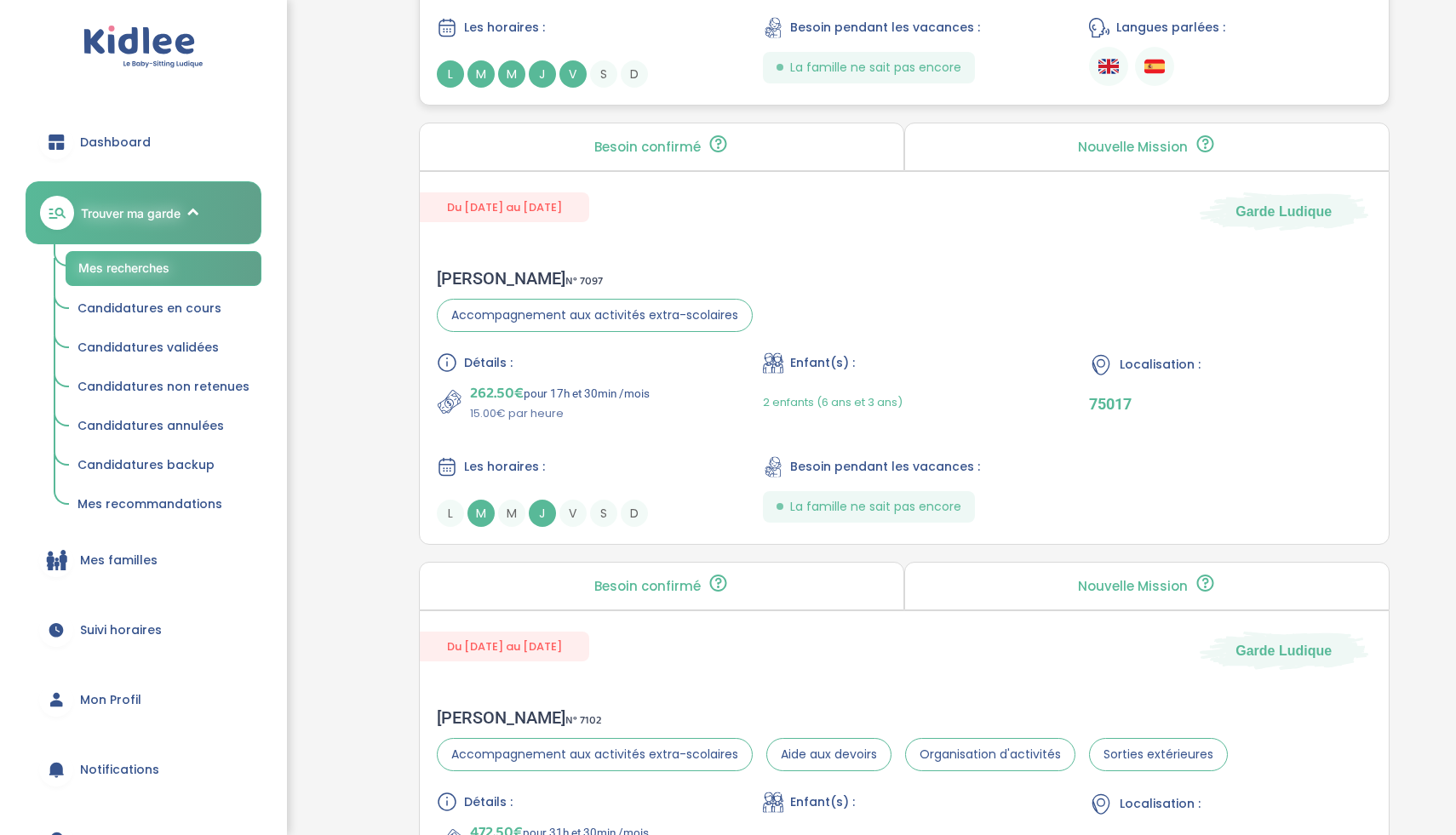
scroll to position [4381, 0]
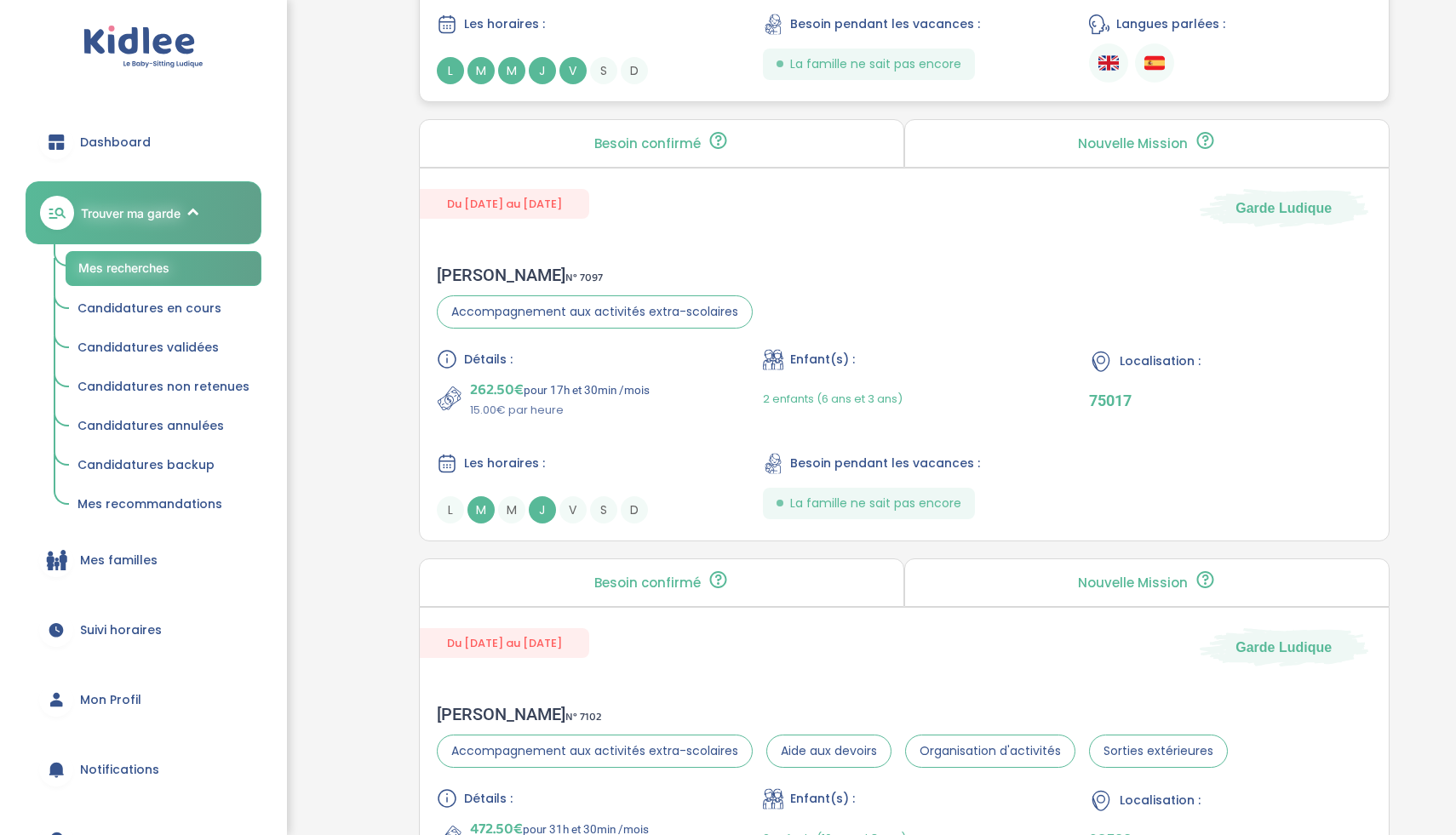
click at [619, 468] on div "Les horaires :" at bounding box center [578, 463] width 282 height 21
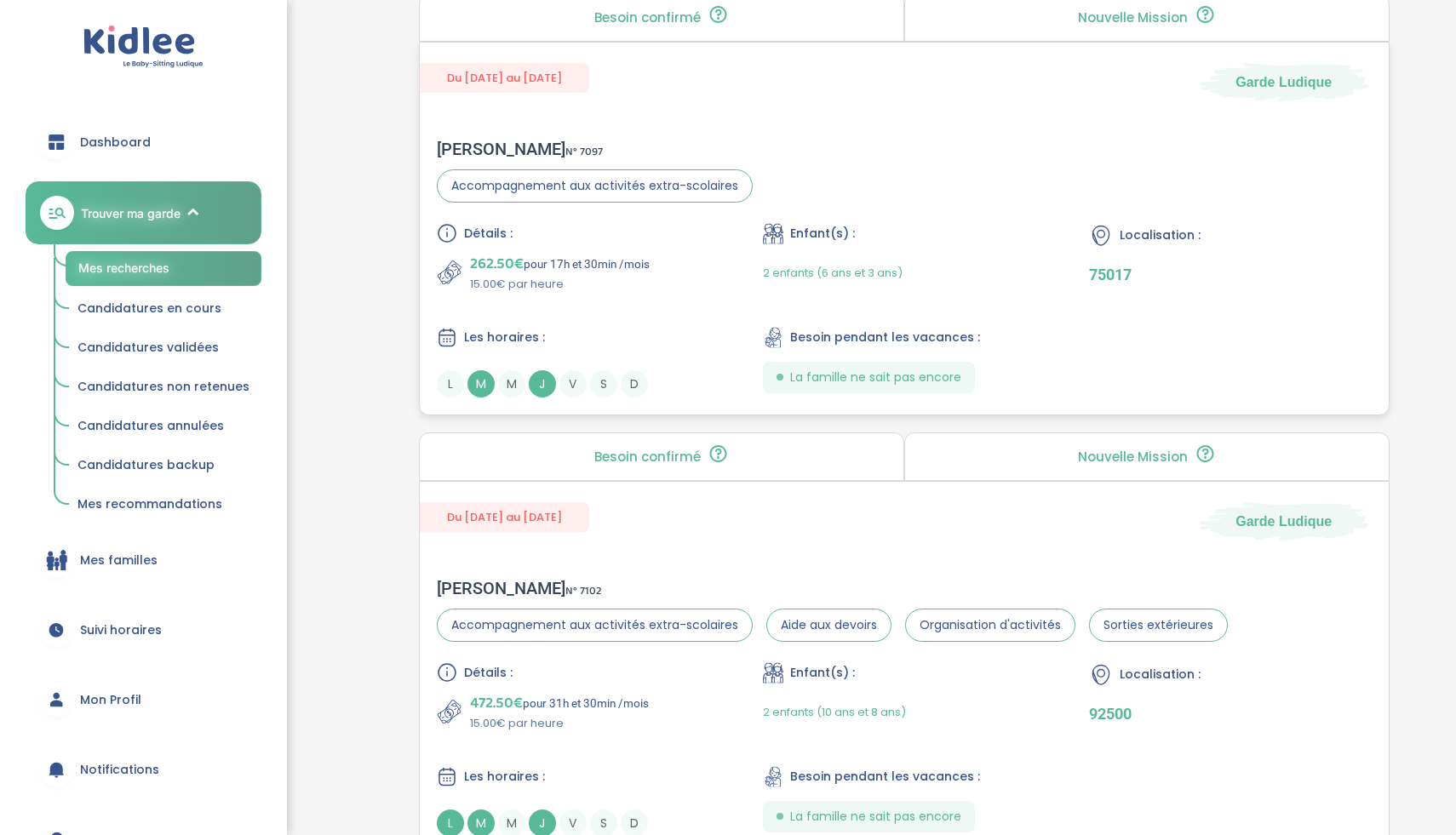
scroll to position [4723, 0]
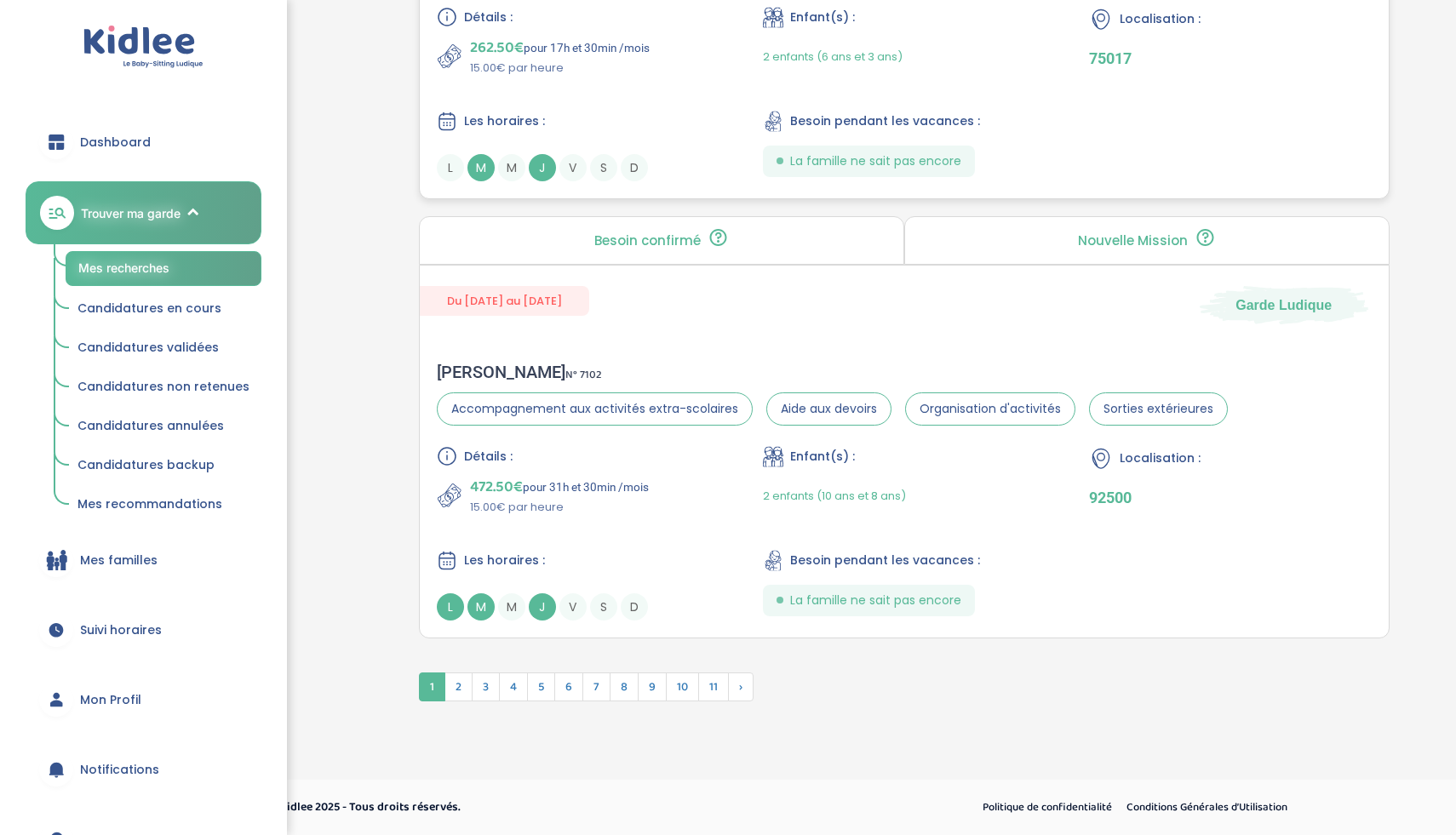
click at [690, 106] on div "Détails : 262.50€ pour 17h et 30min /mois 15.00€ par heure Enfant(s) : 2 enfant…" at bounding box center [904, 94] width 935 height 174
click at [467, 694] on span "2" at bounding box center [458, 687] width 28 height 29
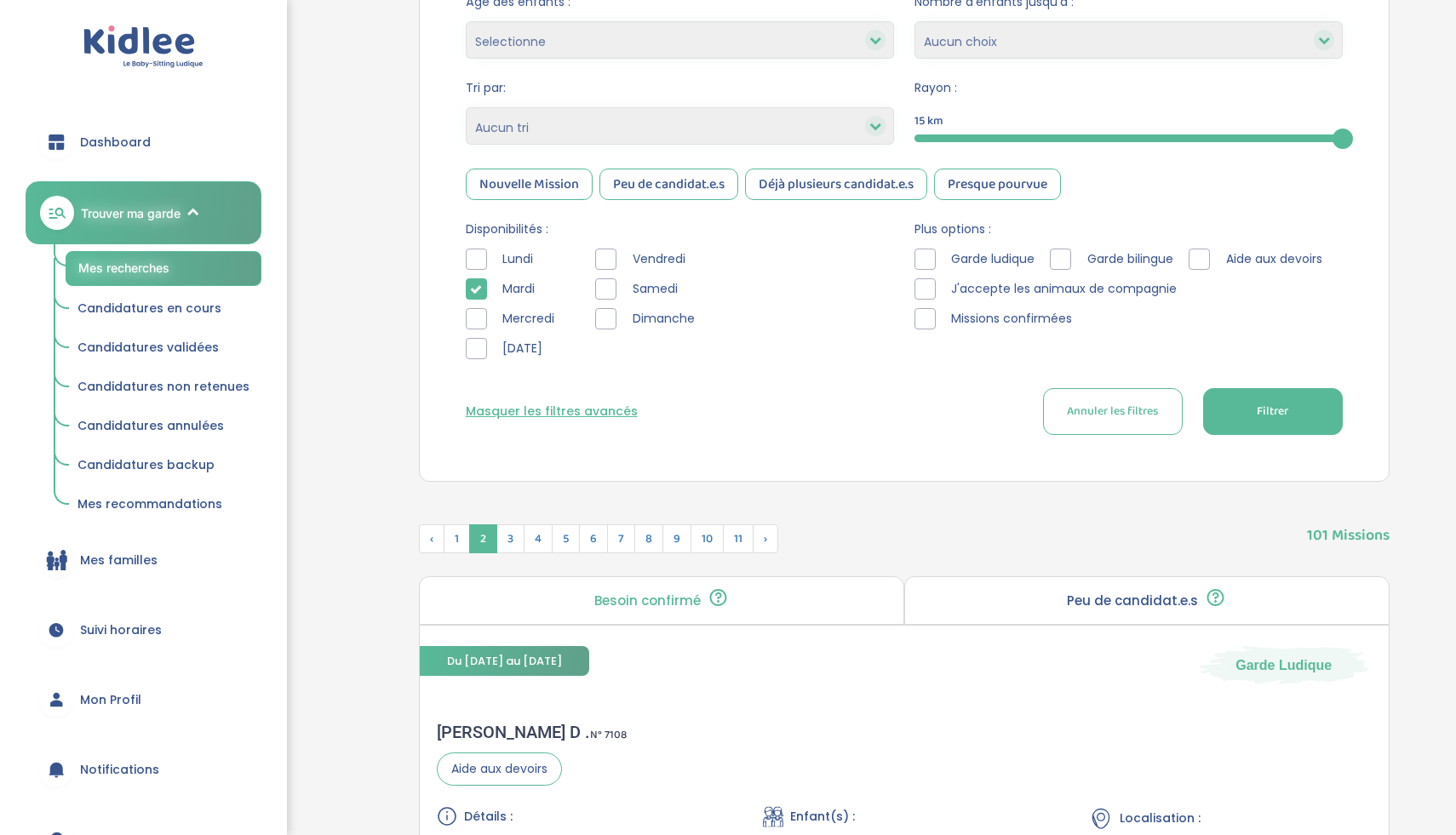
scroll to position [393, 0]
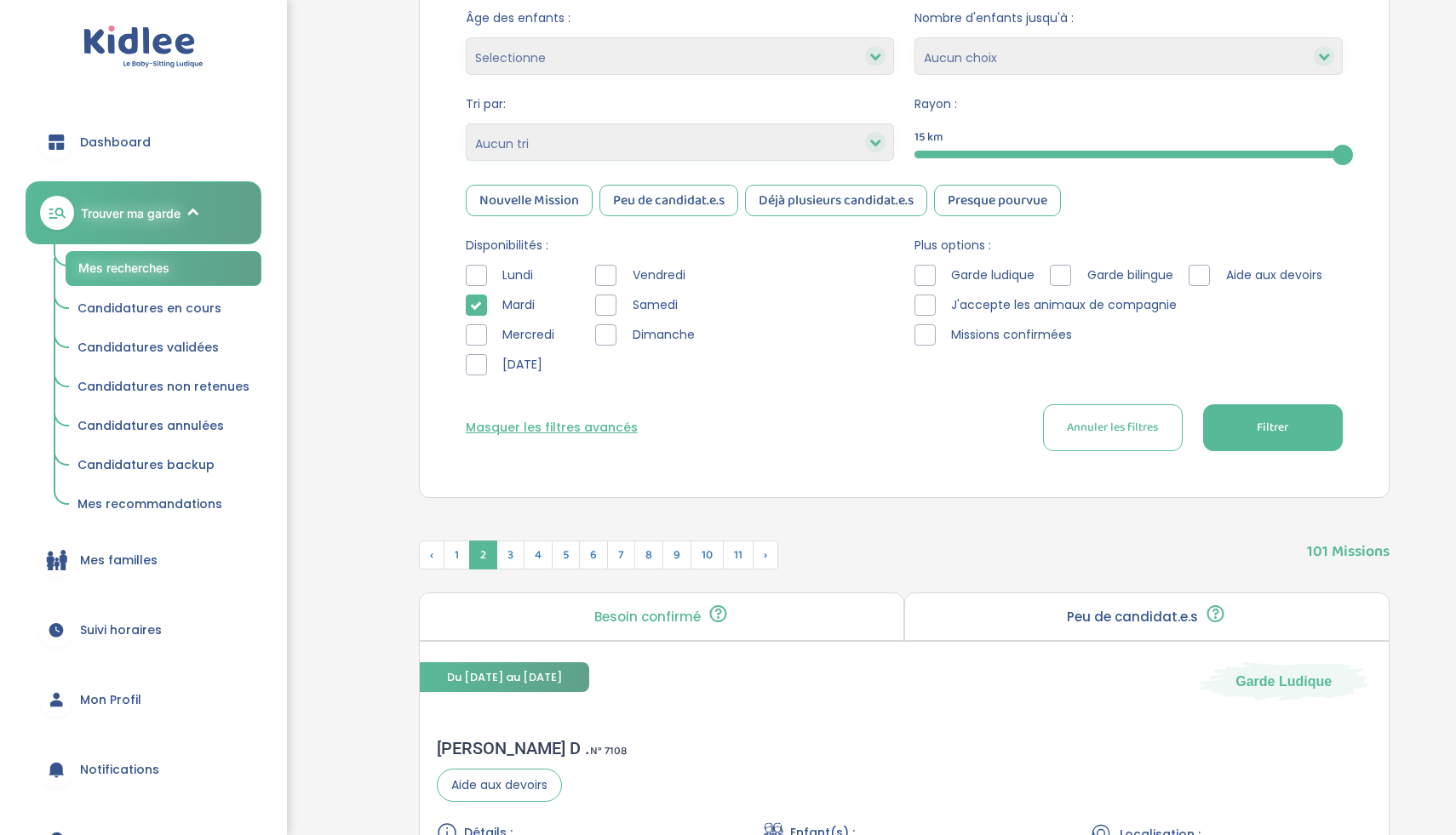
click at [936, 310] on div at bounding box center [925, 305] width 21 height 21
click at [1062, 282] on div at bounding box center [1060, 275] width 21 height 21
click at [1026, 275] on span "Garde ludique" at bounding box center [993, 275] width 98 height 18
click at [936, 265] on div "Garde ludique" at bounding box center [979, 275] width 128 height 21
click at [929, 289] on div "Garde ludique Garde bilingue Aide aux devoirs J'accepte les animaux de compagni…" at bounding box center [1128, 309] width 428 height 89
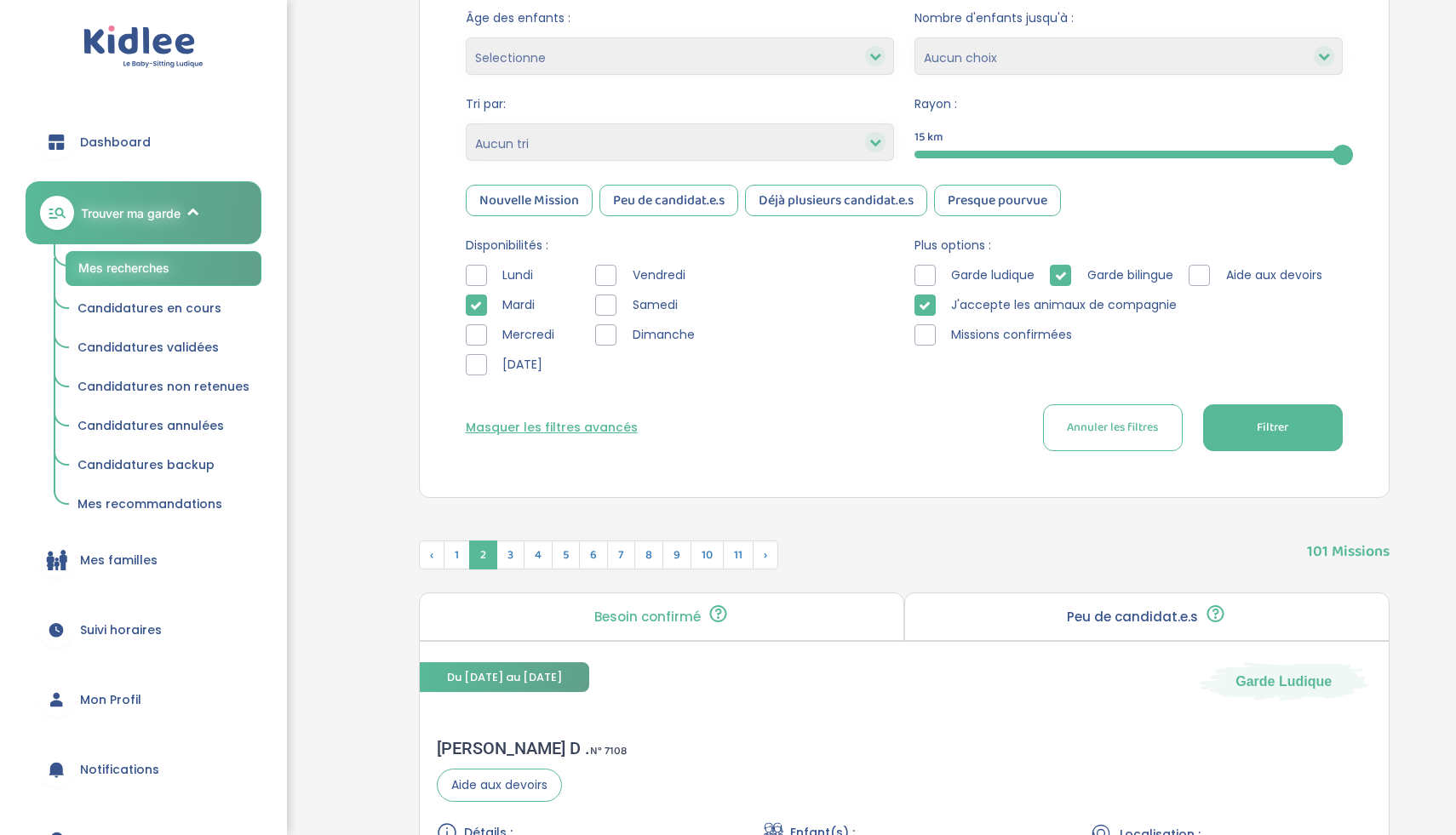
click at [929, 288] on div "Garde ludique Garde bilingue Aide aux devoirs J'accepte les animaux de compagni…" at bounding box center [1128, 309] width 428 height 89
click at [926, 276] on div at bounding box center [925, 275] width 21 height 21
click at [1189, 287] on div at bounding box center [1199, 275] width 21 height 21
click at [924, 335] on div at bounding box center [925, 335] width 21 height 21
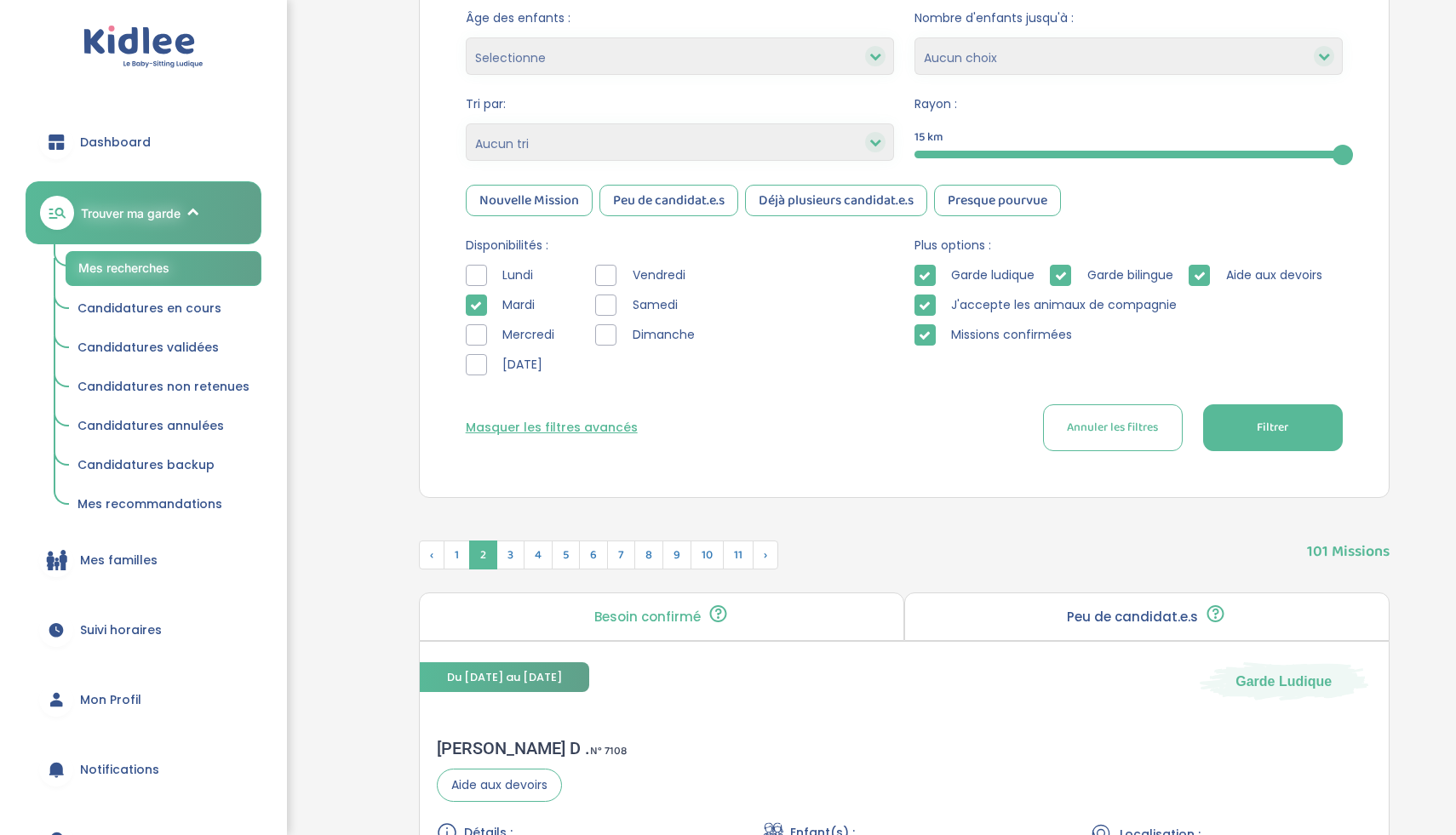
click at [1241, 427] on button "Filtrer" at bounding box center [1272, 428] width 139 height 46
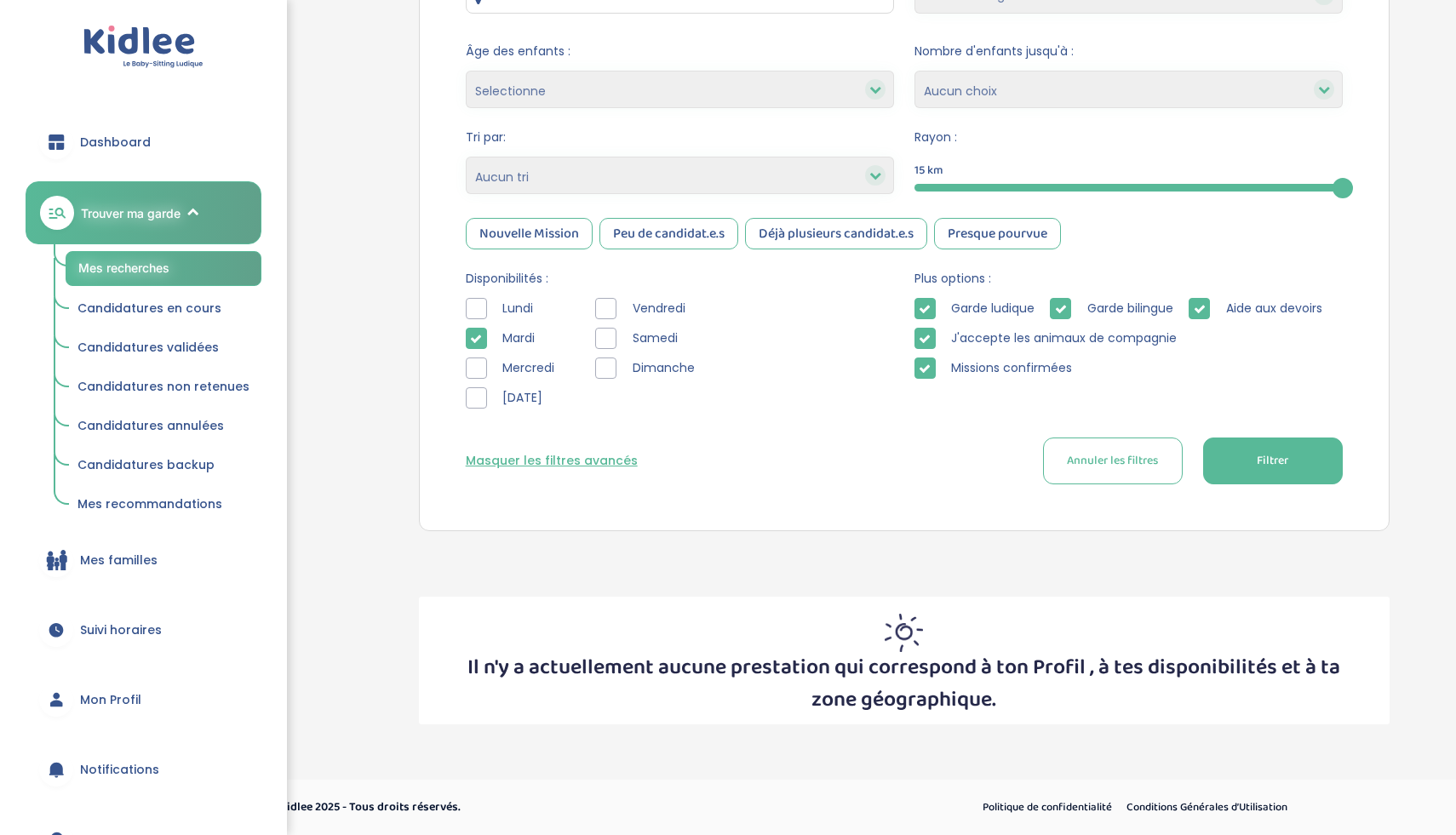
click at [930, 335] on icon at bounding box center [925, 339] width 12 height 12
click at [1051, 308] on div at bounding box center [1060, 308] width 21 height 21
click at [927, 306] on icon at bounding box center [925, 309] width 12 height 12
click at [1189, 319] on div at bounding box center [1199, 308] width 21 height 21
click at [923, 364] on icon at bounding box center [925, 369] width 12 height 12
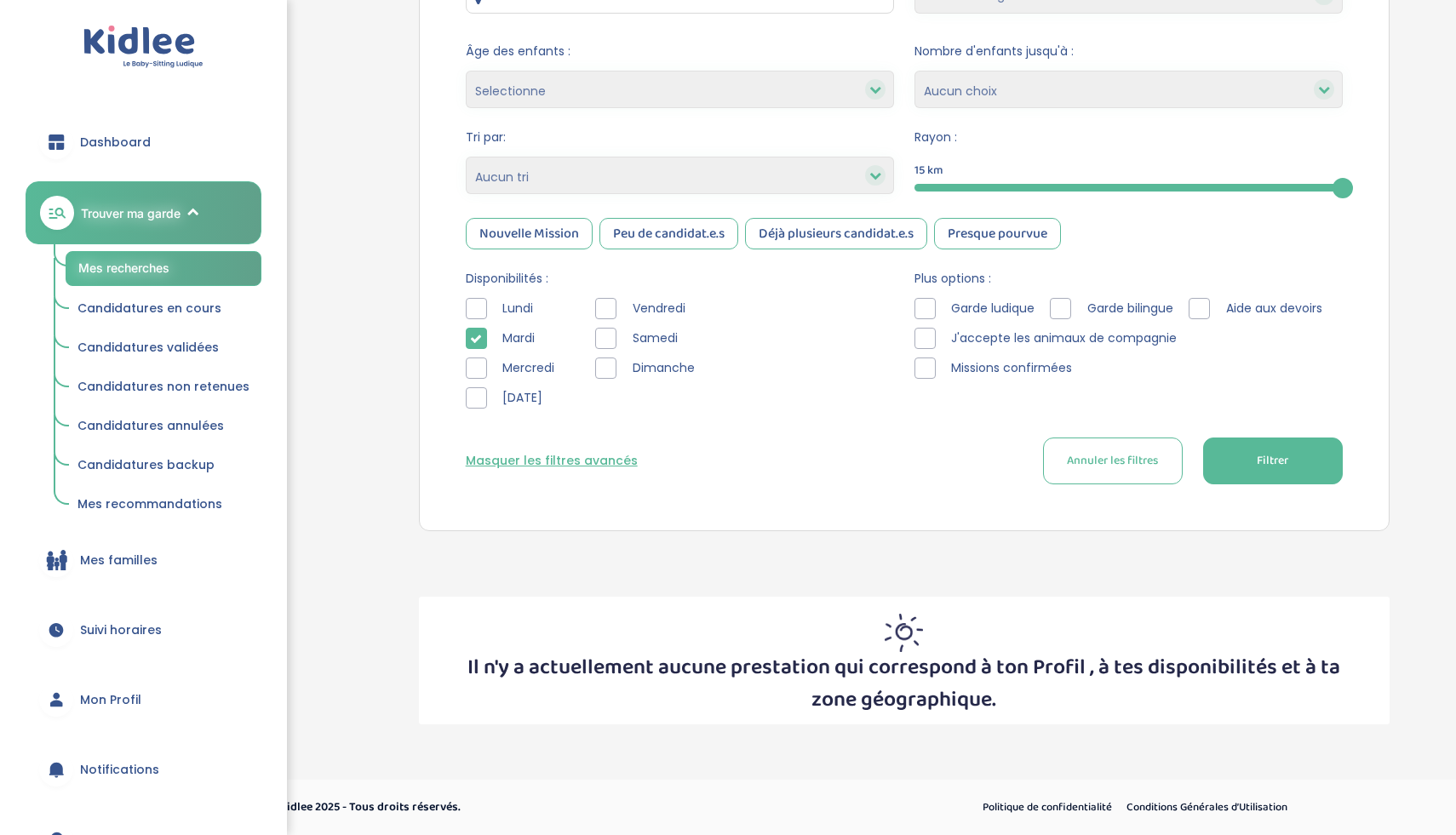
click at [470, 334] on div at bounding box center [477, 338] width 21 height 21
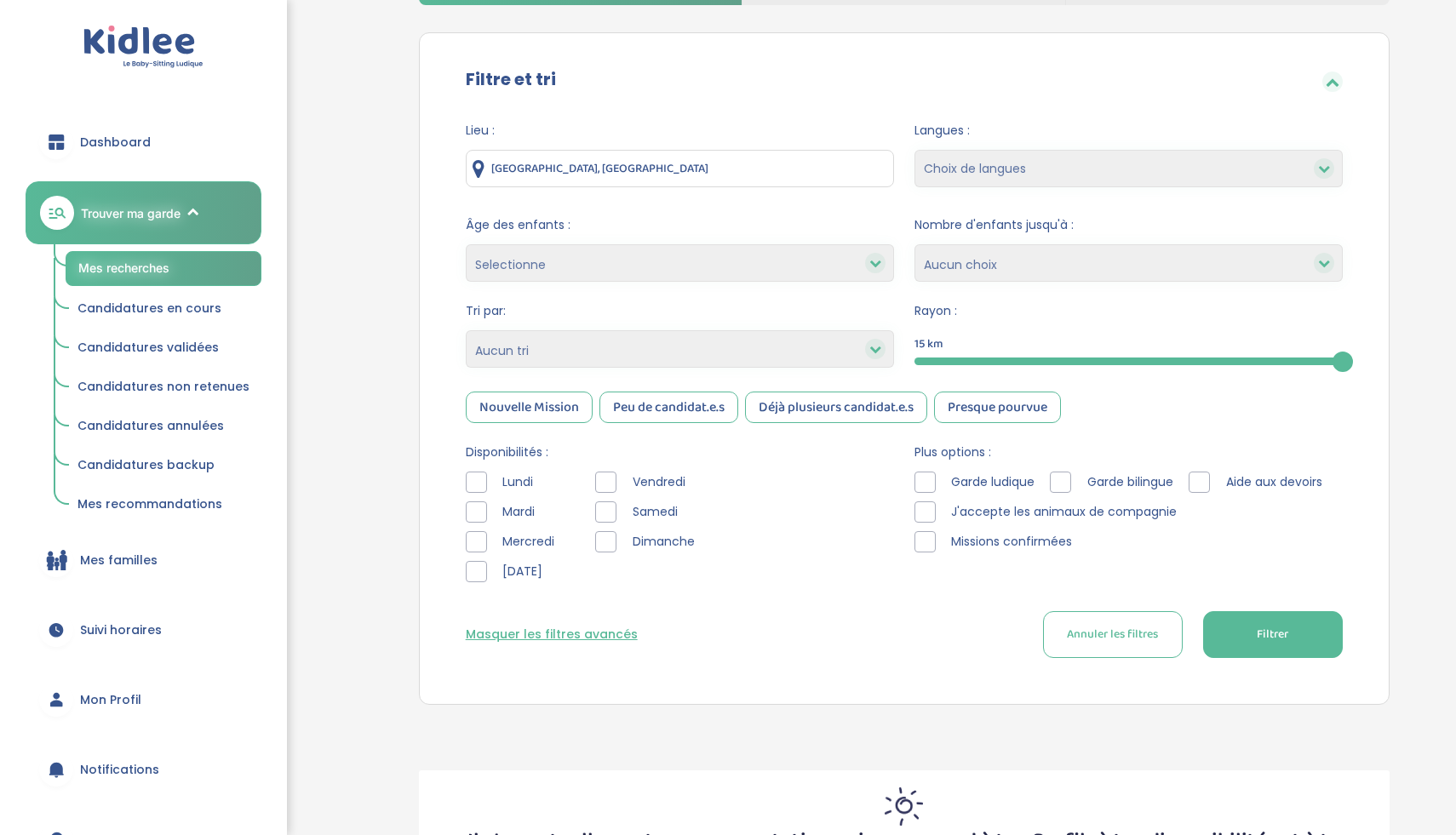
scroll to position [179, 0]
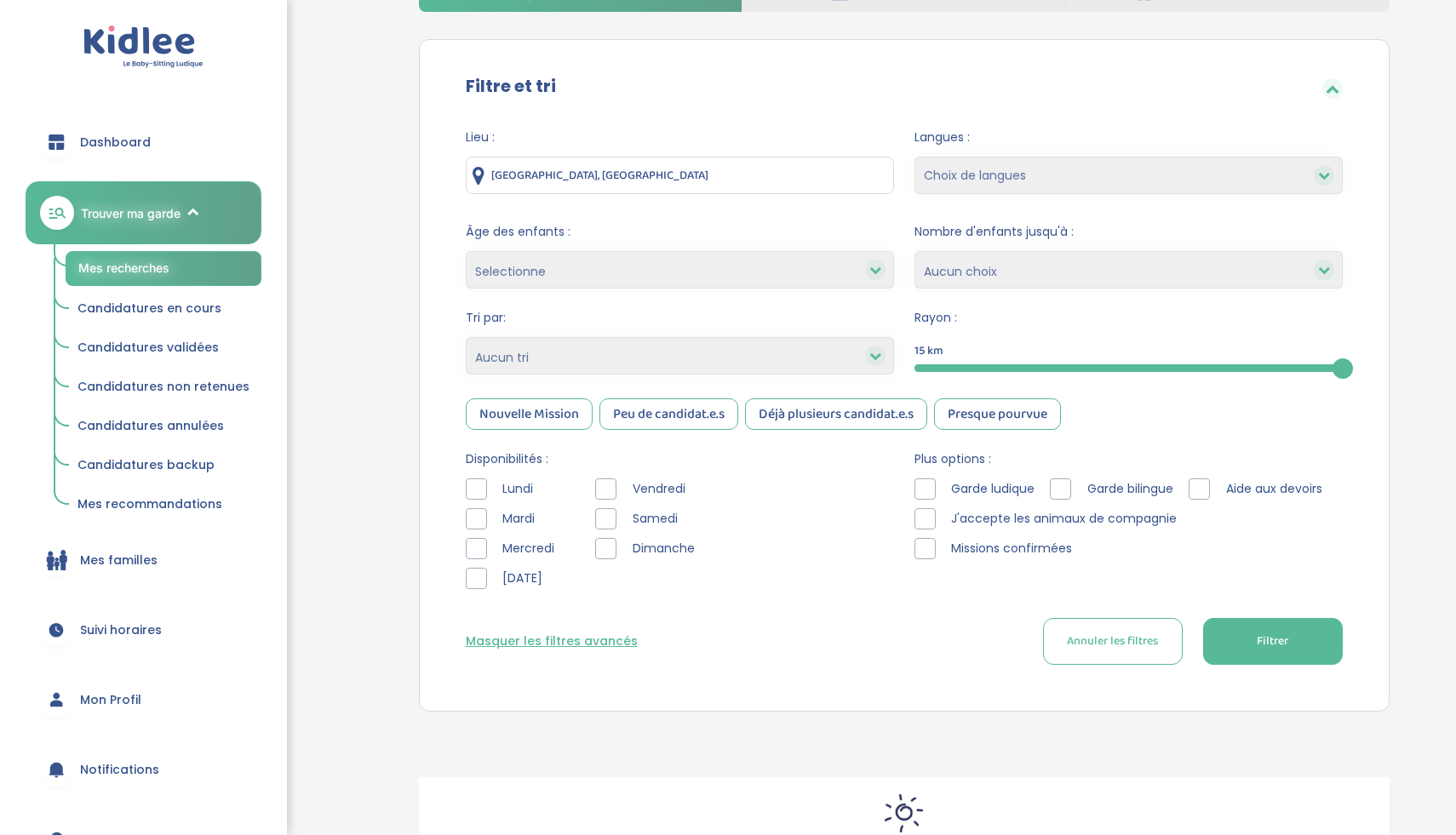
click at [507, 364] on select "Heures par semaine (croissant) Heures par semaine (décroissant) Date de démarra…" at bounding box center [680, 356] width 428 height 38
select select "salary_desc"
click at [1253, 640] on button "Filtrer" at bounding box center [1272, 641] width 139 height 46
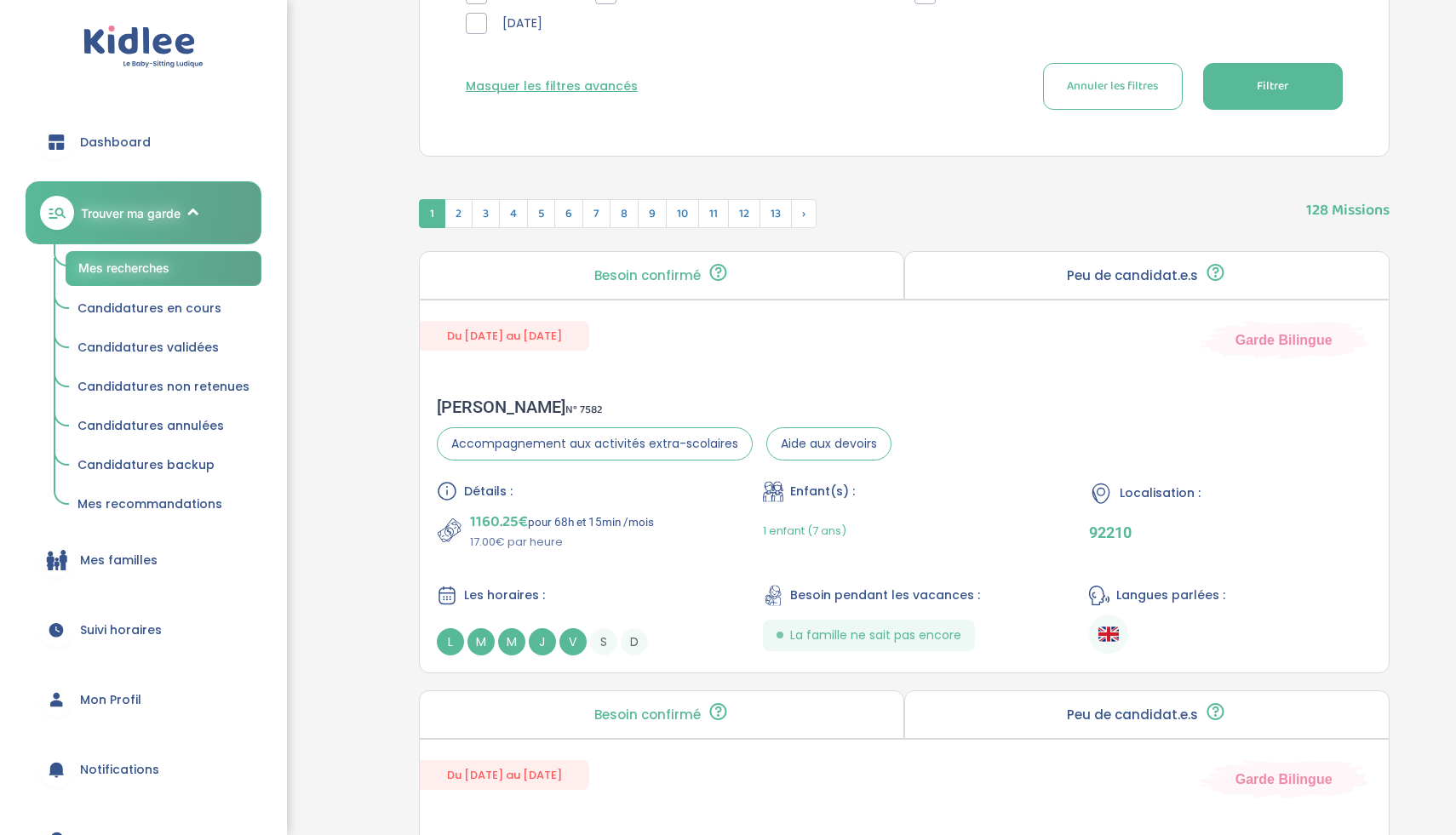
scroll to position [736, 0]
click at [860, 569] on div "Détails : 1160.25€ pour 68h et 15min /mois 17.00€ par heure Enfant(s) : 1 enfan…" at bounding box center [904, 566] width 935 height 174
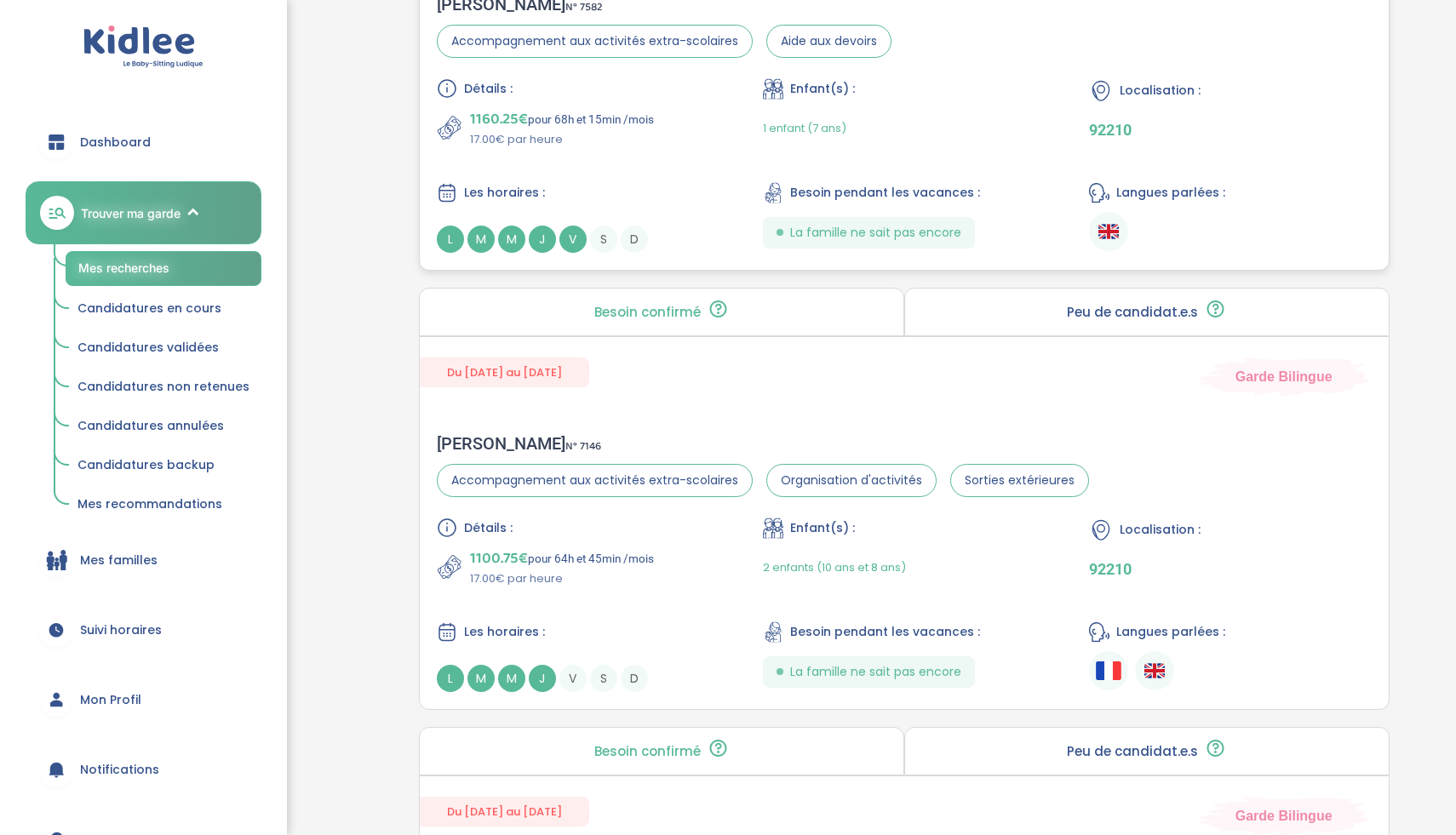
scroll to position [1332, 0]
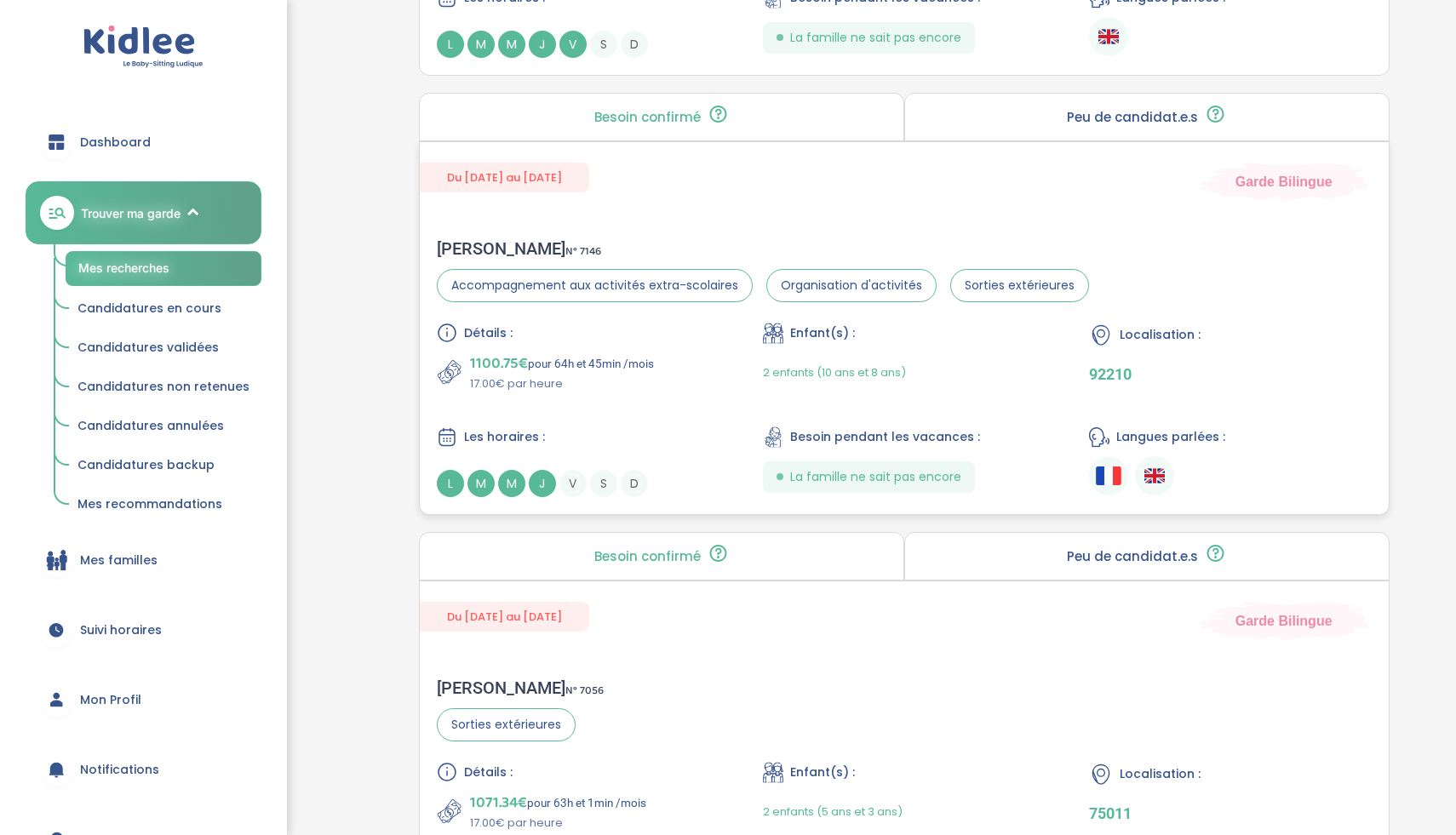
click at [668, 409] on div "Détails : 1100.75€ pour 64h et 45min /mois 17.00€ par heure Enfant(s) : 2 enfan…" at bounding box center [904, 409] width 935 height 174
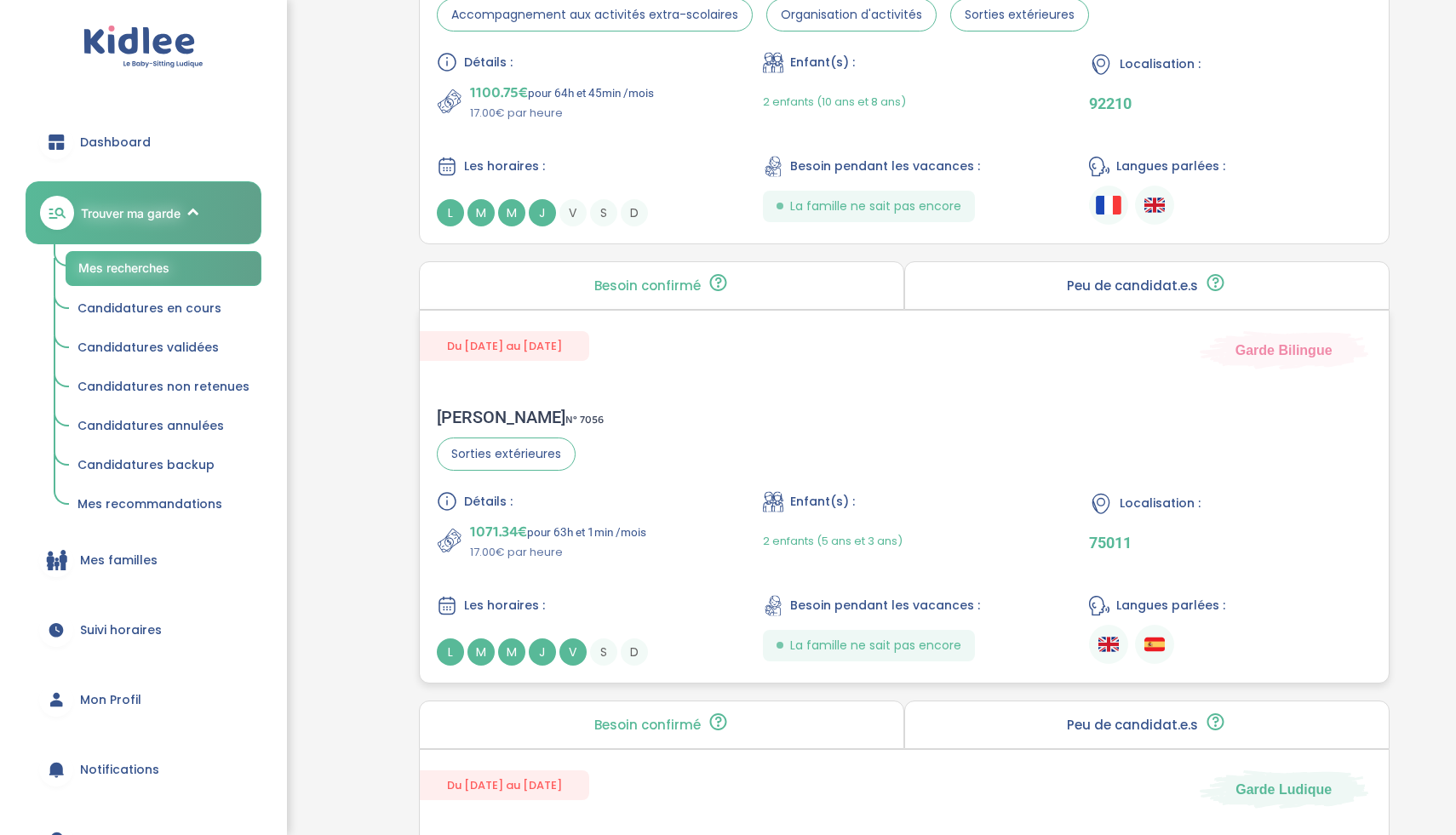
scroll to position [1742, 0]
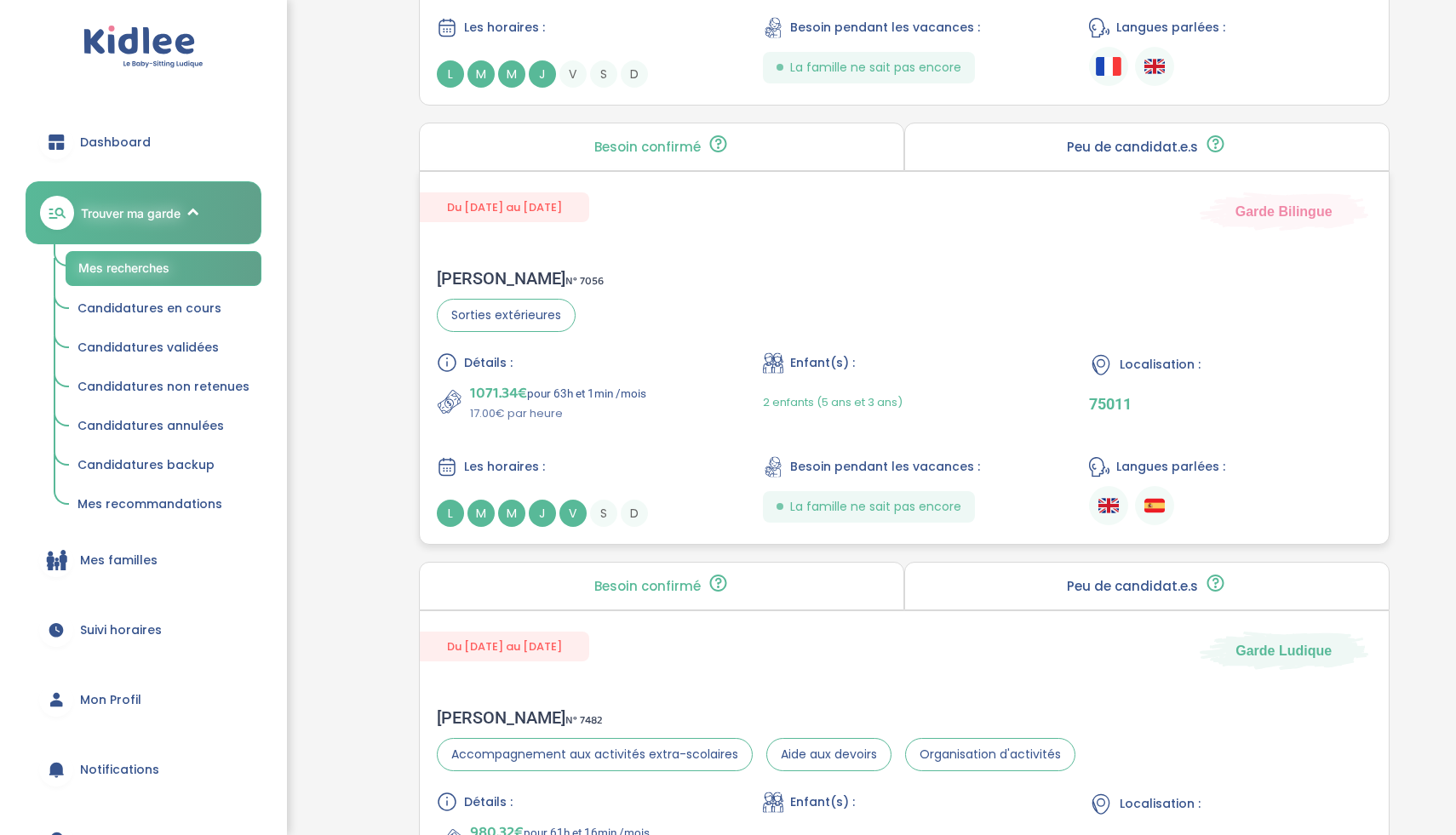
click at [621, 435] on div "Détails : 1071.34€ pour 63h et 1min /mois 17.00€ par heure Enfant(s) : 2 enfant…" at bounding box center [904, 439] width 935 height 174
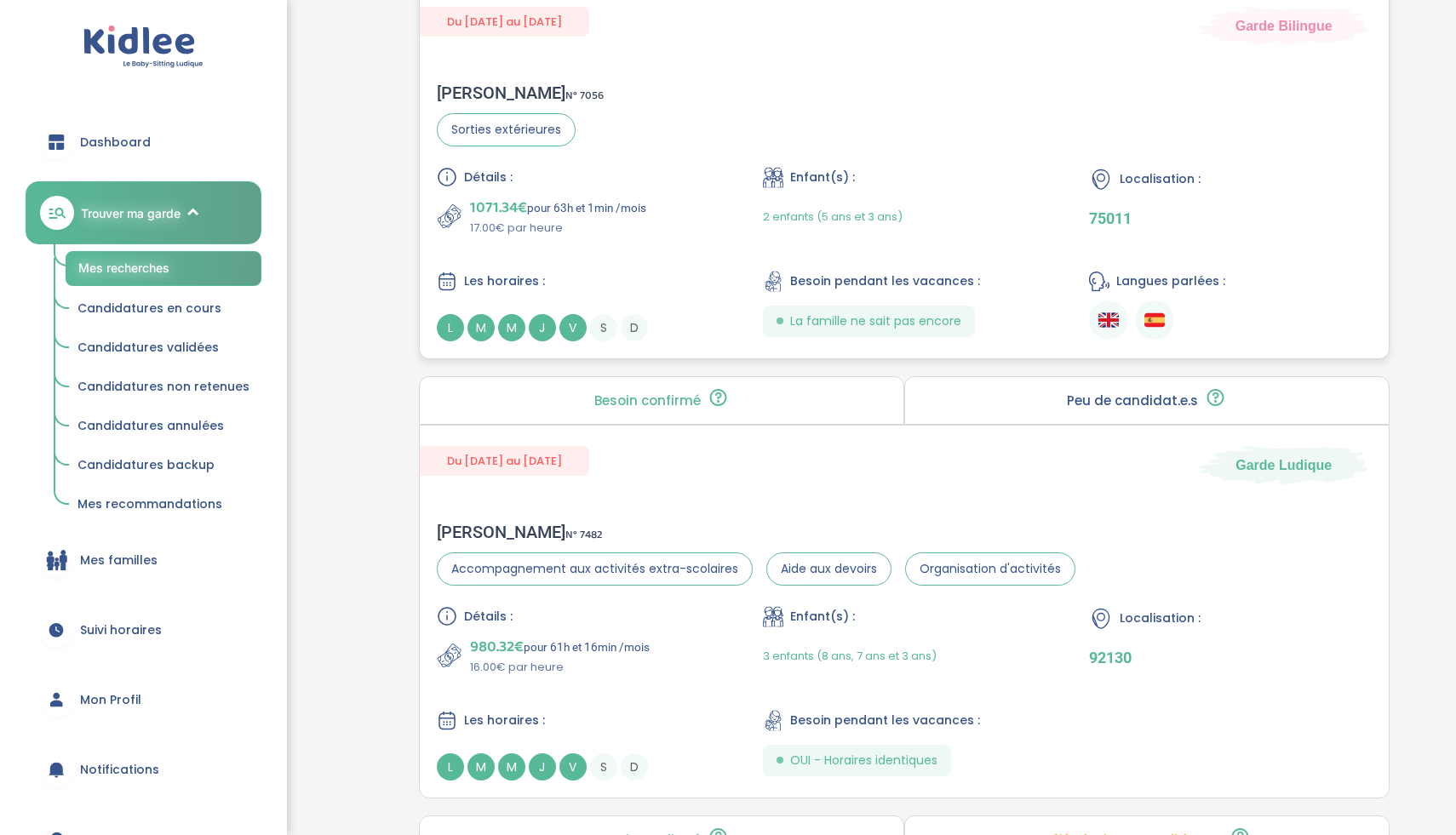
scroll to position [2055, 0]
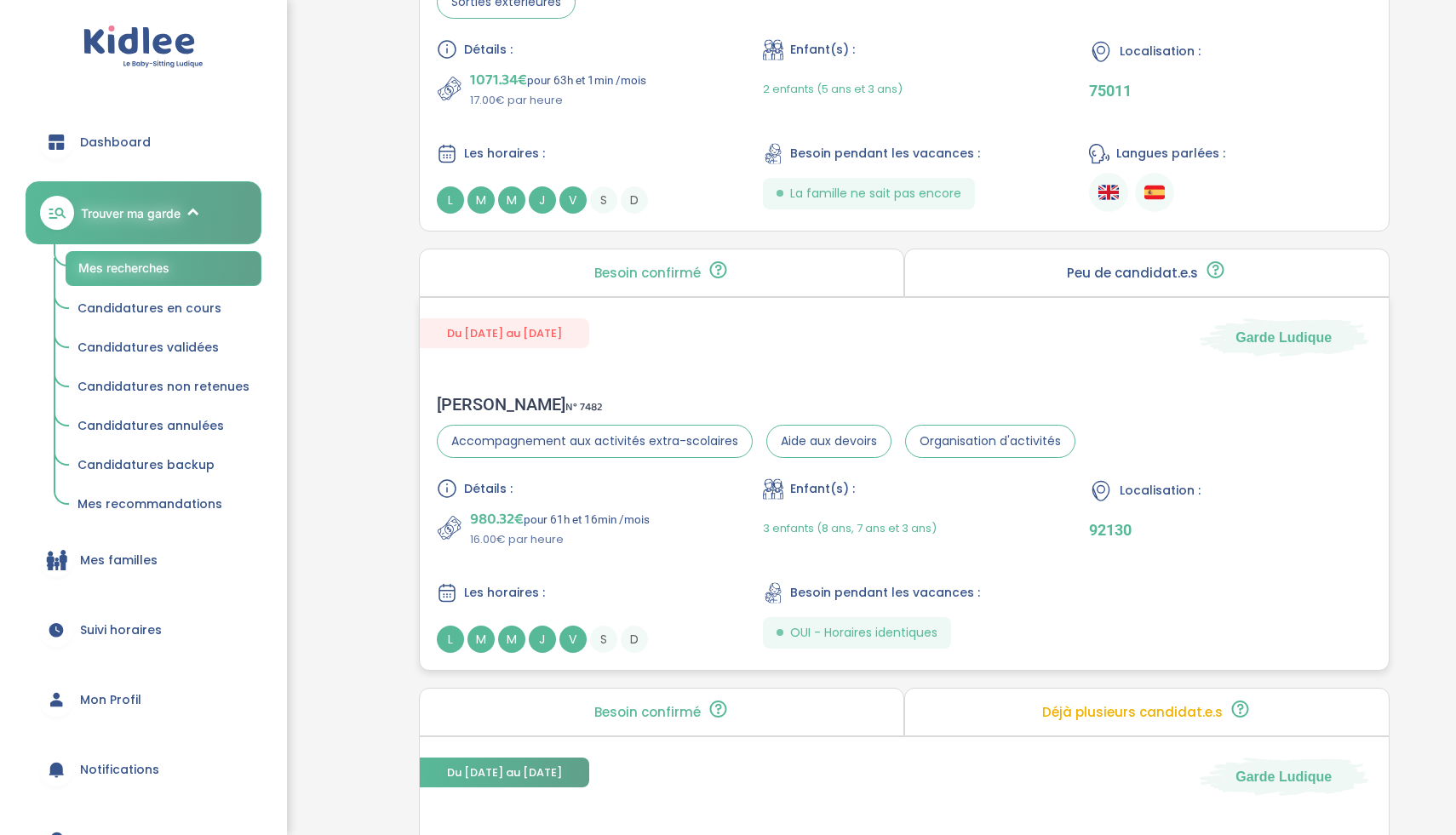
click at [634, 548] on div "Détails : 980.32€ pour 61h et 16min /mois 16.00€ par heure Enfant(s) : 3 enfant…" at bounding box center [904, 565] width 935 height 174
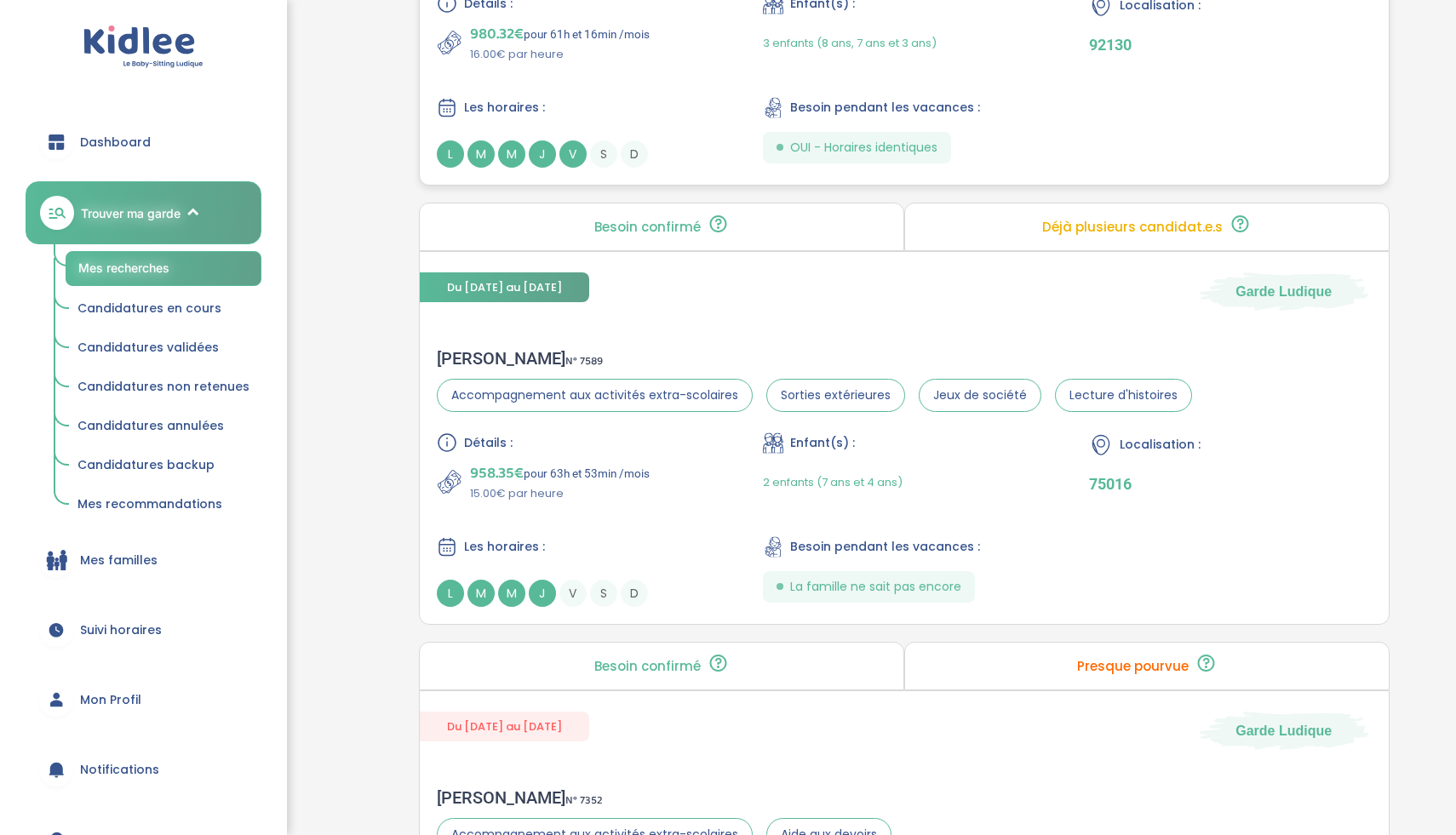
scroll to position [2622, 0]
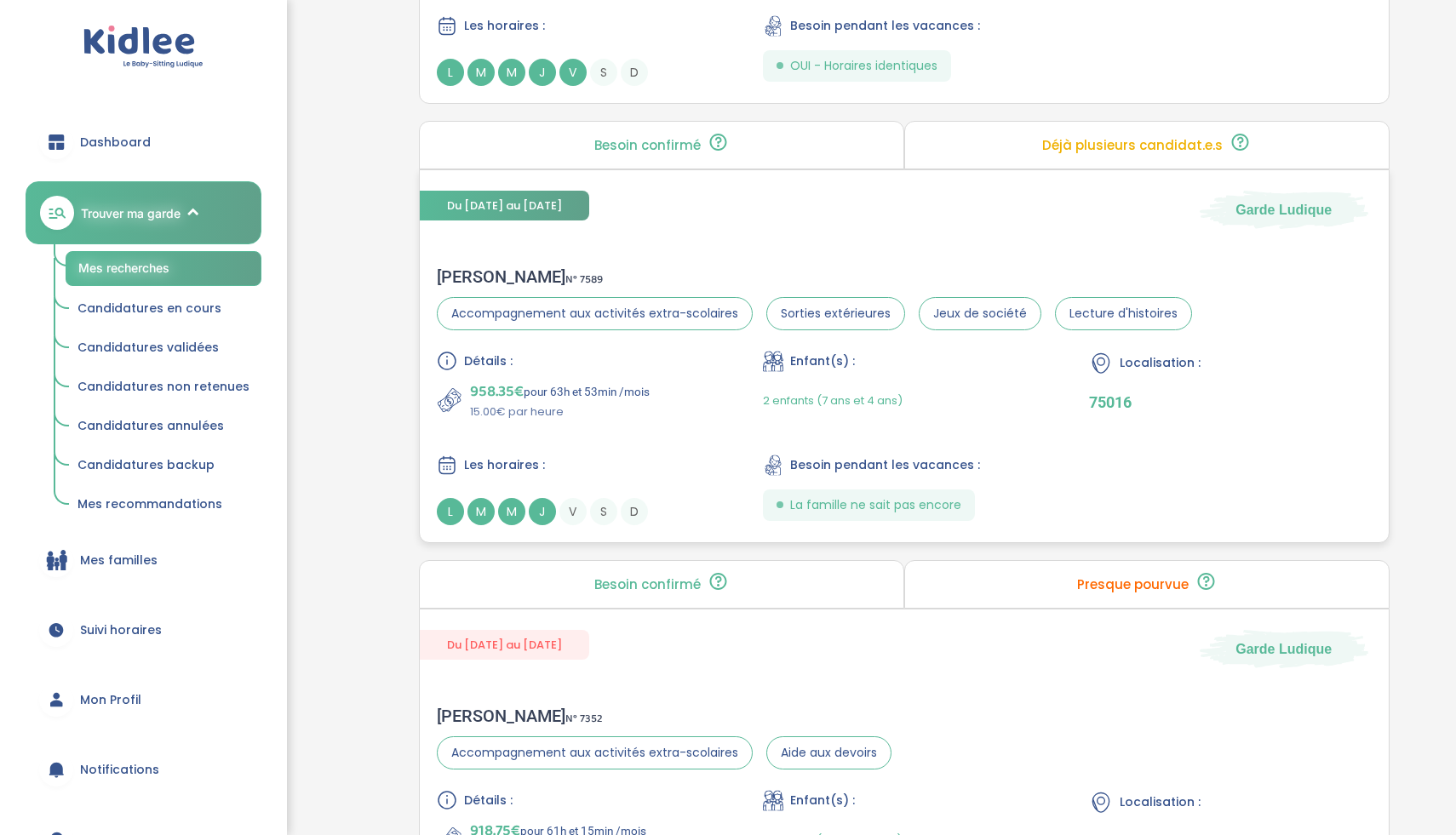
click at [722, 399] on div "Détails : 958.35€ pour 63h et 53min /mois 15.00€ par heure Enfant(s) : 2 enfant…" at bounding box center [904, 437] width 935 height 174
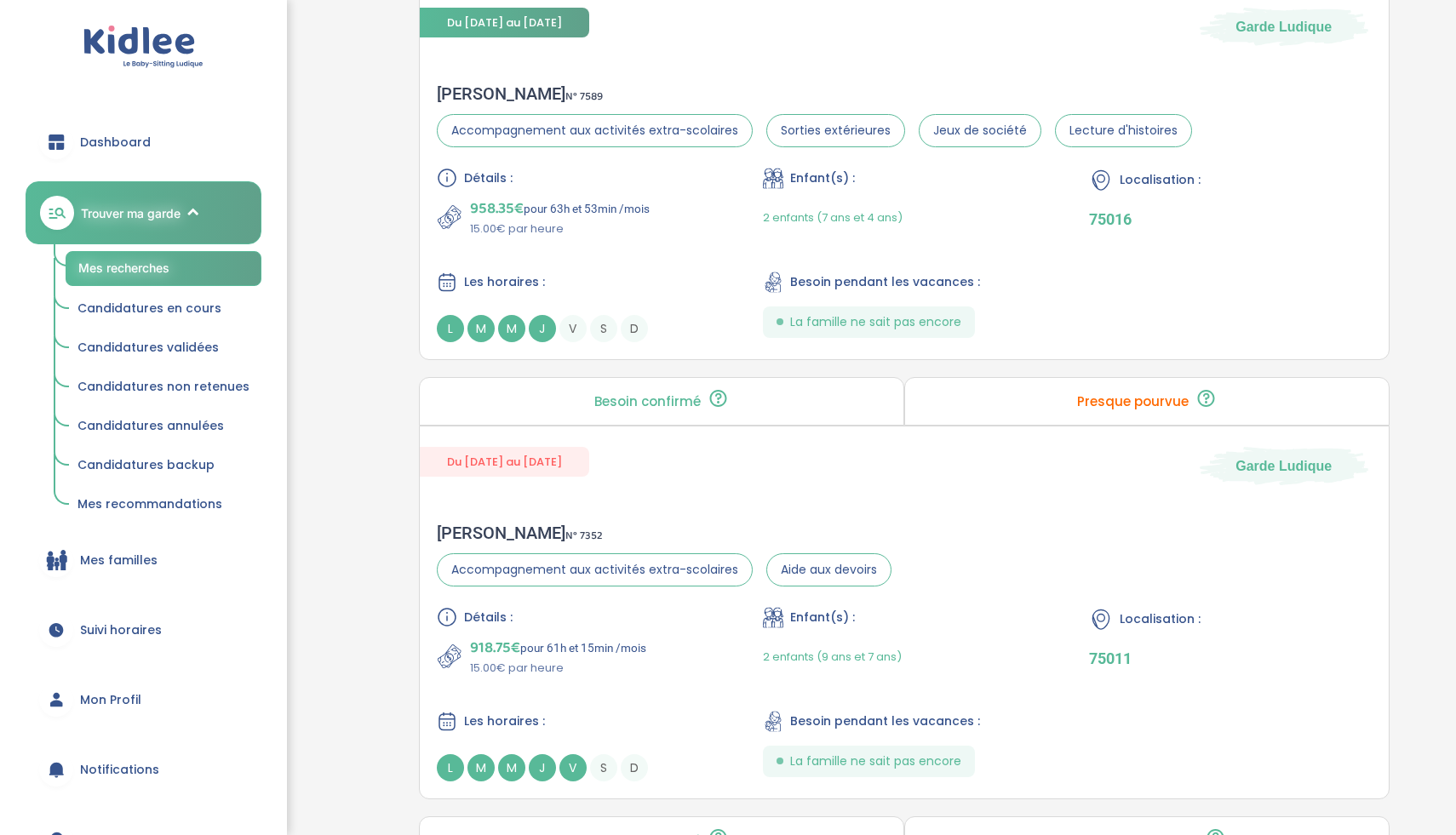
scroll to position [3045, 0]
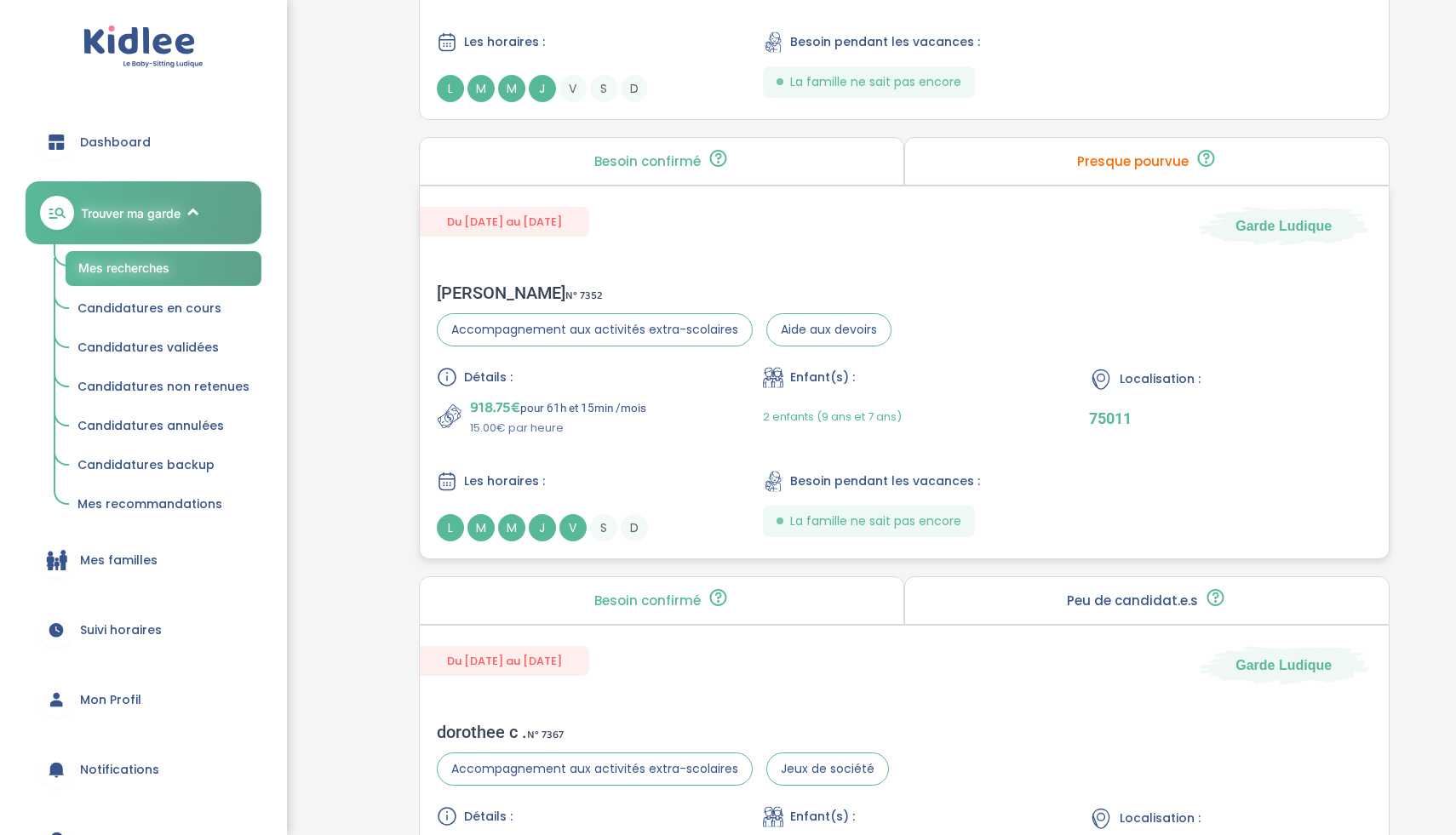
click at [682, 487] on div "Les horaires :" at bounding box center [578, 481] width 282 height 21
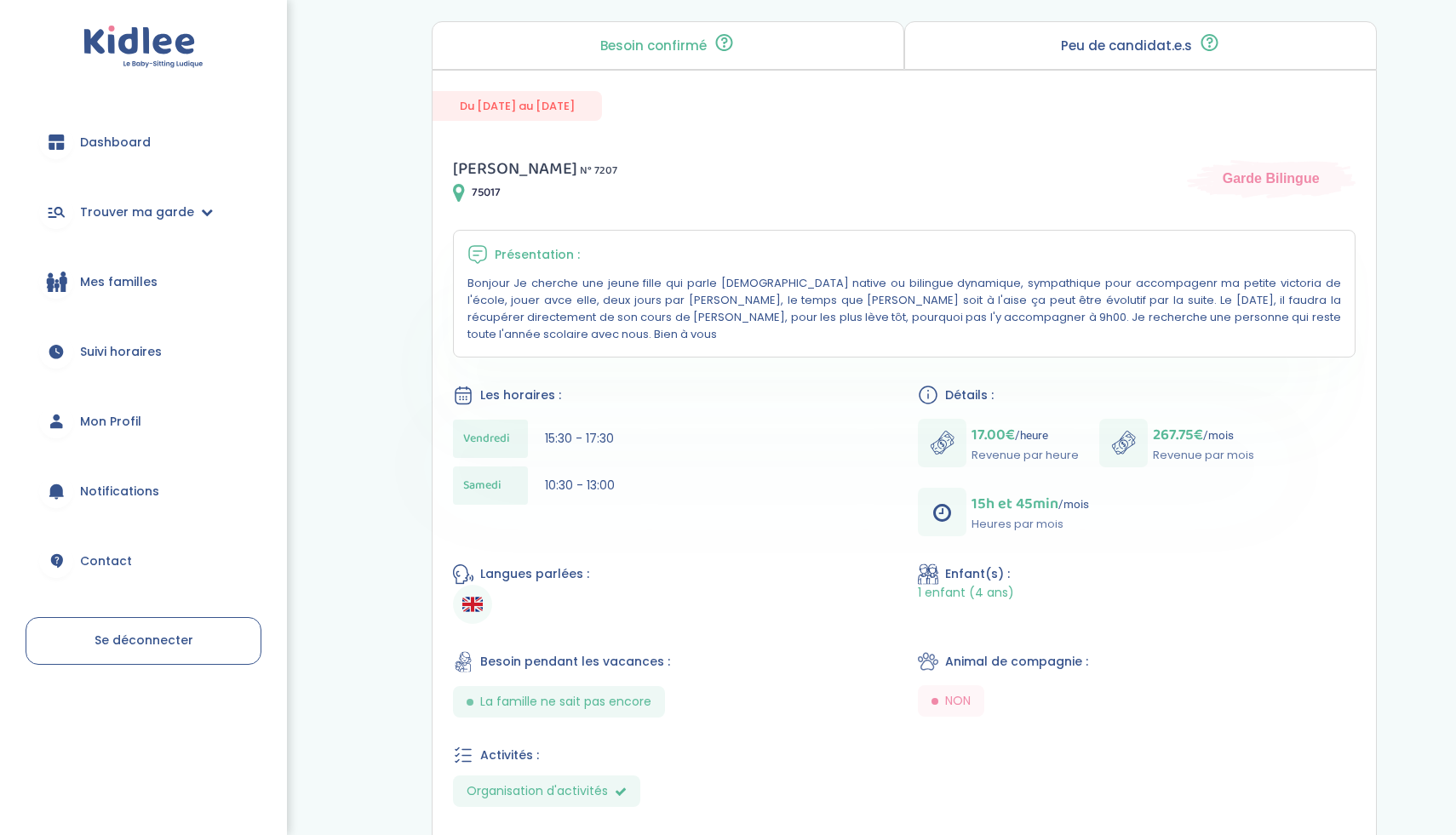
scroll to position [91, 0]
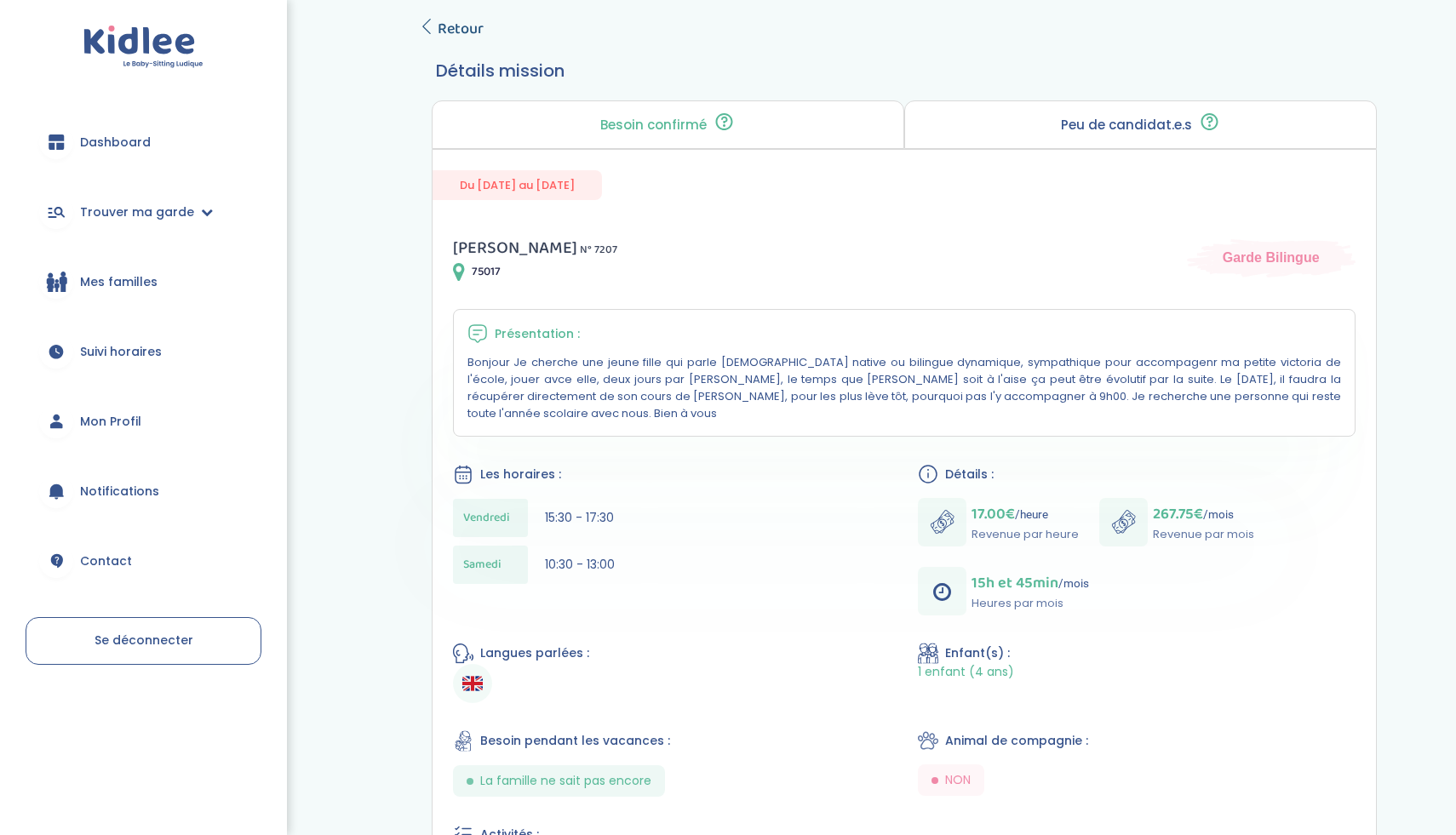
click at [438, 31] on span "Retour" at bounding box center [461, 28] width 46 height 24
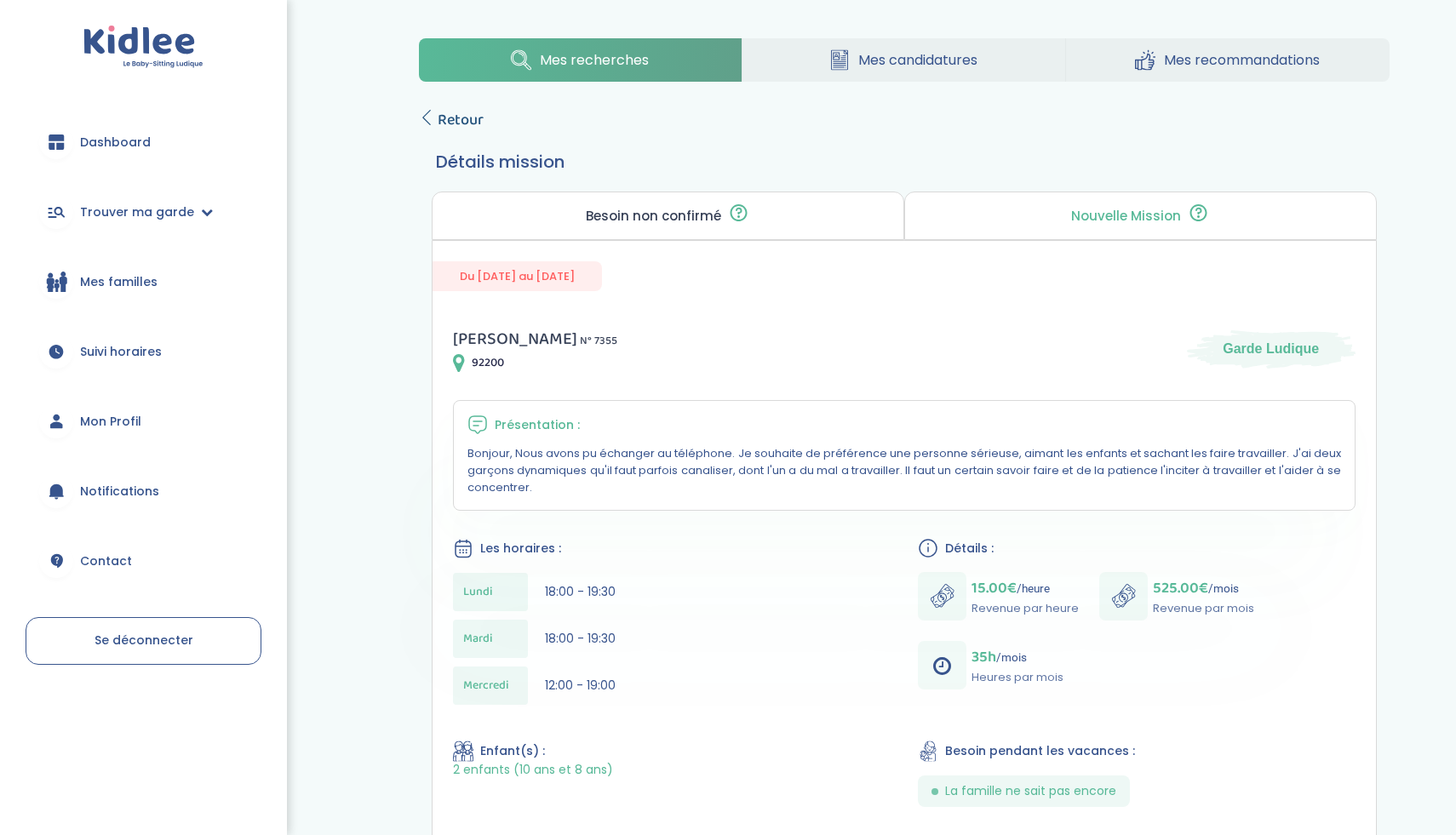
click at [436, 116] on link "Retour" at bounding box center [451, 119] width 65 height 24
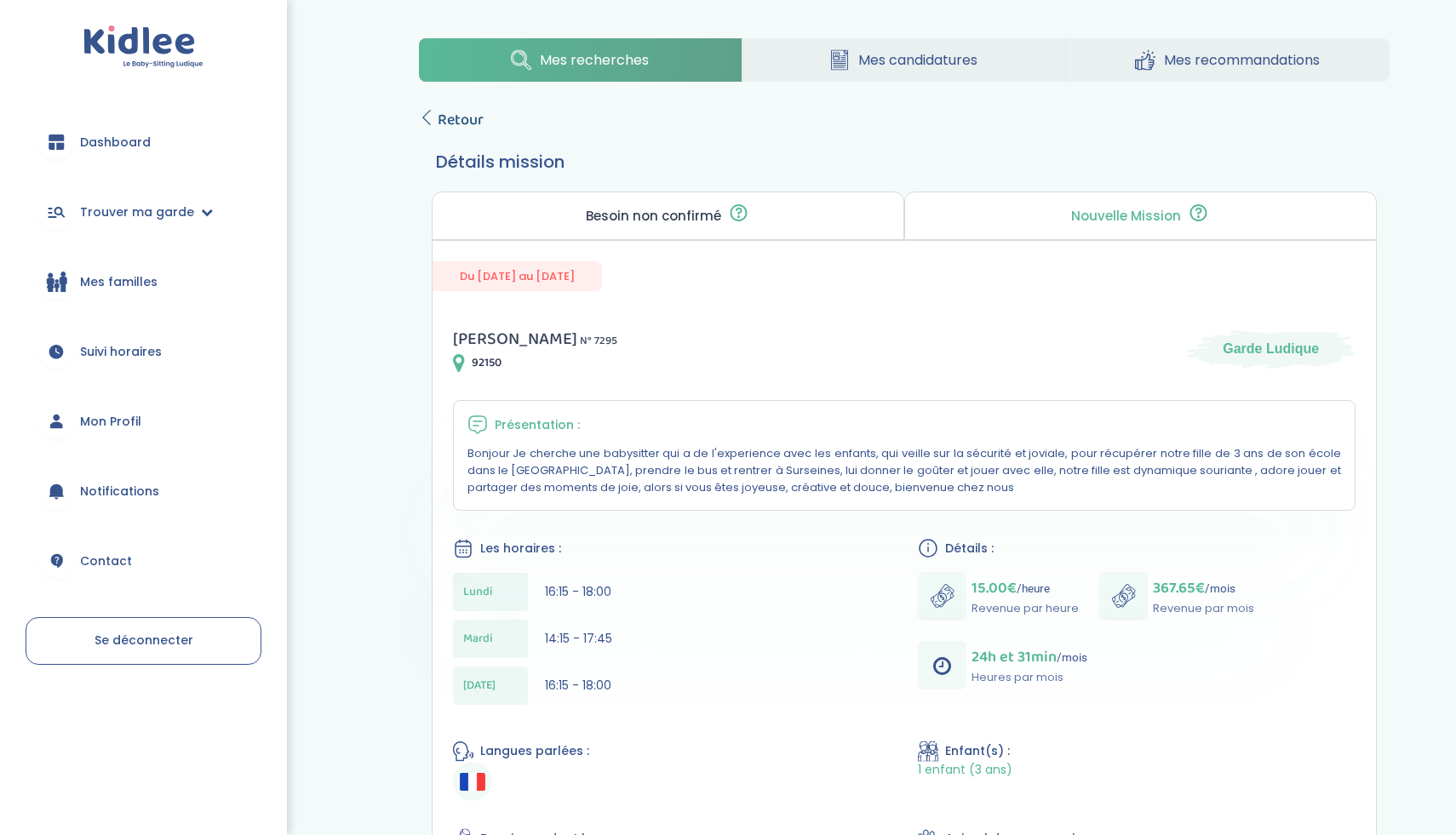
click at [427, 112] on icon at bounding box center [426, 117] width 15 height 15
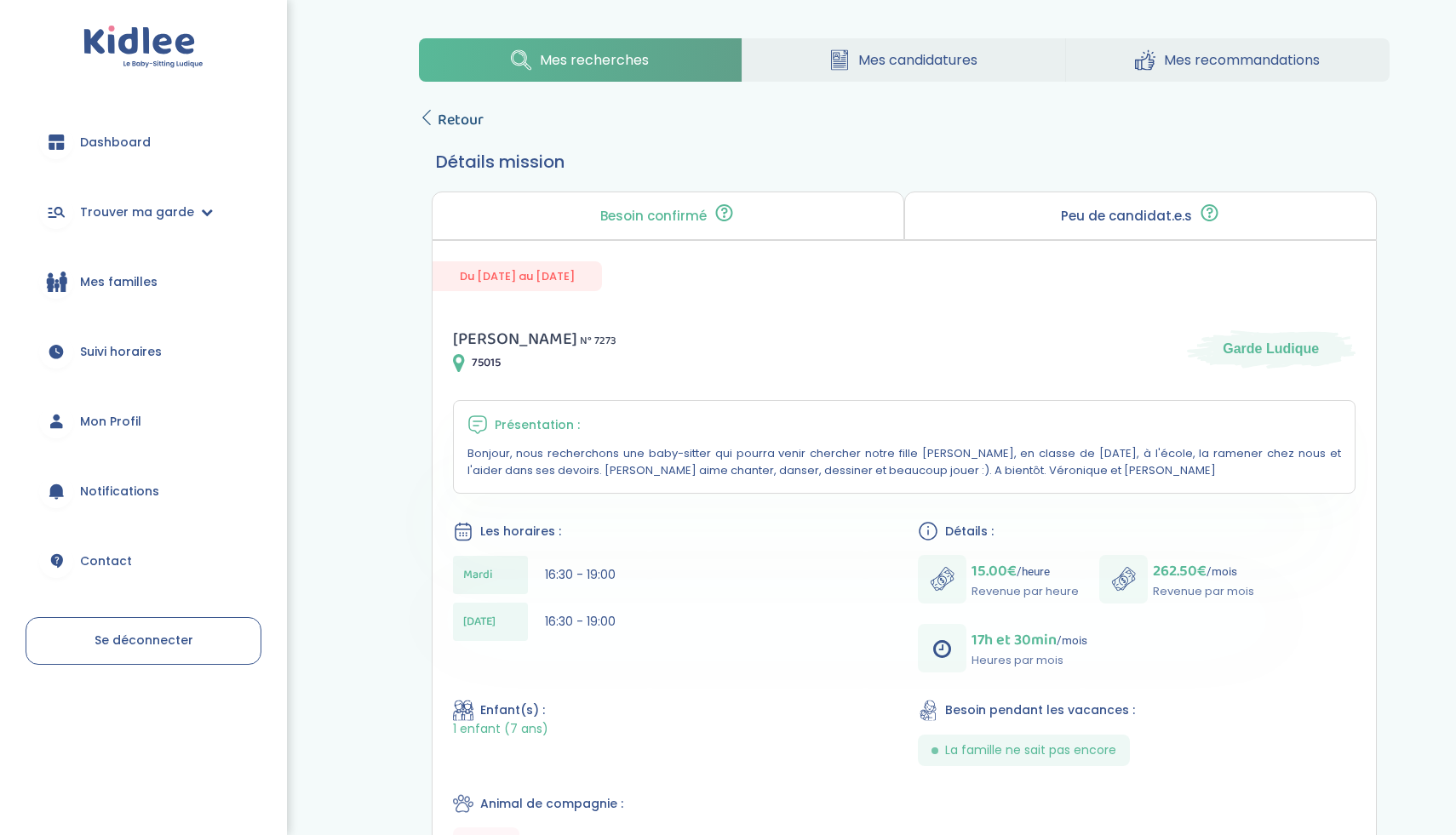
click at [445, 122] on span "Retour" at bounding box center [461, 119] width 46 height 24
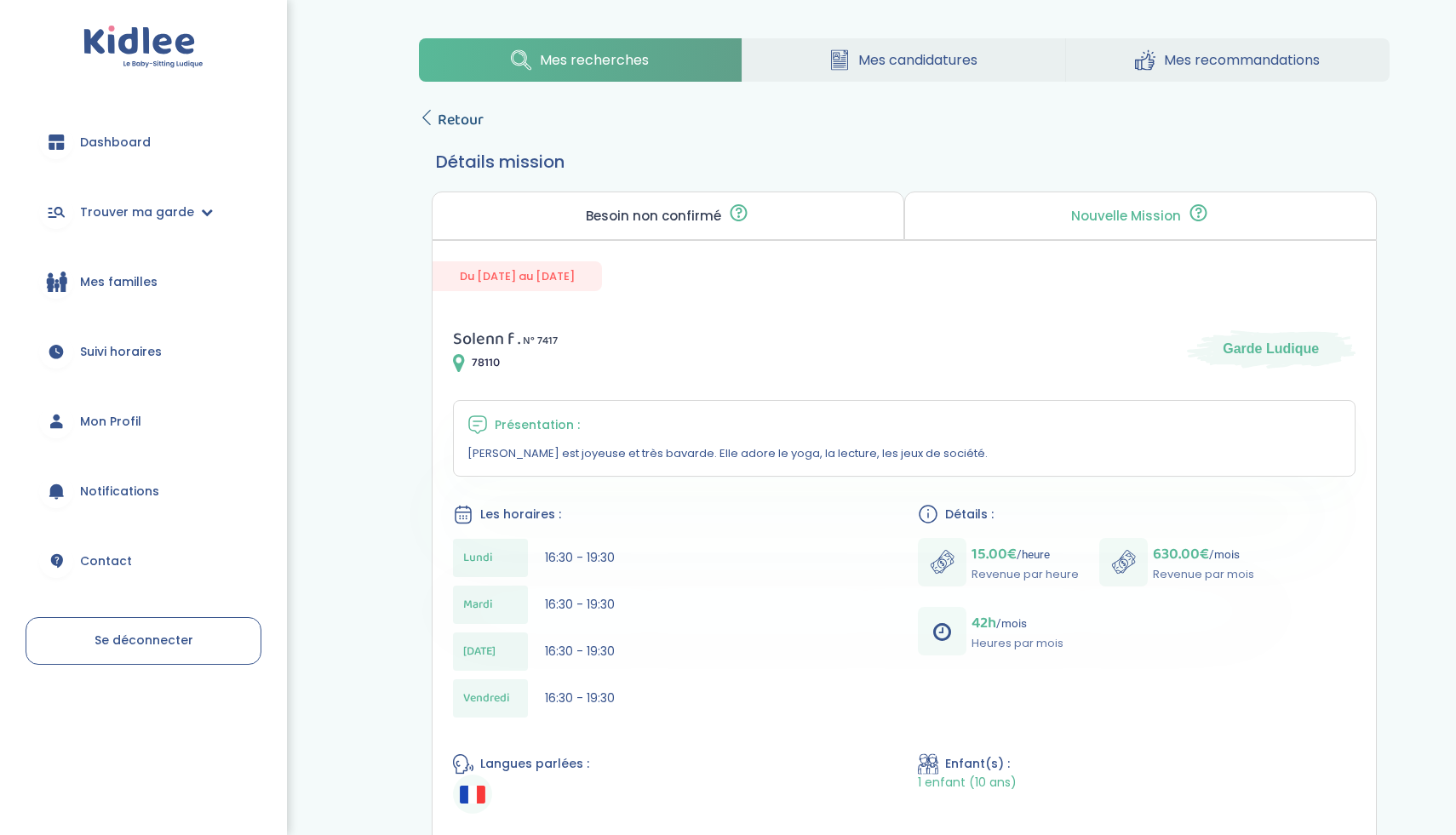
click at [439, 128] on span "Retour" at bounding box center [461, 119] width 46 height 24
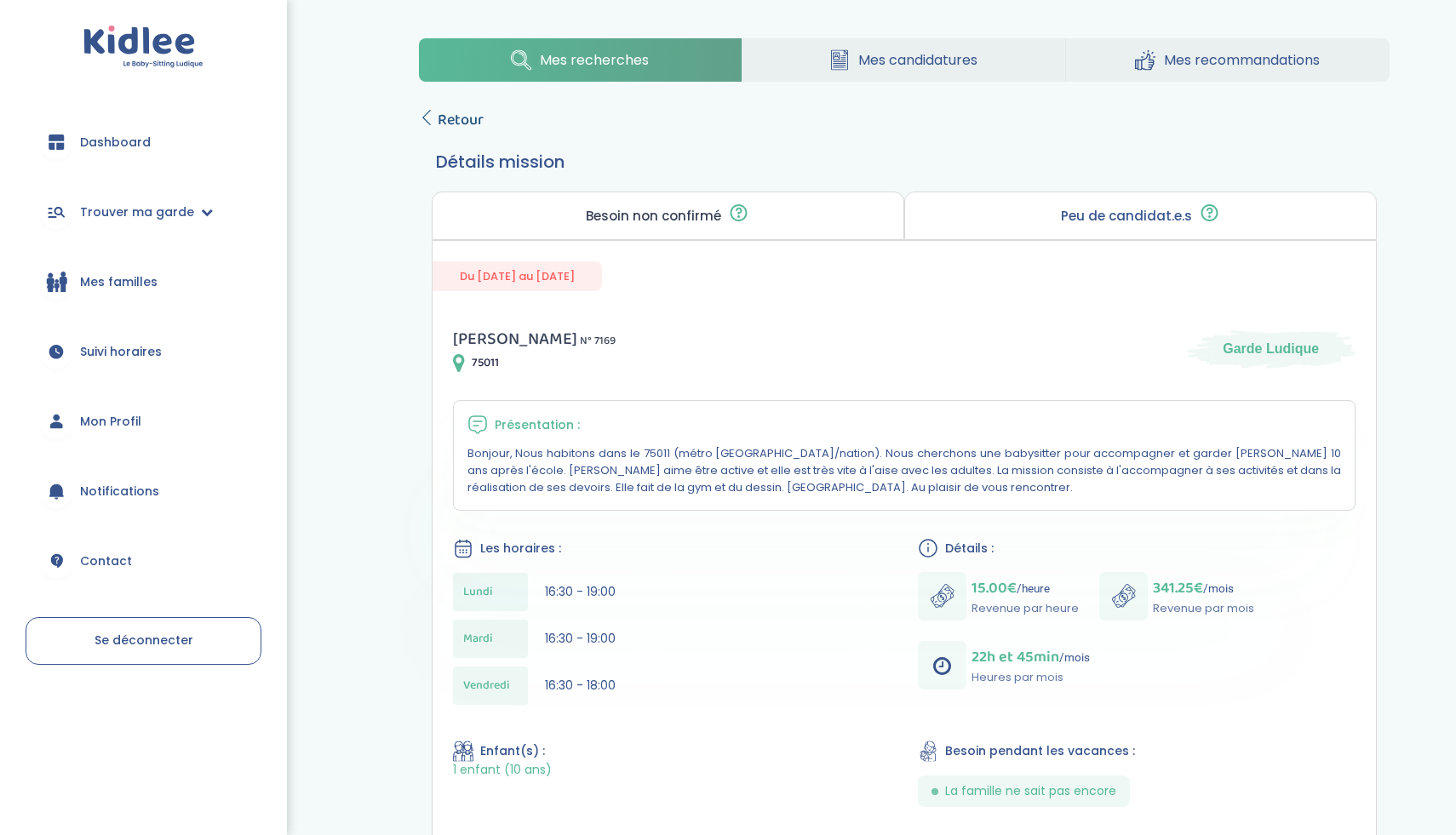
click at [456, 126] on span "Retour" at bounding box center [461, 119] width 46 height 24
click at [428, 124] on icon at bounding box center [426, 117] width 15 height 15
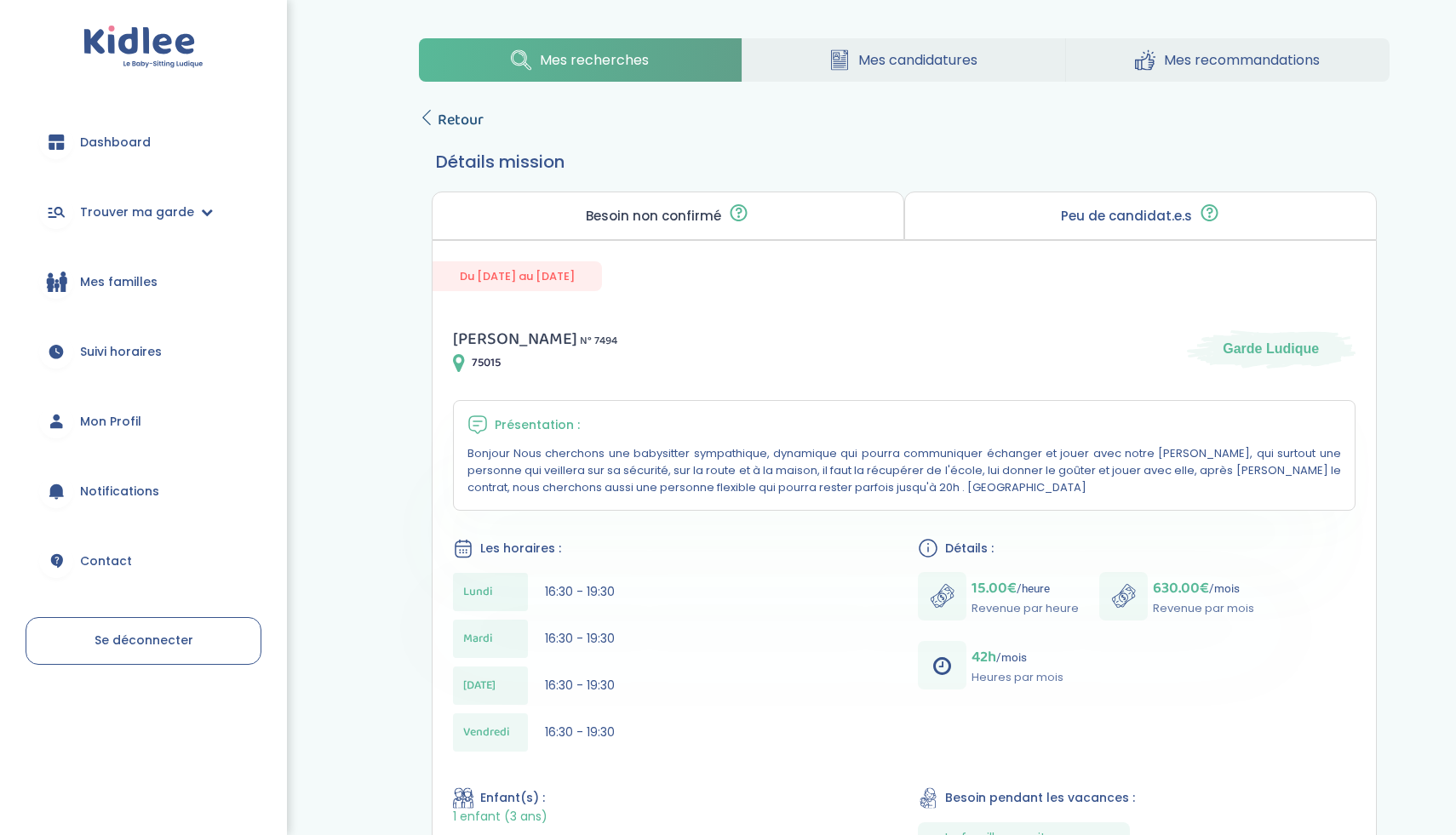
click at [435, 116] on link "Retour" at bounding box center [451, 119] width 65 height 24
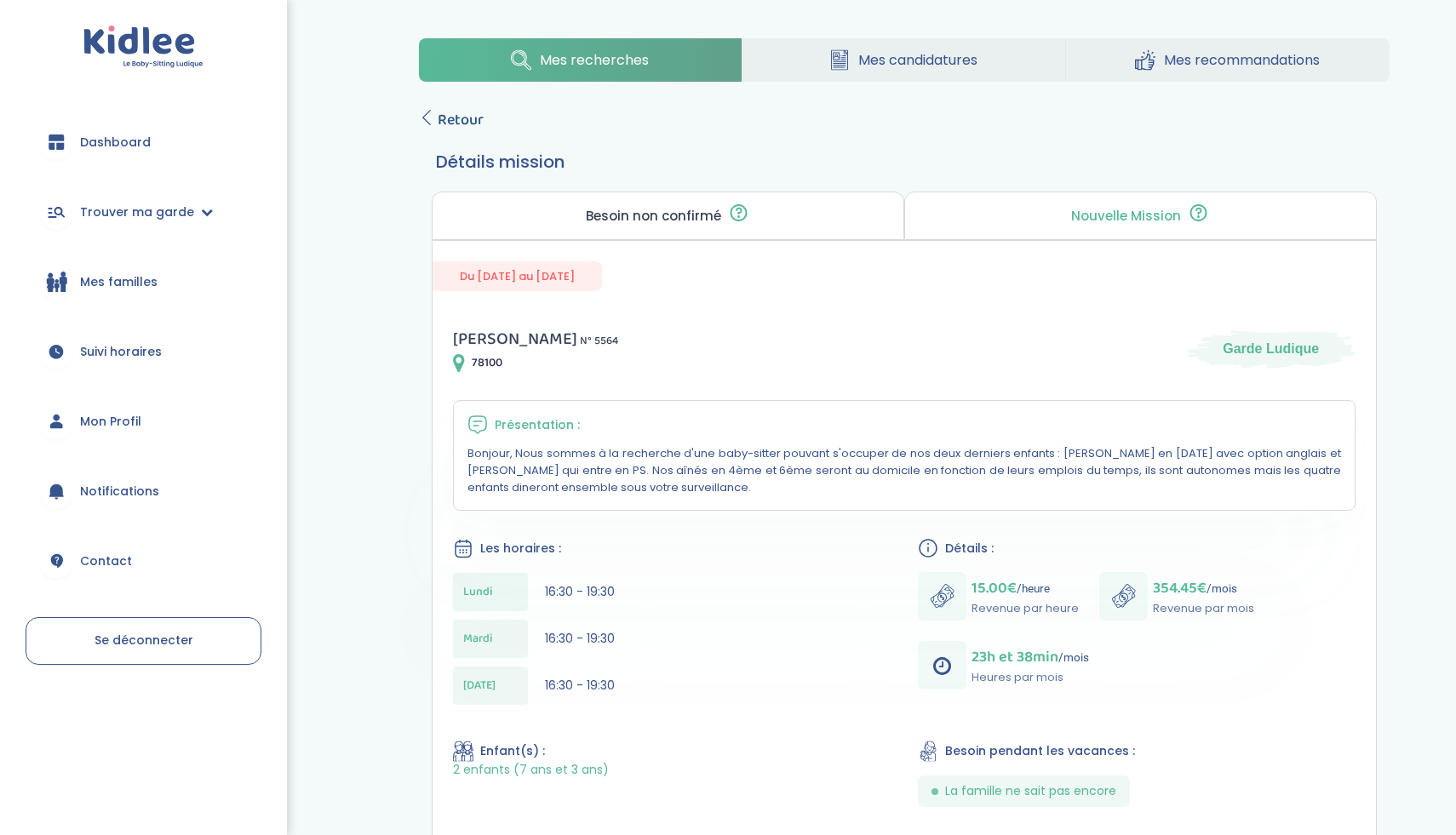
click at [431, 118] on icon at bounding box center [426, 117] width 15 height 15
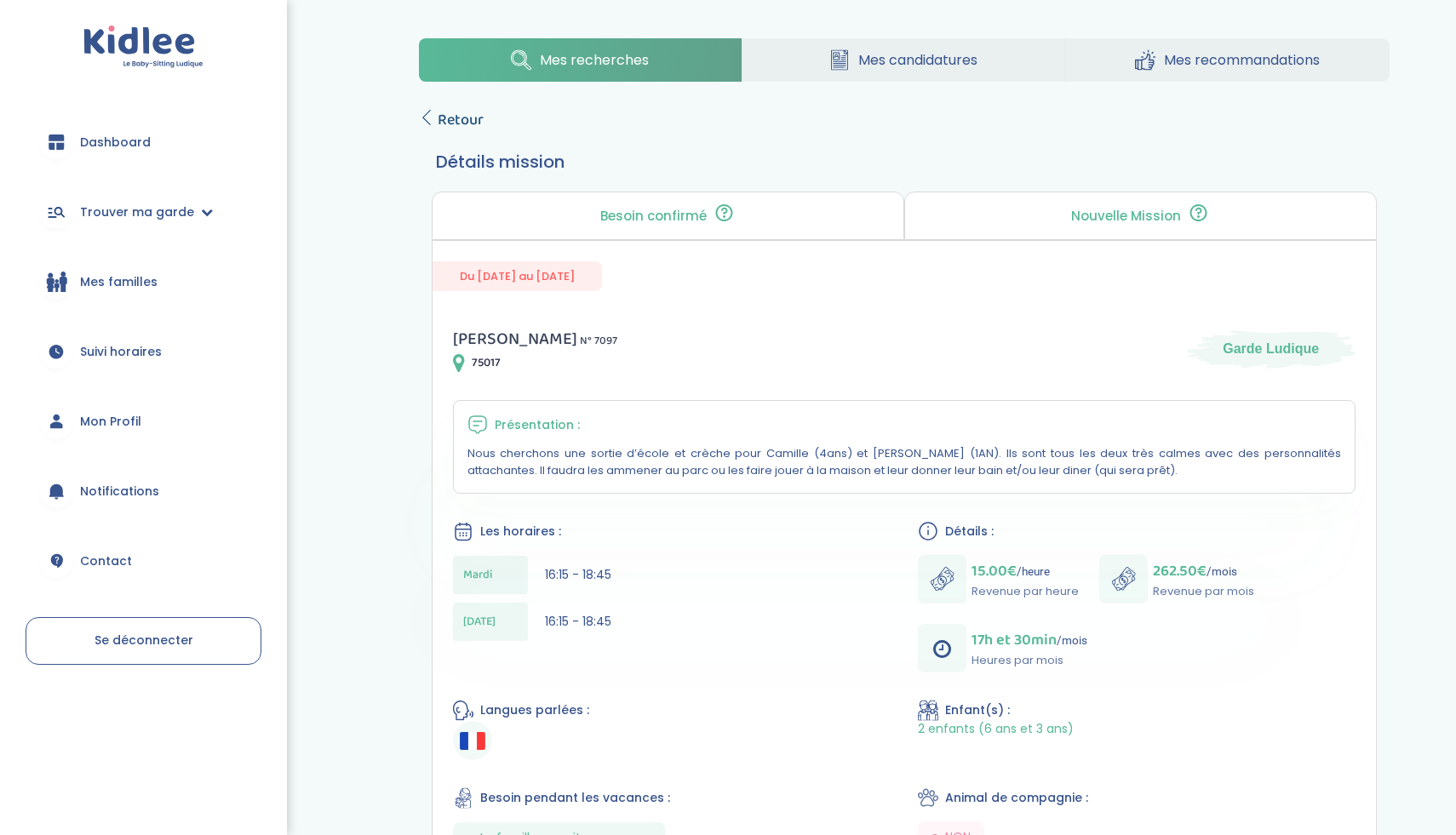
click at [447, 124] on span "Retour" at bounding box center [461, 119] width 46 height 24
click at [452, 121] on span "Retour" at bounding box center [461, 119] width 46 height 24
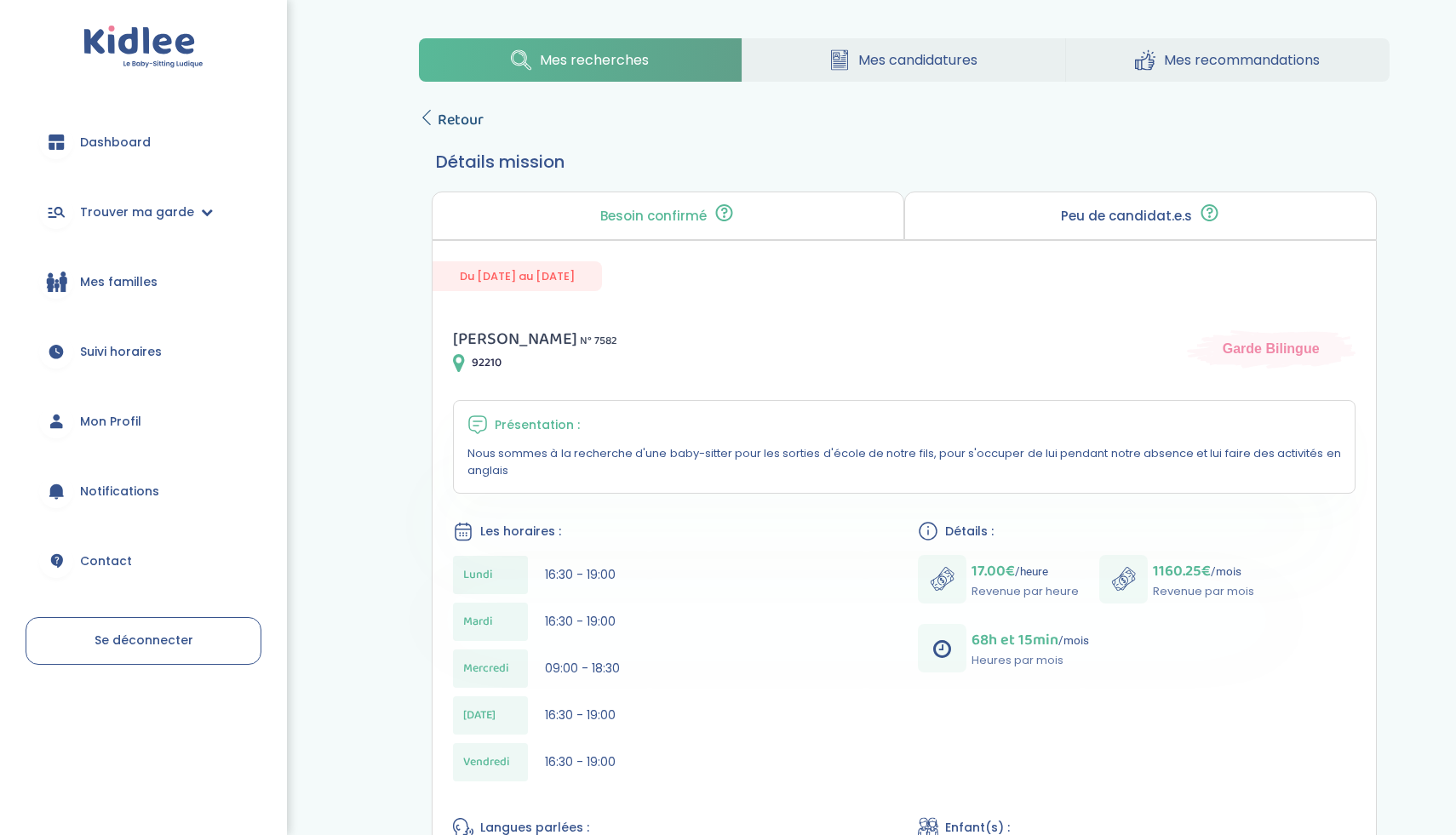
click at [440, 120] on span "Retour" at bounding box center [461, 119] width 46 height 24
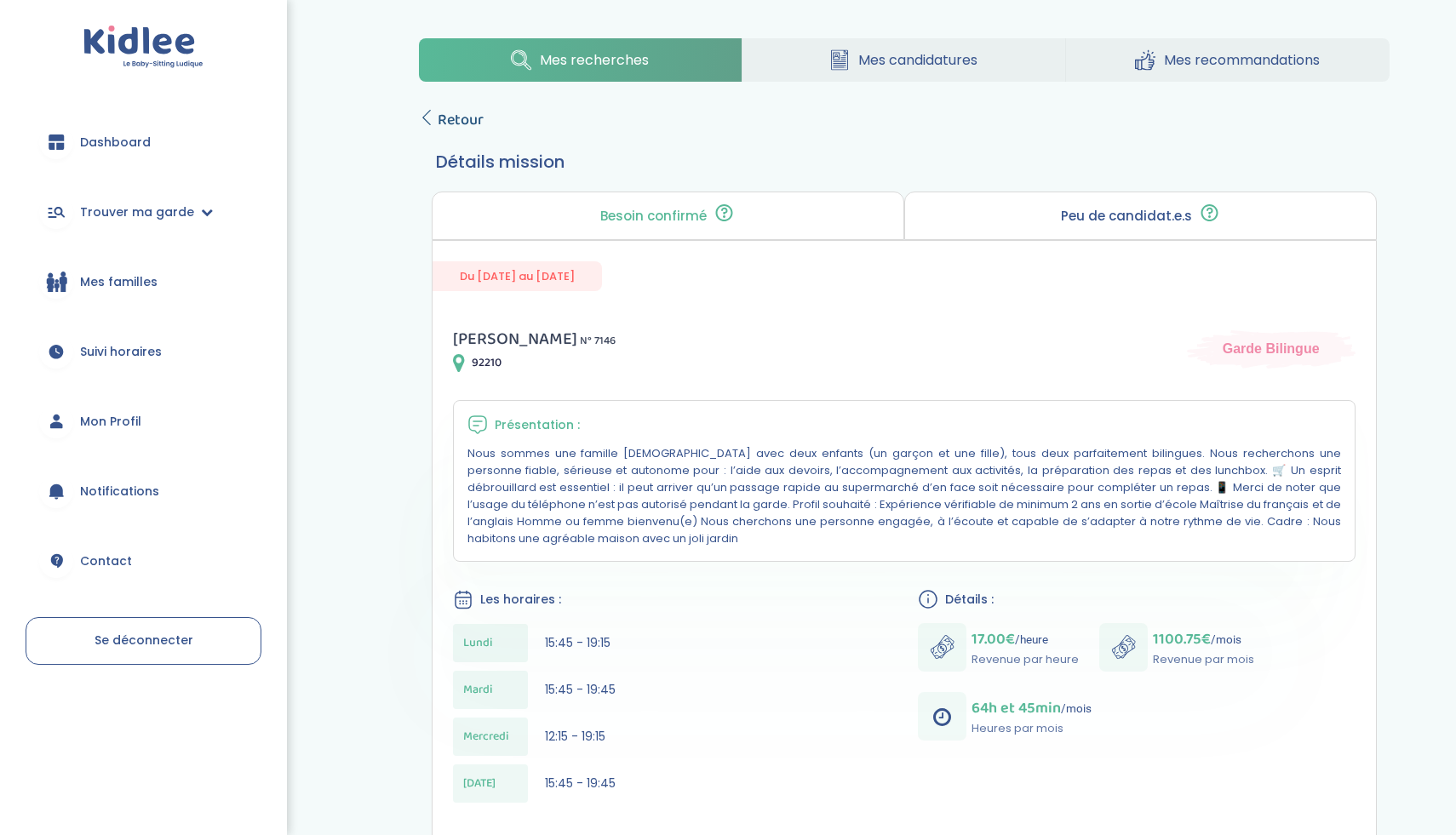
click at [455, 117] on span "Retour" at bounding box center [461, 119] width 46 height 24
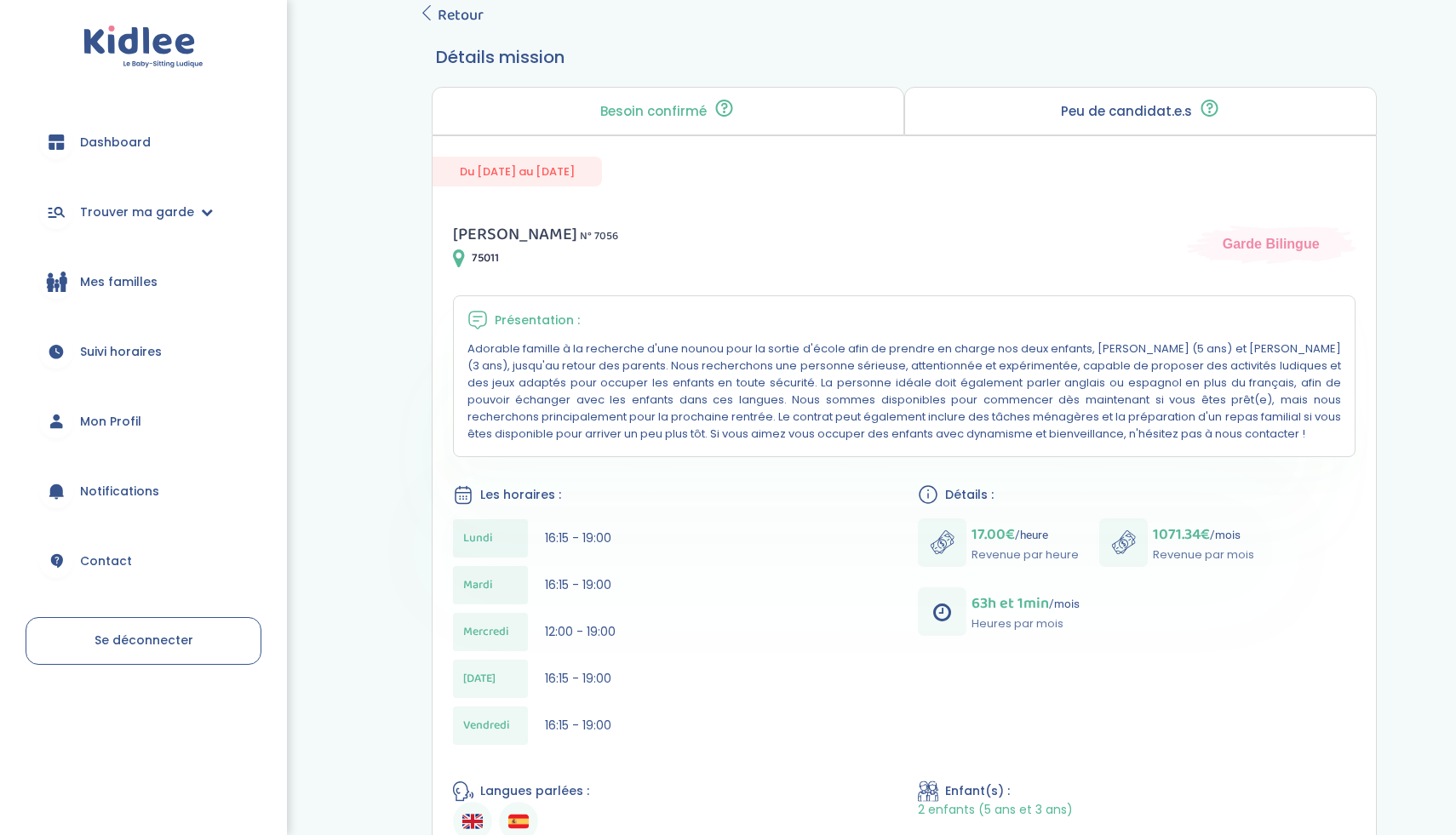
scroll to position [106, 0]
click at [451, 15] on span "Retour" at bounding box center [461, 13] width 46 height 24
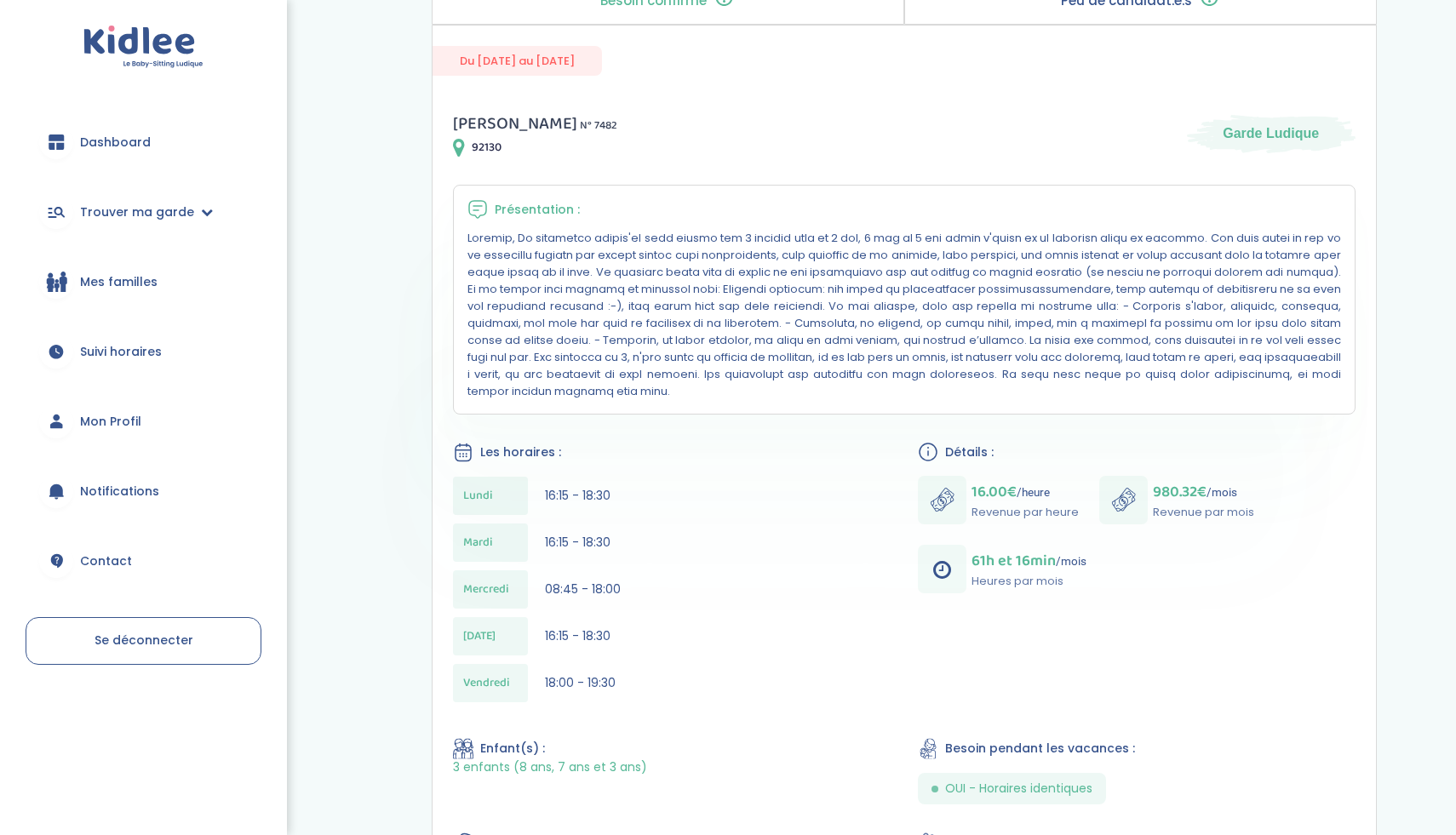
scroll to position [39, 0]
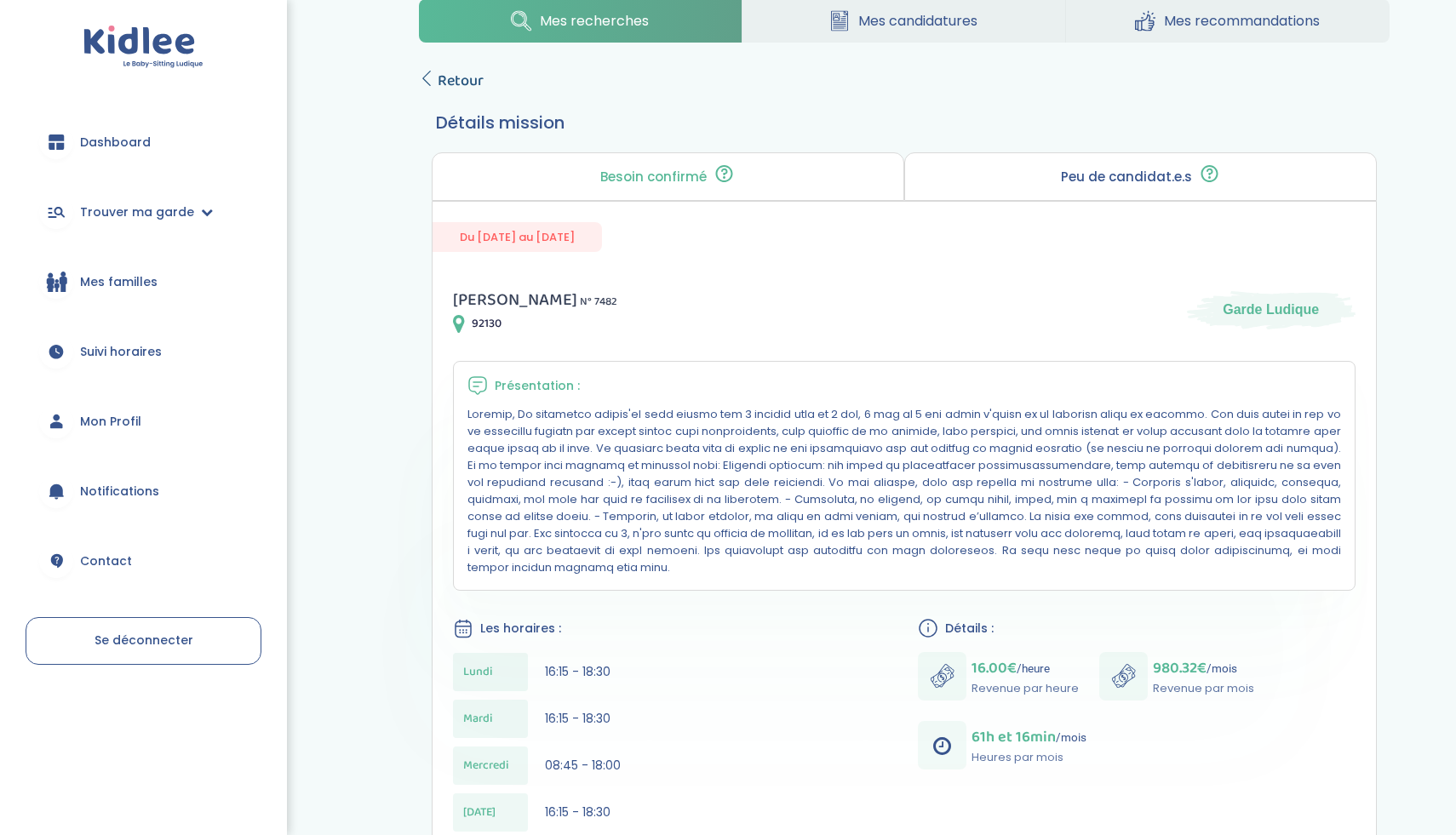
click at [428, 81] on icon at bounding box center [426, 78] width 15 height 15
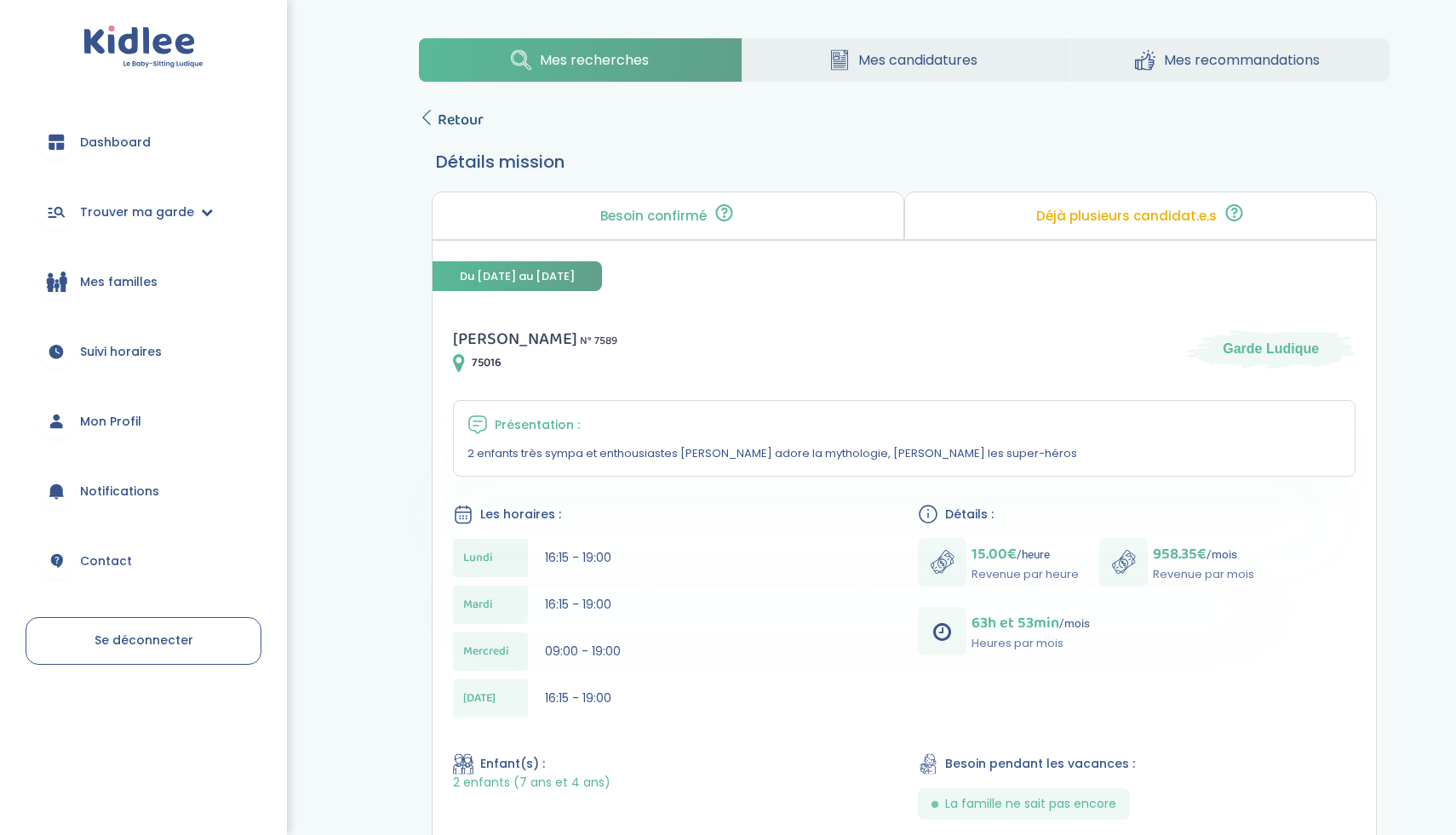
click at [456, 120] on span "Retour" at bounding box center [461, 119] width 46 height 24
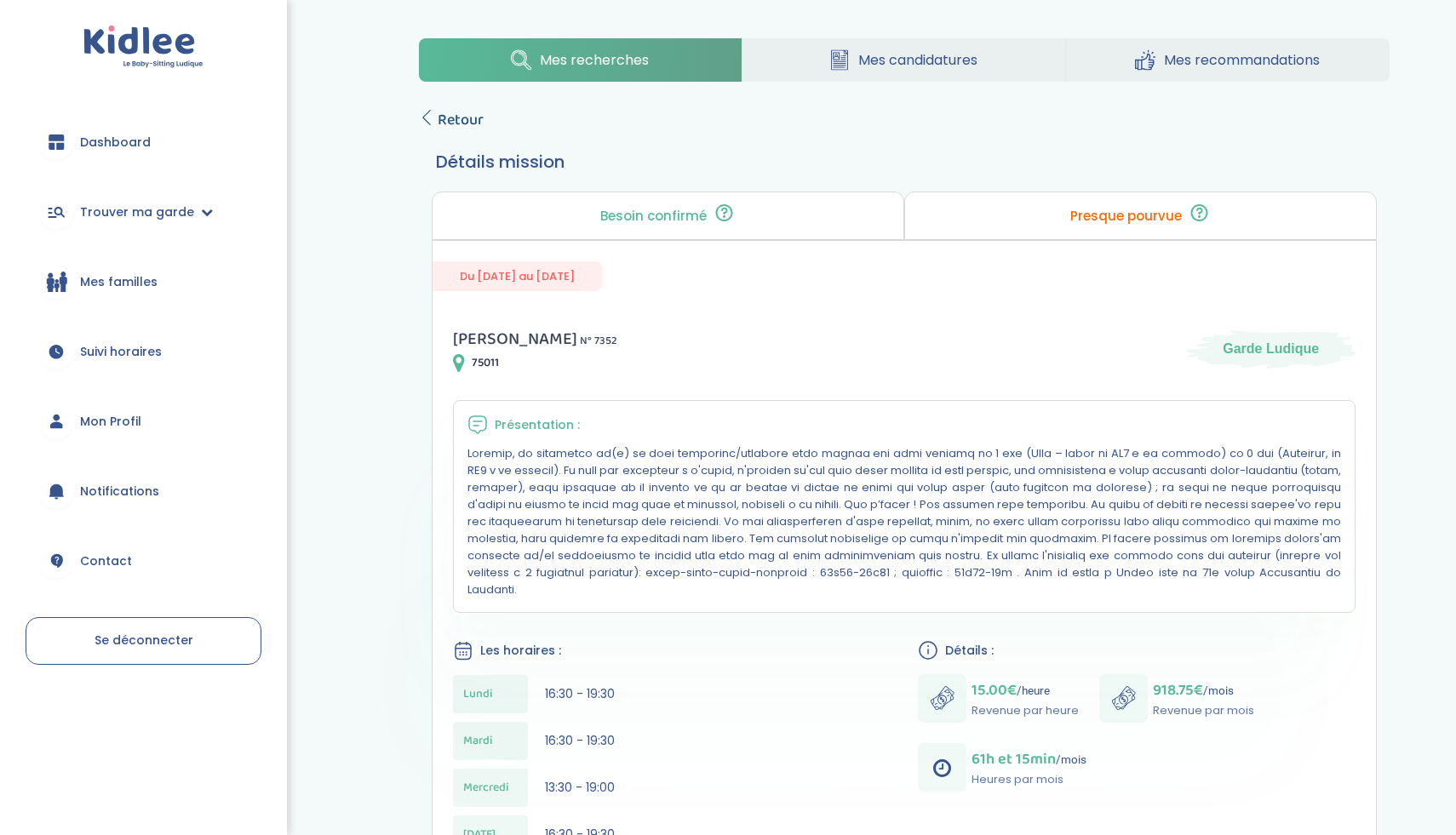
click at [438, 117] on span "Retour" at bounding box center [461, 119] width 46 height 24
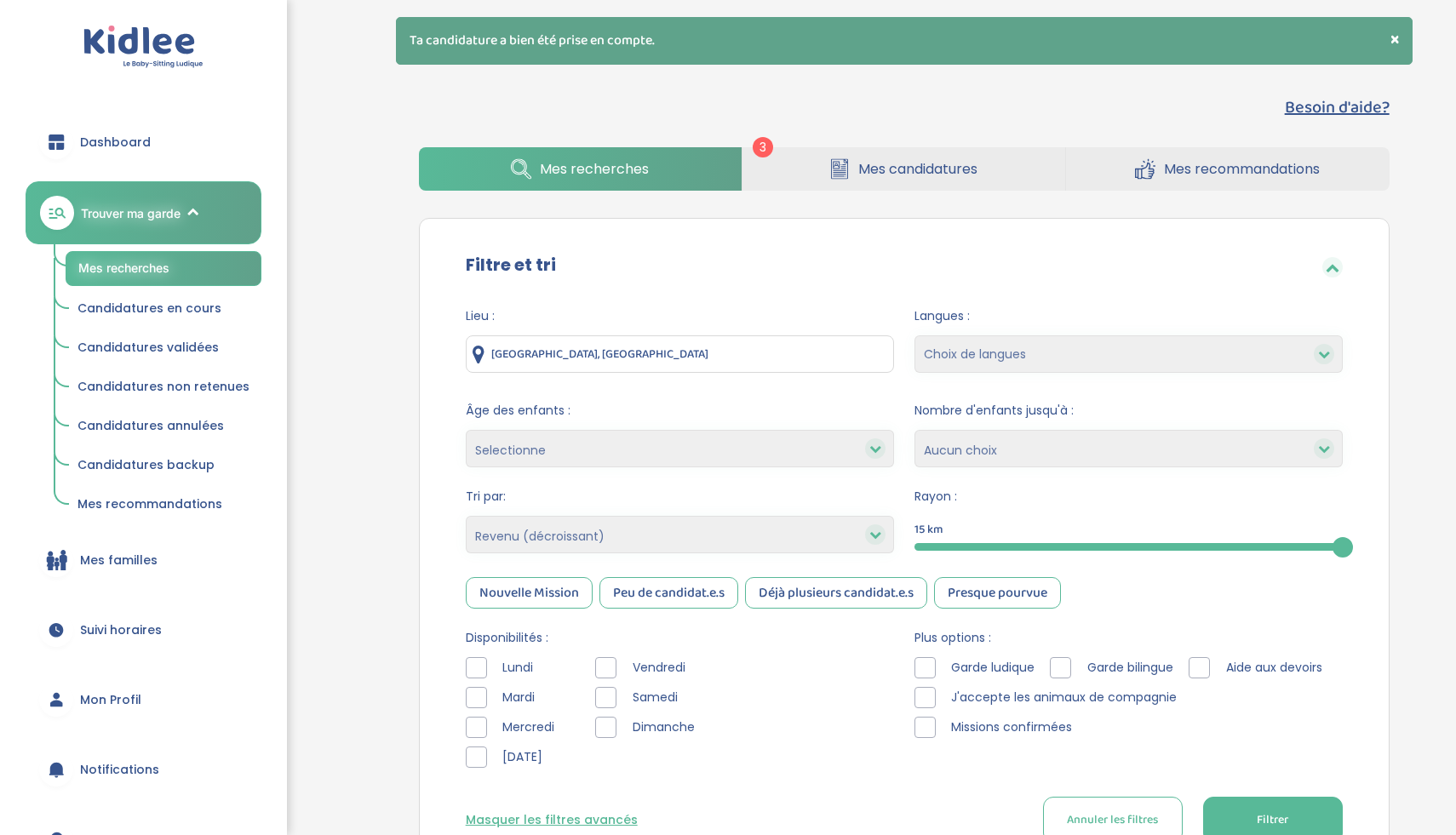
select select "salary_desc"
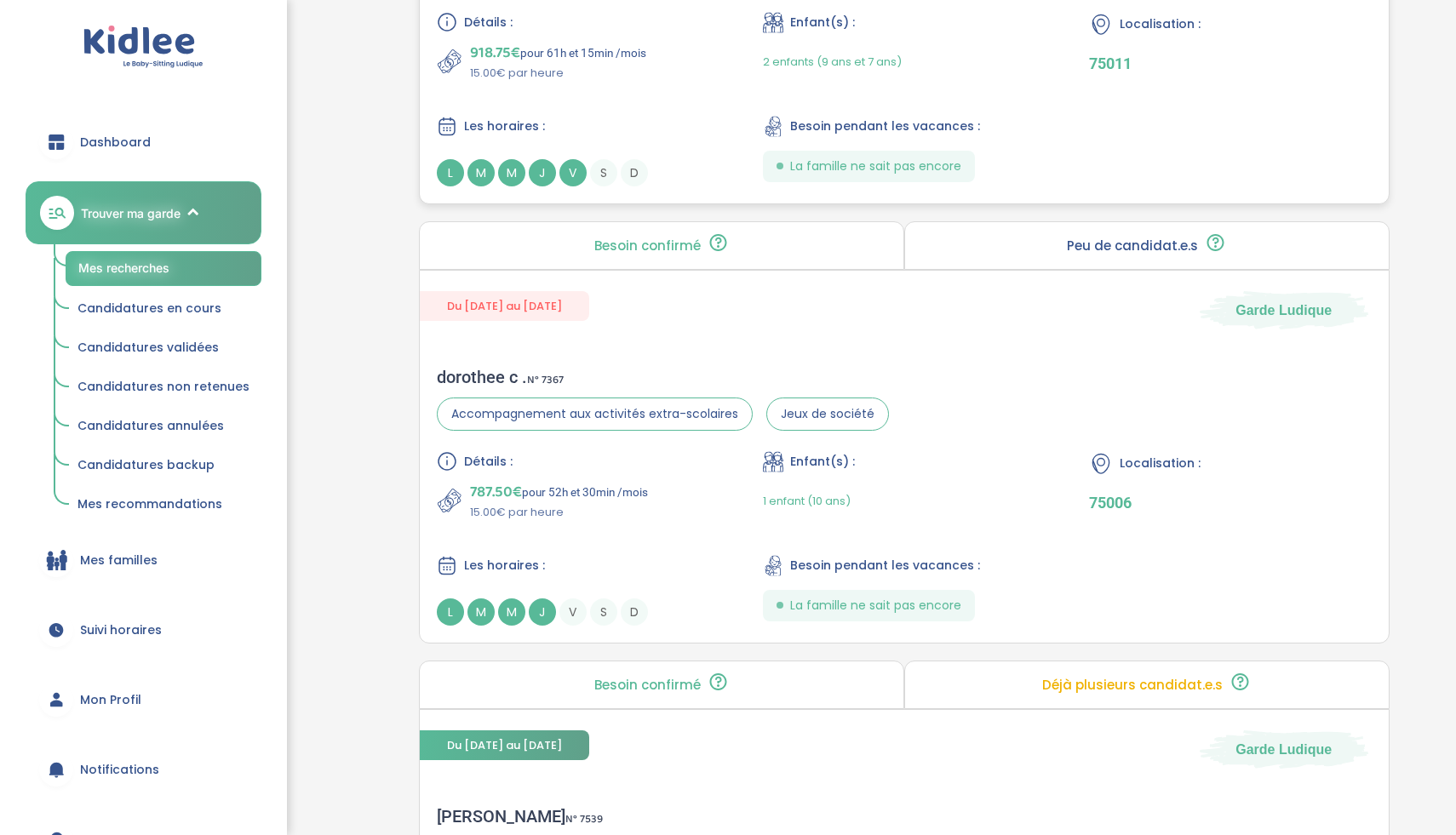
scroll to position [3445, 0]
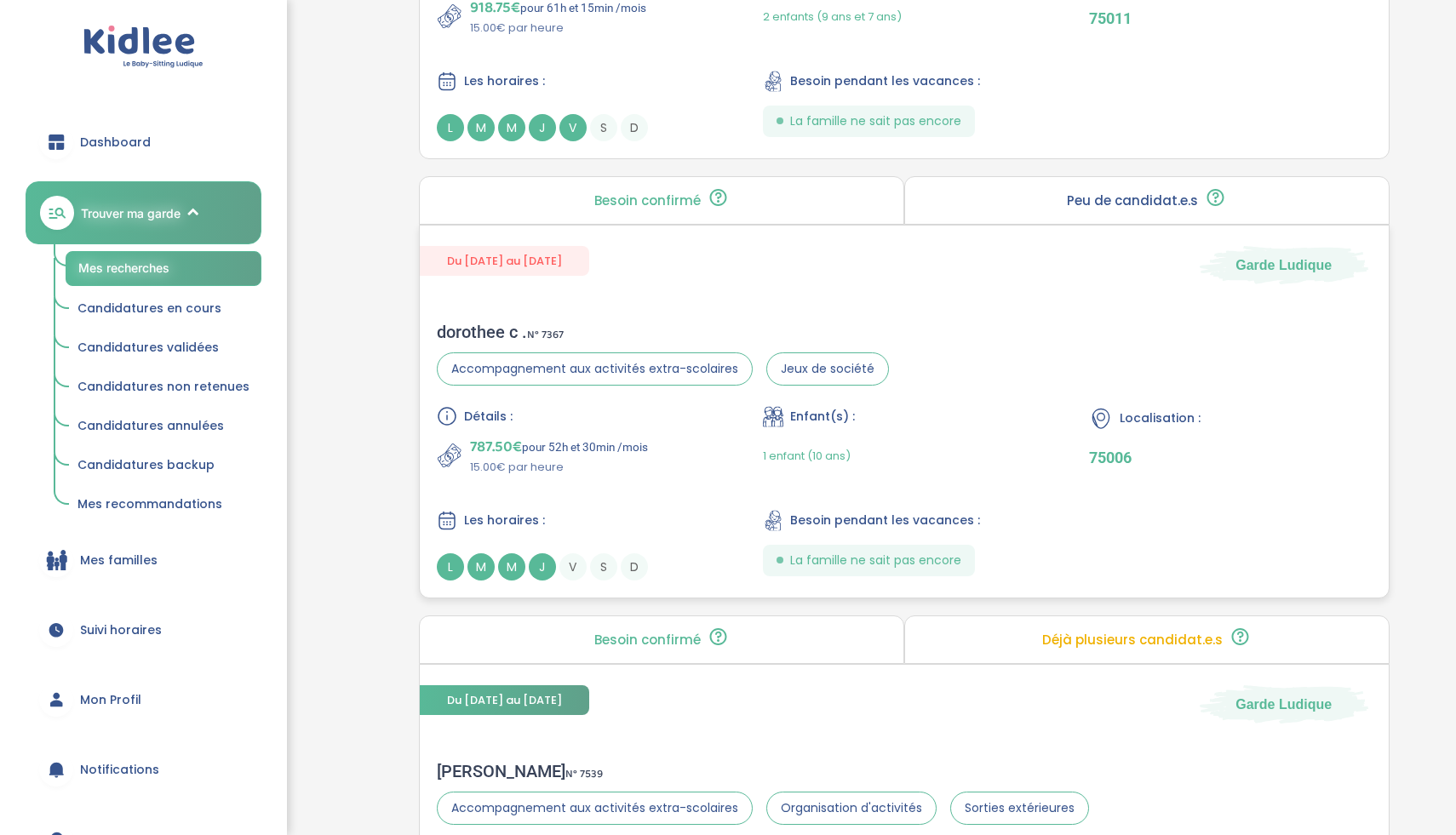
click at [658, 492] on div "Détails : 787.50€ pour 52h et 30min /mois 15.00€ par heure Enfant(s) : 1 enfant…" at bounding box center [904, 493] width 935 height 174
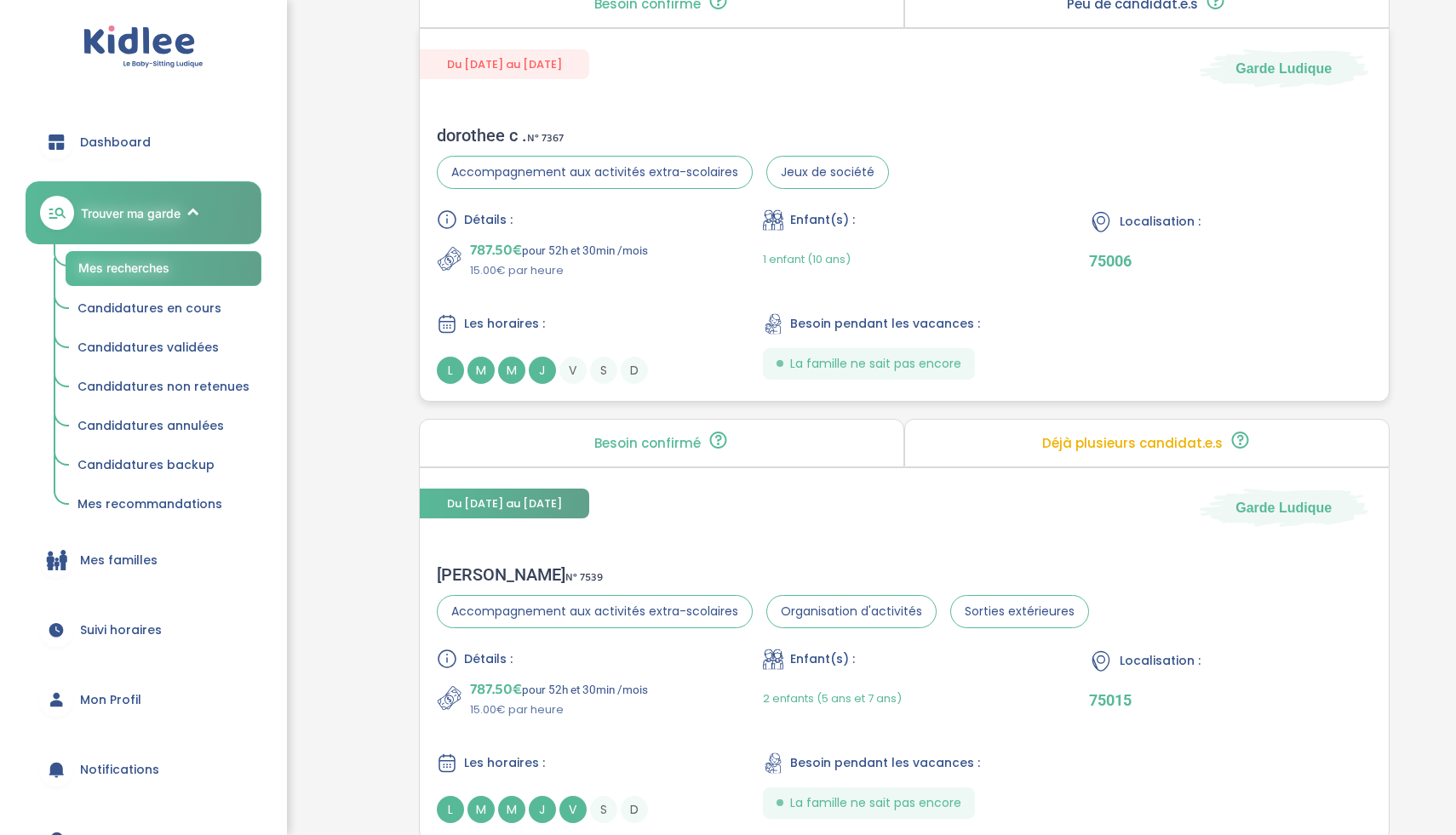
scroll to position [3736, 0]
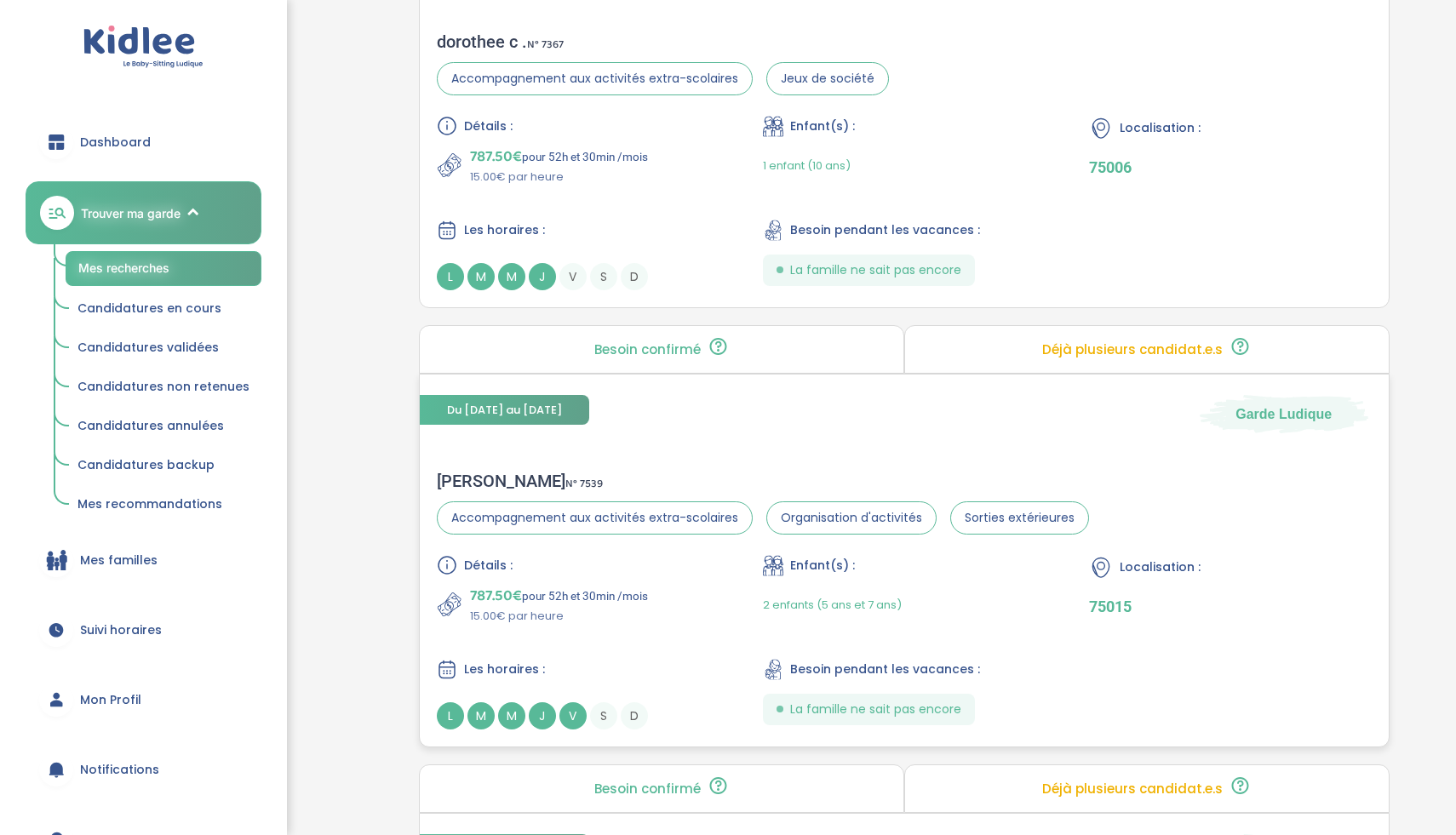
click at [668, 596] on div "787.50€ pour 52h et 30min /mois 15.00€ par heure" at bounding box center [578, 605] width 282 height 41
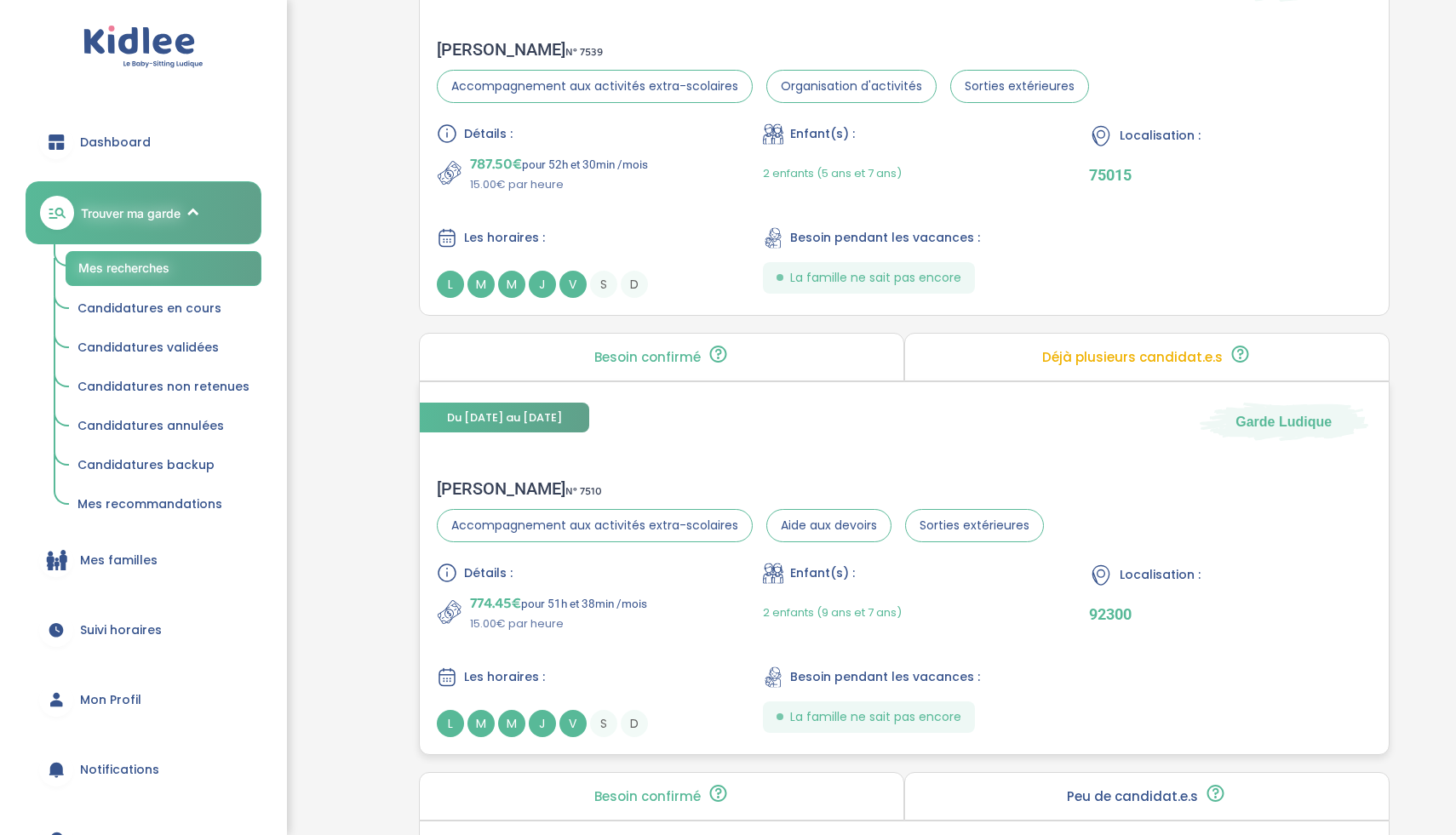
scroll to position [4168, 0]
click at [653, 622] on div "774.45€ pour 51h et 38min /mois 15.00€ par heure" at bounding box center [578, 611] width 282 height 41
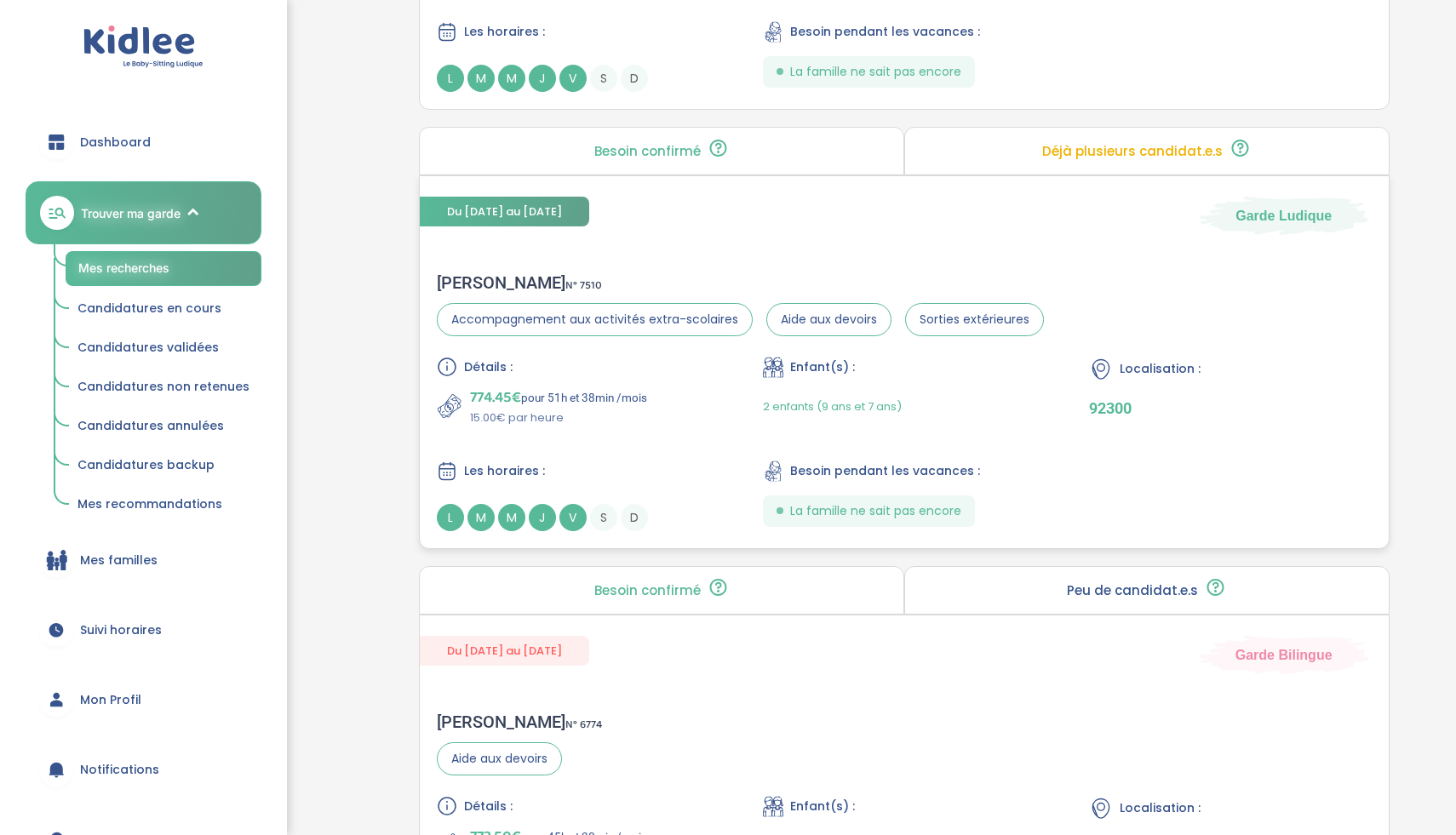
scroll to position [4579, 0]
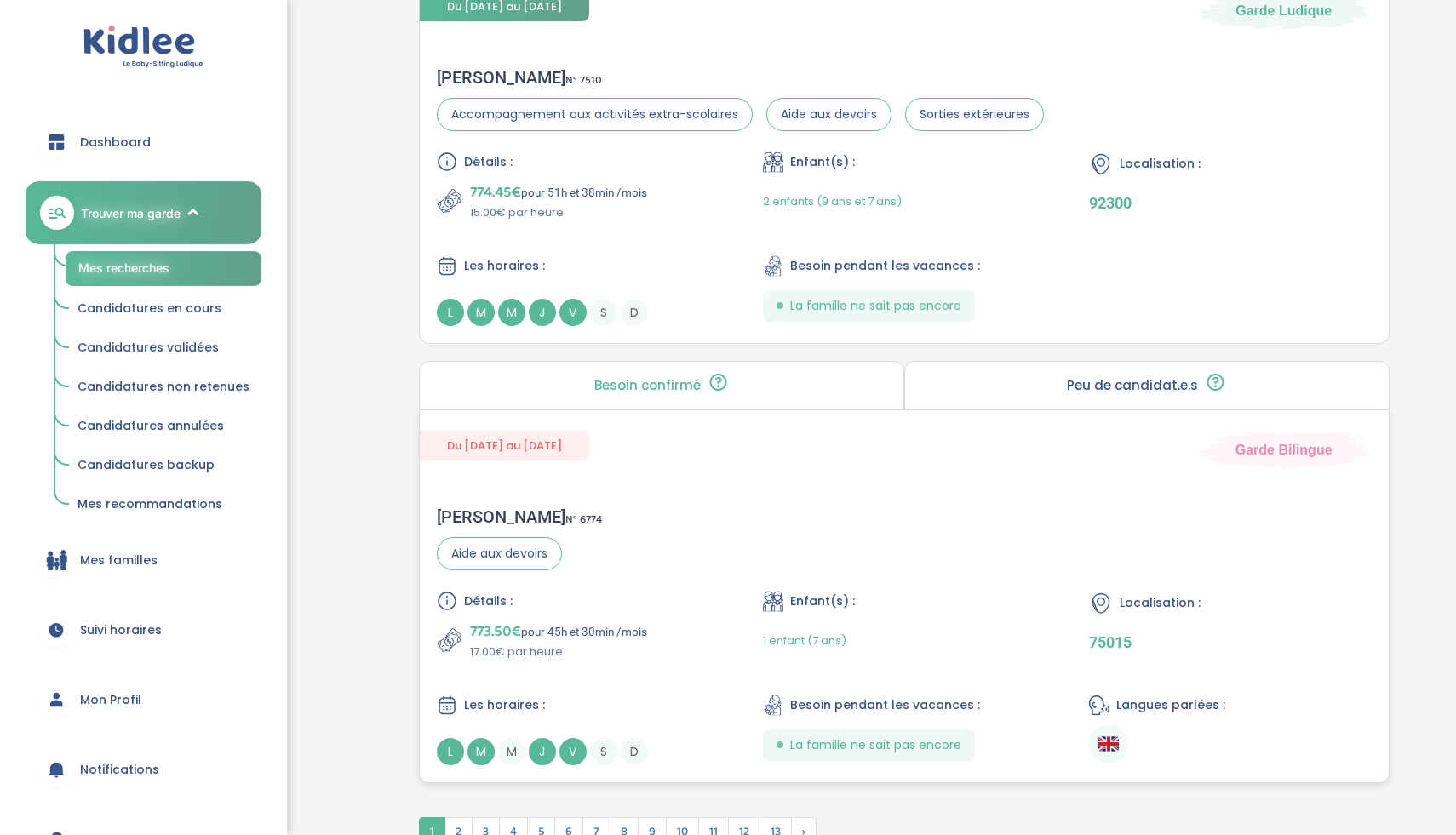
click at [657, 592] on div "Détails :" at bounding box center [578, 600] width 282 height 20
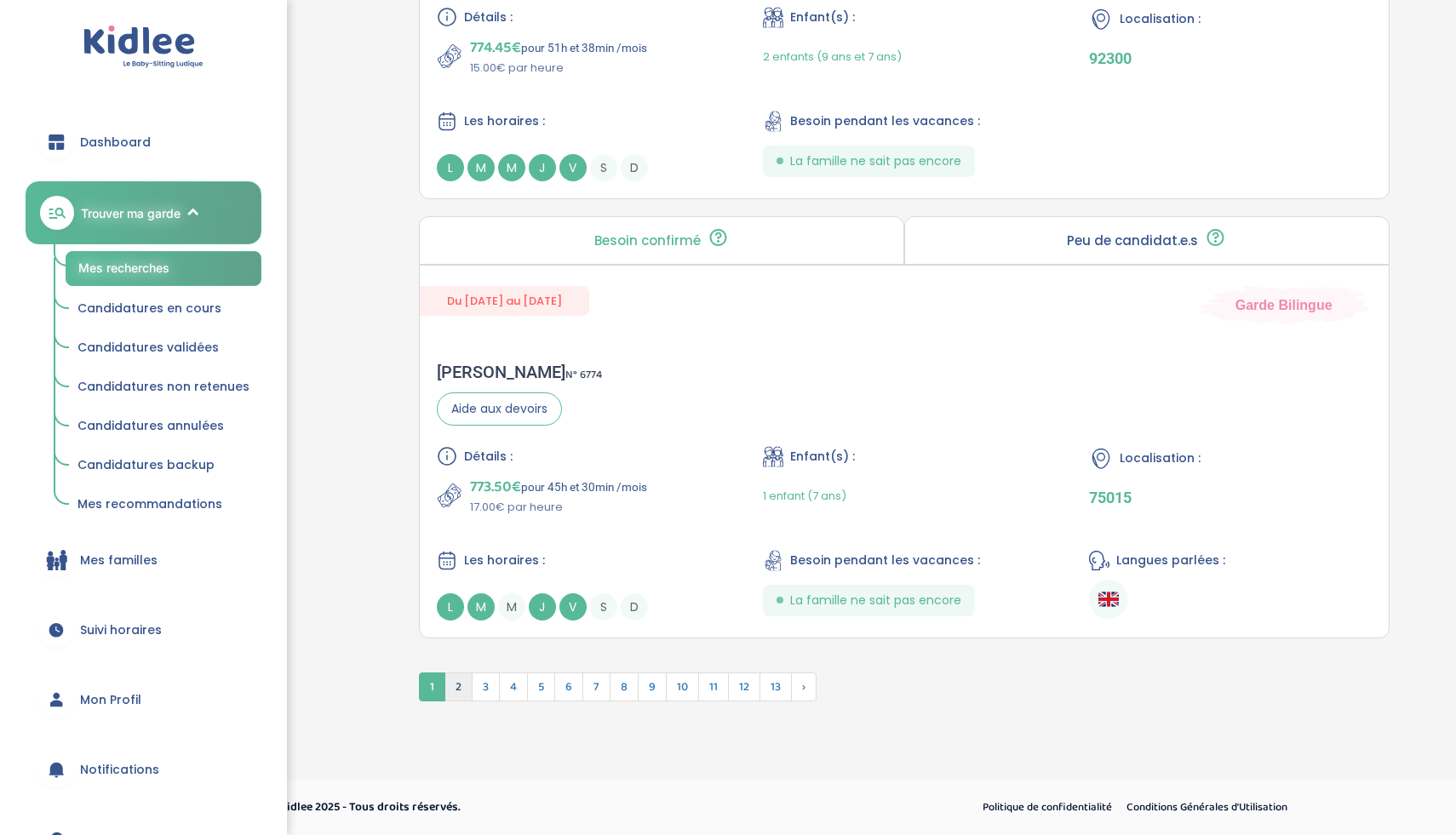
click at [458, 689] on span "2" at bounding box center [458, 687] width 28 height 29
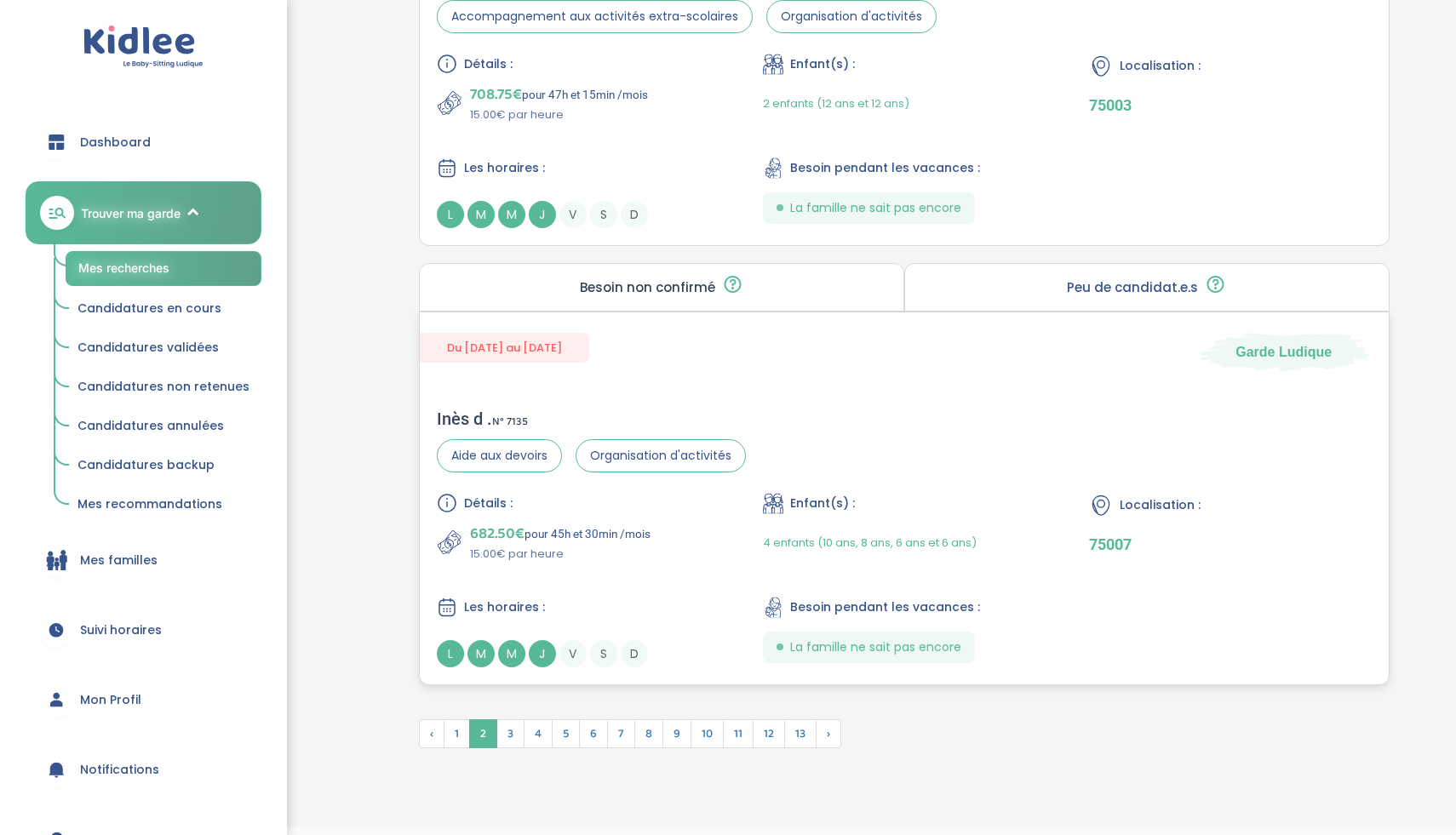
click at [654, 522] on div "682.50€ pour 45h et 30min /mois 15.00€ par heure" at bounding box center [578, 542] width 282 height 41
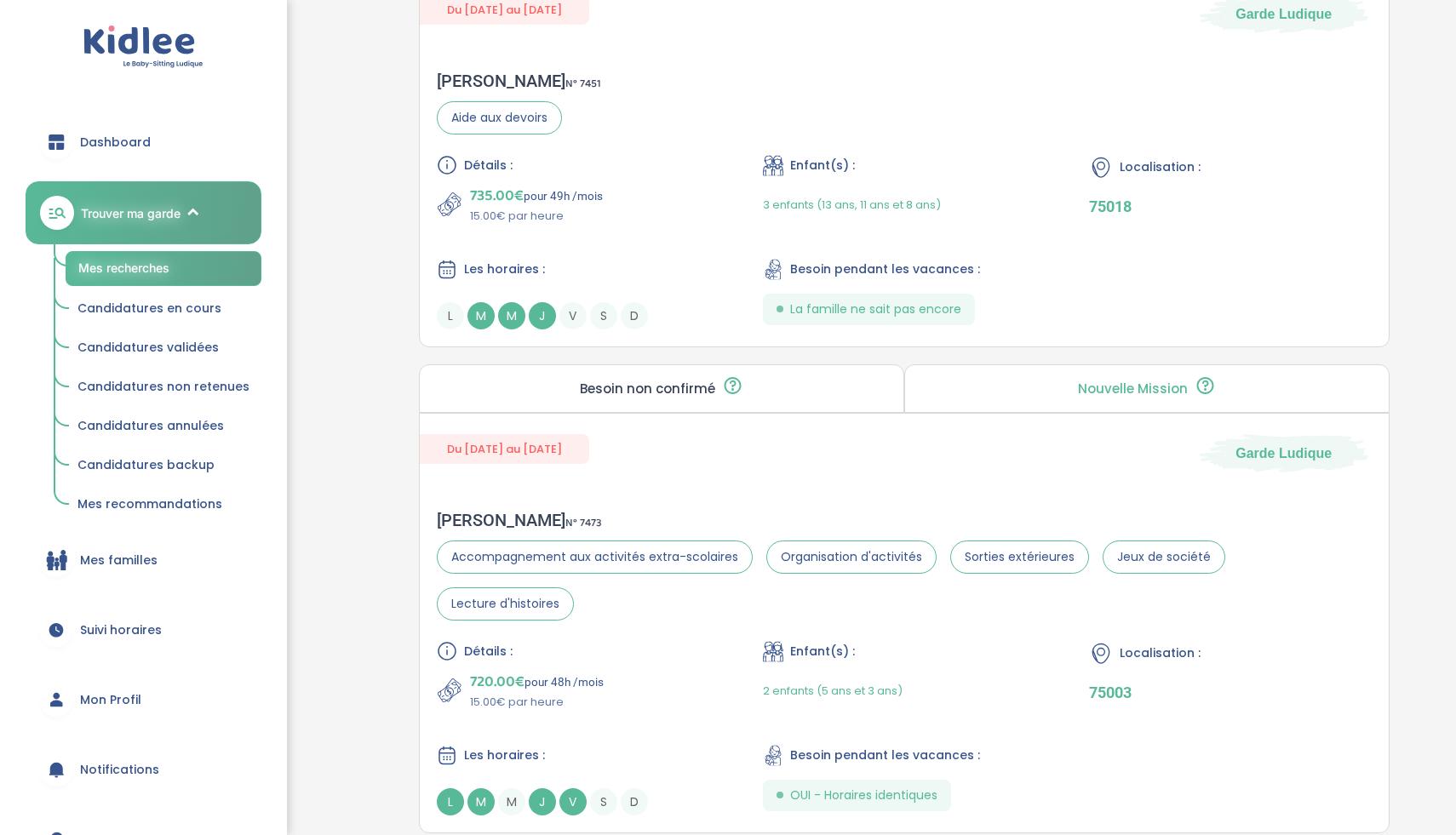
scroll to position [2375, 0]
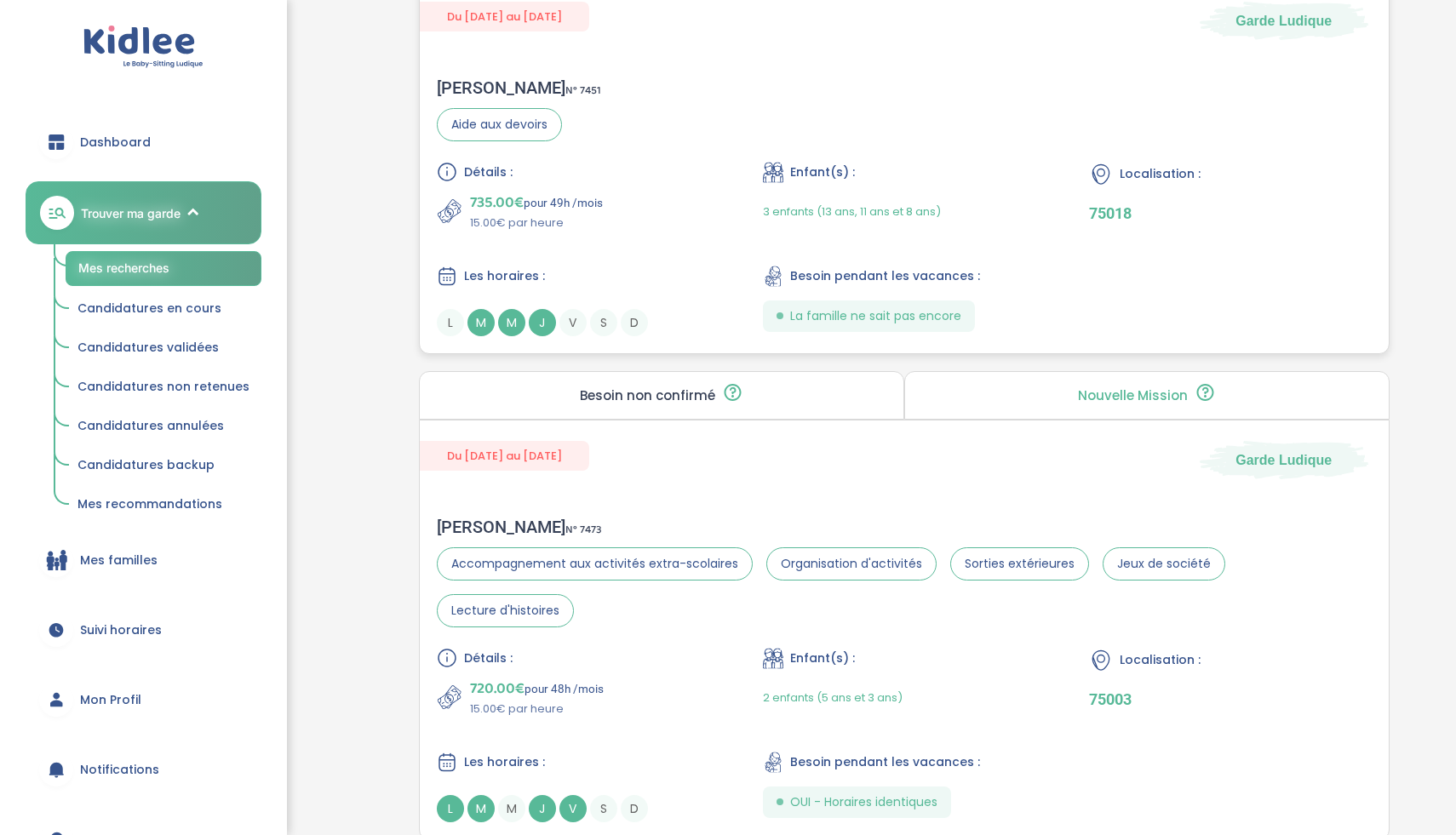
click at [613, 250] on div "Détails : 735.00€ pour 49h /mois 15.00€ par heure Enfant(s) : 3 enfants (13 ans…" at bounding box center [904, 249] width 935 height 174
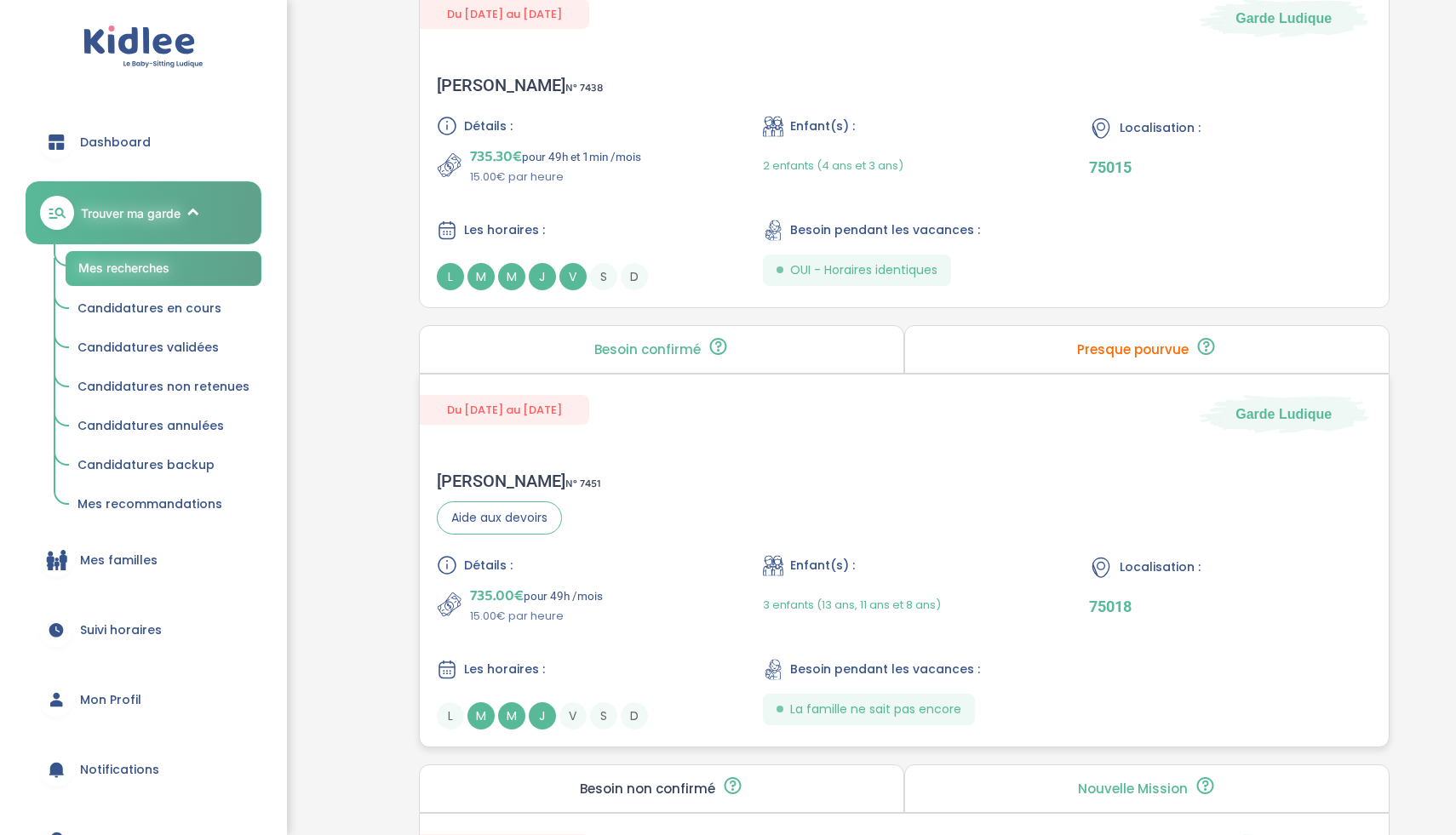
scroll to position [1964, 0]
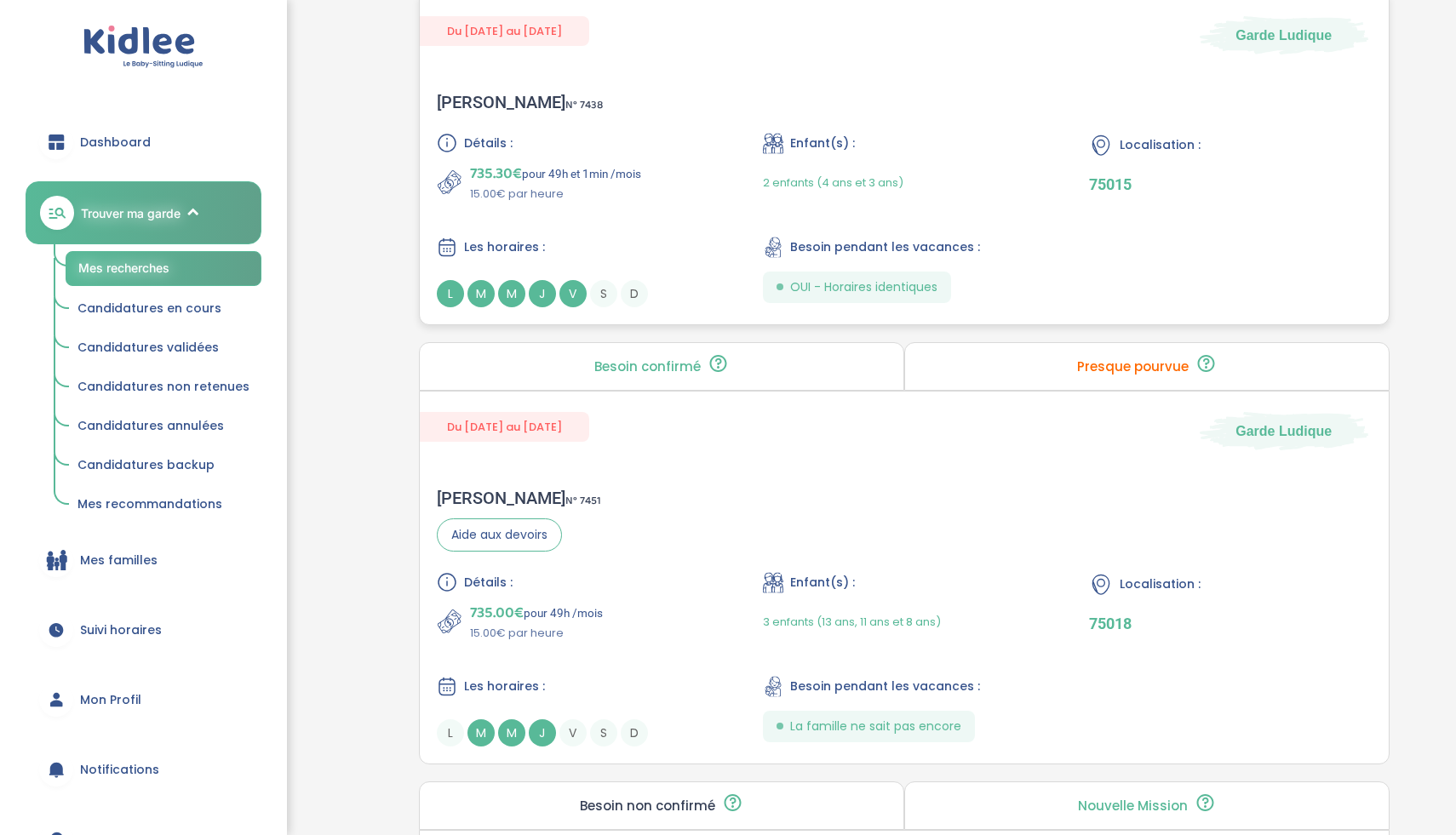
click at [612, 102] on div "Elise B . N° 7438 Détails : 735.30€ pour 49h et 1min /mois 15.00€ par heure Enf…" at bounding box center [904, 200] width 969 height 250
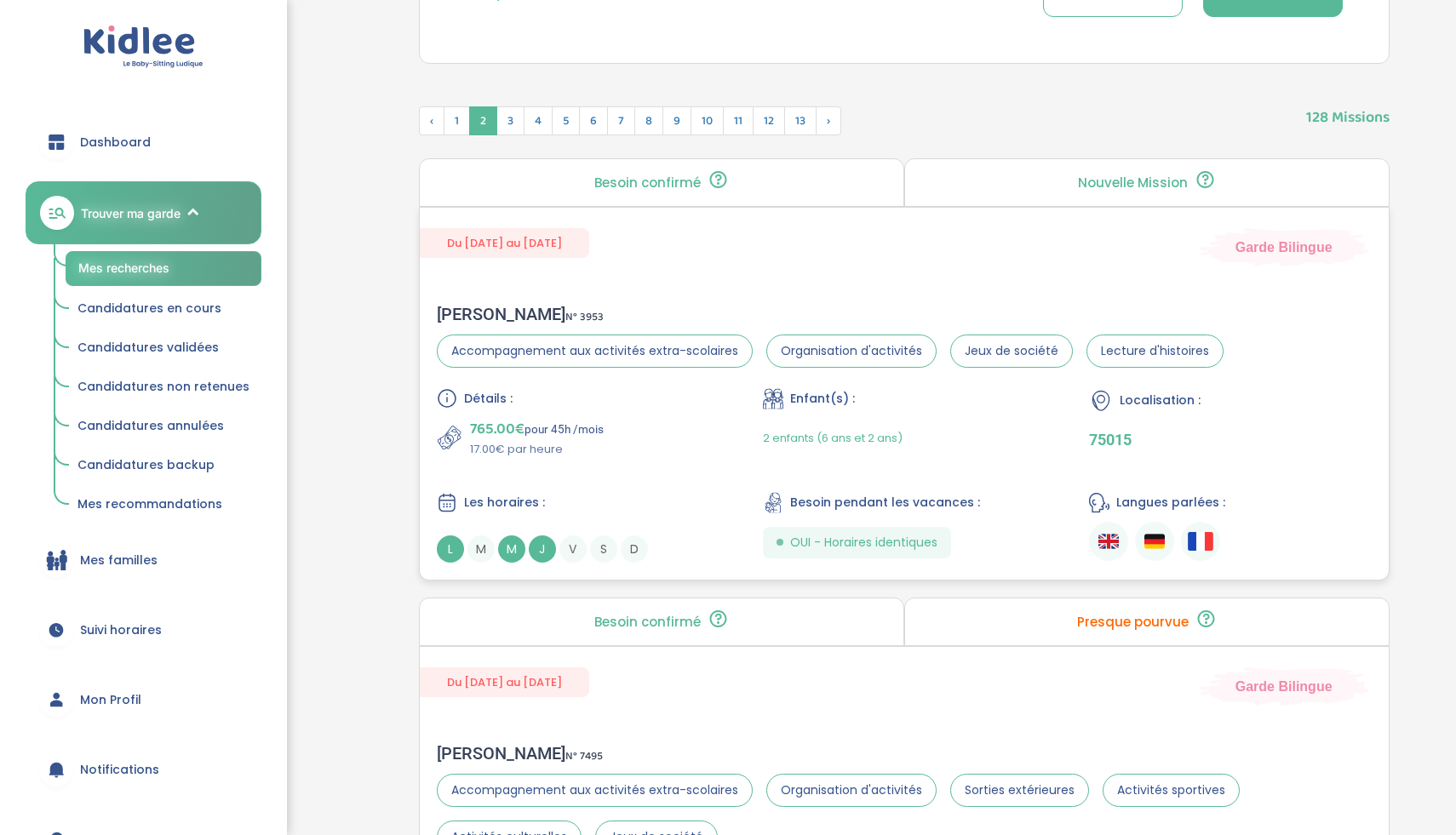
scroll to position [762, 0]
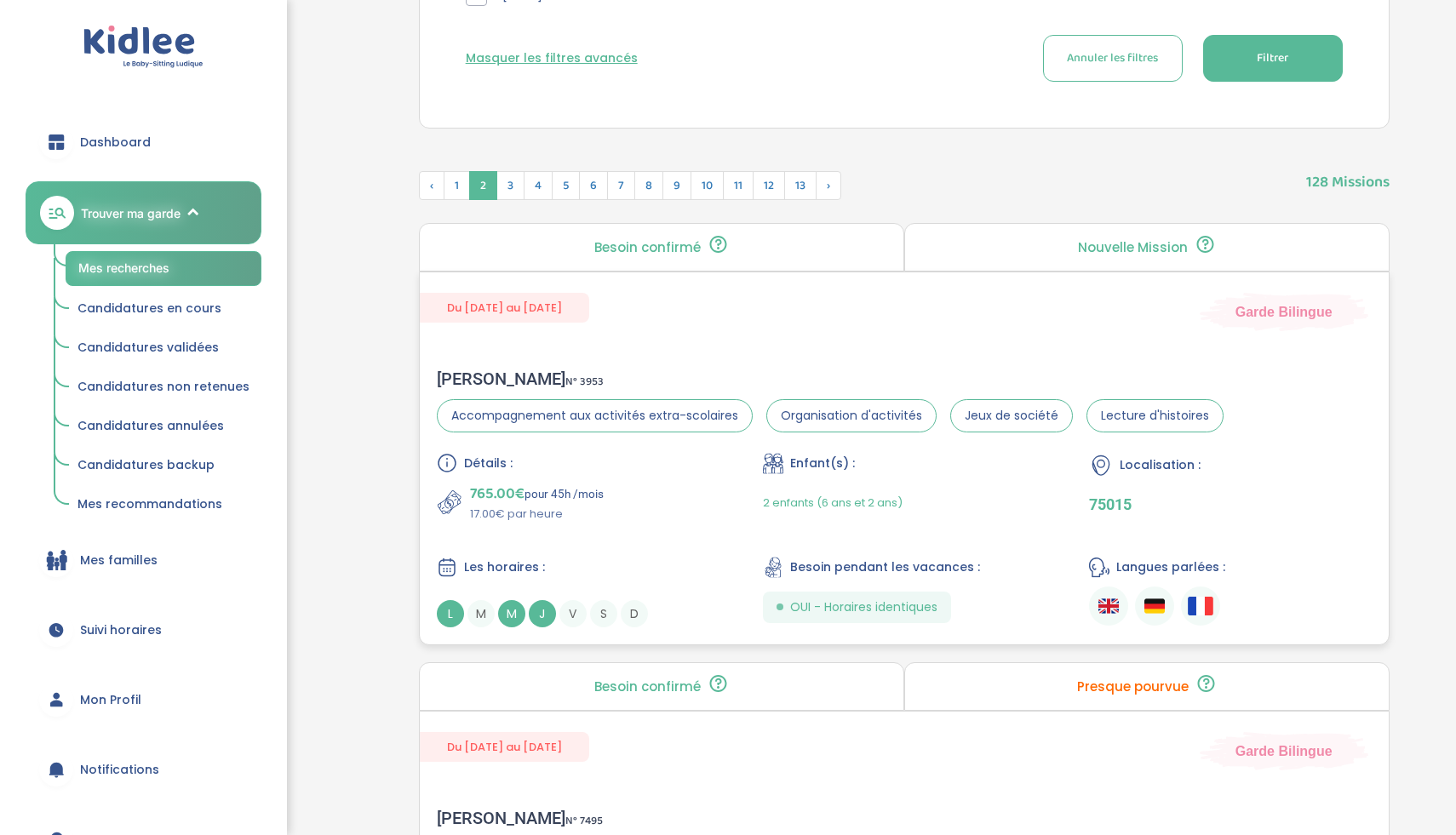
click at [610, 545] on div "Détails : 765.00€ pour 45h /mois 17.00€ par heure Enfant(s) : 2 enfants (6 ans …" at bounding box center [904, 540] width 935 height 174
click at [694, 550] on div "Détails : 765.00€ pour 45h /mois 17.00€ par heure Enfant(s) : 2 enfants (6 ans …" at bounding box center [904, 540] width 935 height 174
click at [505, 563] on span "Les horaires :" at bounding box center [505, 568] width 81 height 18
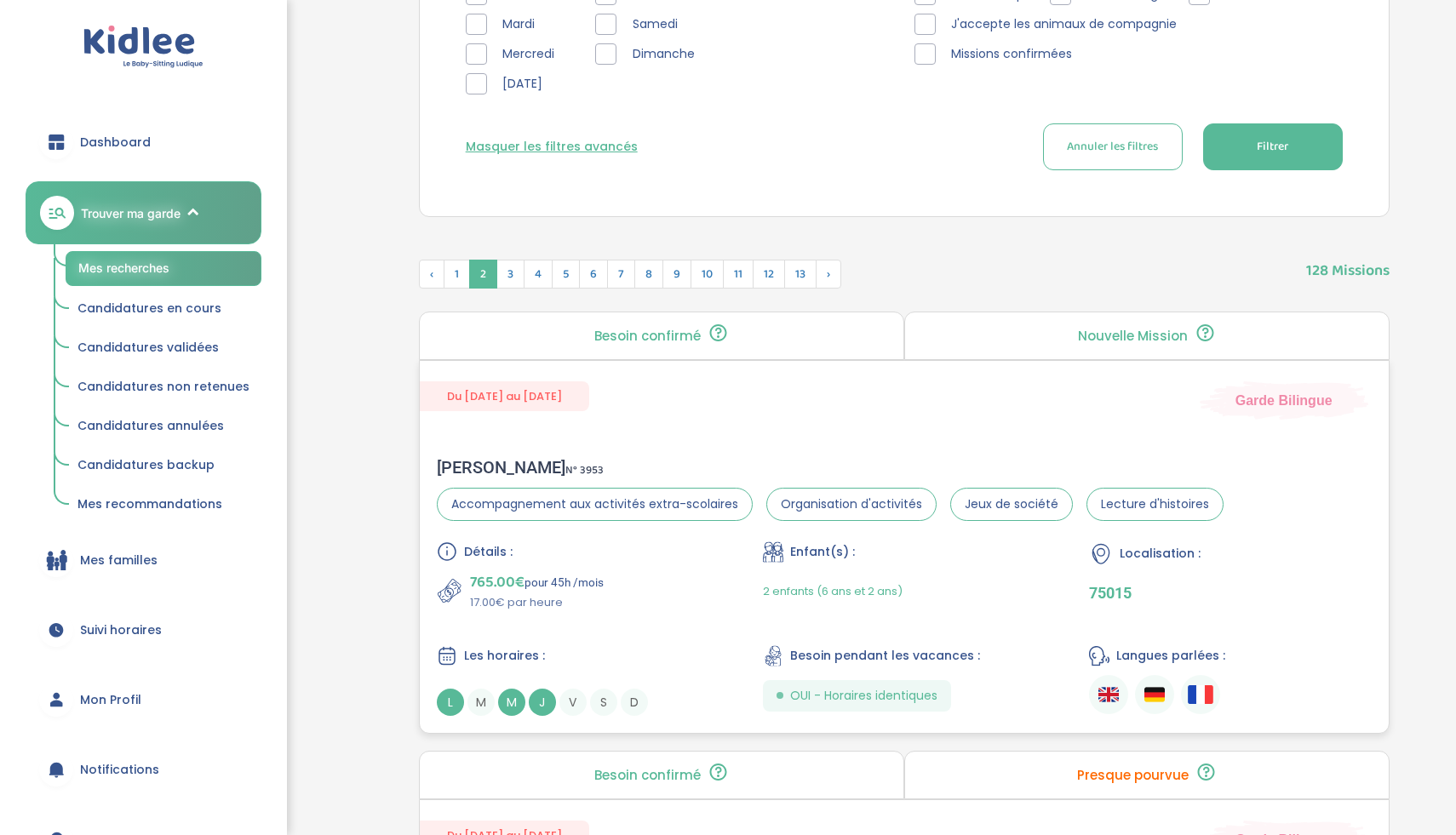
scroll to position [646, 0]
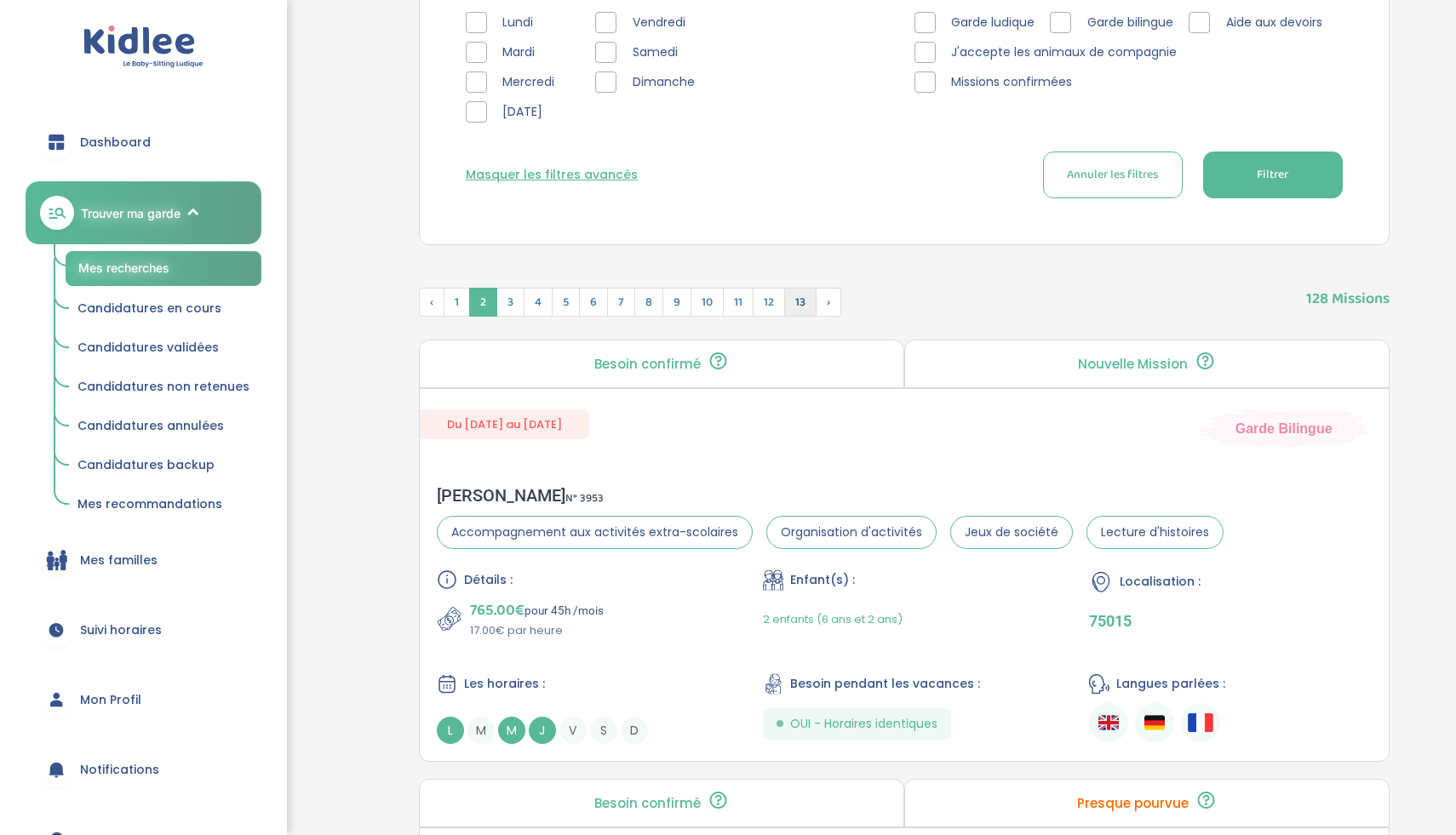
click at [813, 301] on span "13" at bounding box center [800, 301] width 32 height 29
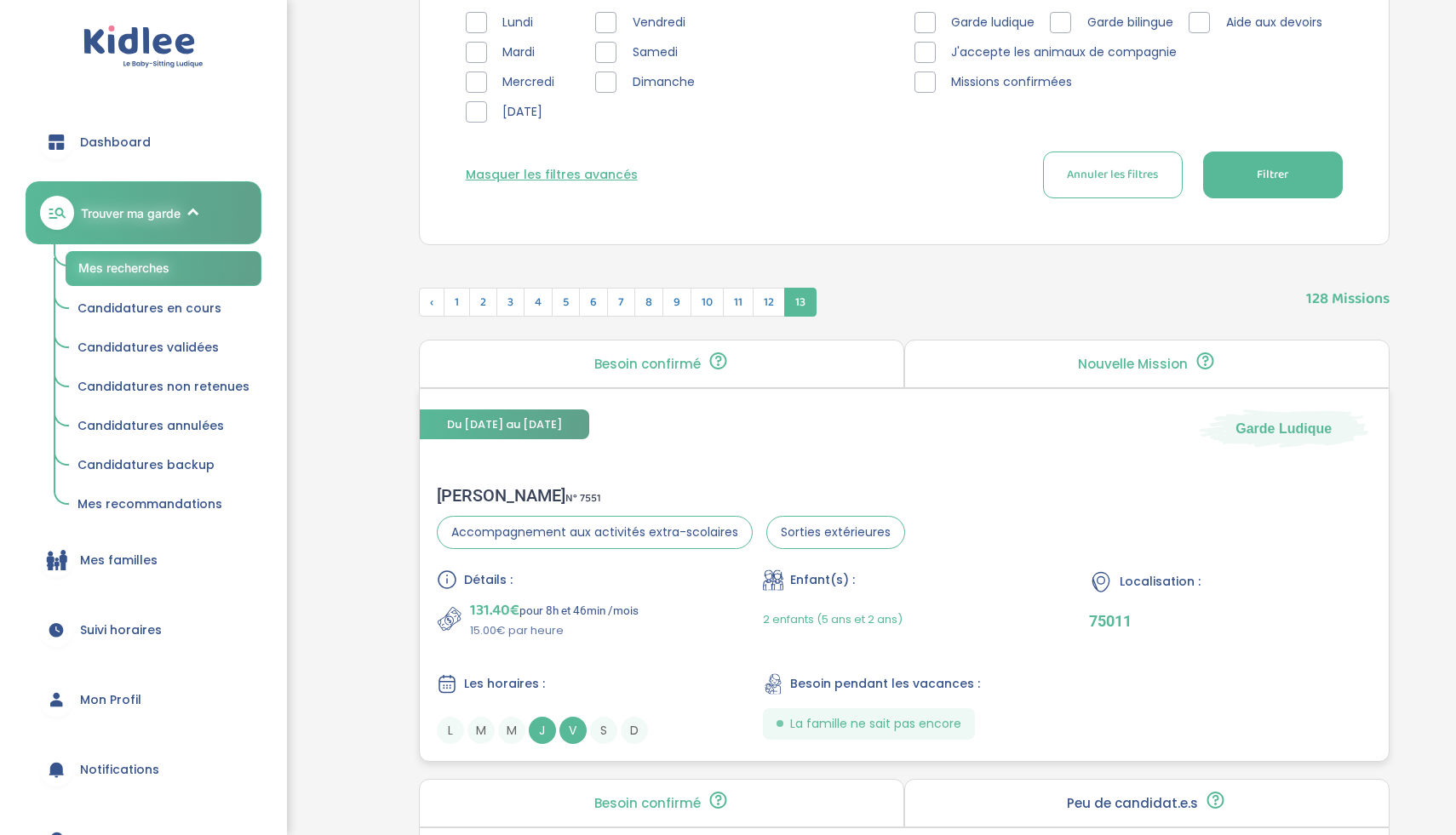
click at [721, 470] on div "Baptiste F . N° 7551 Accompagnement aux activités extra-scolaires Sorties extér…" at bounding box center [904, 615] width 969 height 293
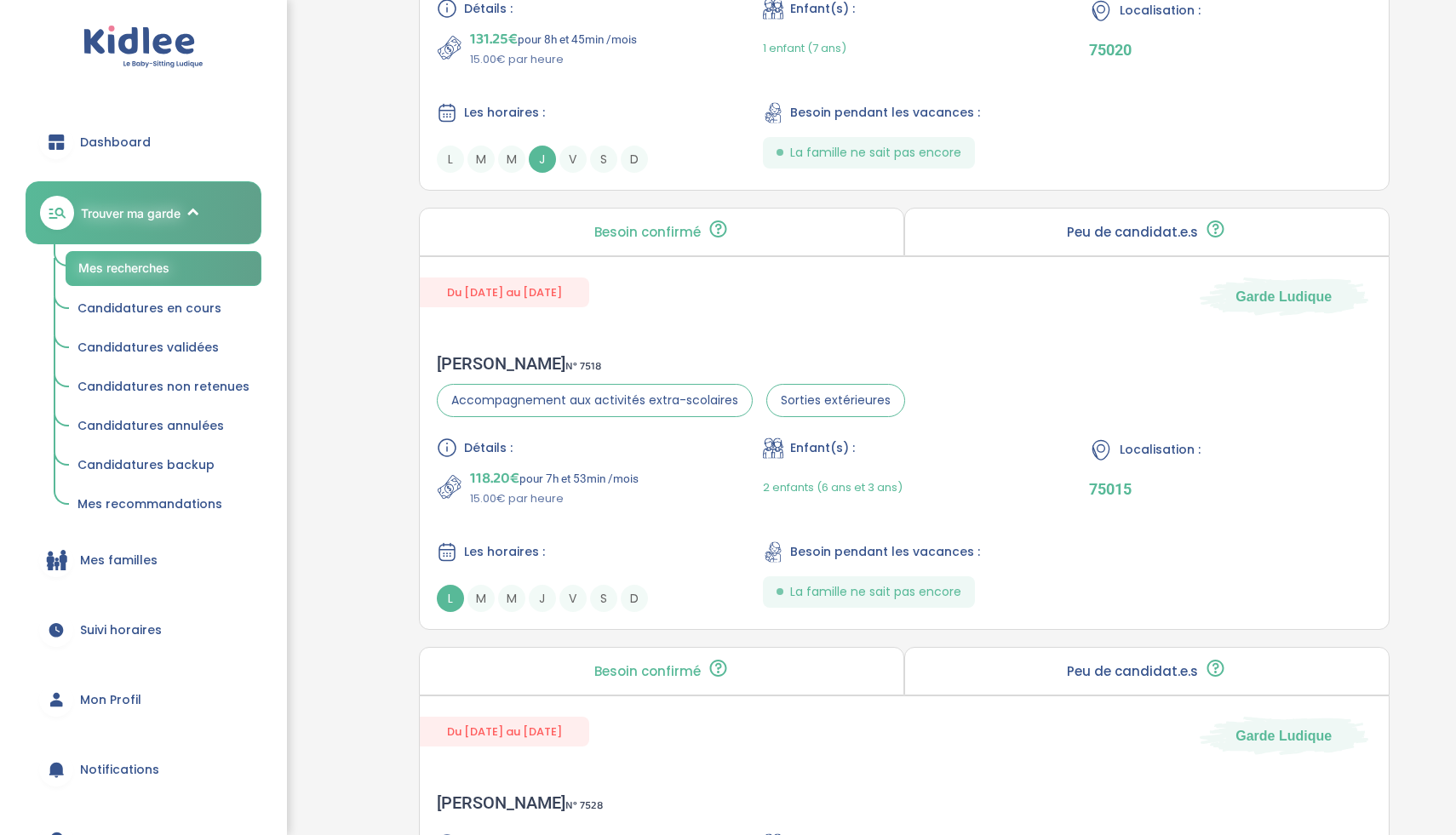
scroll to position [1654, 0]
click at [640, 527] on div "Détails : 118.20€ pour 7h et 53min /mois 15.00€ par heure Enfant(s) : 2 enfants…" at bounding box center [904, 526] width 935 height 174
click at [647, 98] on div "Détails : 131.25€ pour 8h et 45min /mois 15.00€ par heure Enfant(s) : 1 enfant …" at bounding box center [904, 87] width 935 height 174
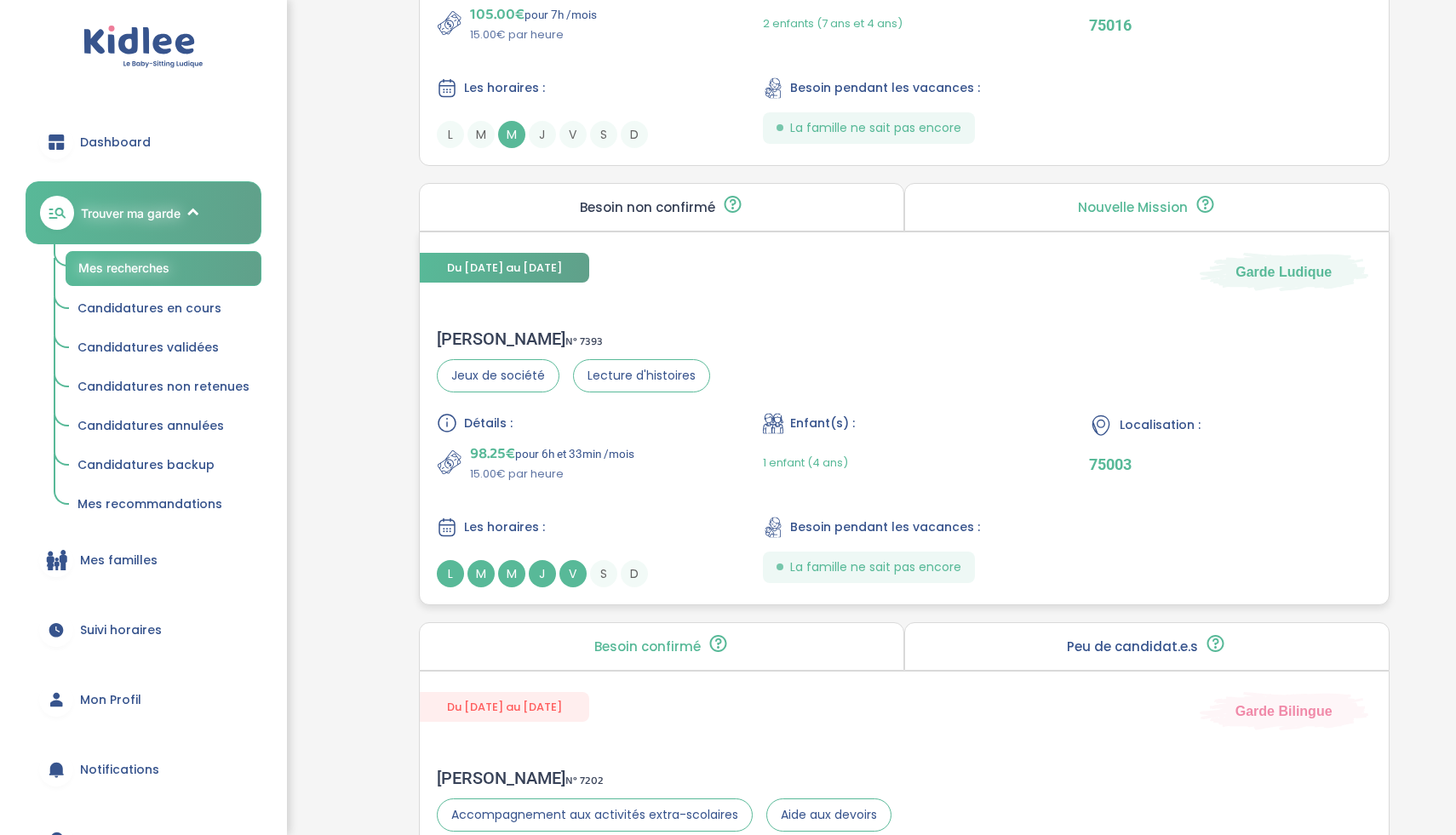
scroll to position [3043, 0]
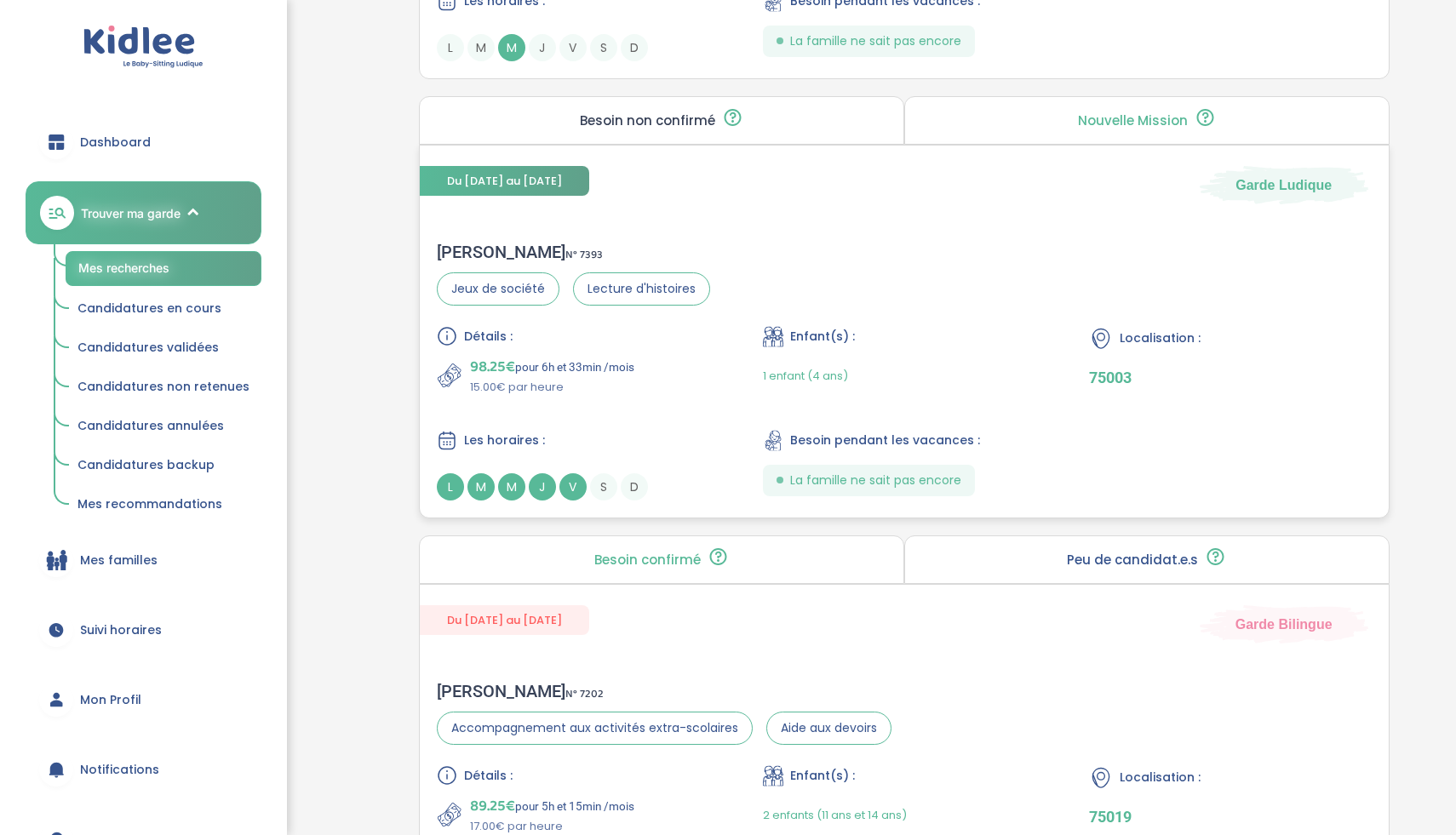
click at [654, 416] on div "Détails : 98.25€ pour 6h et 33min /mois 15.00€ par heure Enfant(s) : 1 enfant (…" at bounding box center [904, 413] width 935 height 174
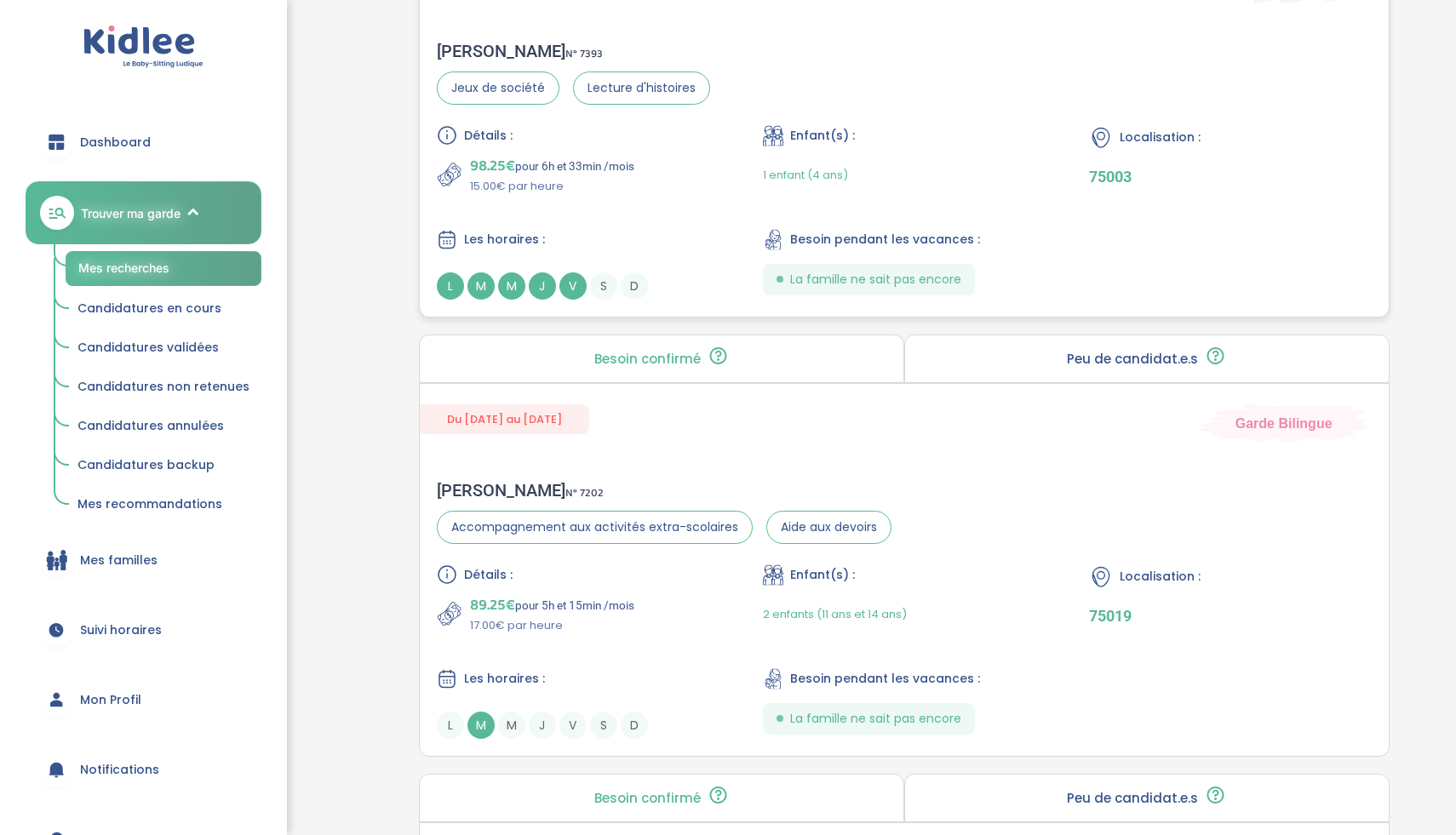
scroll to position [3243, 0]
click at [607, 628] on p "17.00€ par heure" at bounding box center [552, 626] width 165 height 17
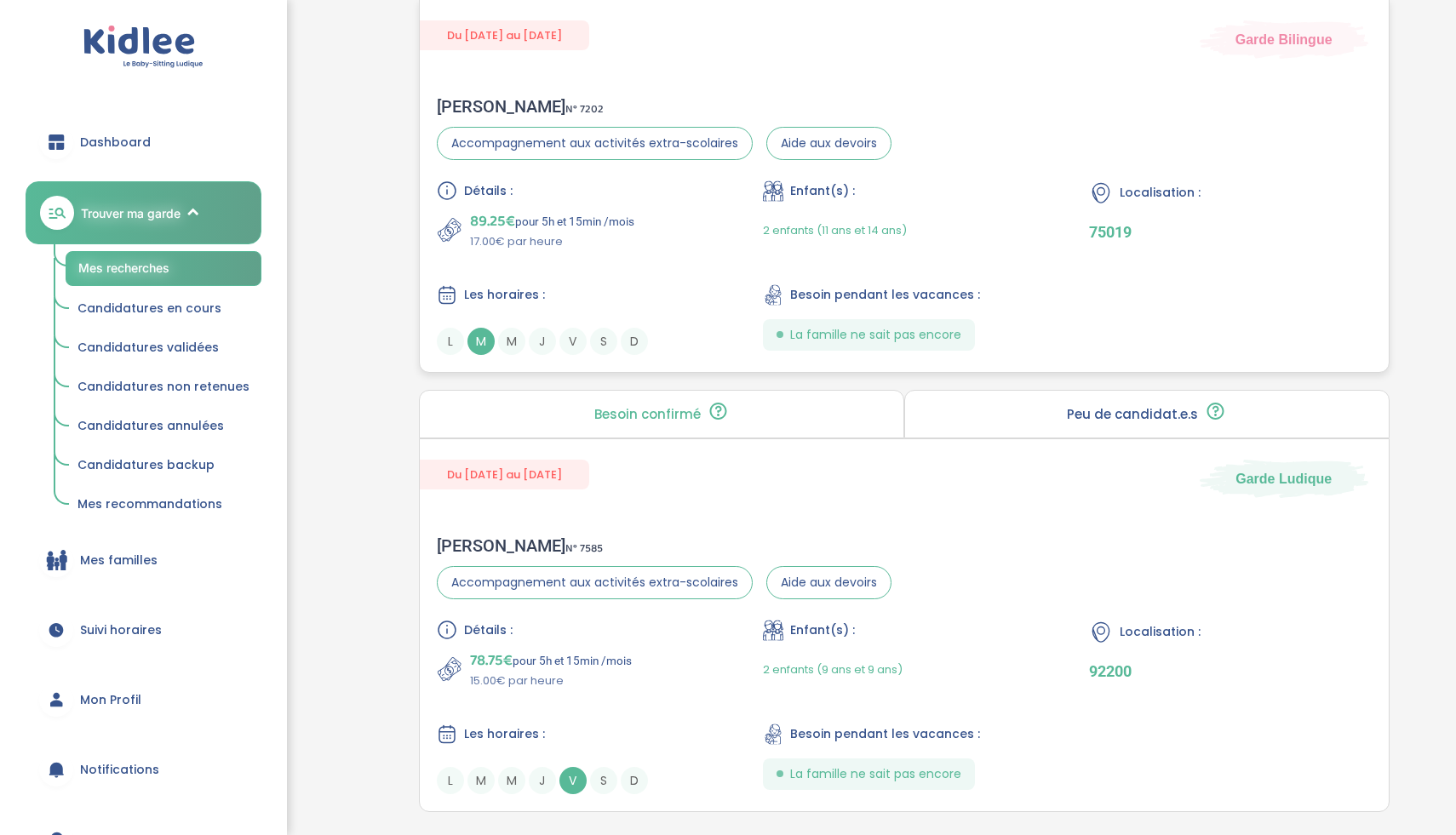
scroll to position [3802, 0]
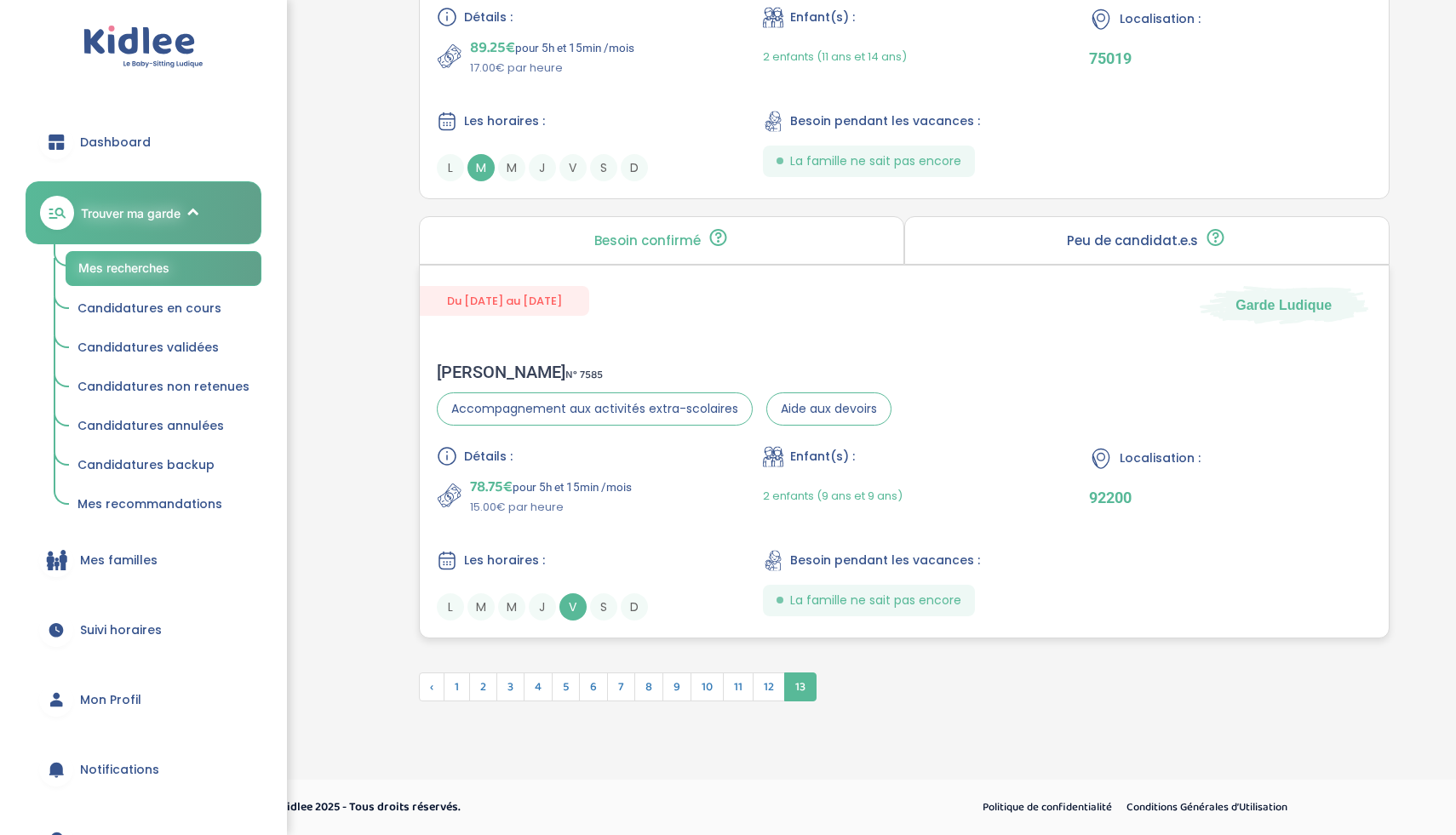
click at [557, 505] on p "15.00€ par heure" at bounding box center [550, 507] width 162 height 17
click at [764, 697] on span "12" at bounding box center [768, 687] width 32 height 29
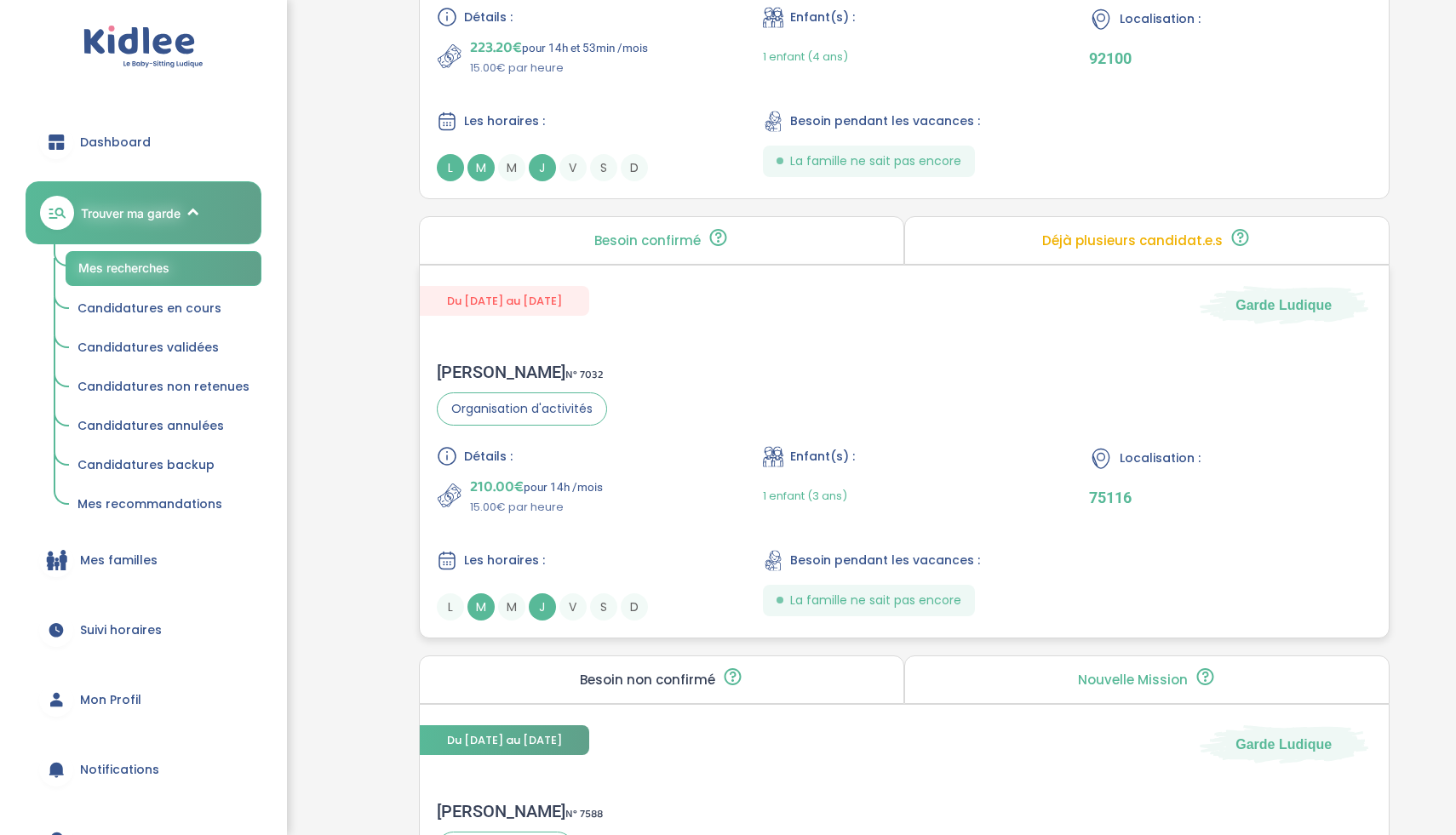
click at [718, 509] on div "Détails : 210.00€ pour 14h /mois 15.00€ par heure Enfant(s) : 1 enfant (3 ans) …" at bounding box center [904, 533] width 935 height 174
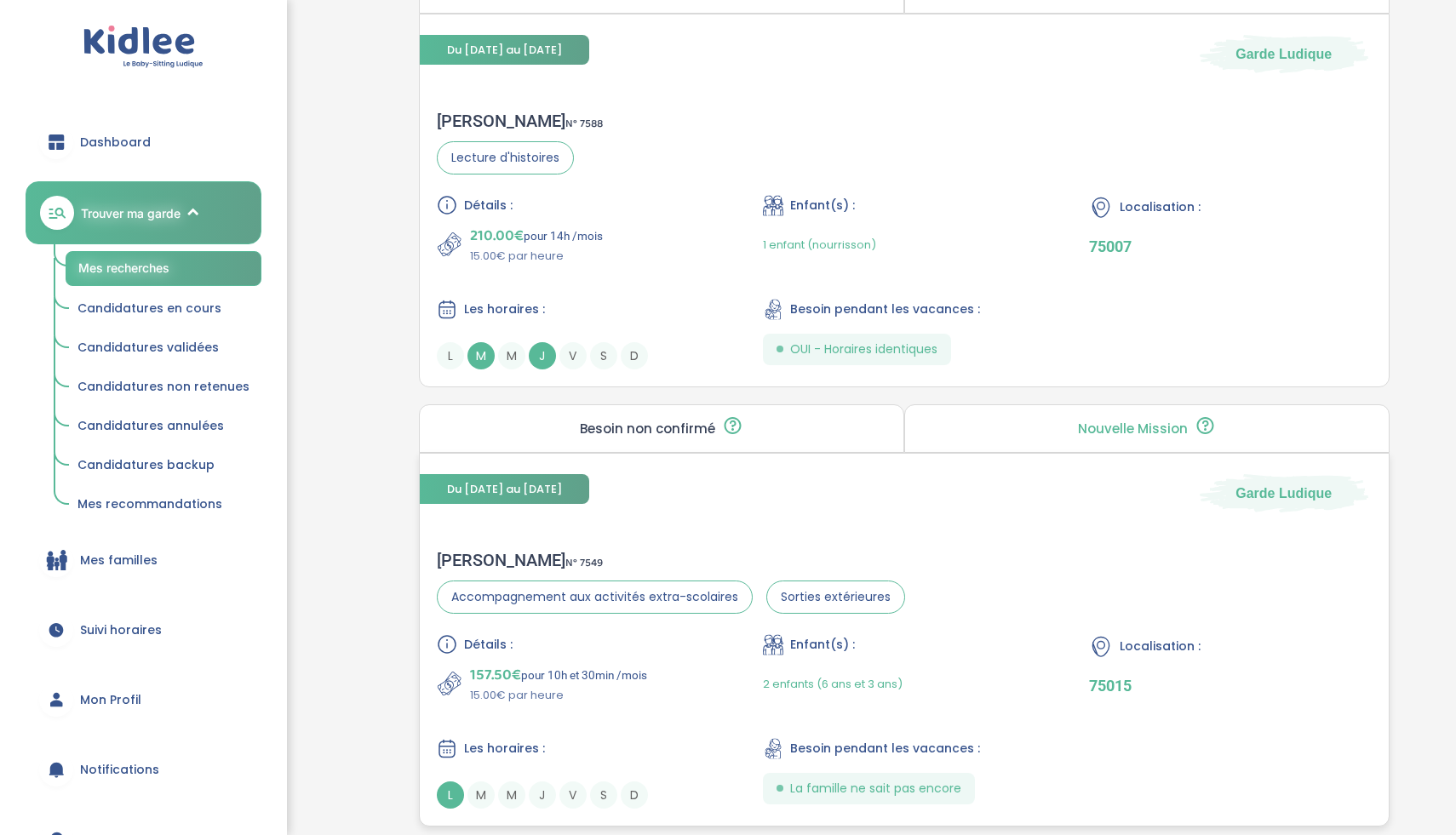
scroll to position [4681, 0]
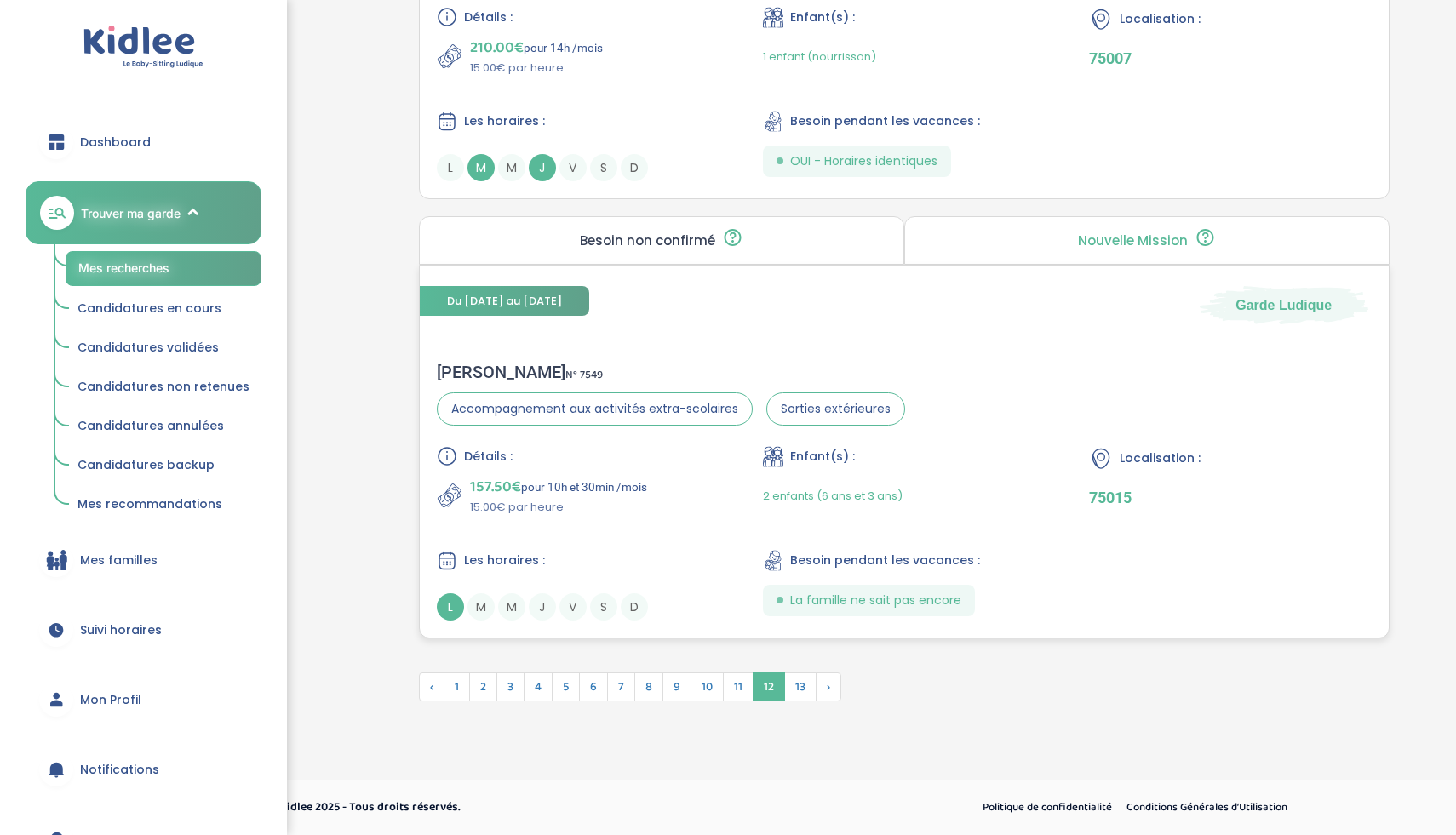
click at [636, 520] on div "Détails : 157.50€ pour 10h et 30min /mois 15.00€ par heure Enfant(s) : 2 enfant…" at bounding box center [904, 533] width 935 height 174
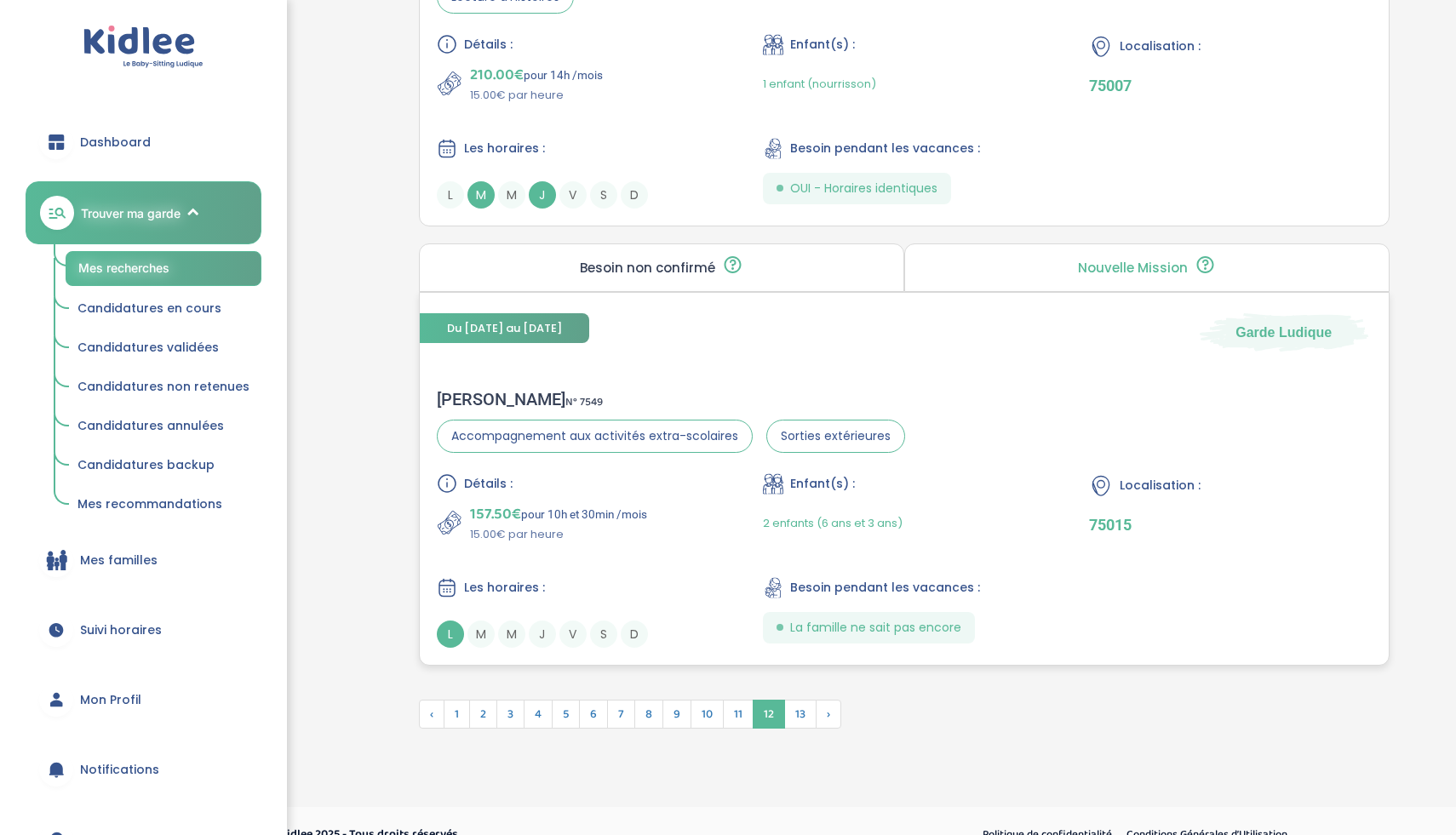
scroll to position [4664, 0]
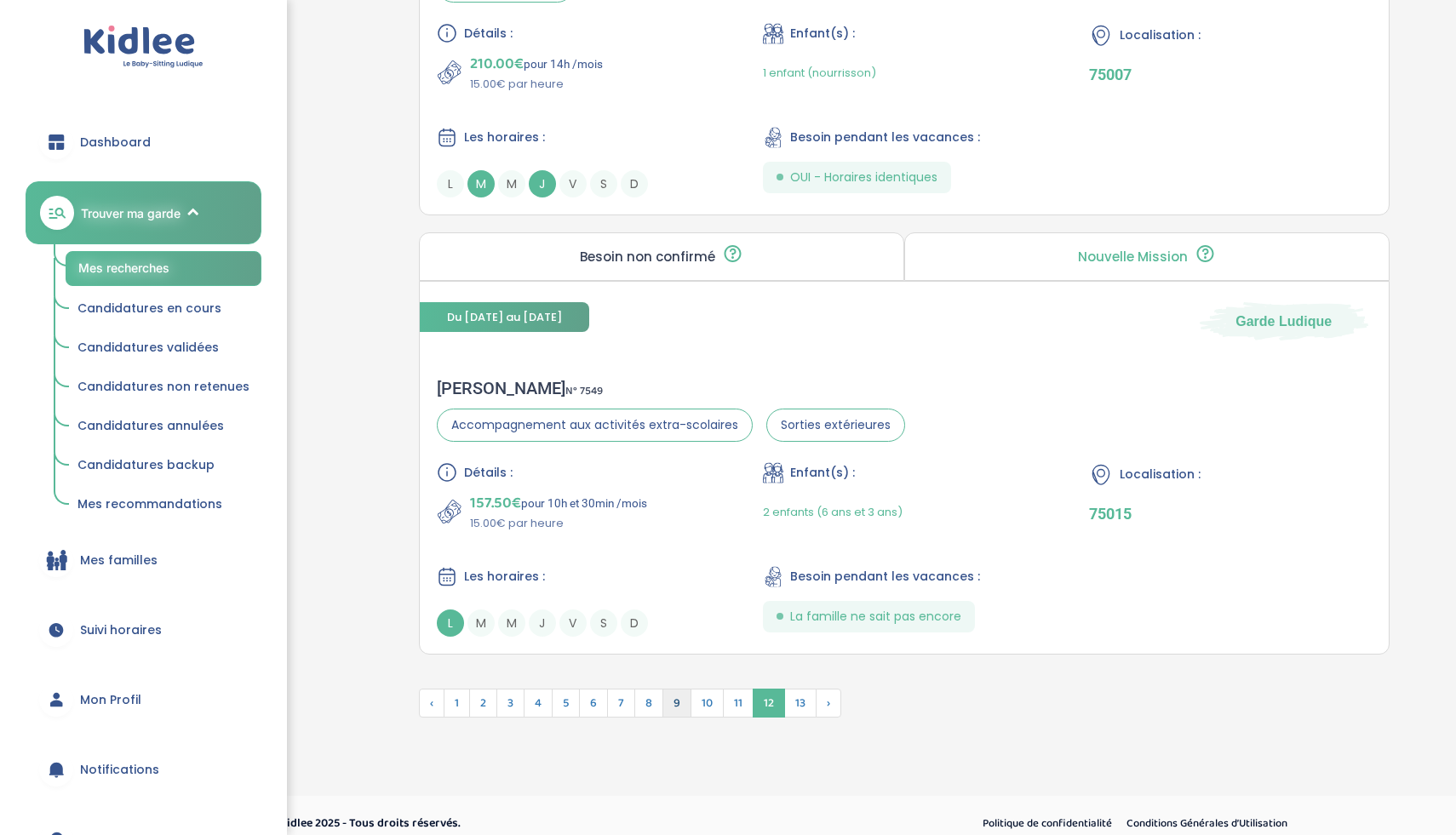
click at [672, 697] on span "9" at bounding box center [676, 703] width 29 height 29
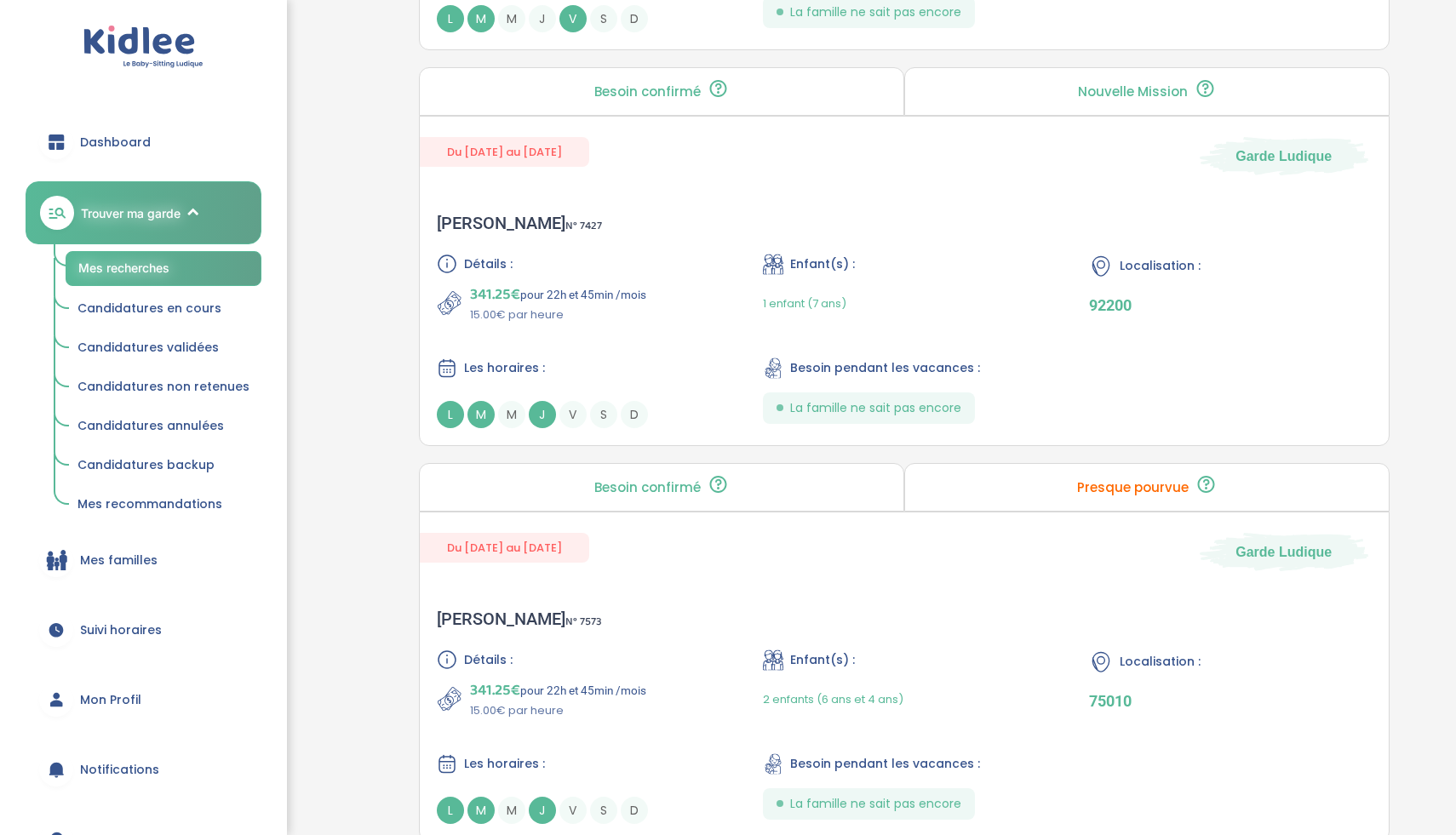
scroll to position [3993, 0]
click at [672, 697] on div "341.25€ pour 22h et 45min /mois 15.00€ par heure" at bounding box center [578, 700] width 282 height 41
click at [552, 276] on div "Détails : 341.25€ pour 22h et 45min /mois 15.00€ par heure" at bounding box center [578, 290] width 282 height 70
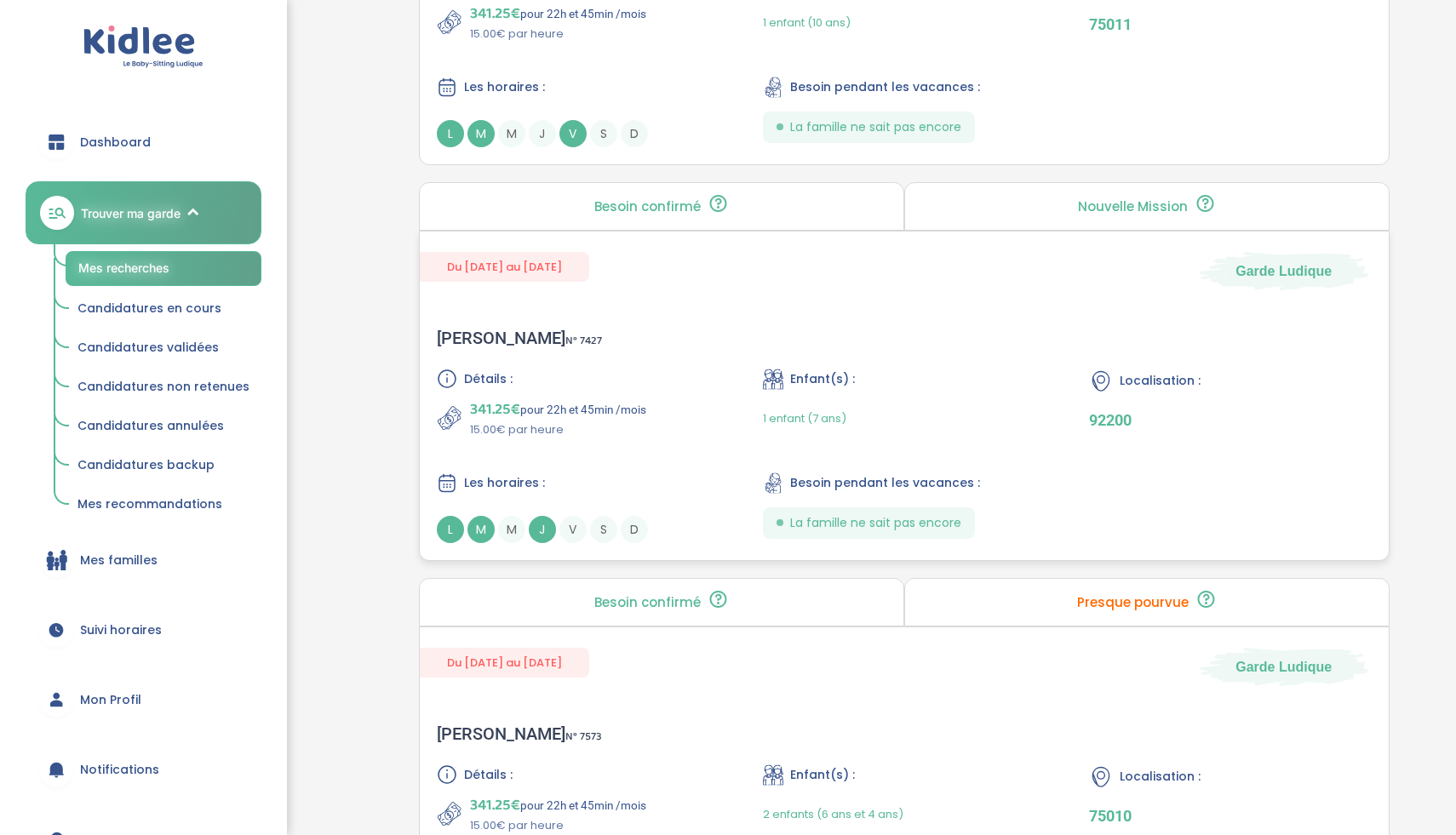
scroll to position [3727, 0]
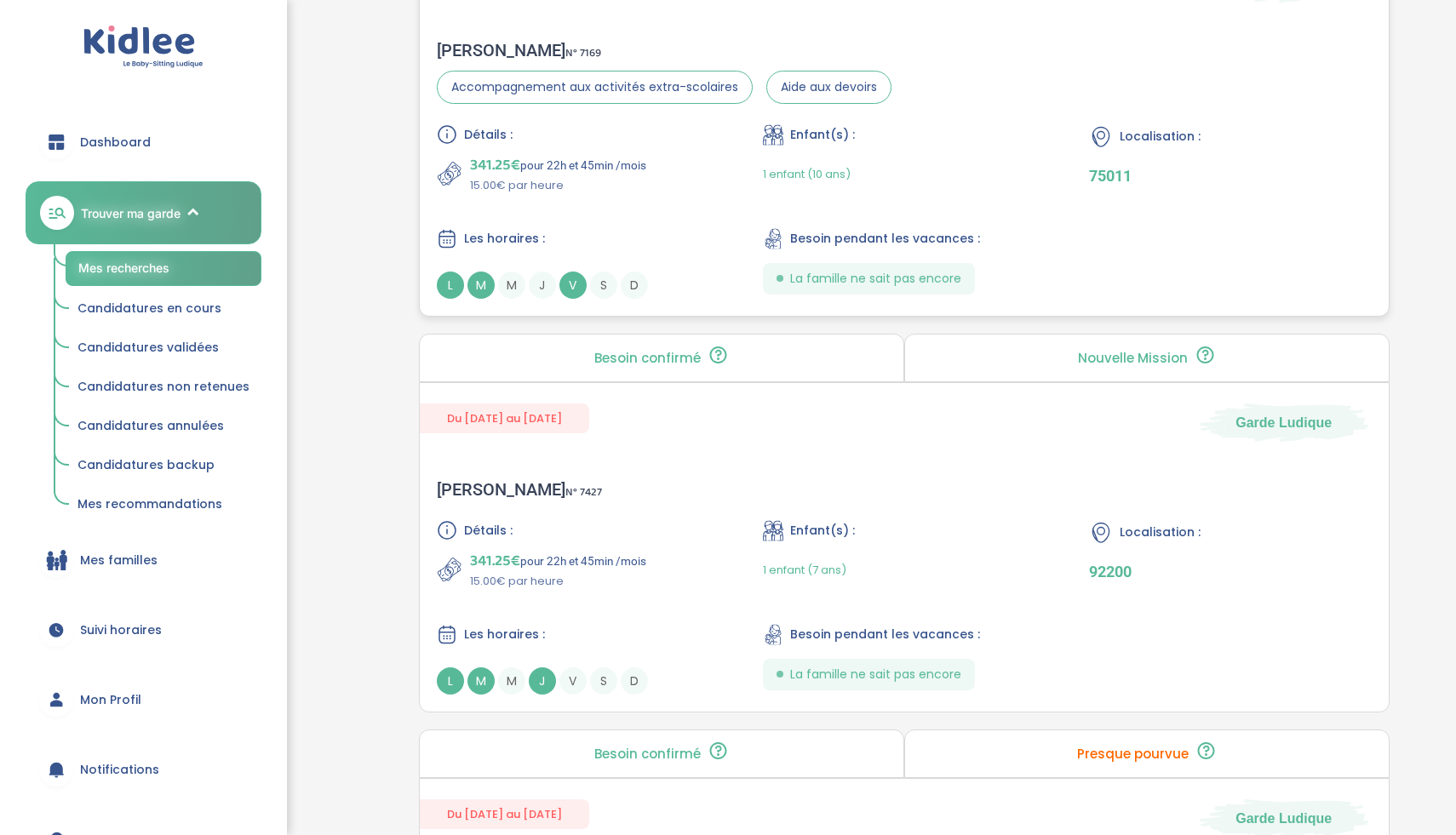
click at [652, 176] on div "341.25€ pour 22h et 45min /mois 15.00€ par heure" at bounding box center [578, 173] width 282 height 41
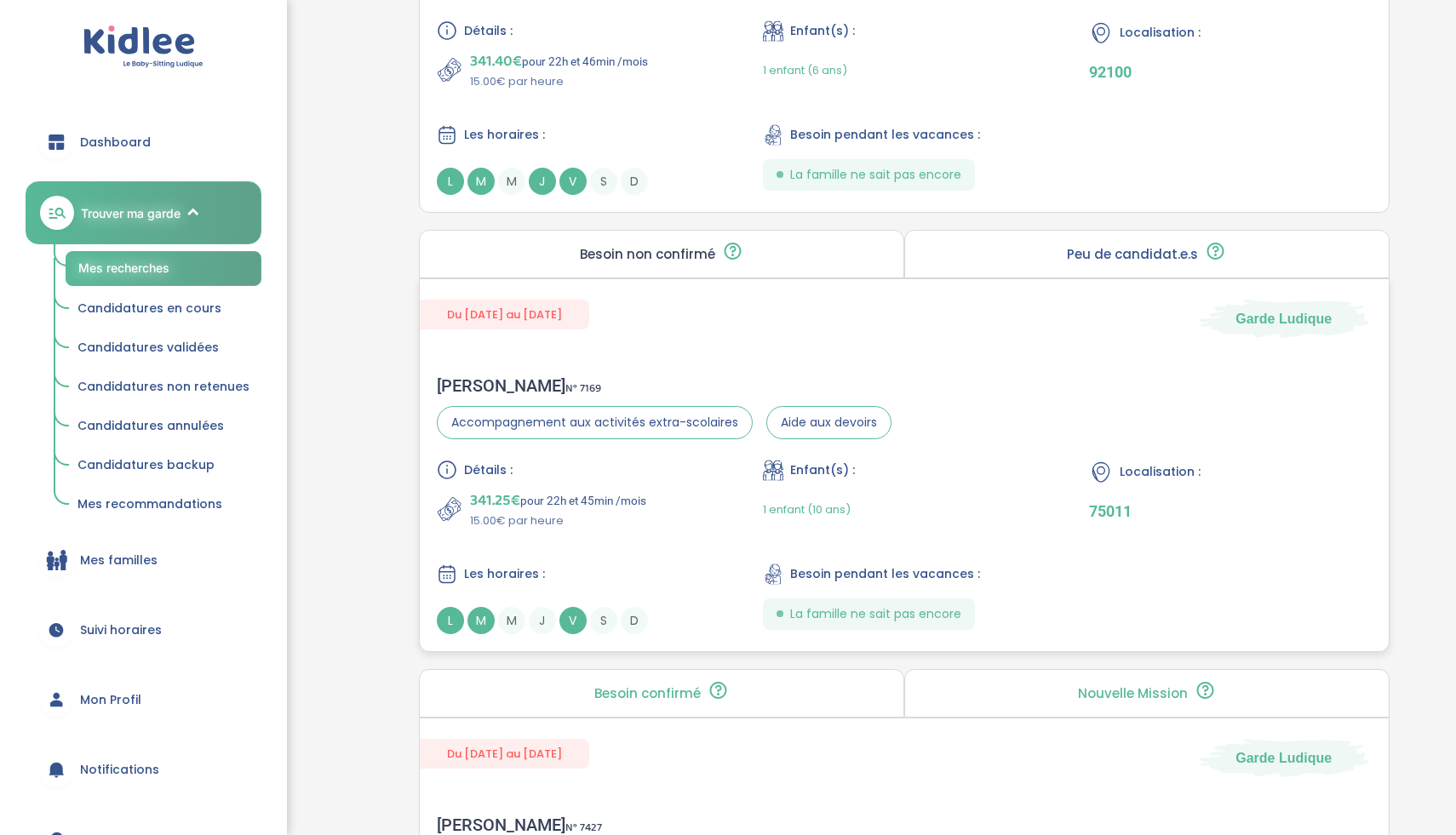
scroll to position [3348, 0]
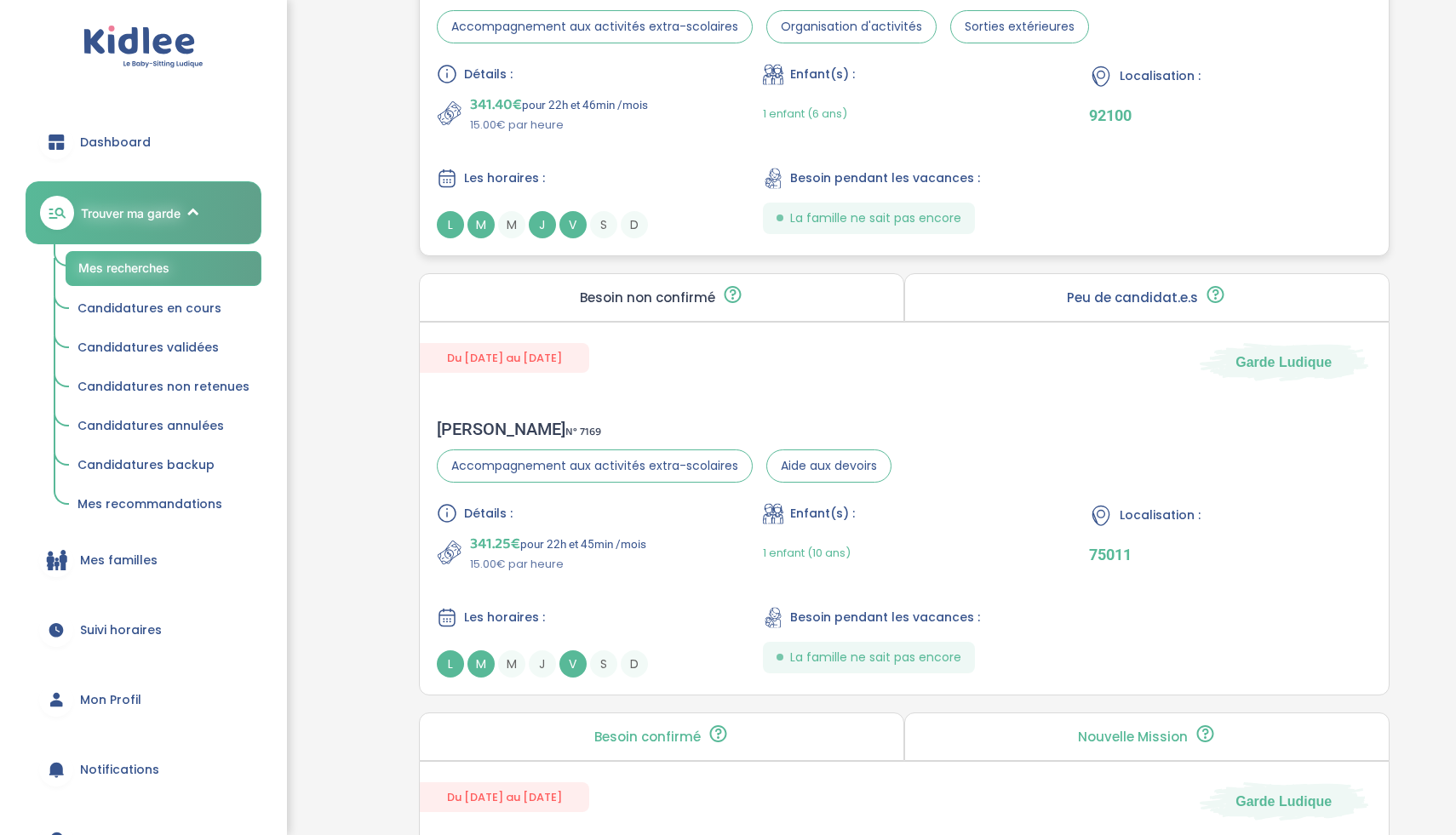
click at [561, 152] on div "Détails : 341.40€ pour 22h et 46min /mois 15.00€ par heure Enfant(s) : 1 enfant…" at bounding box center [904, 151] width 935 height 174
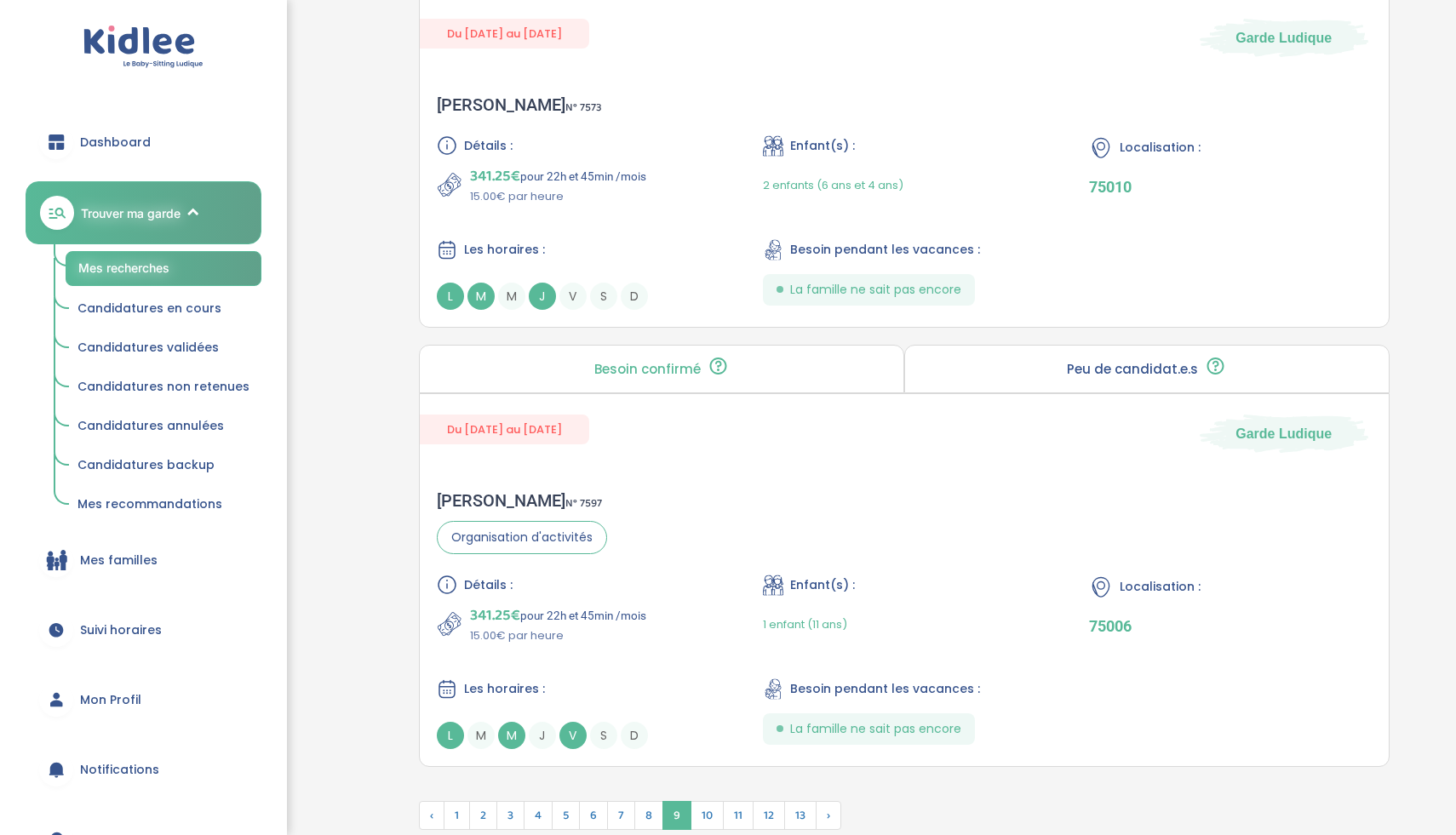
scroll to position [4637, 0]
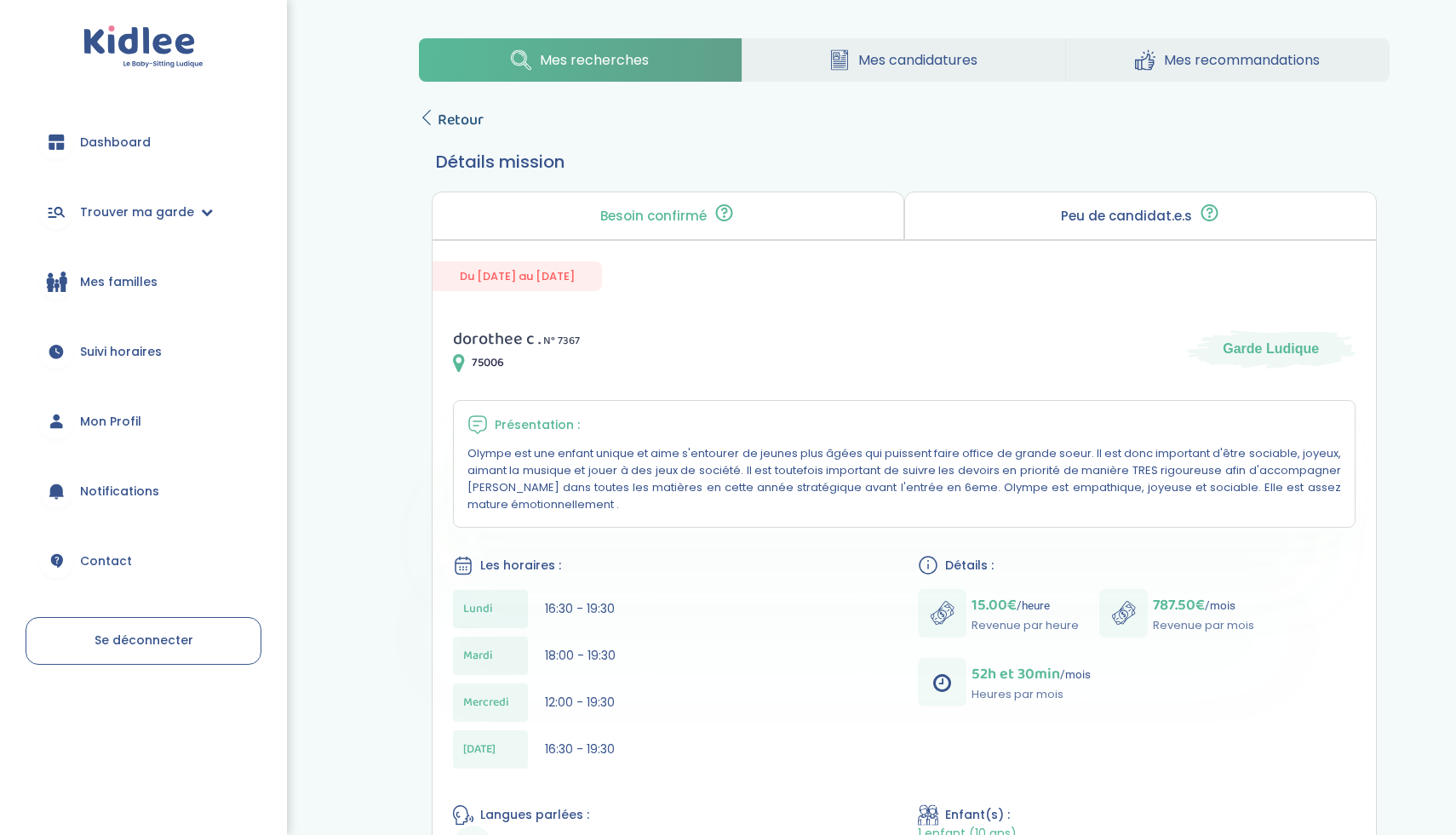
click at [464, 124] on span "Retour" at bounding box center [461, 119] width 46 height 24
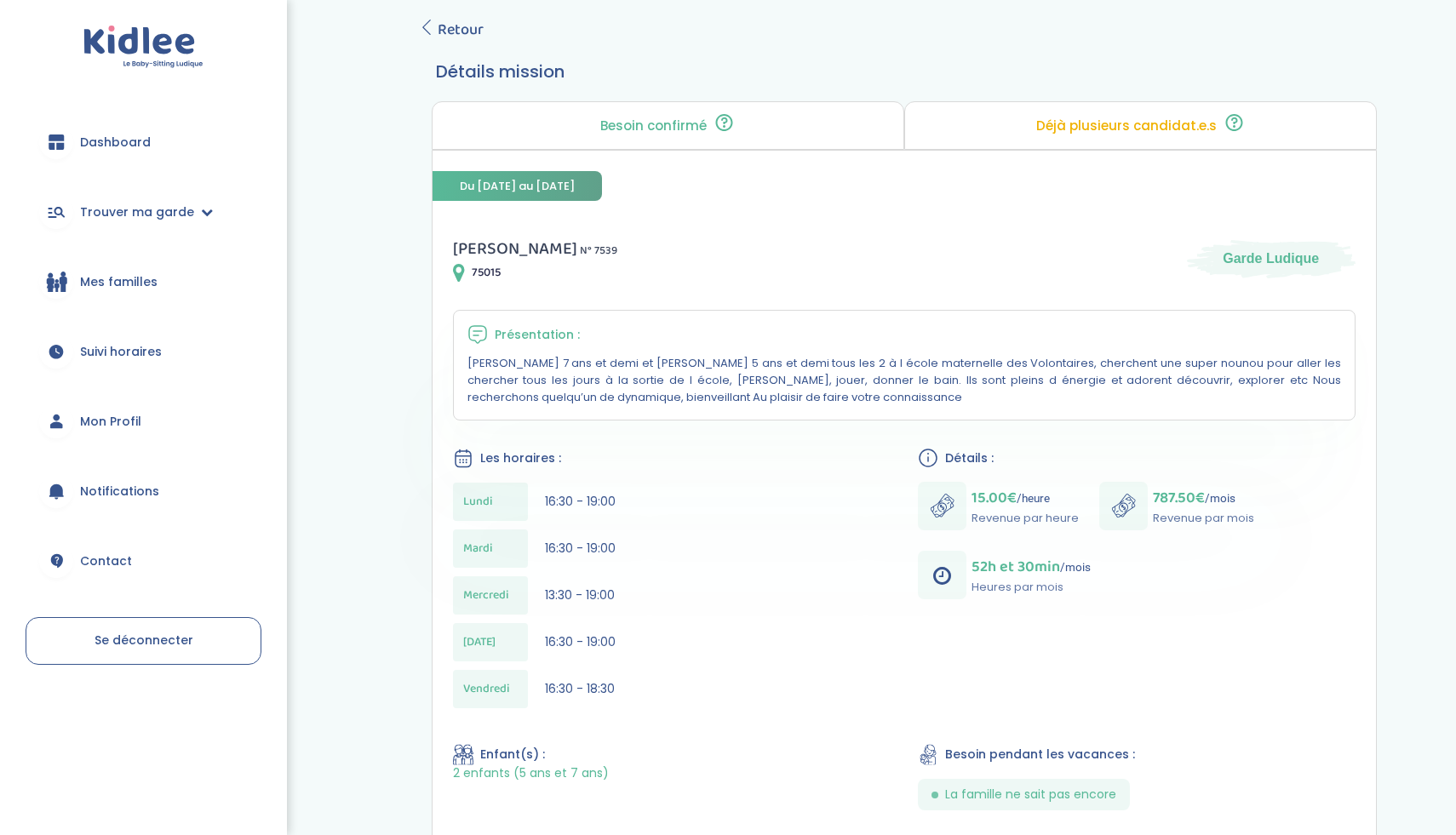
scroll to position [92, 0]
click at [460, 34] on span "Retour" at bounding box center [461, 27] width 46 height 24
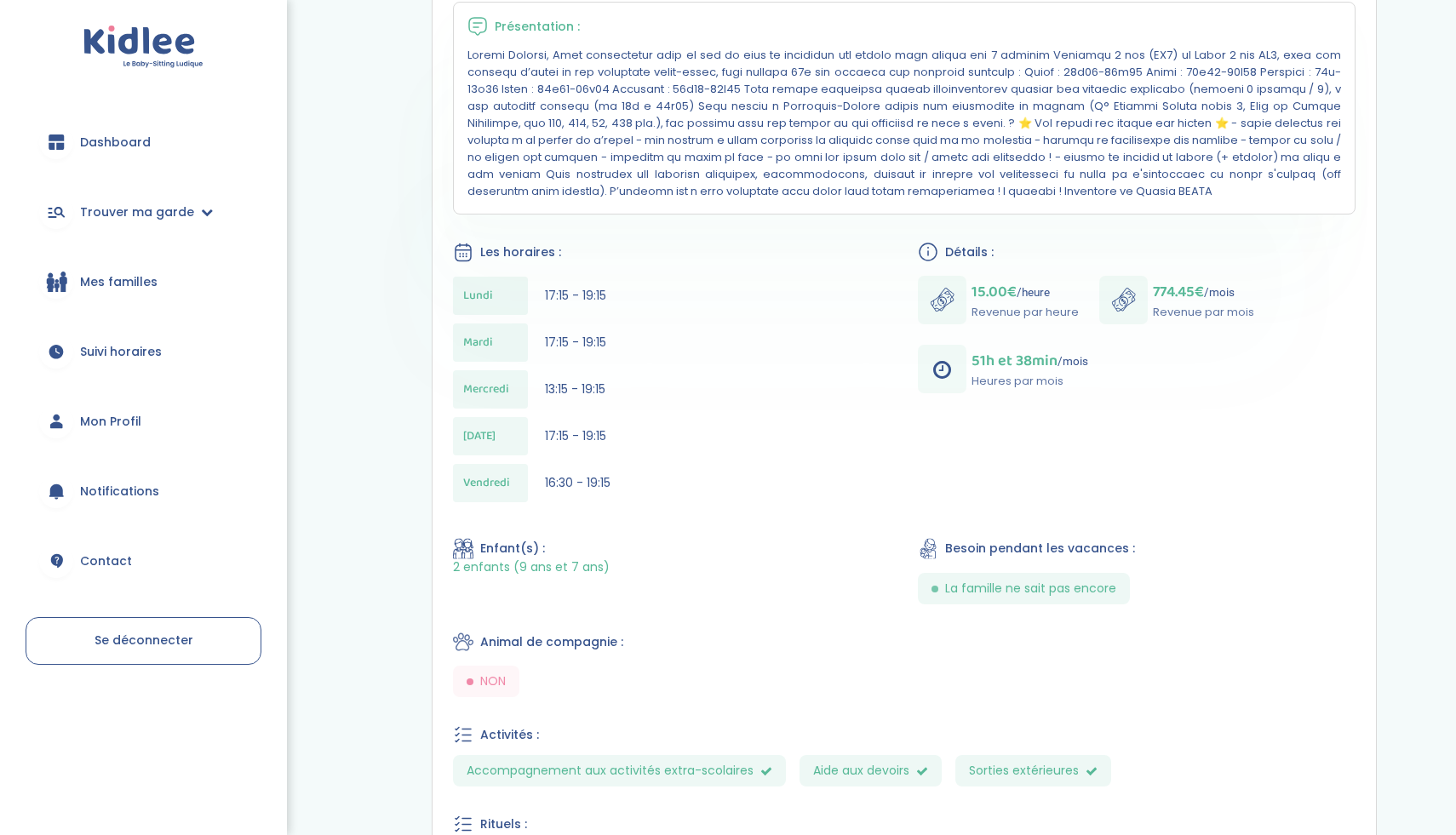
scroll to position [397, 0]
click at [493, 676] on span "NON" at bounding box center [492, 683] width 25 height 18
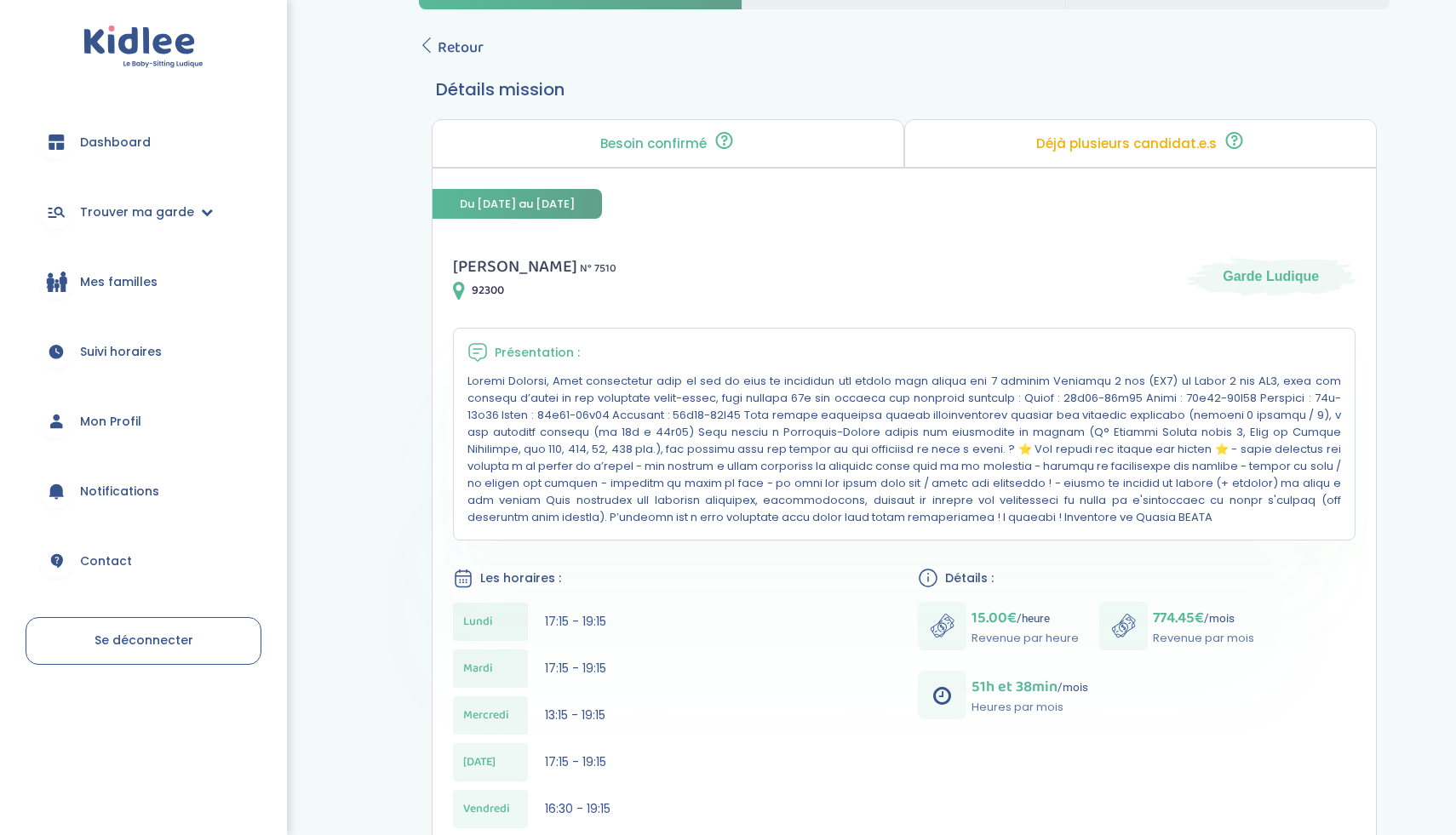
scroll to position [0, 0]
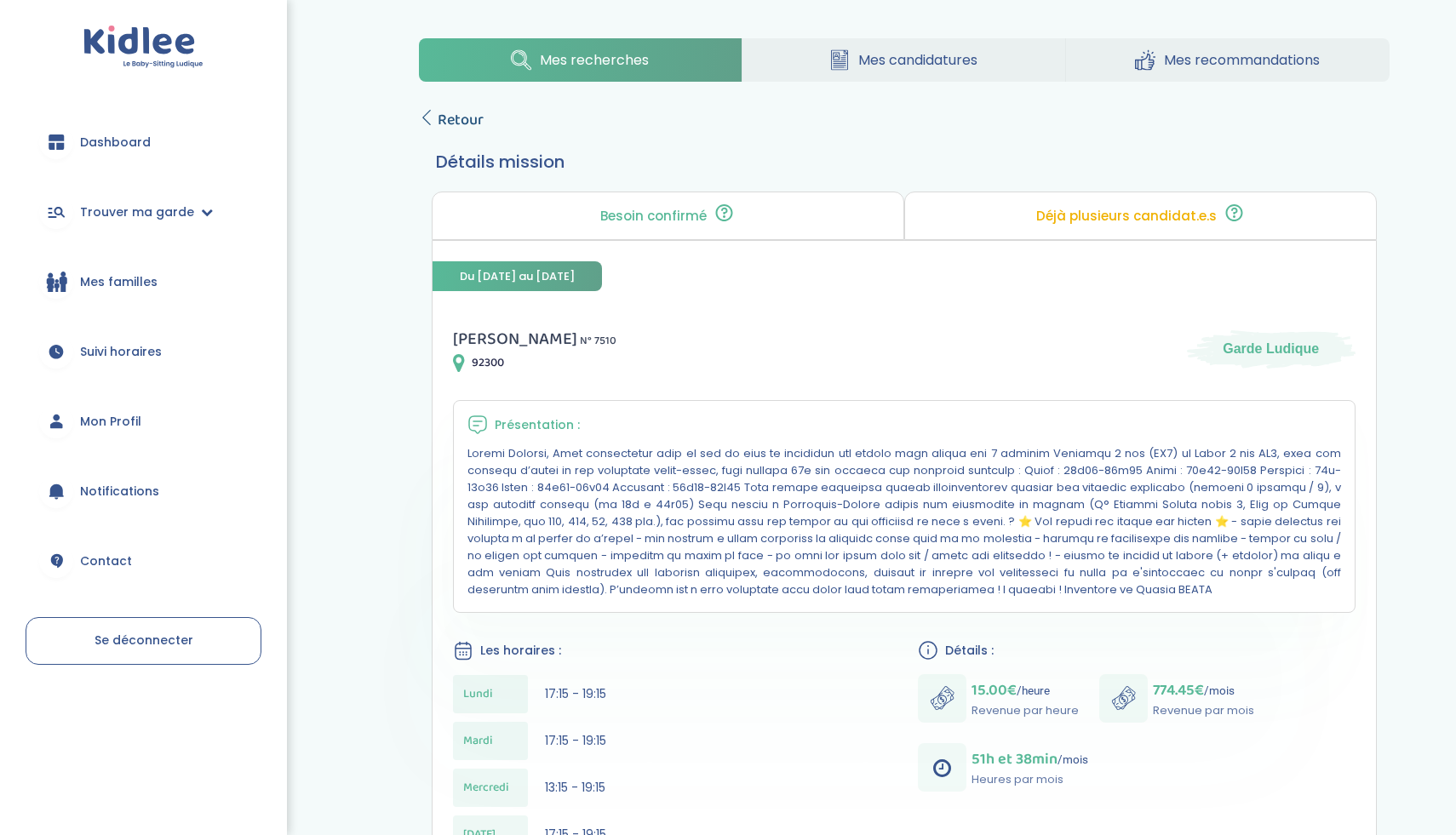
click at [423, 121] on icon at bounding box center [426, 117] width 15 height 15
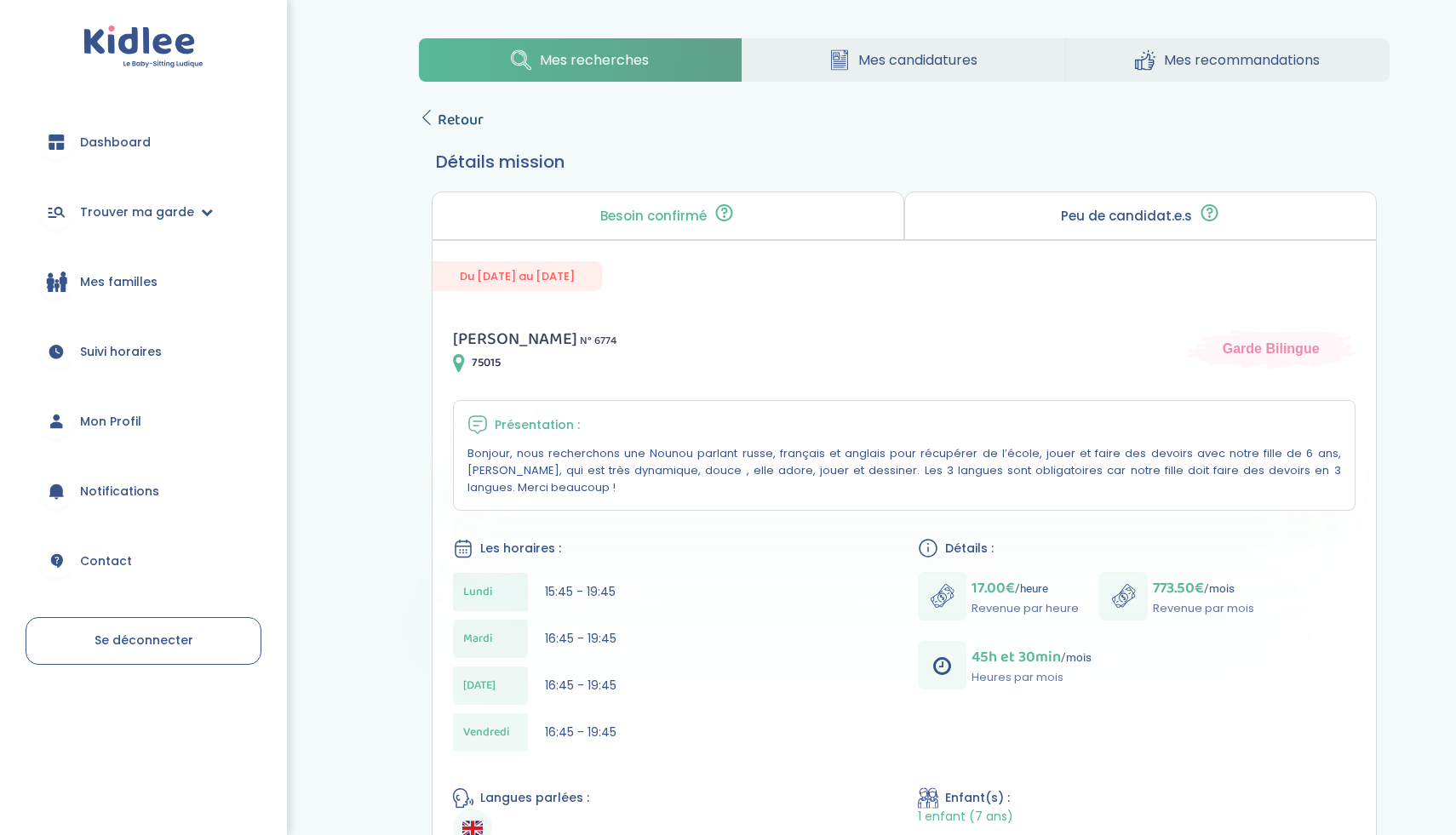
click at [438, 122] on span "Retour" at bounding box center [461, 119] width 46 height 24
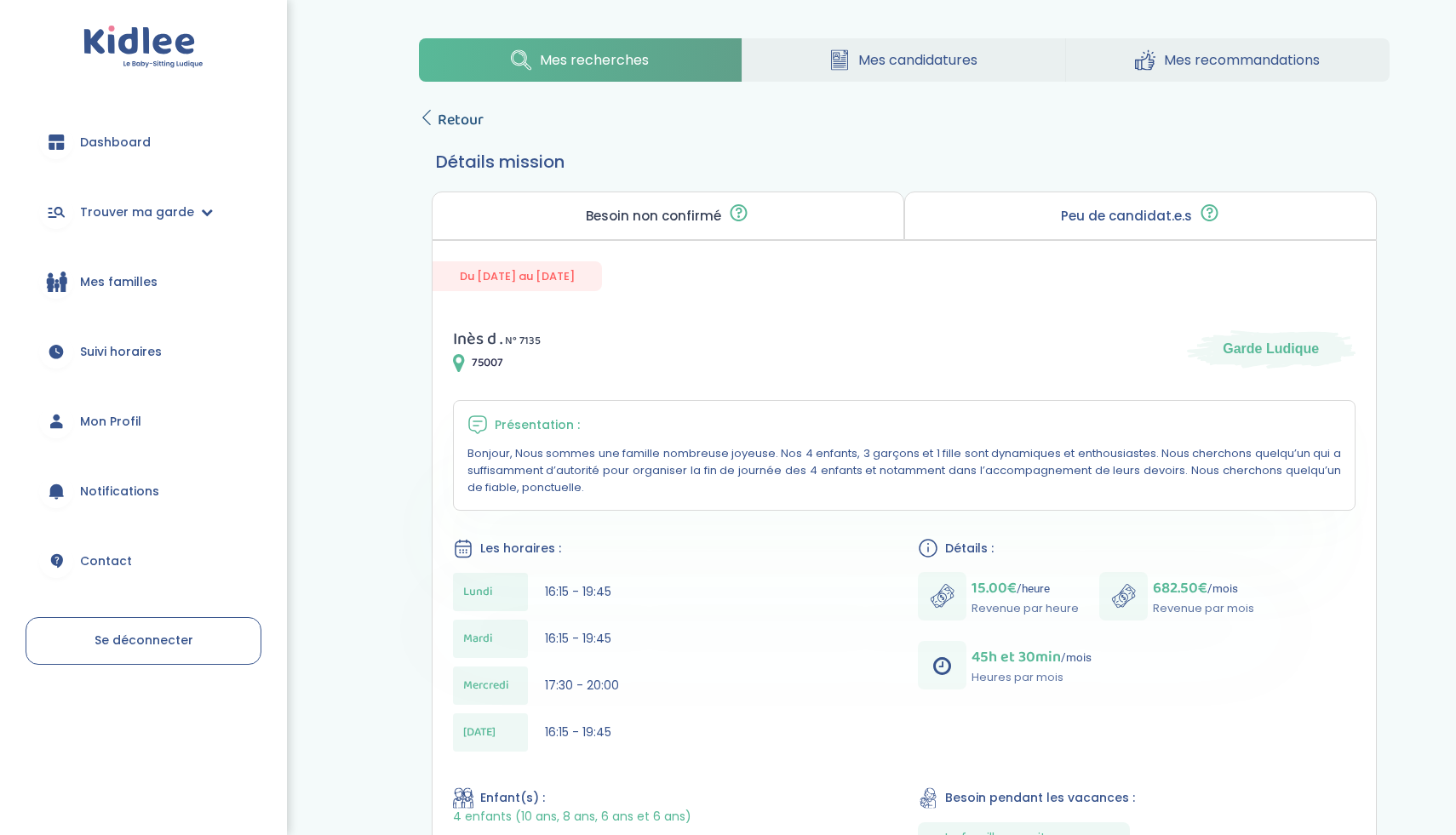
click at [434, 113] on link "Retour" at bounding box center [451, 119] width 65 height 24
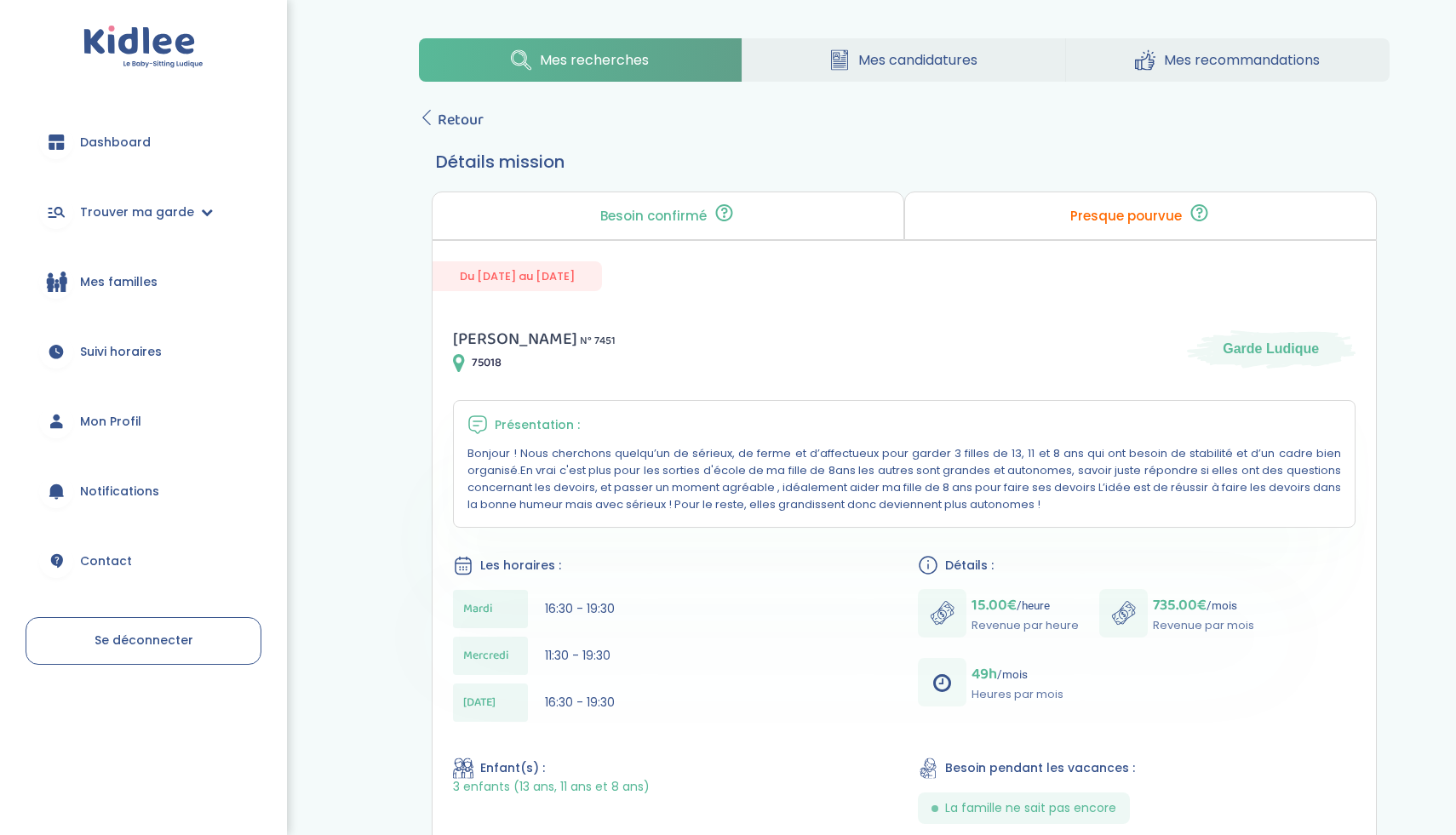
click at [436, 106] on div "Mes recherches Mes candidatures Mes recommandations Retour Détails mission Beso…" at bounding box center [904, 657] width 1021 height 1263
click at [441, 114] on span "Retour" at bounding box center [461, 119] width 46 height 24
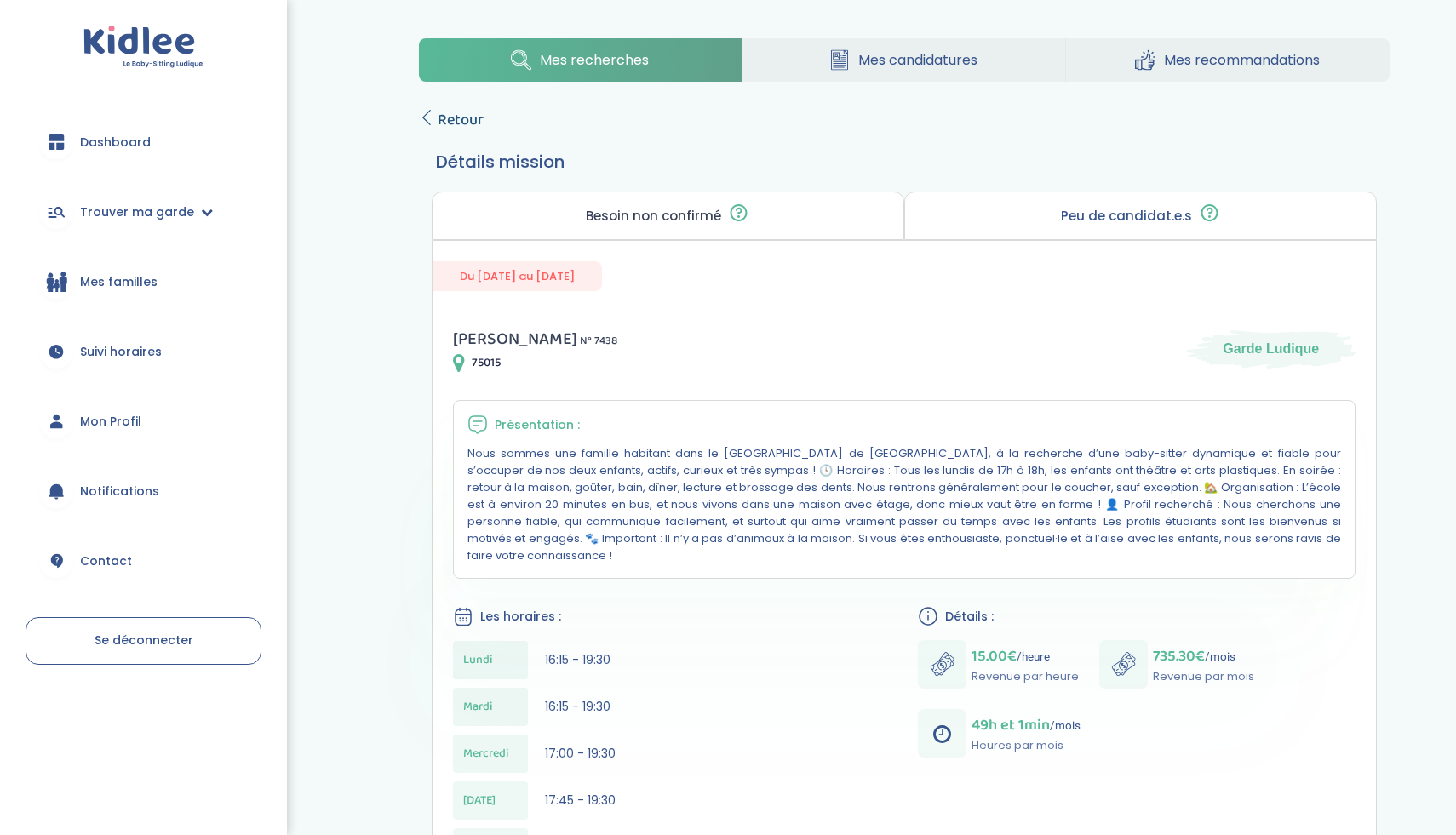
click at [446, 130] on span "Retour" at bounding box center [461, 119] width 46 height 24
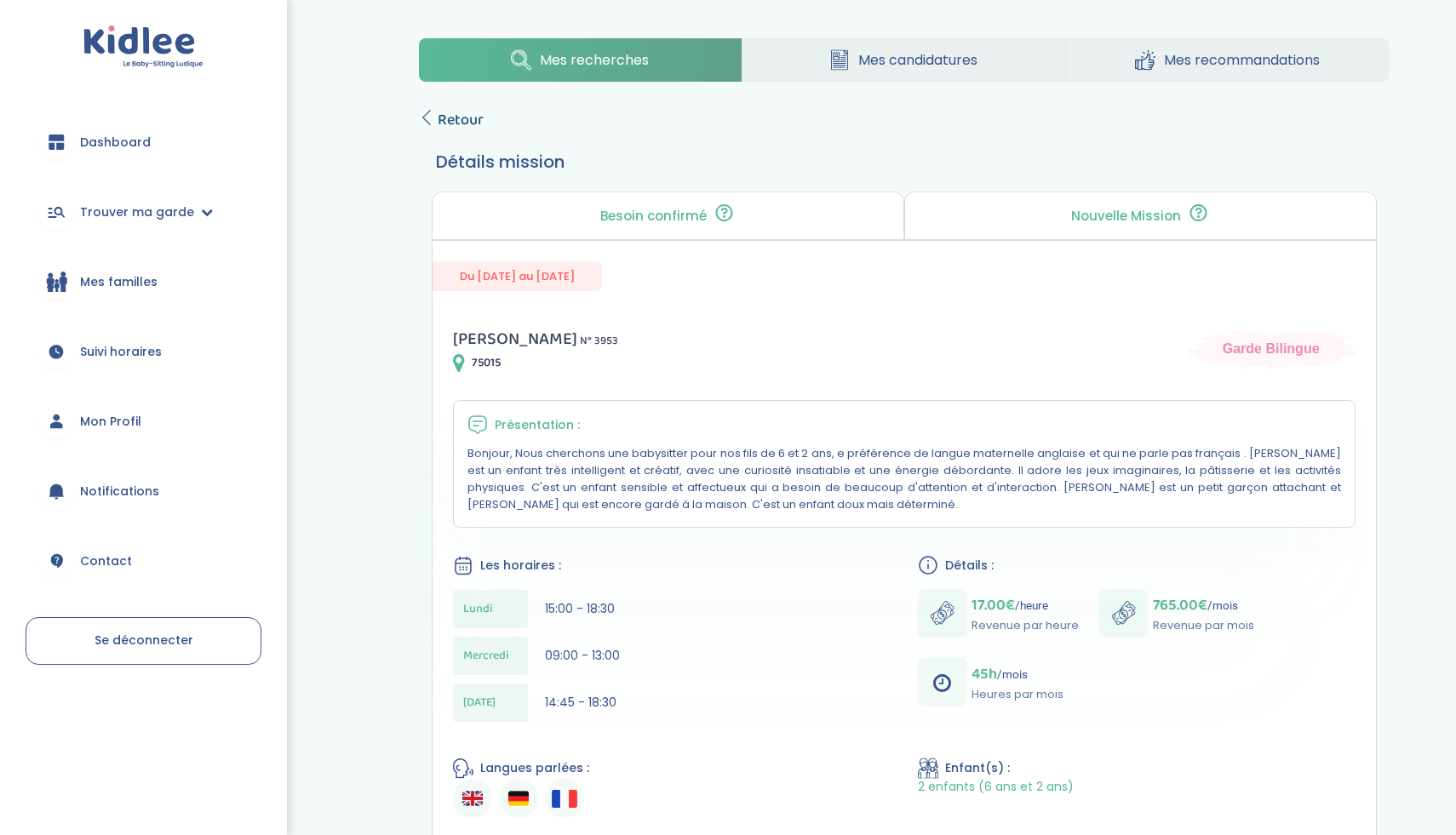
click at [442, 128] on span "Retour" at bounding box center [461, 119] width 46 height 24
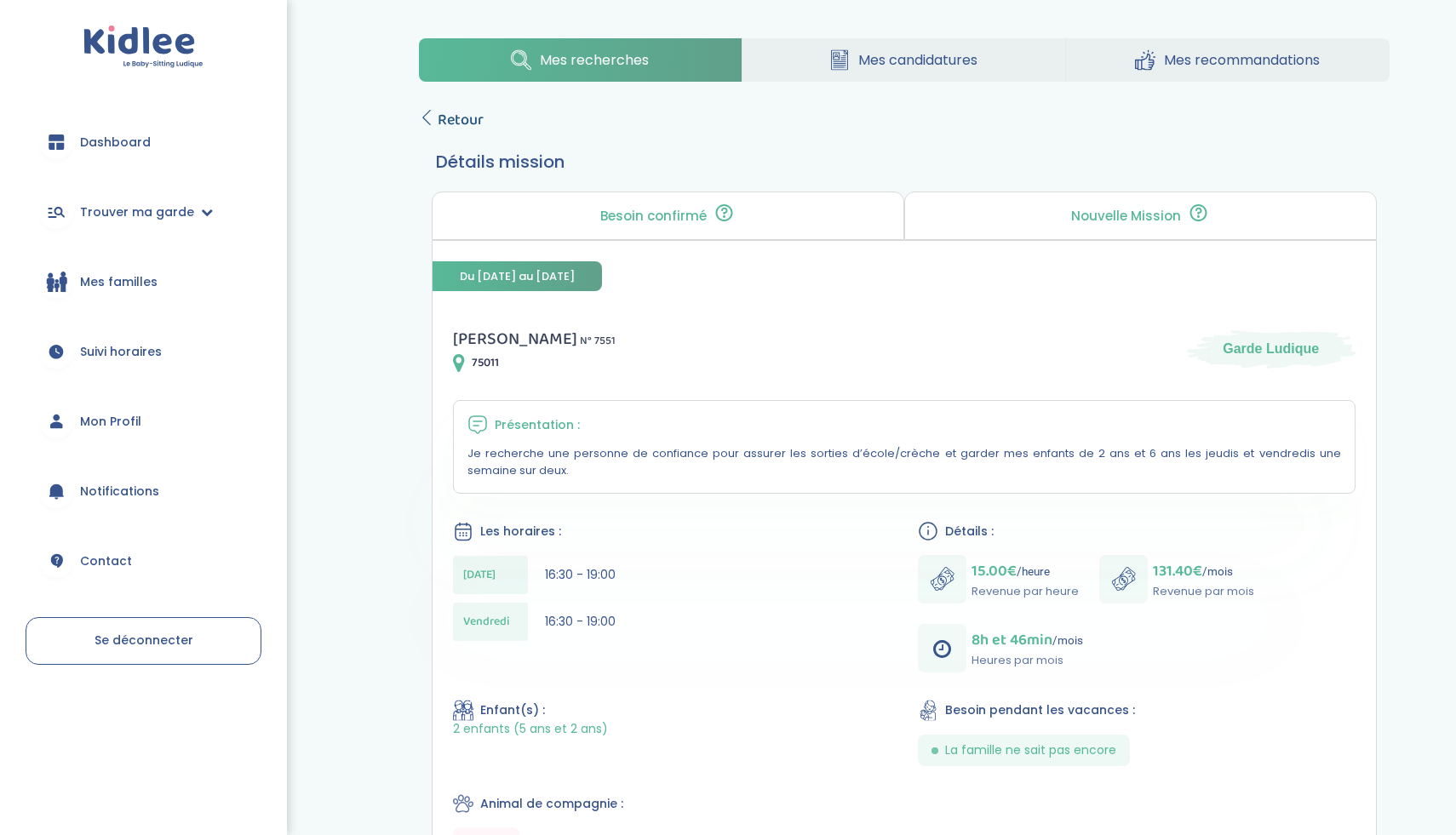
click at [458, 125] on span "Retour" at bounding box center [461, 119] width 46 height 24
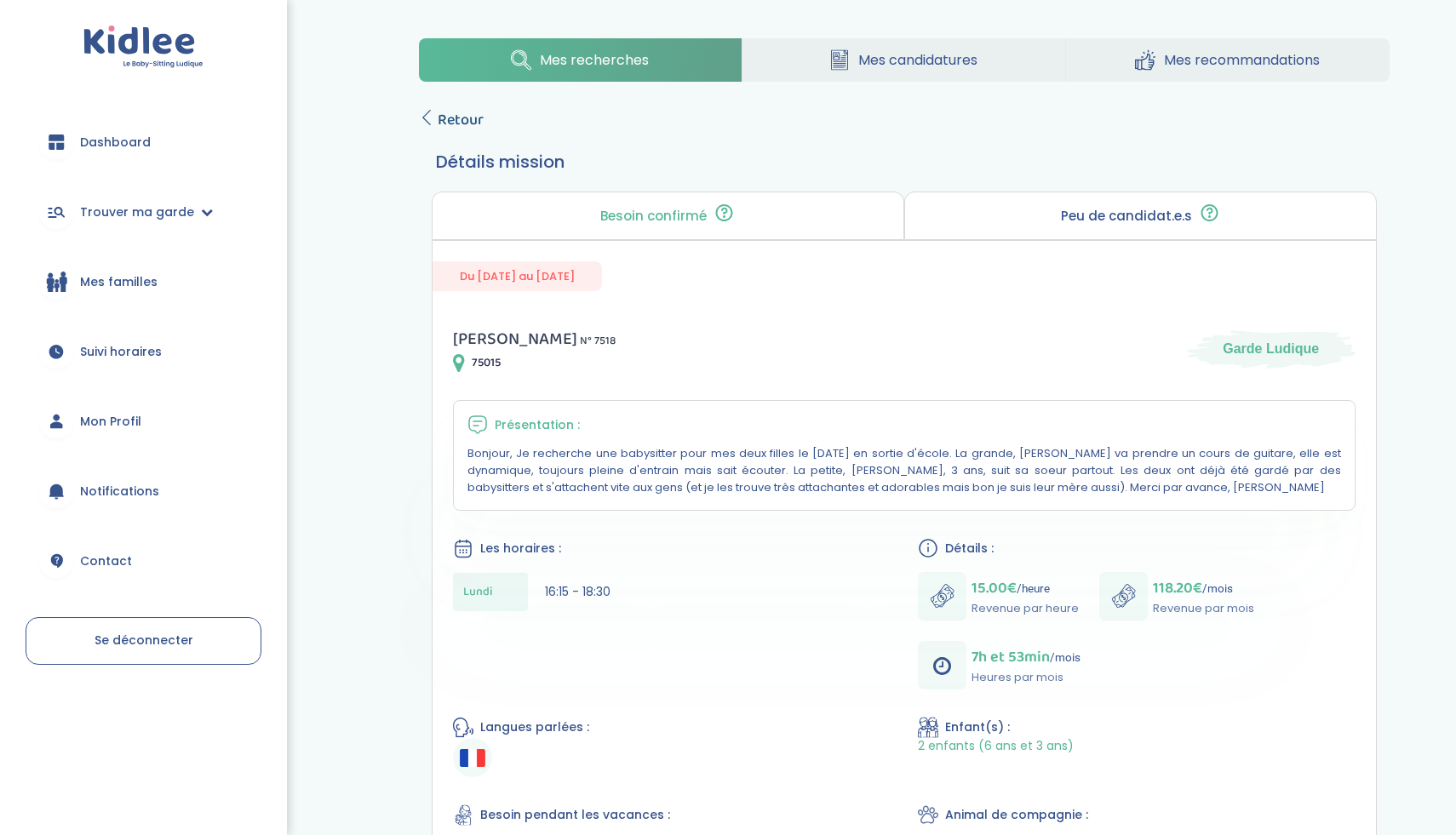
click at [442, 122] on span "Retour" at bounding box center [461, 119] width 46 height 24
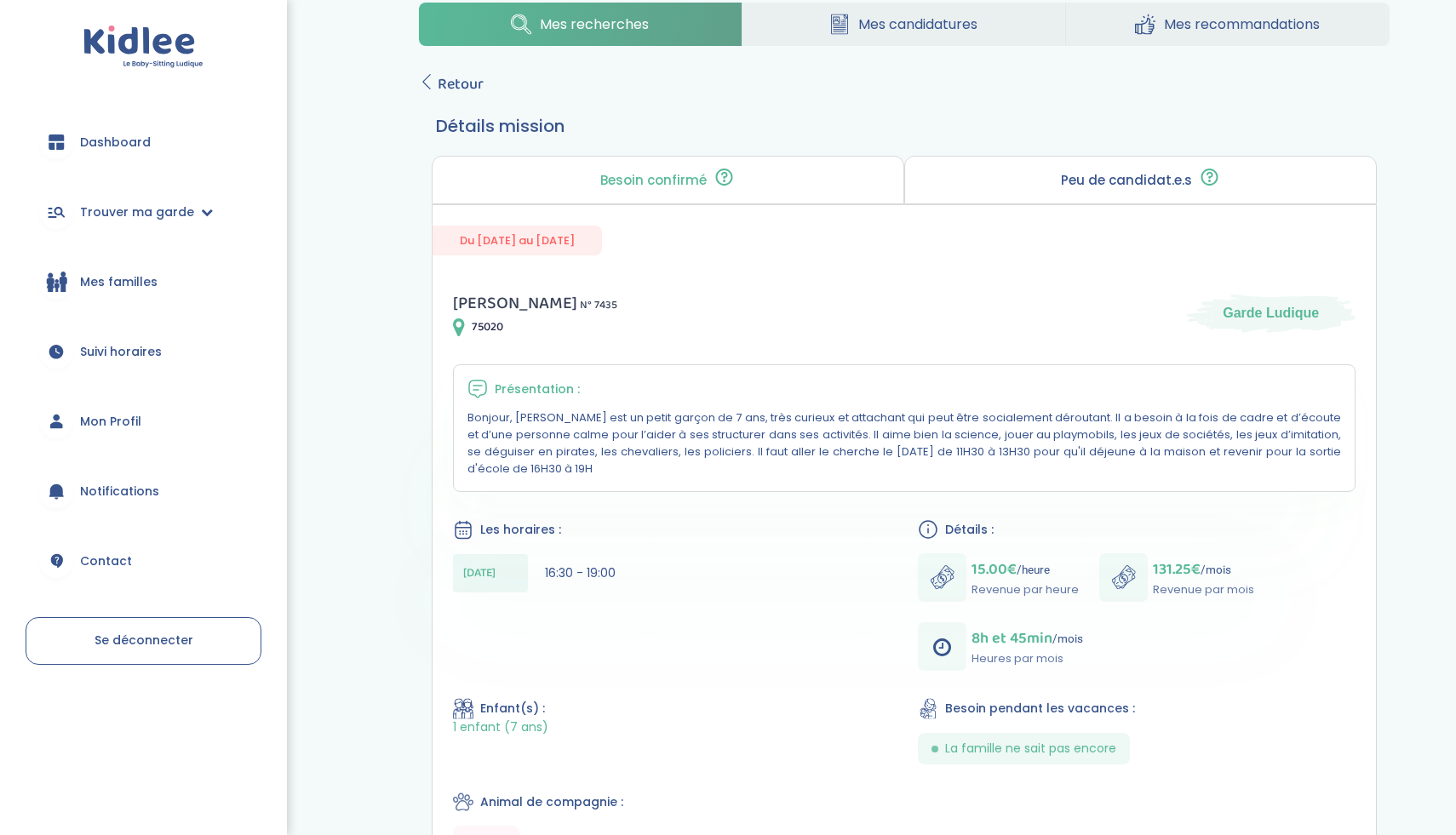
scroll to position [37, 0]
click at [447, 89] on span "Retour" at bounding box center [461, 83] width 46 height 24
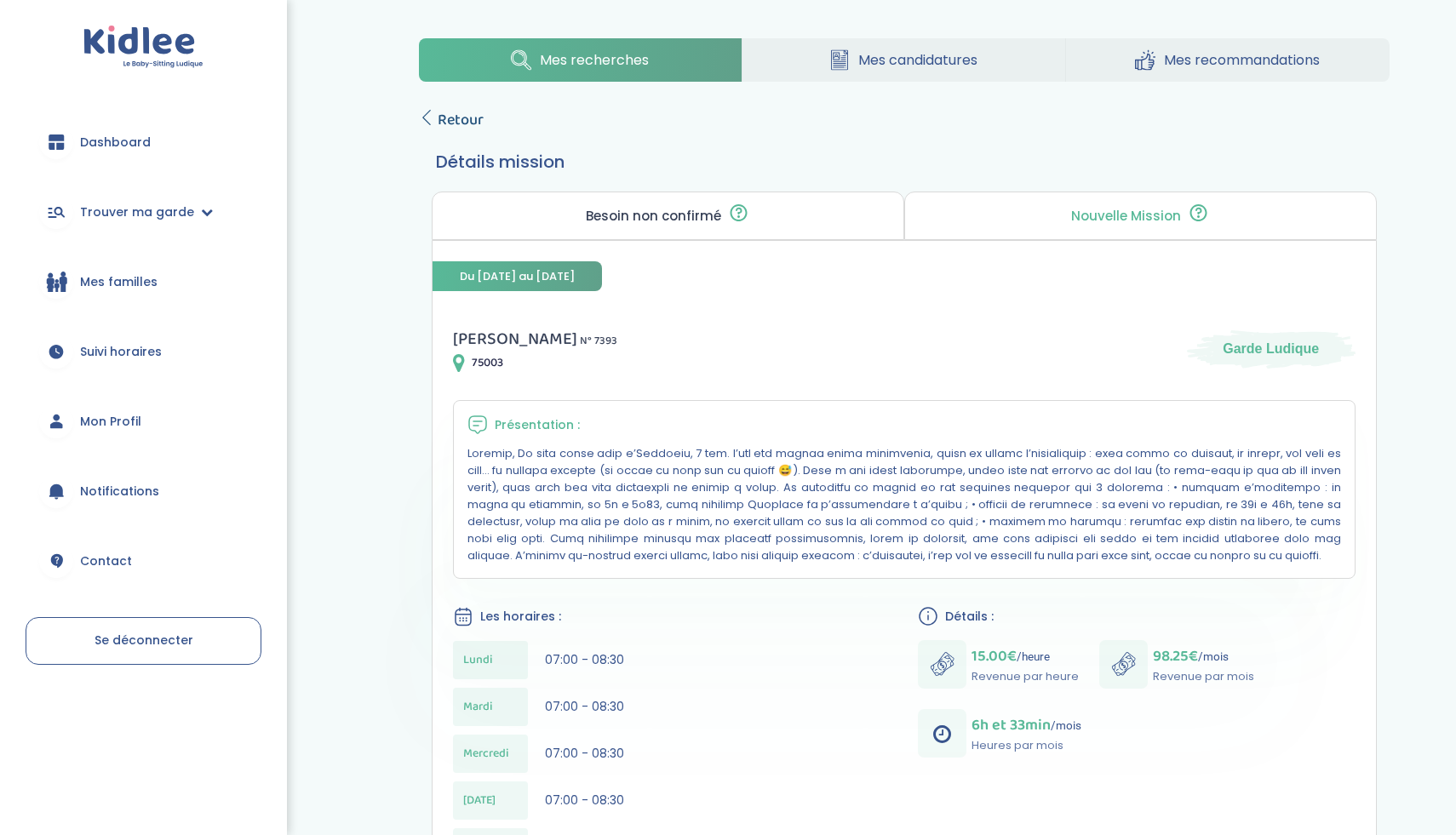
click at [439, 121] on span "Retour" at bounding box center [461, 119] width 46 height 24
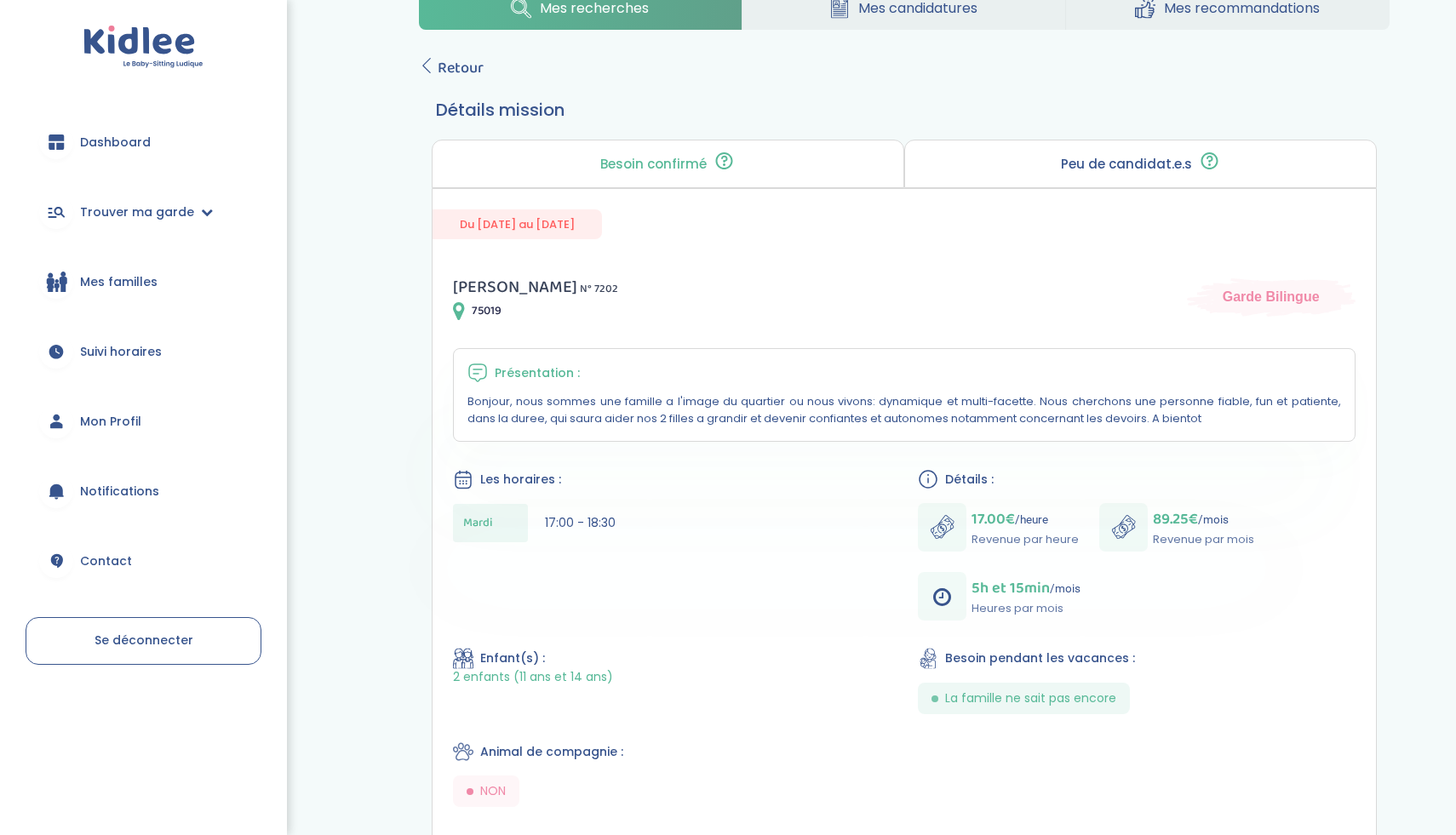
scroll to position [51, 0]
click at [461, 60] on span "Retour" at bounding box center [461, 68] width 46 height 24
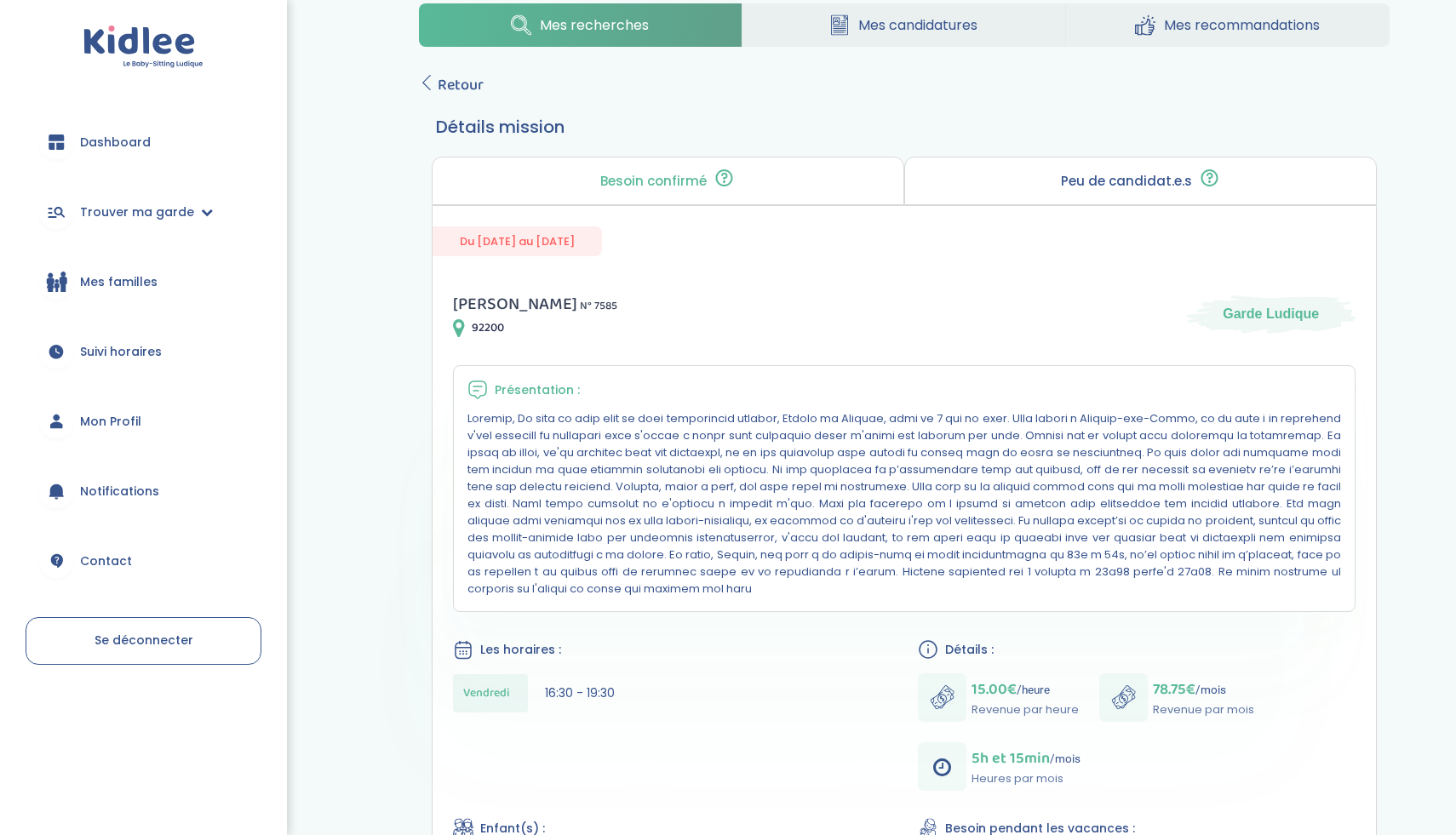
scroll to position [30, 0]
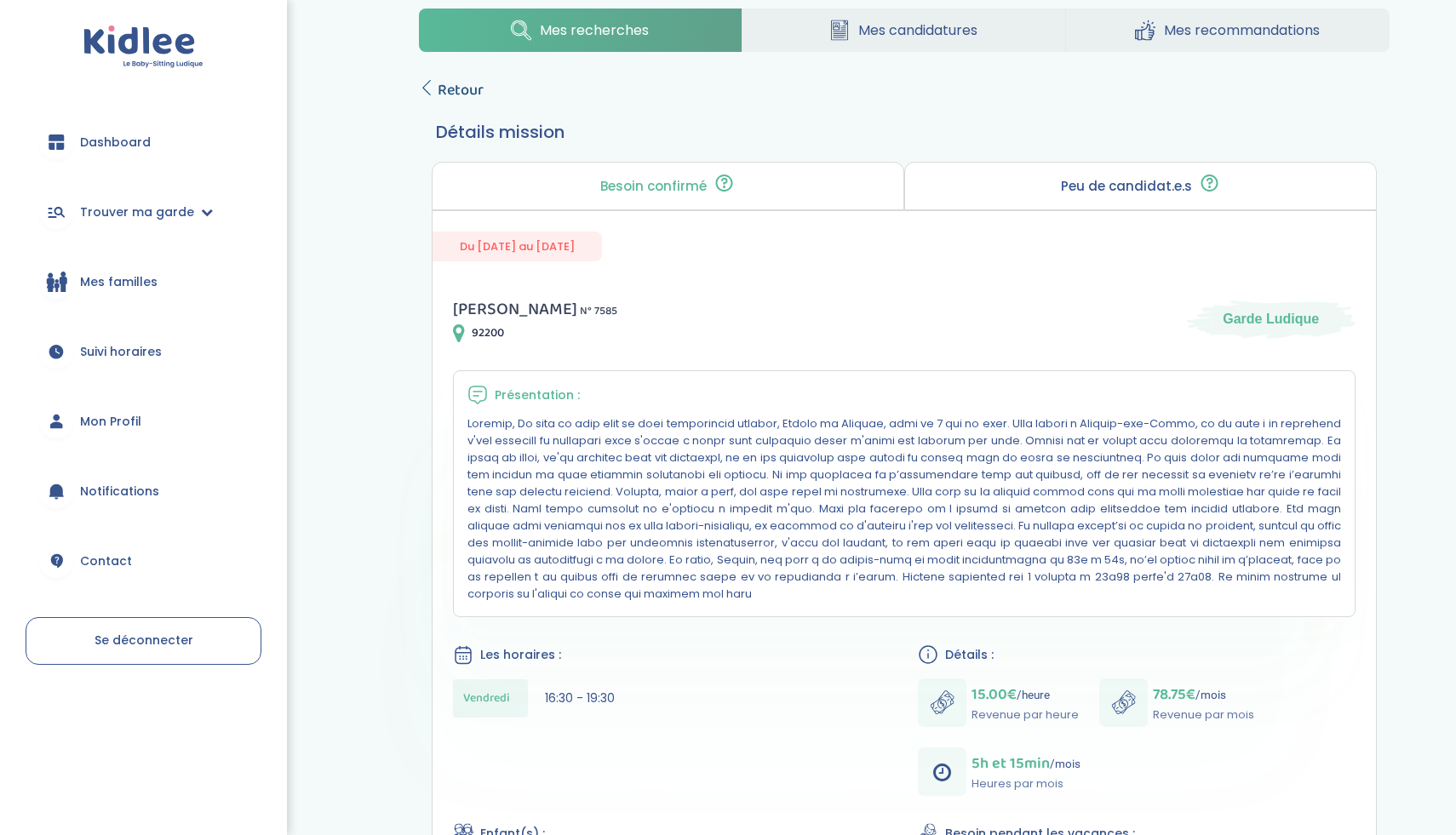
click at [470, 91] on span "Retour" at bounding box center [461, 89] width 46 height 24
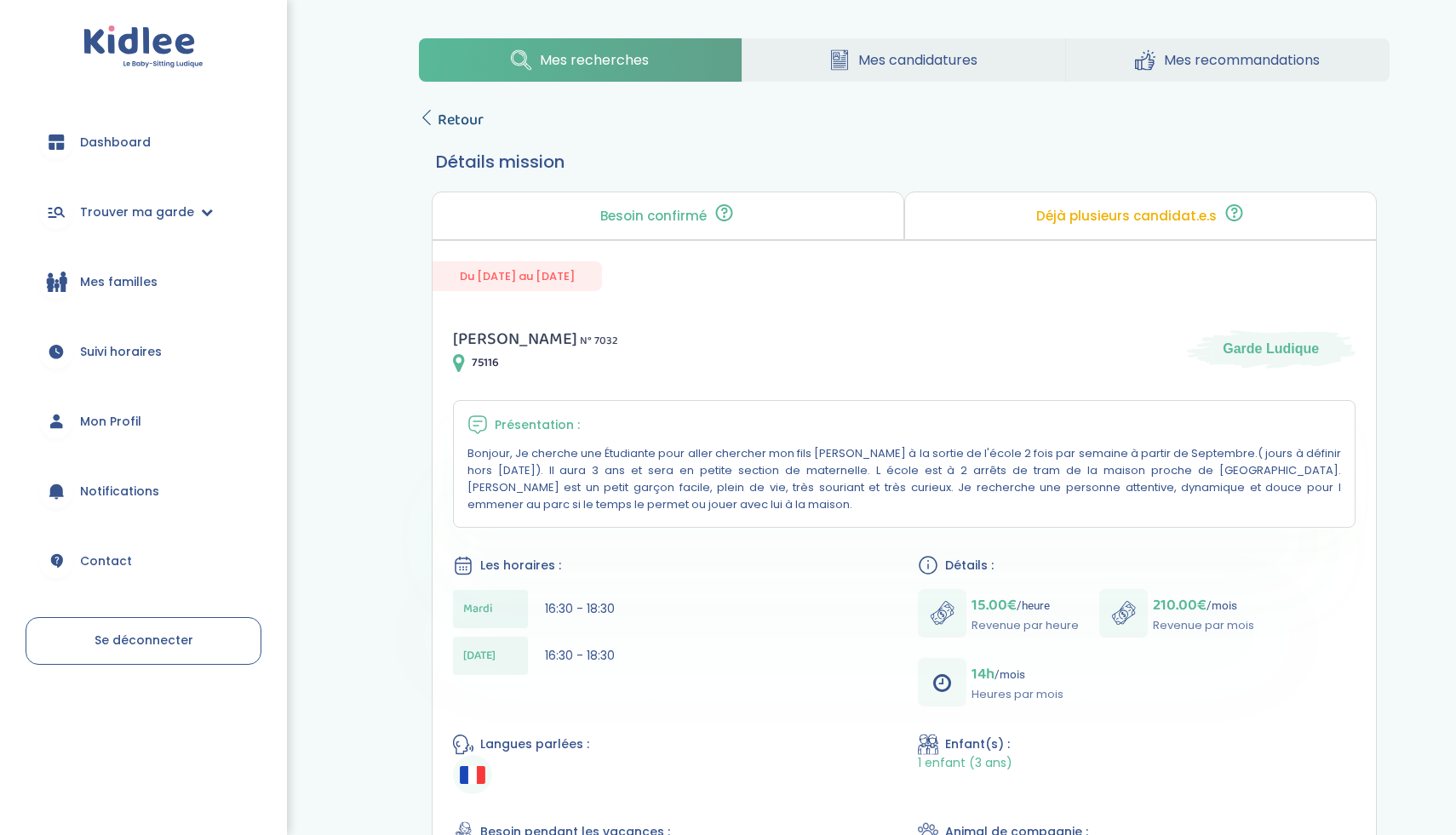
click at [445, 116] on span "Retour" at bounding box center [461, 119] width 46 height 24
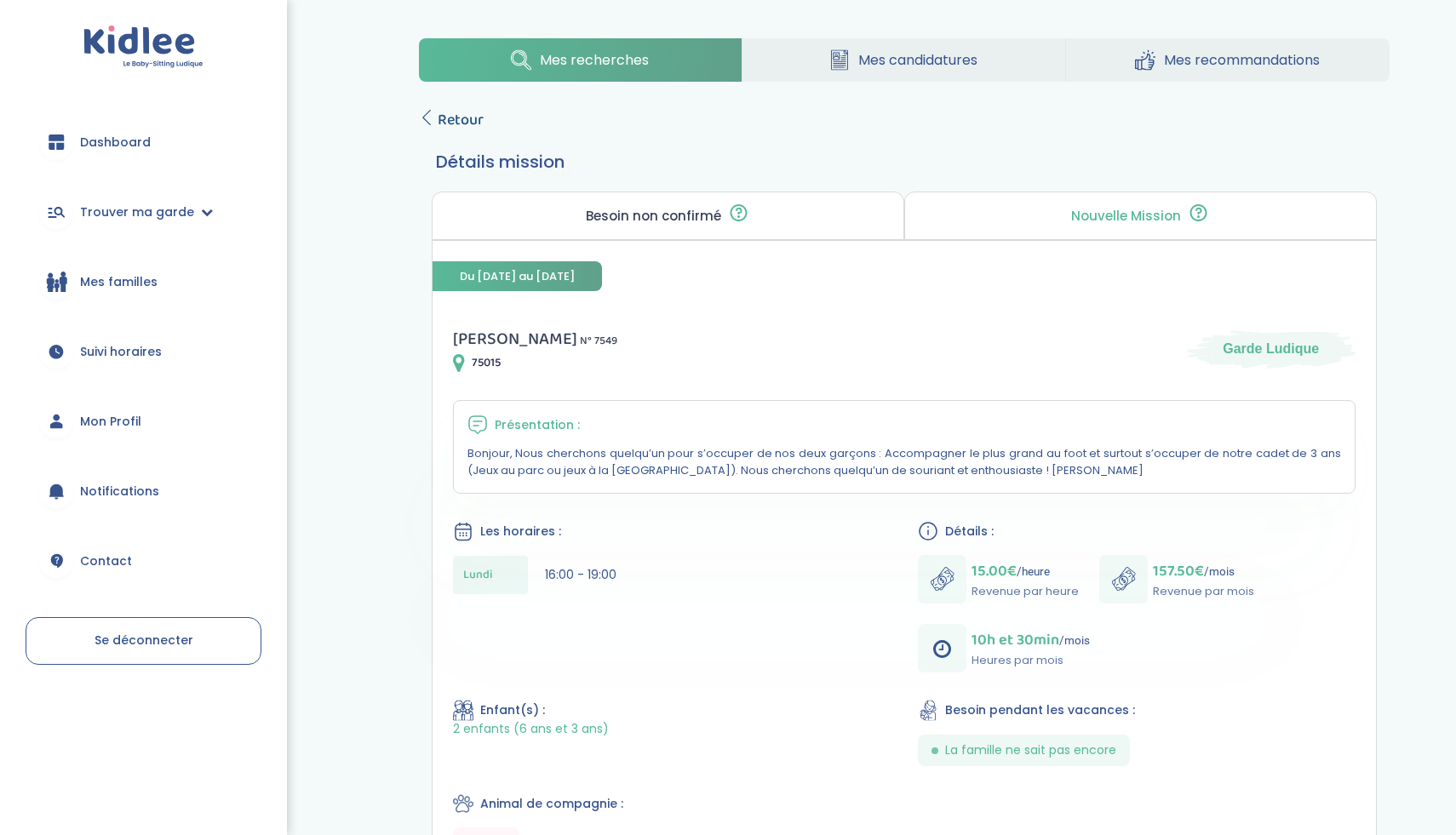
click at [456, 123] on span "Retour" at bounding box center [461, 119] width 46 height 24
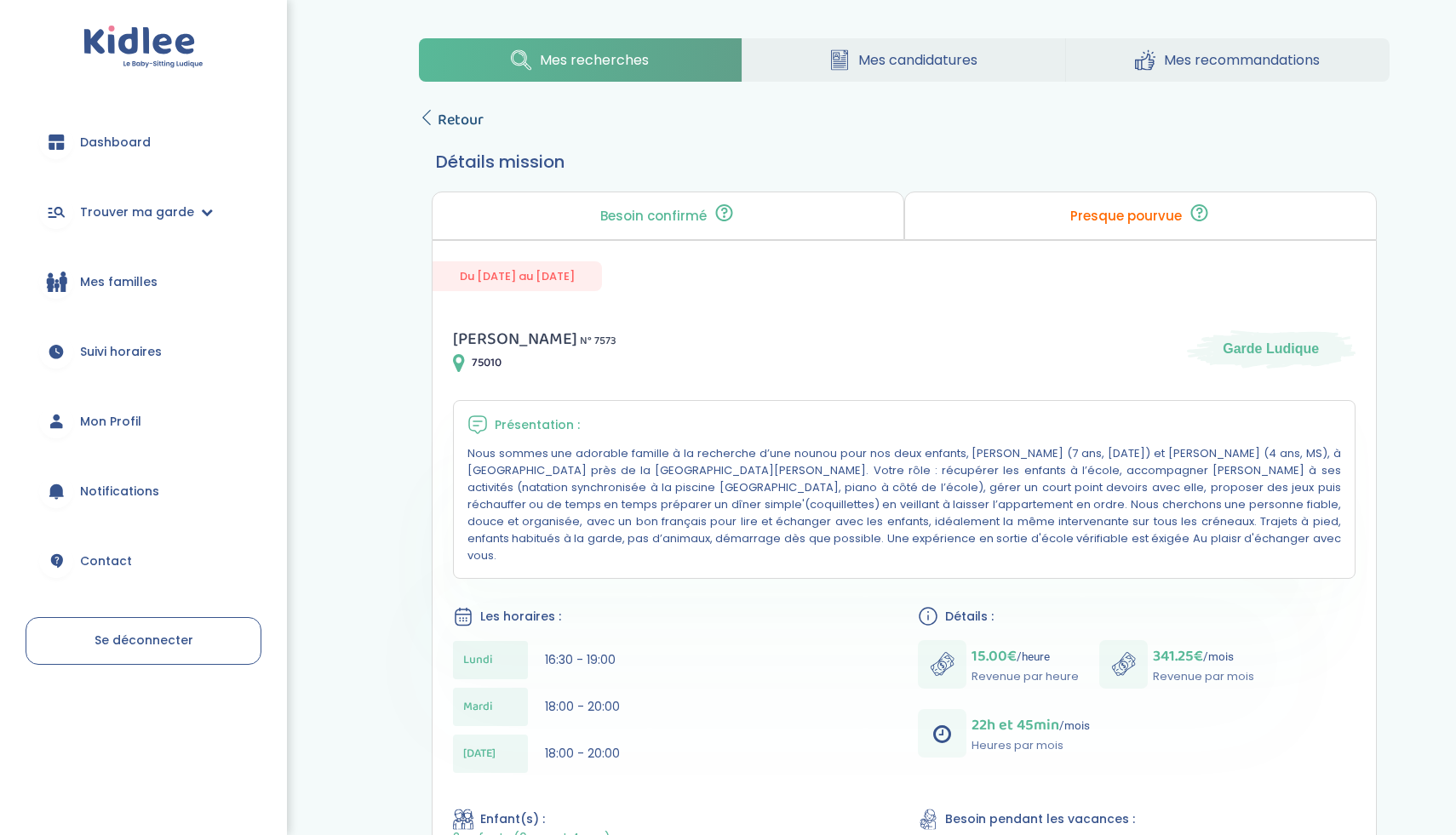
click at [428, 112] on icon at bounding box center [426, 117] width 15 height 15
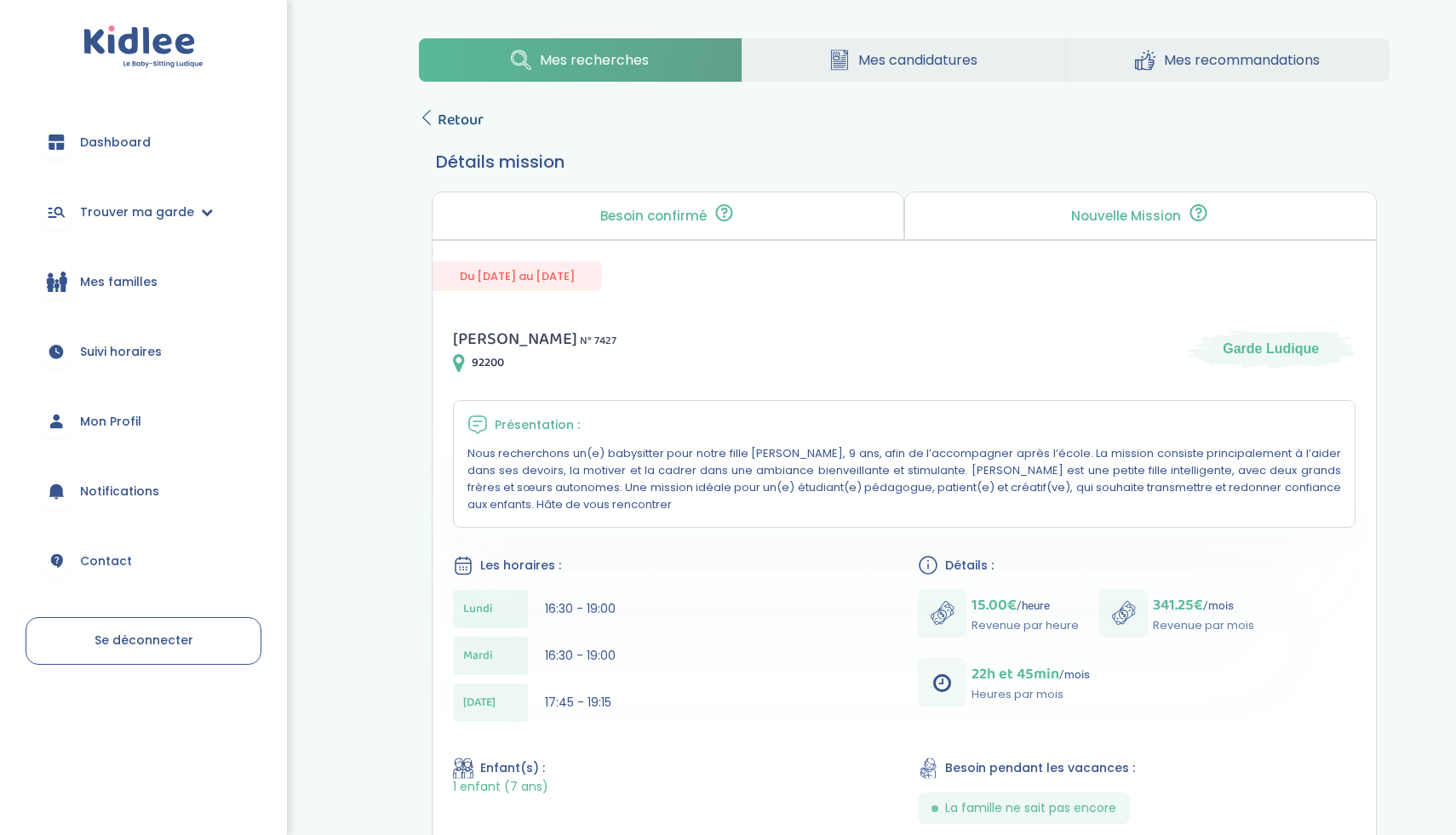
click at [429, 125] on icon at bounding box center [426, 117] width 15 height 15
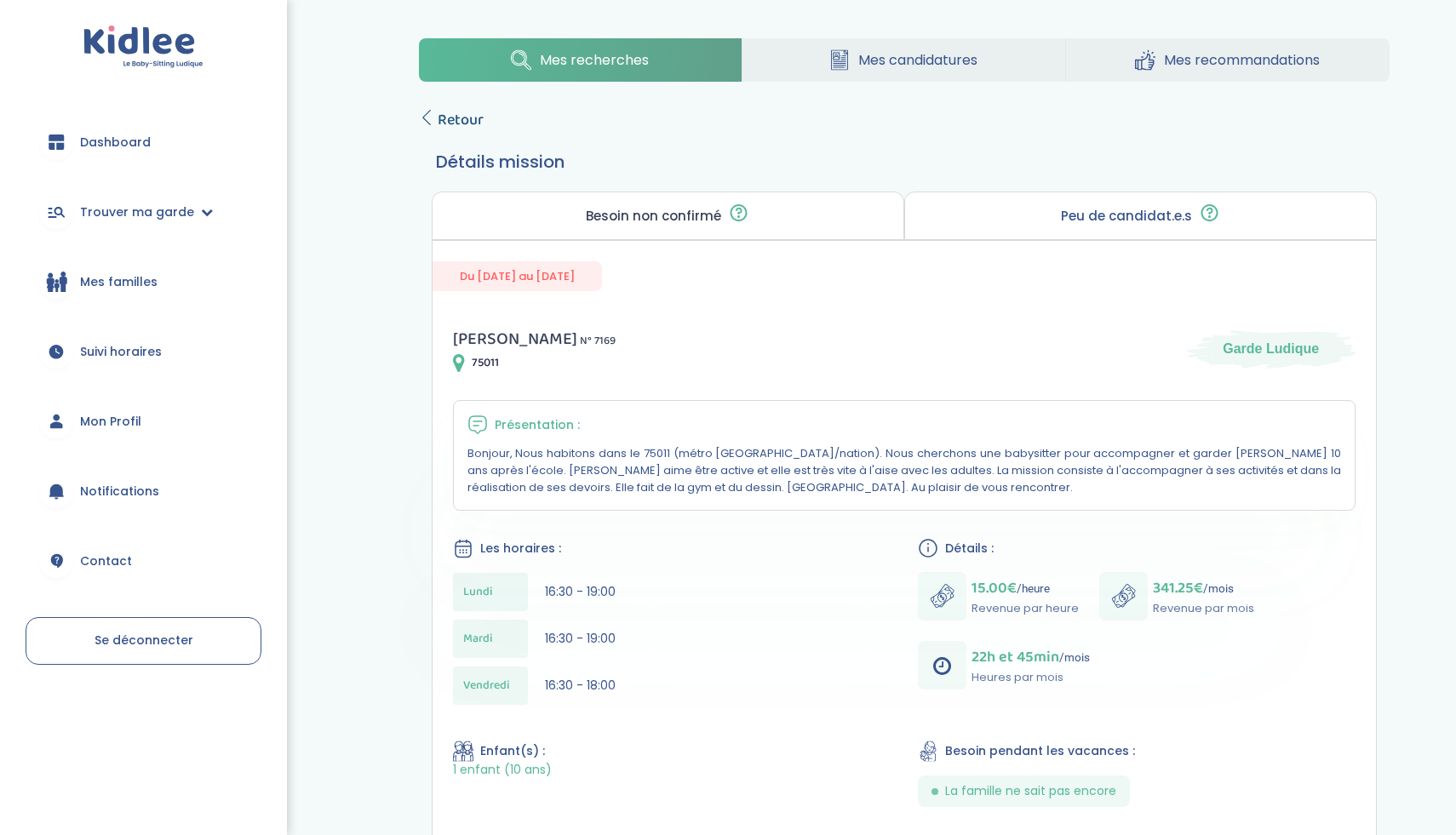
click at [456, 123] on span "Retour" at bounding box center [461, 119] width 46 height 24
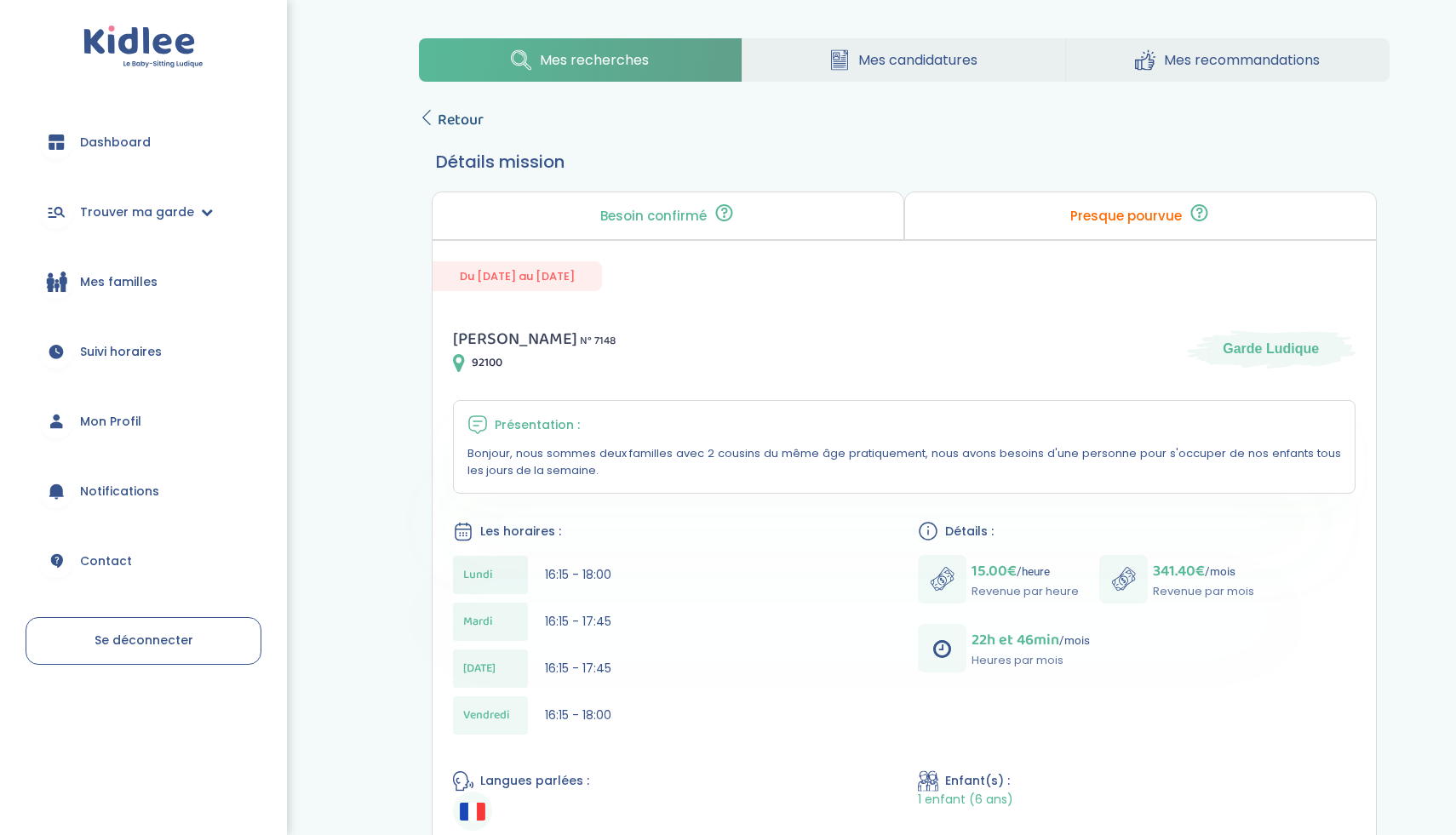
click at [431, 116] on icon at bounding box center [426, 117] width 15 height 15
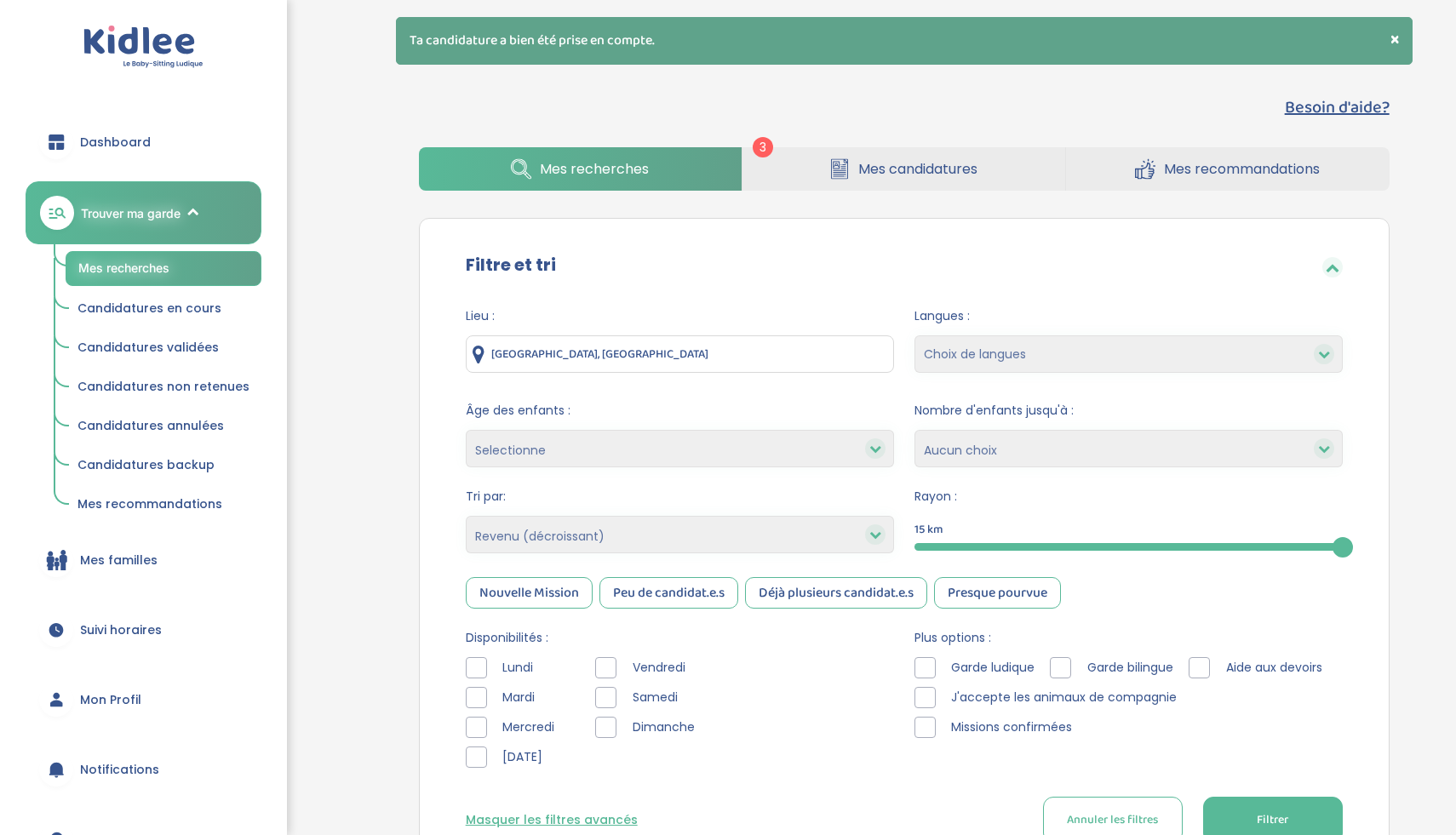
select select "salary_desc"
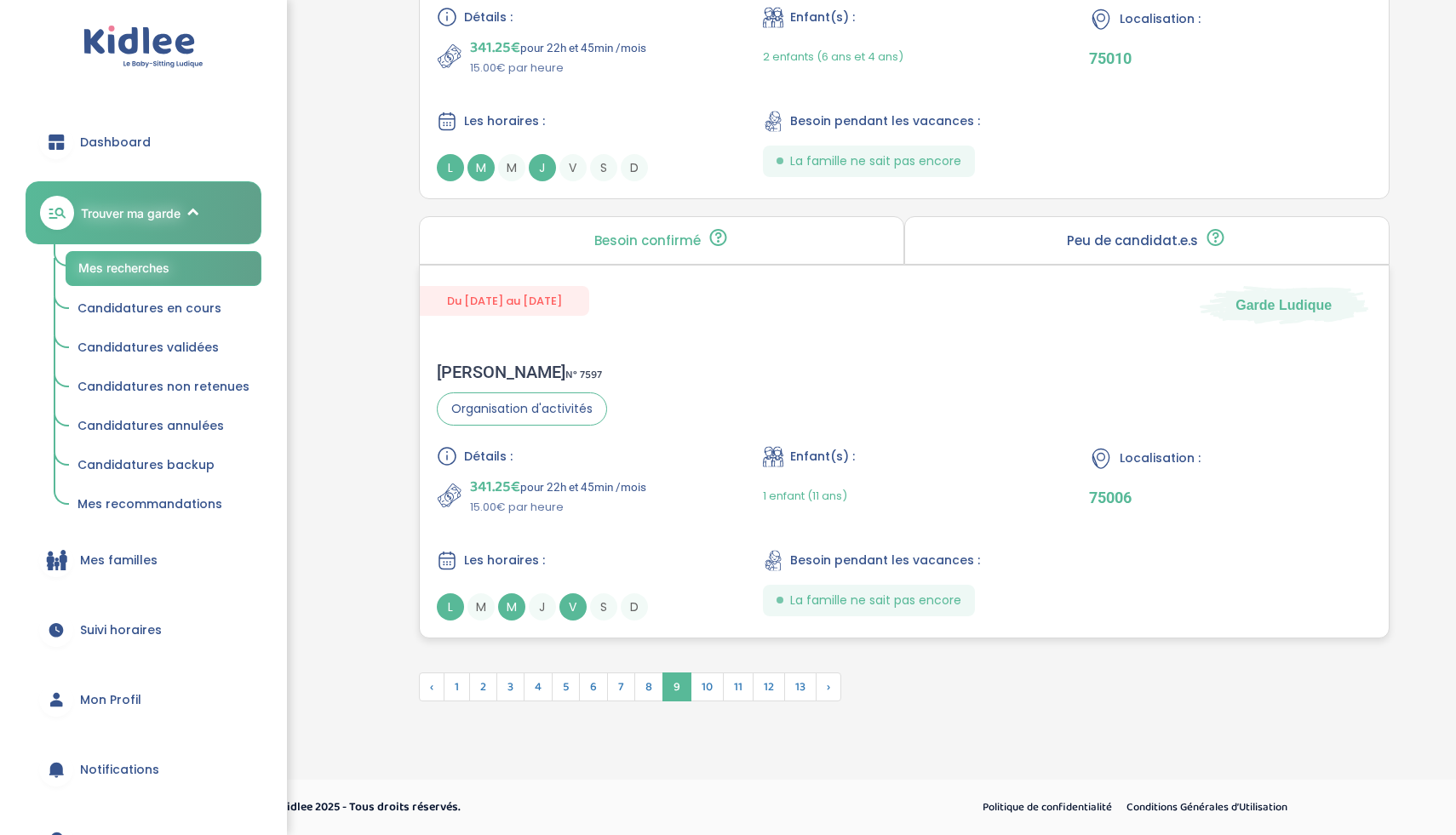
click at [716, 478] on div "341.25€ pour 22h et 45min /mois 15.00€ par heure" at bounding box center [578, 495] width 282 height 41
click at [623, 688] on span "7" at bounding box center [621, 687] width 28 height 29
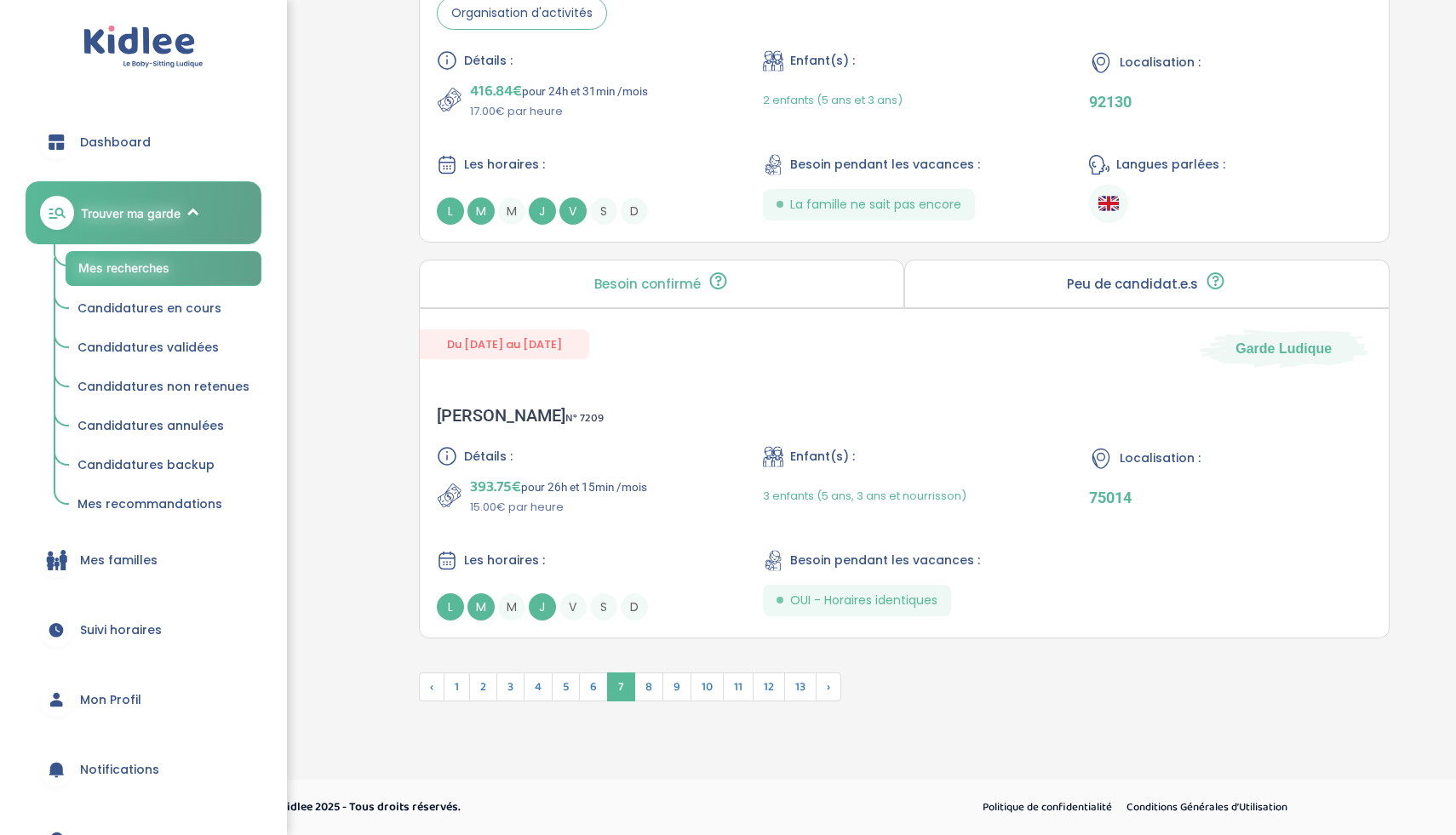
click at [621, 689] on span "7" at bounding box center [621, 687] width 28 height 29
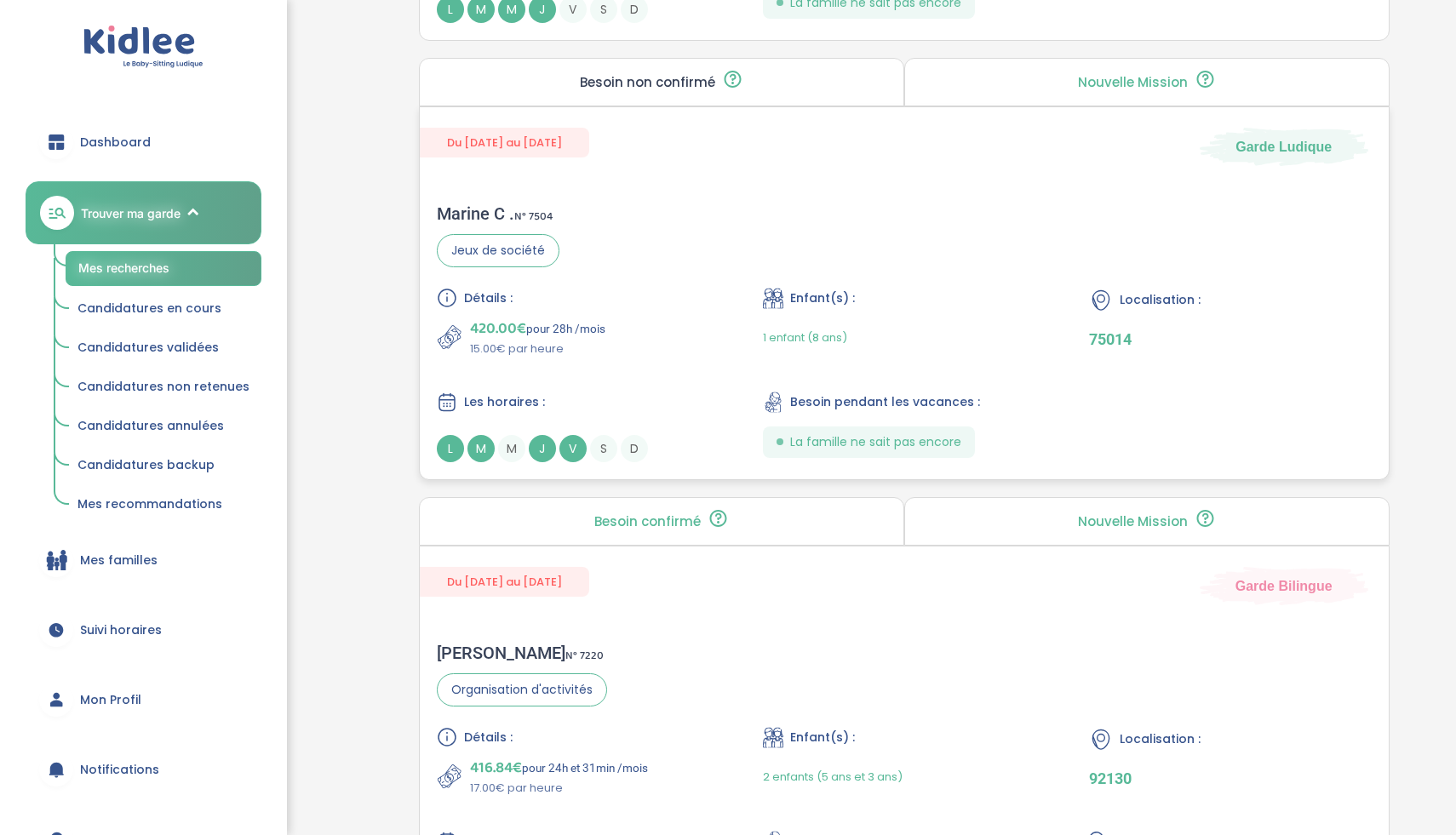
scroll to position [3916, 0]
click at [541, 449] on span "J" at bounding box center [542, 449] width 27 height 27
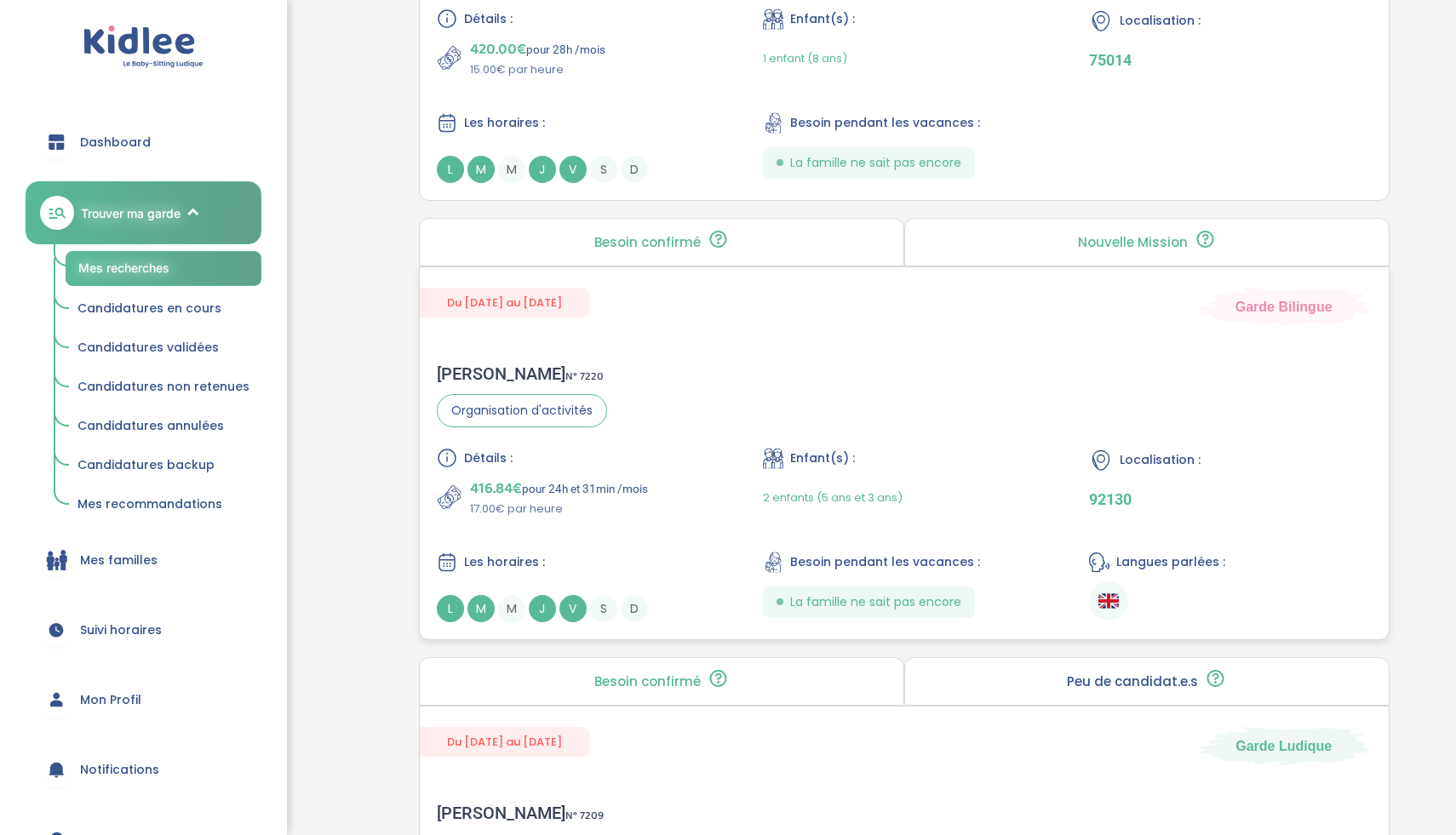
scroll to position [4242, 0]
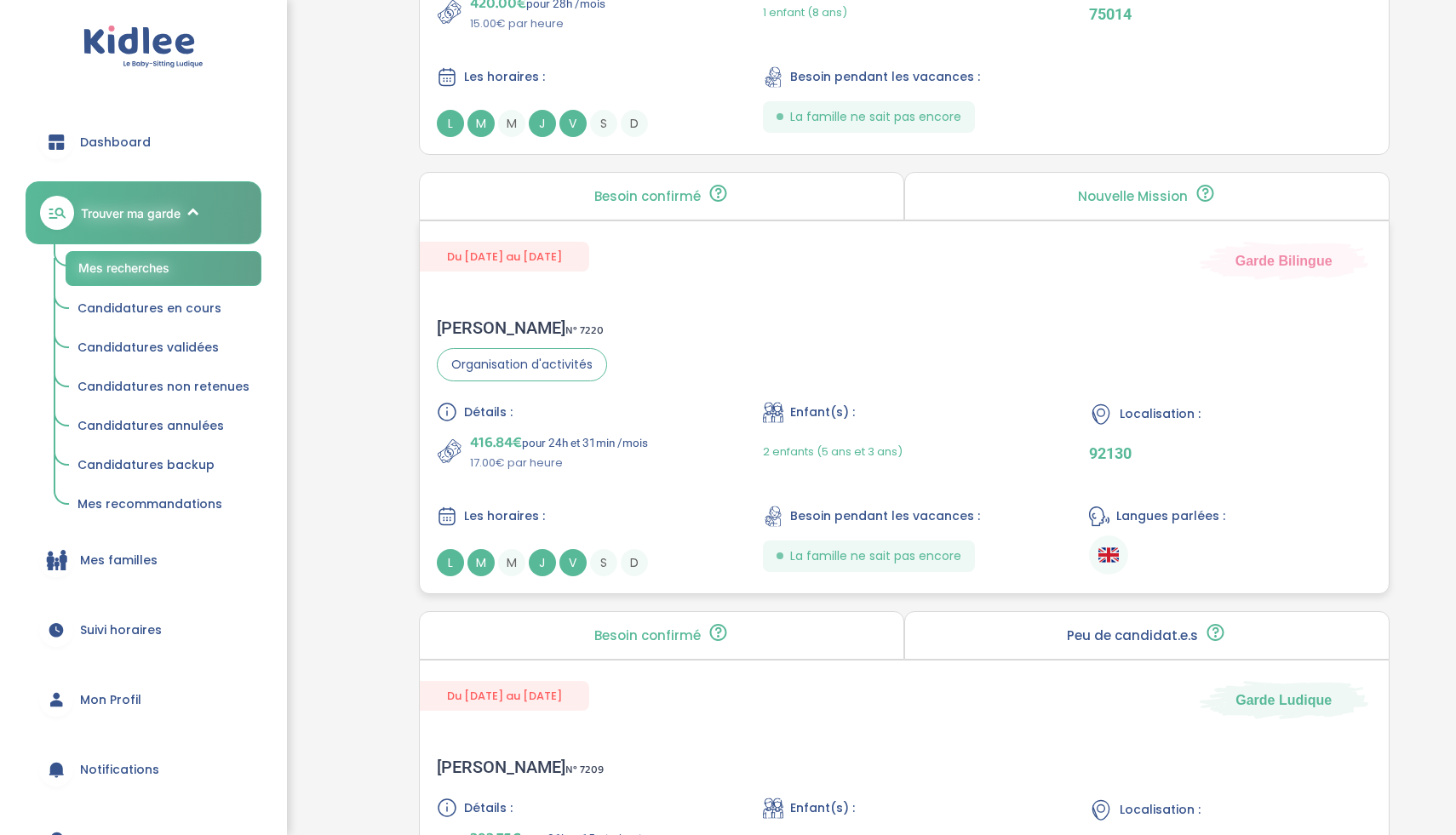
click at [546, 563] on span "J" at bounding box center [542, 563] width 27 height 27
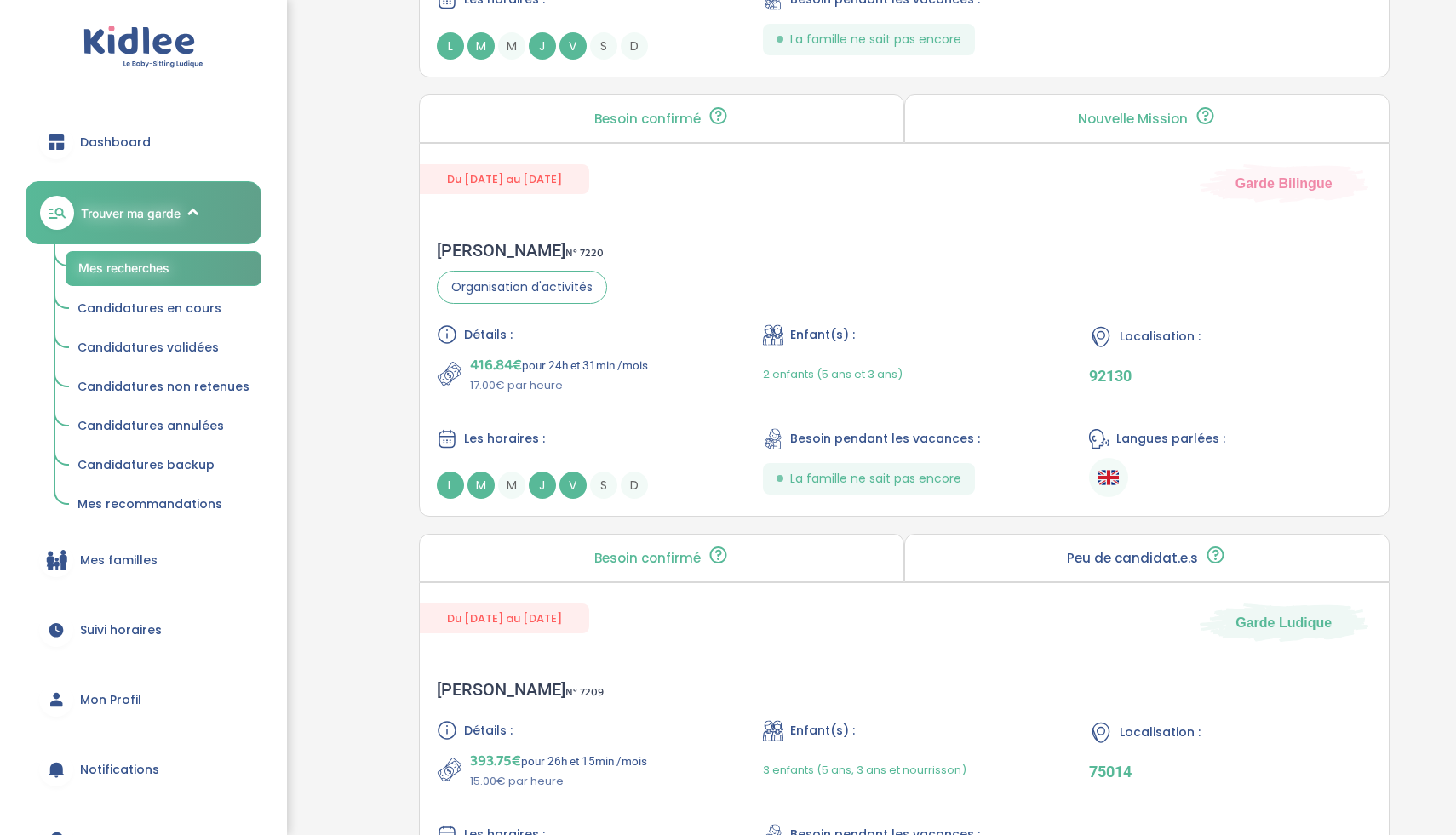
scroll to position [4593, 0]
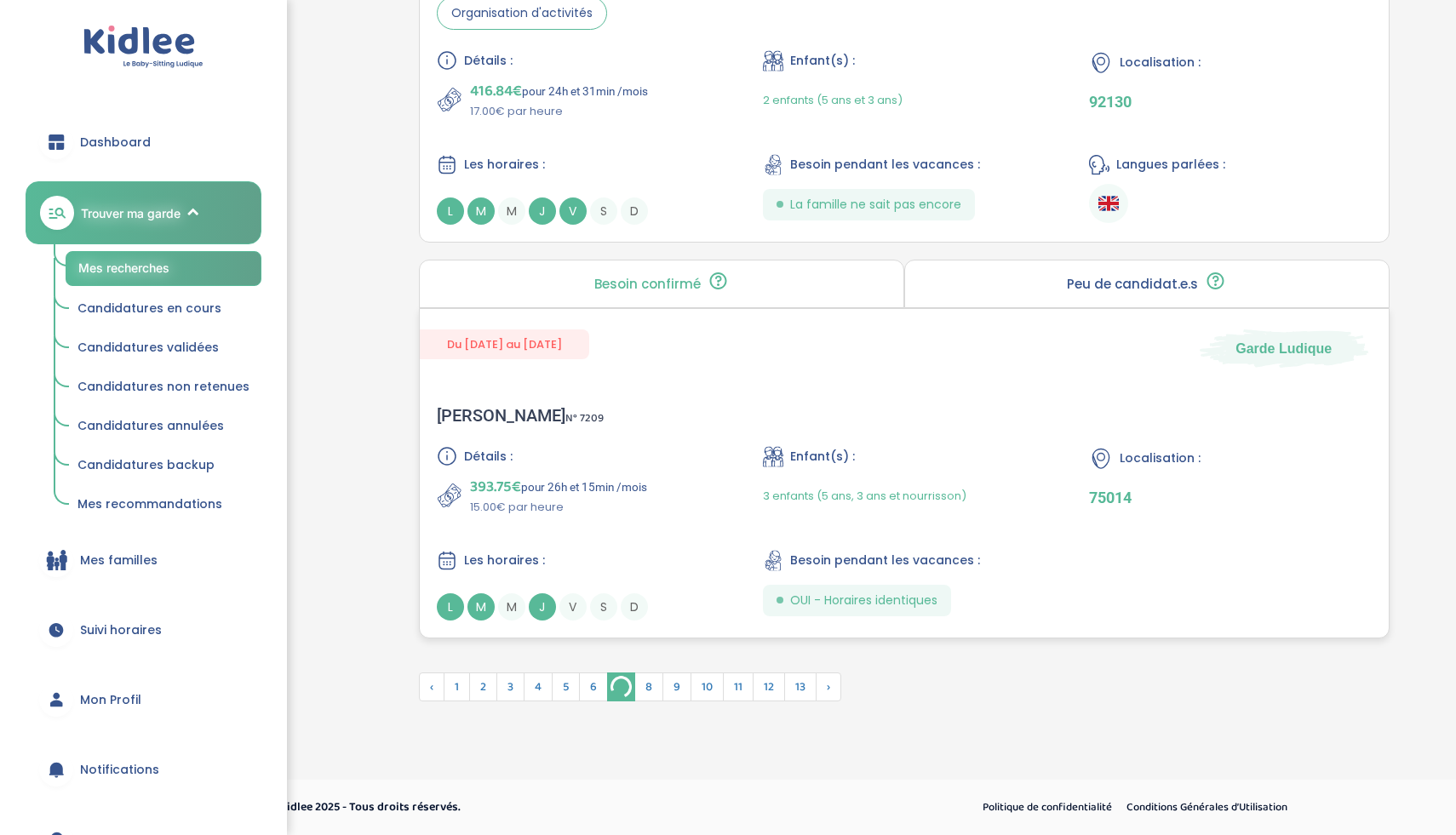
click at [590, 428] on div "Julie C . N° 7209 Détails : 393.75€ pour 26h et 15min /mois 15.00€ par heure En…" at bounding box center [904, 513] width 969 height 250
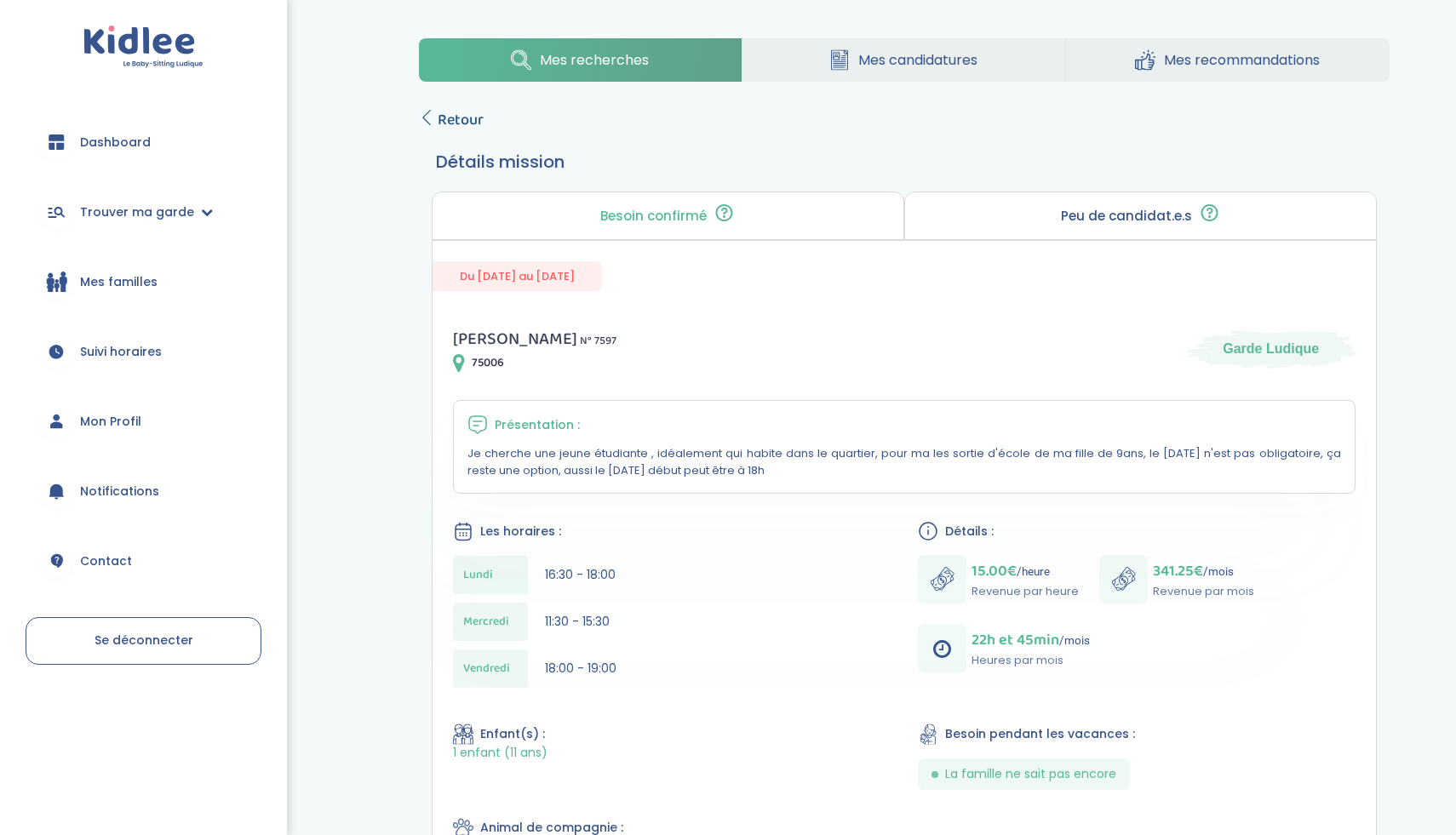
click at [454, 125] on span "Retour" at bounding box center [461, 119] width 46 height 24
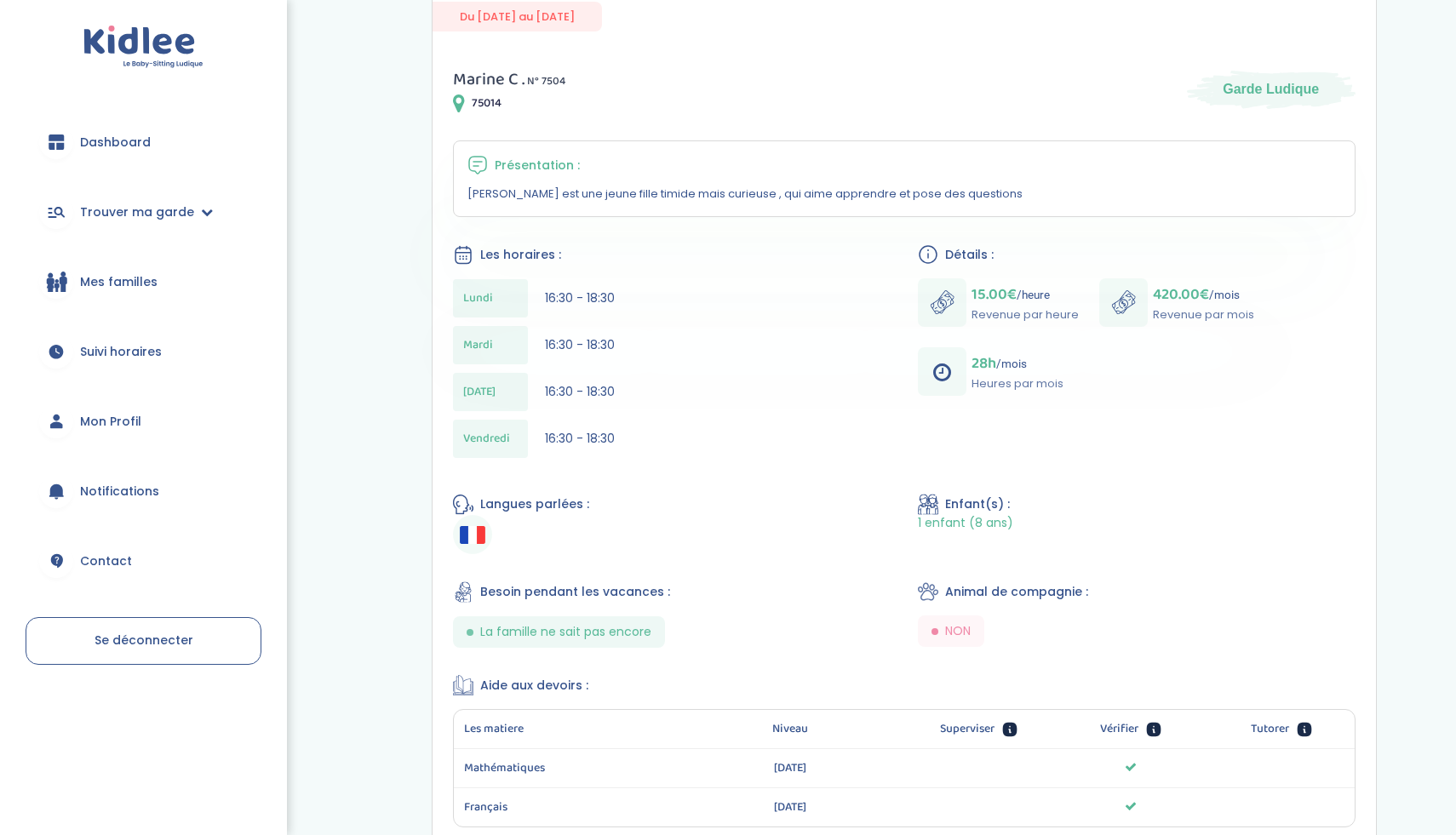
scroll to position [490, 0]
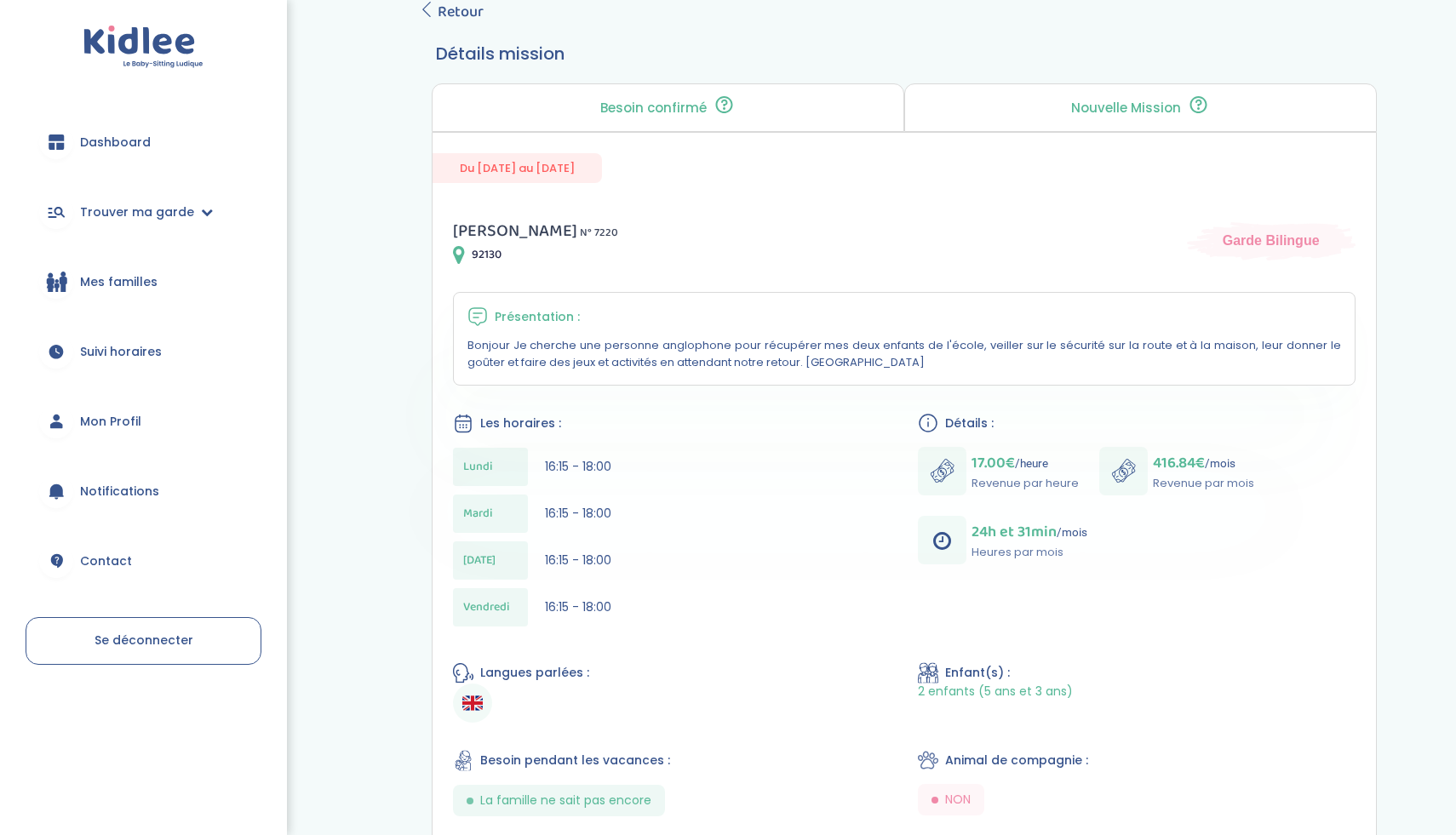
scroll to position [157, 0]
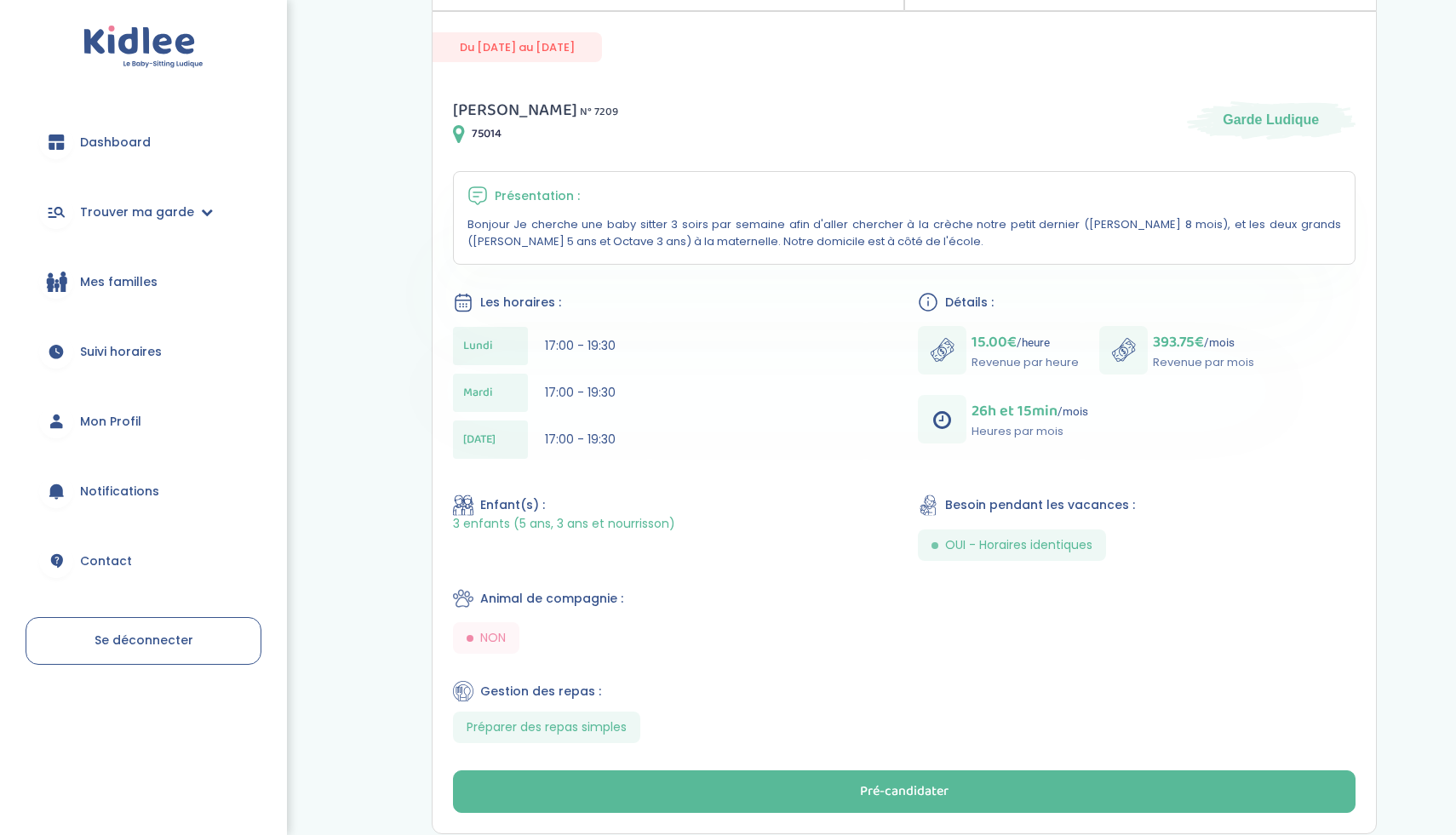
scroll to position [226, 0]
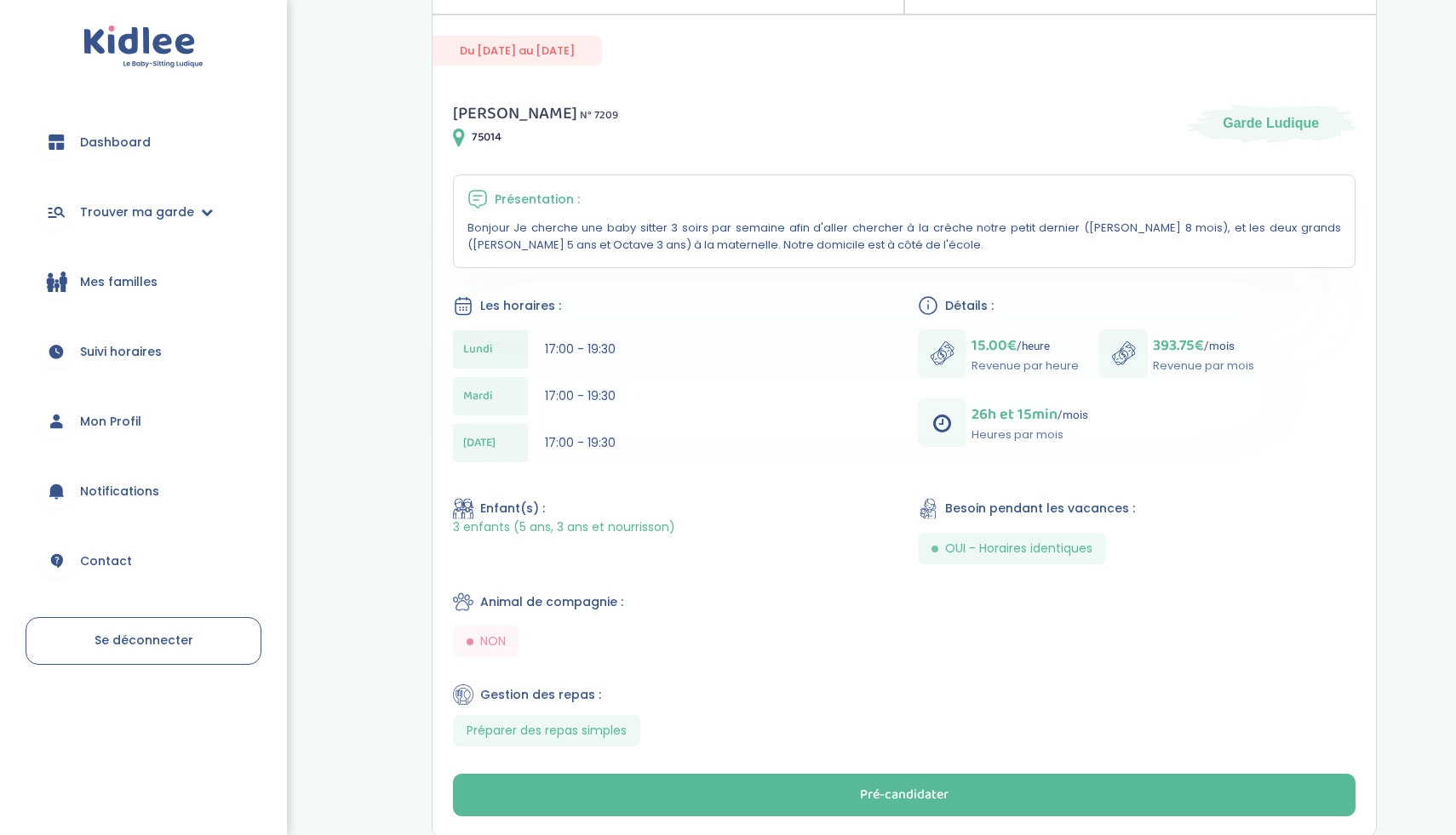
click at [674, 483] on div "Julie C . N° 7209 75014 Garde Ludique Présentation : Bonjour Je cherche une bab…" at bounding box center [904, 457] width 944 height 758
